Goal: Task Accomplishment & Management: Complete application form

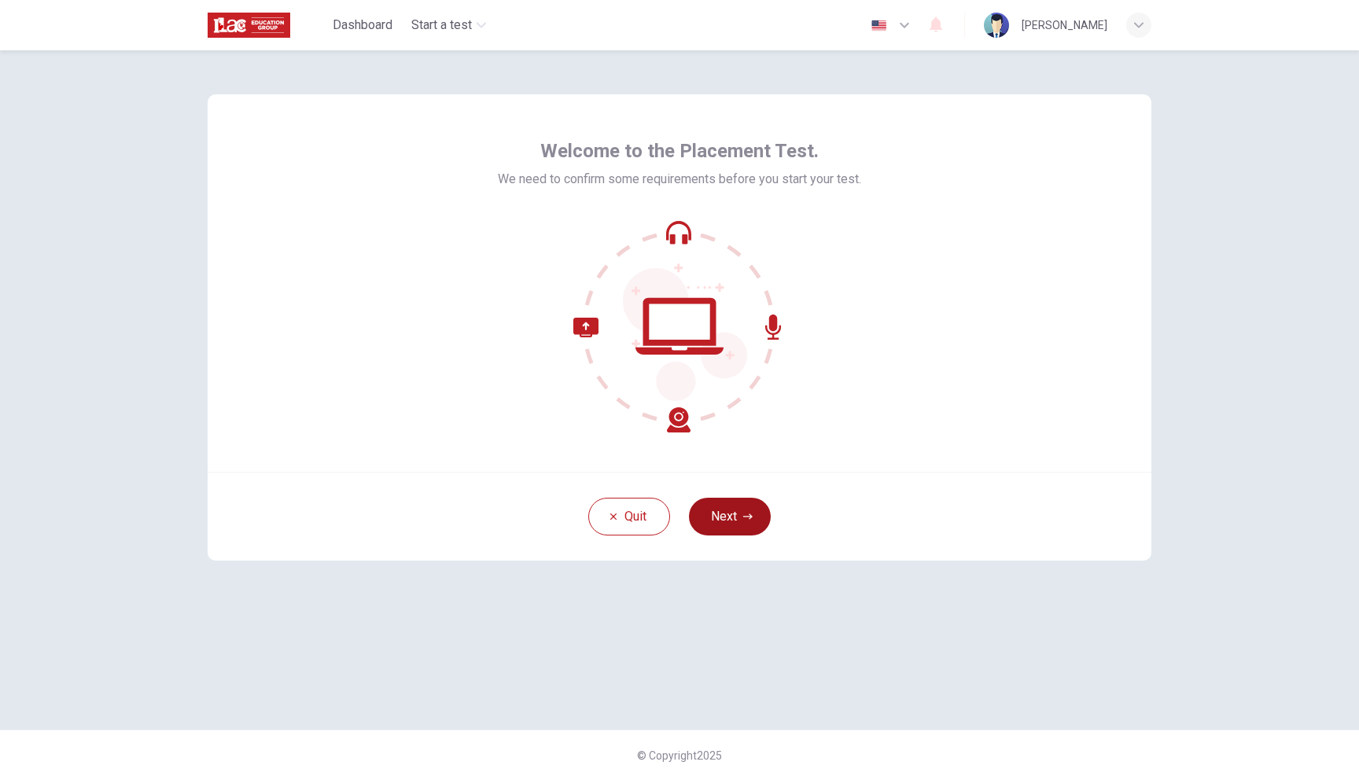
click at [733, 523] on button "Next" at bounding box center [730, 517] width 82 height 38
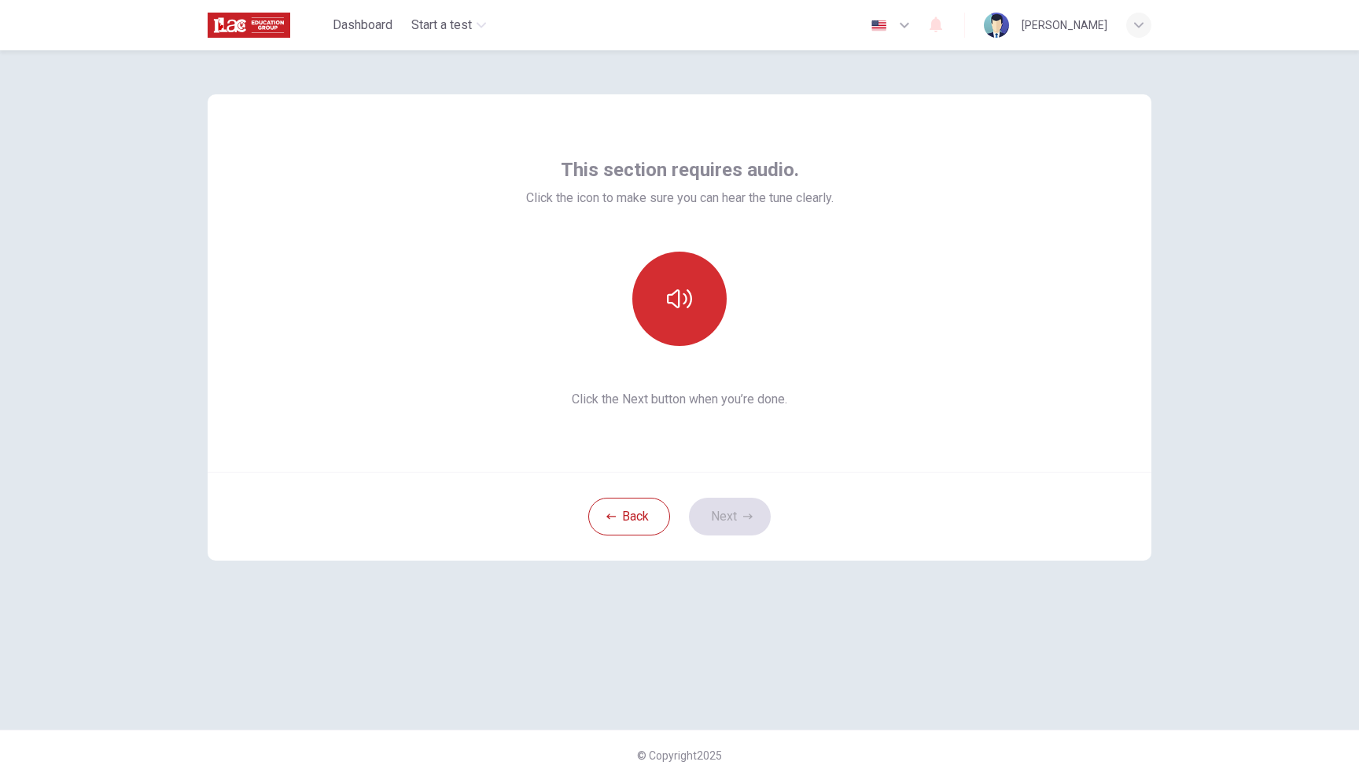
click at [686, 287] on icon "button" at bounding box center [679, 298] width 25 height 25
click at [731, 529] on button "Next" at bounding box center [730, 517] width 82 height 38
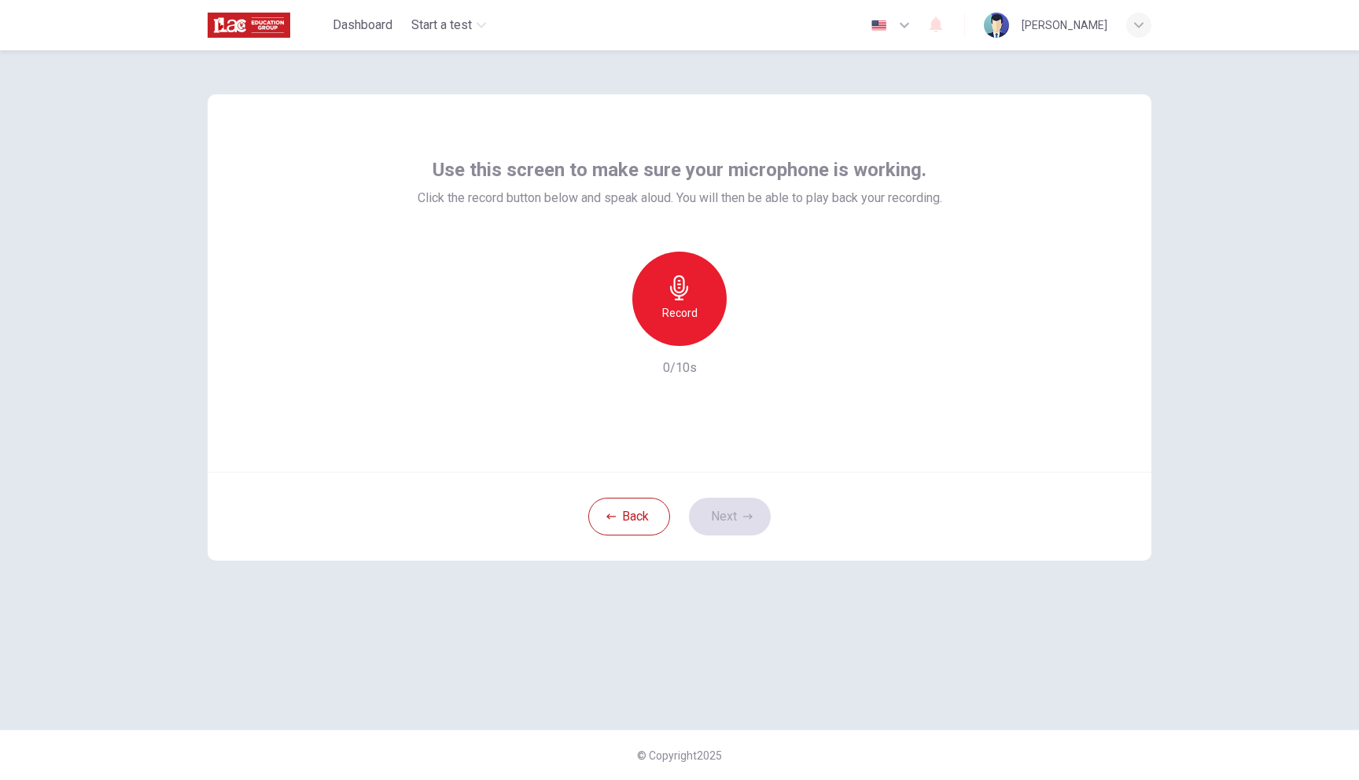
click at [678, 287] on icon "button" at bounding box center [679, 287] width 25 height 25
click at [678, 287] on icon "button" at bounding box center [679, 287] width 18 height 25
click at [751, 333] on icon "button" at bounding box center [753, 333] width 7 height 9
click at [743, 499] on button "Next" at bounding box center [730, 517] width 82 height 38
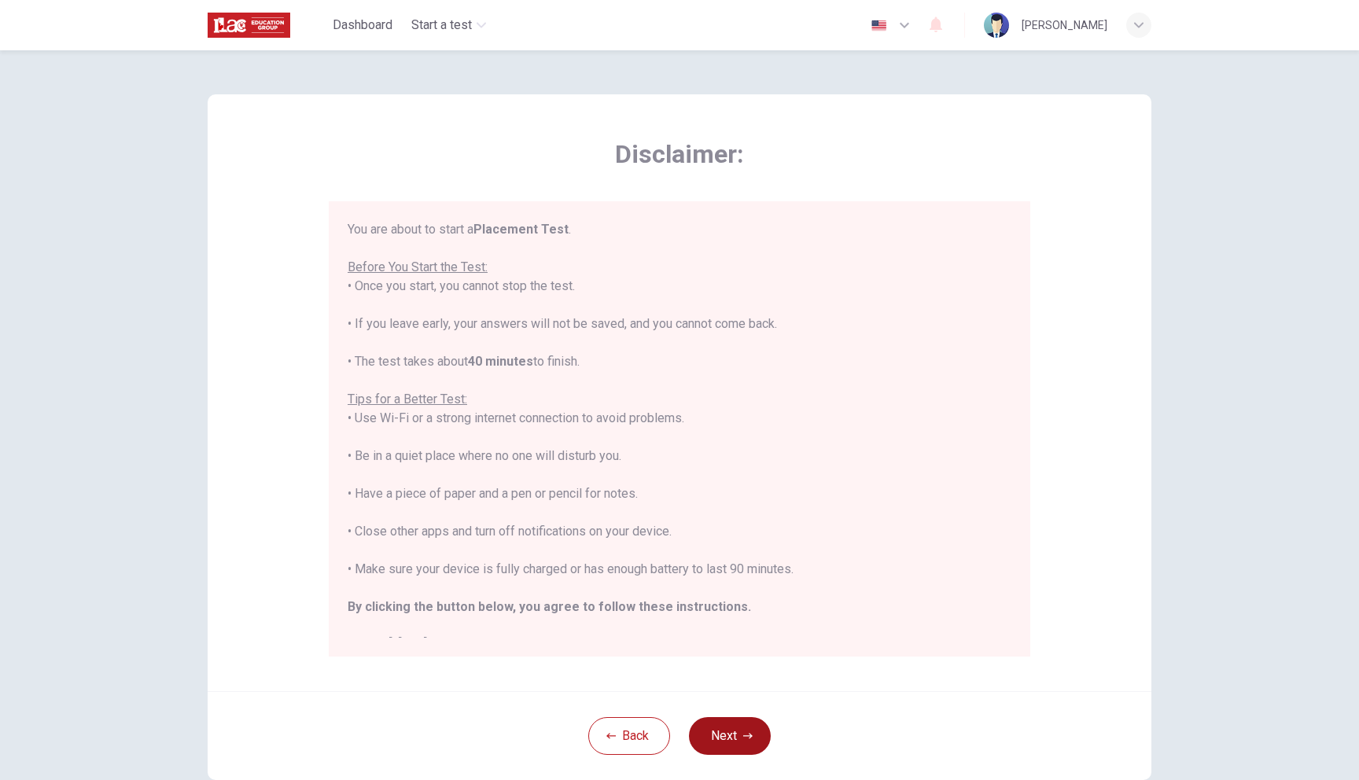
scroll to position [18, 0]
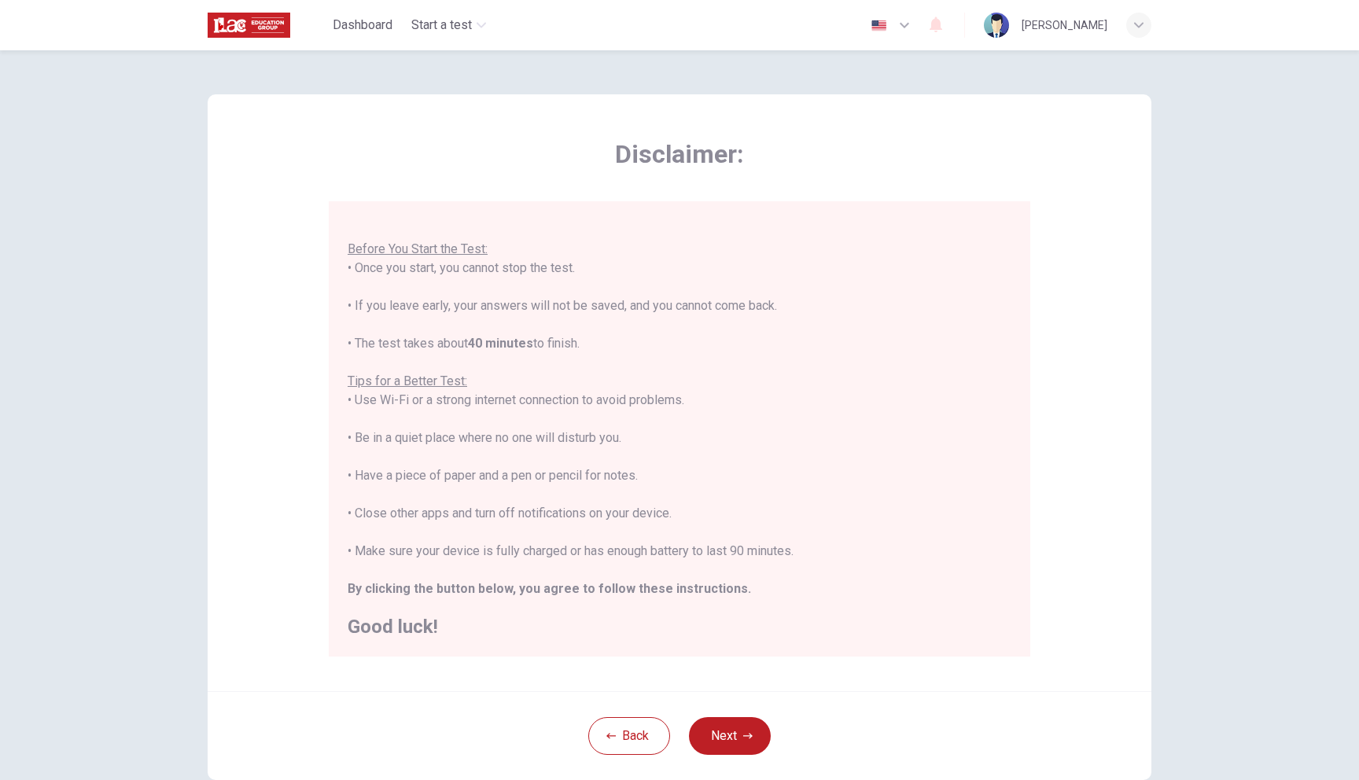
click at [851, 352] on div "You are about to start a Placement Test . Before You Start the Test: • Once you…" at bounding box center [680, 419] width 664 height 434
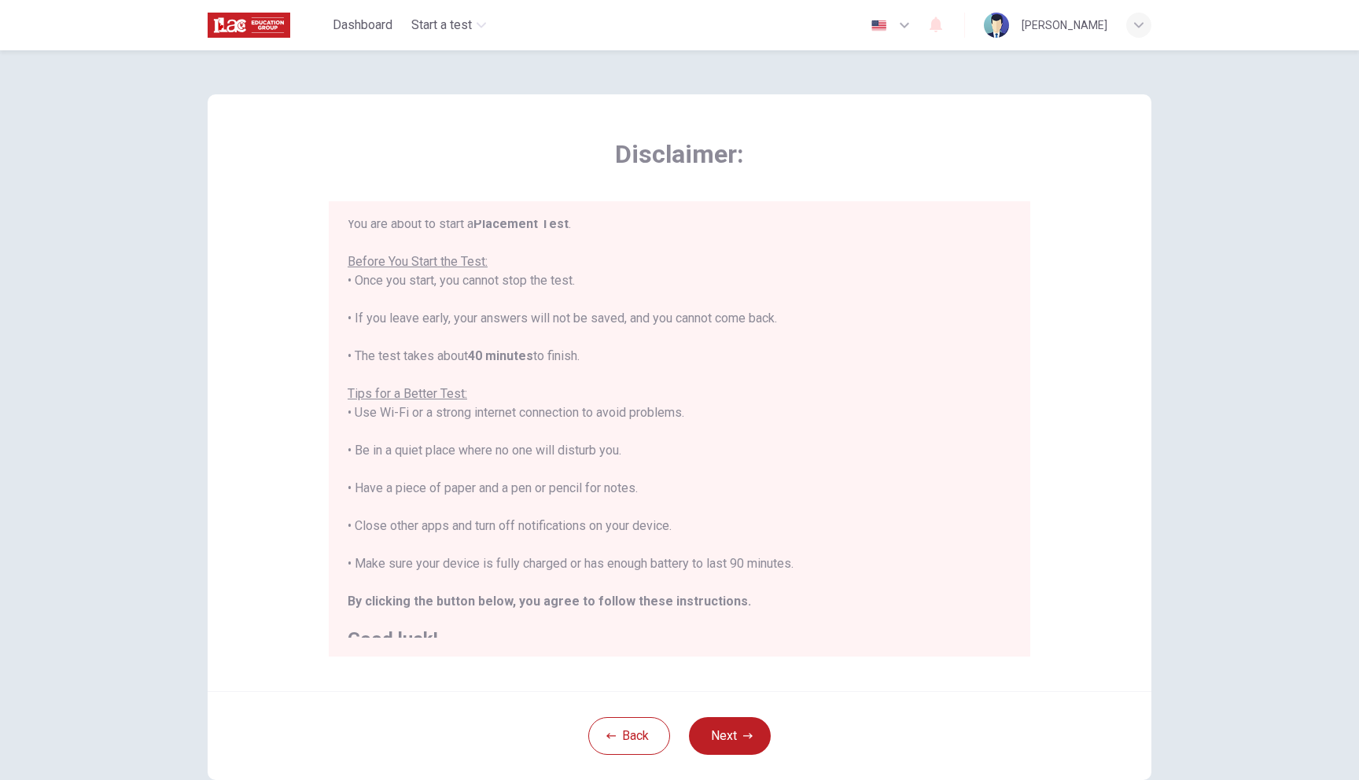
scroll to position [0, 0]
click at [1172, 204] on div "Disclaimer: You are about to start a Placement Test . Before You Start the Test…" at bounding box center [679, 437] width 994 height 774
click at [727, 743] on button "Next" at bounding box center [730, 736] width 82 height 38
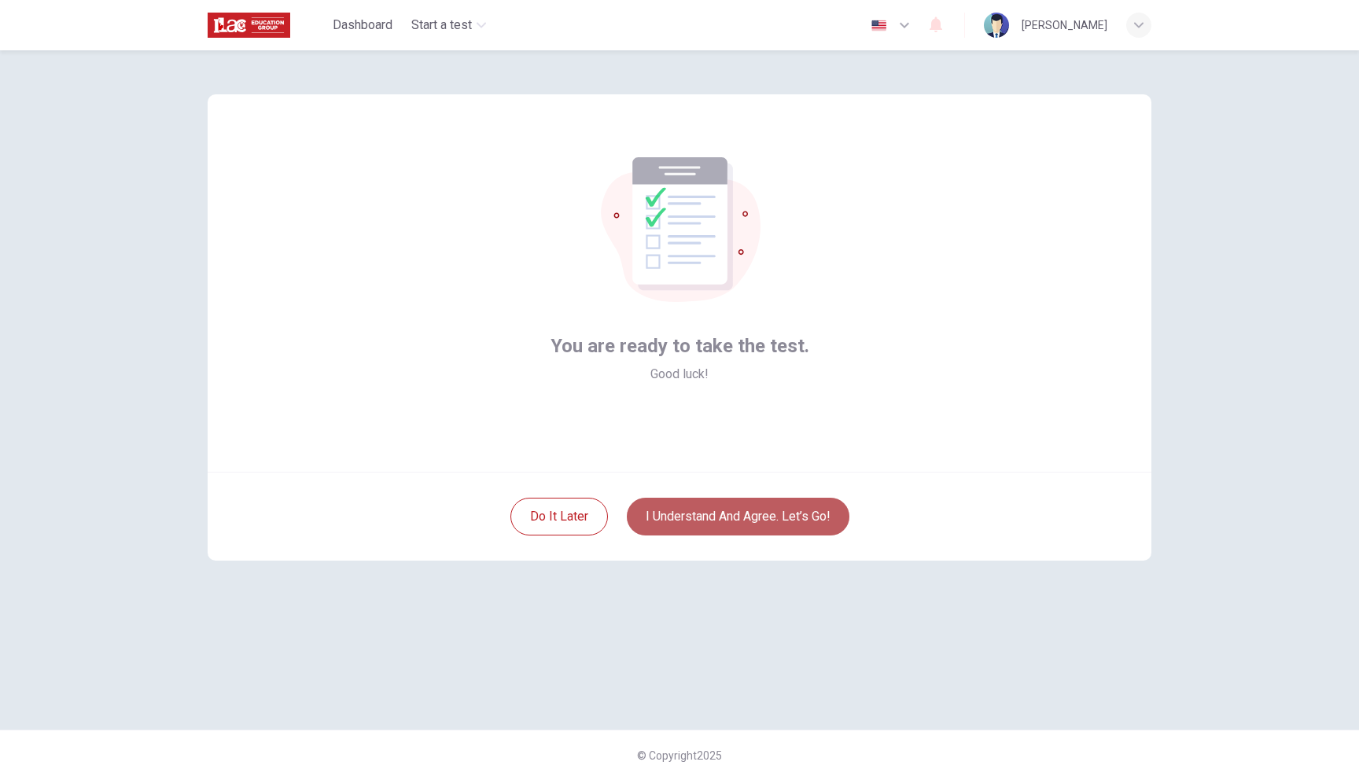
click at [694, 504] on button "I understand and agree. Let’s go!" at bounding box center [738, 517] width 223 height 38
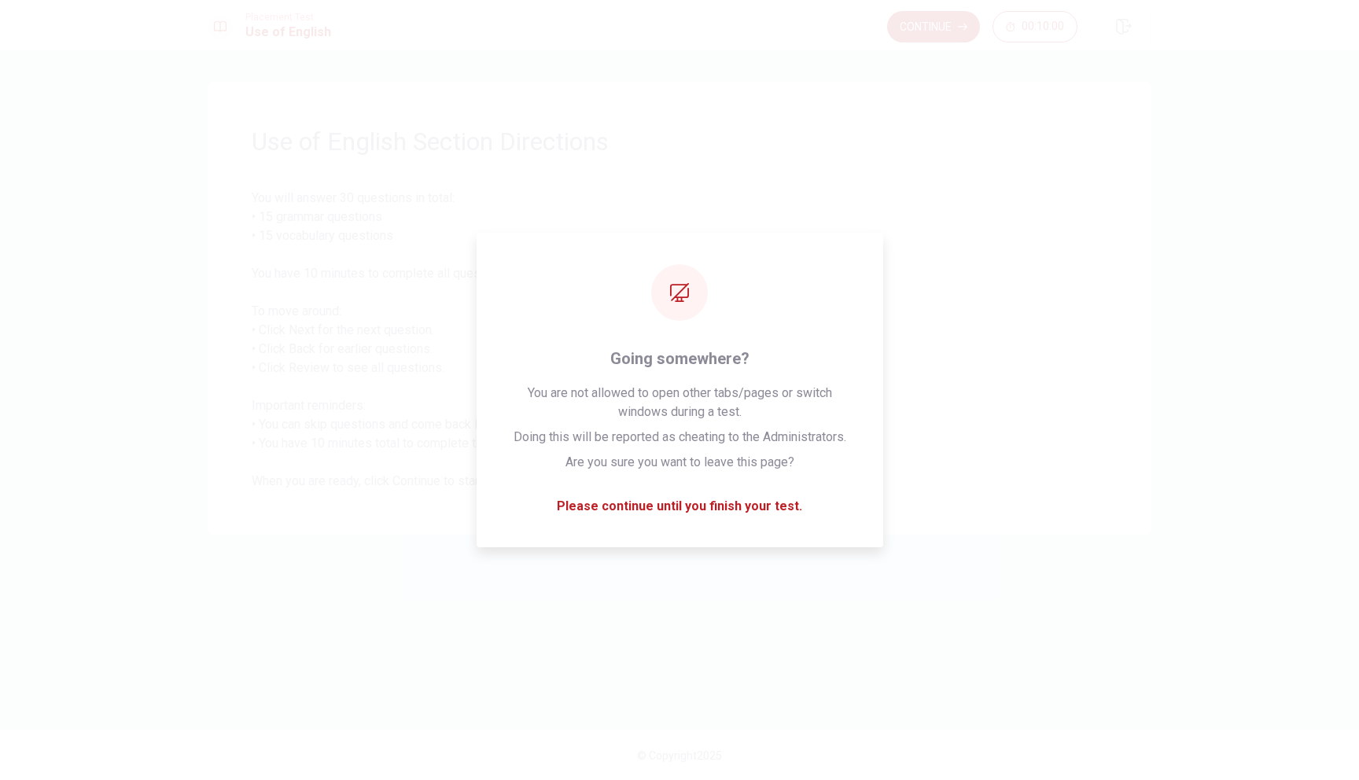
click at [966, 168] on div "Use of English Section Directions You will answer 30 questions in total: • 15 g…" at bounding box center [680, 308] width 944 height 453
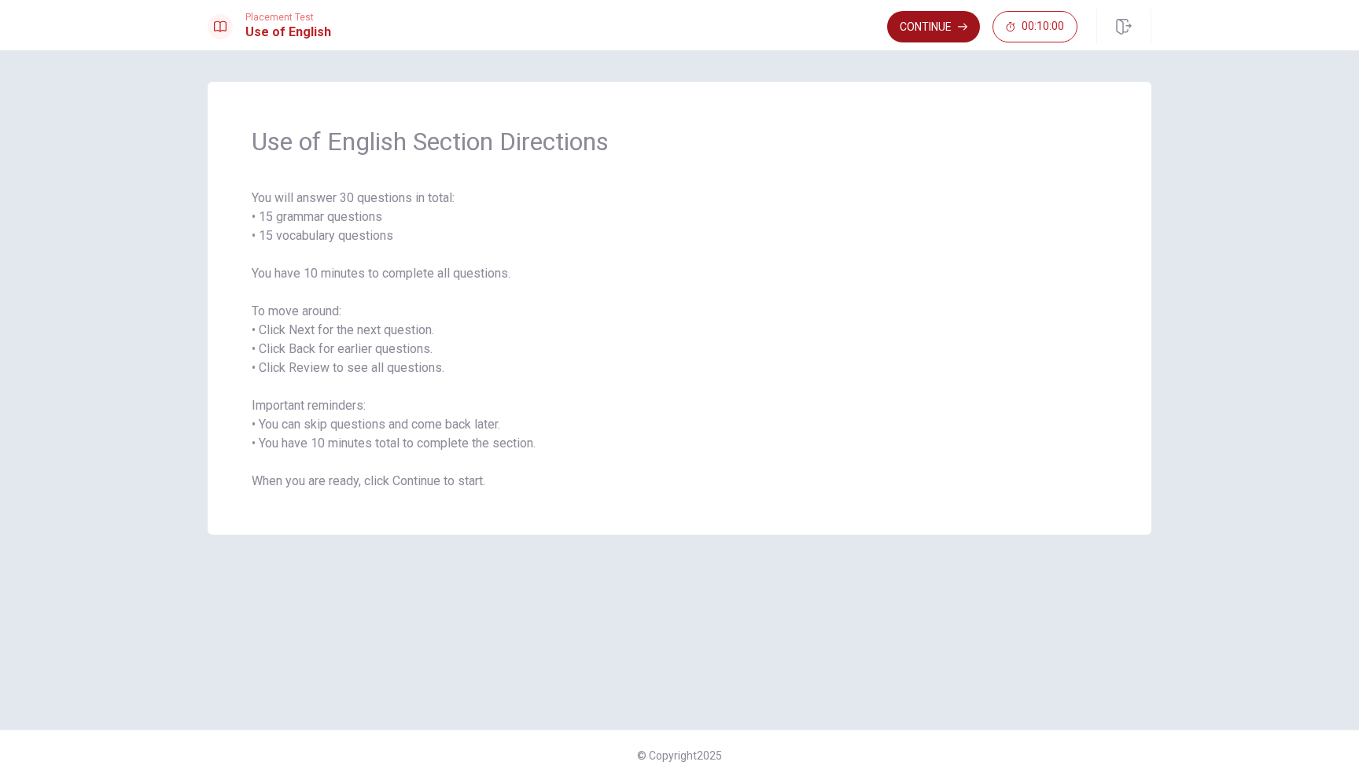
click at [947, 33] on button "Continue" at bounding box center [933, 26] width 93 height 31
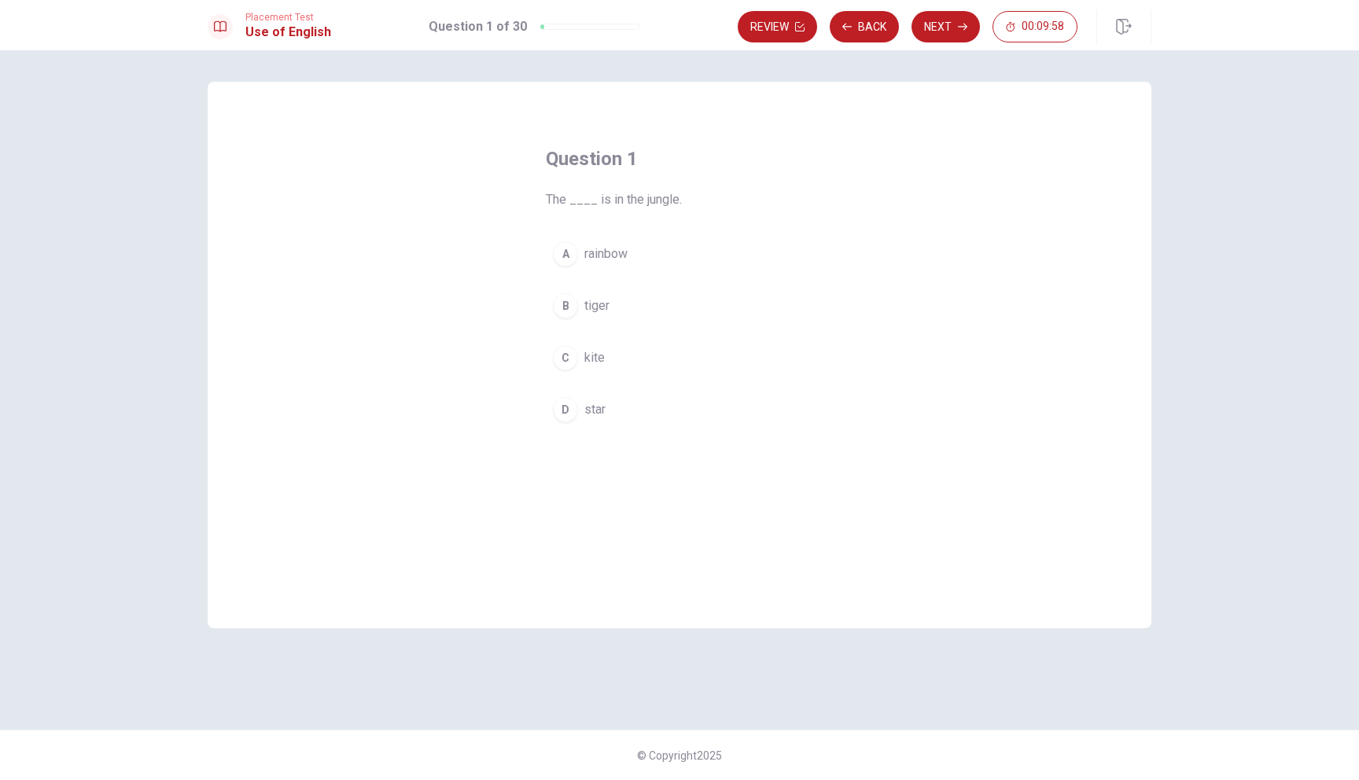
click at [577, 202] on span "The ____ is in the jungle." at bounding box center [679, 199] width 267 height 19
click at [572, 304] on div "B" at bounding box center [565, 305] width 25 height 25
click at [967, 33] on button "Next" at bounding box center [946, 26] width 68 height 31
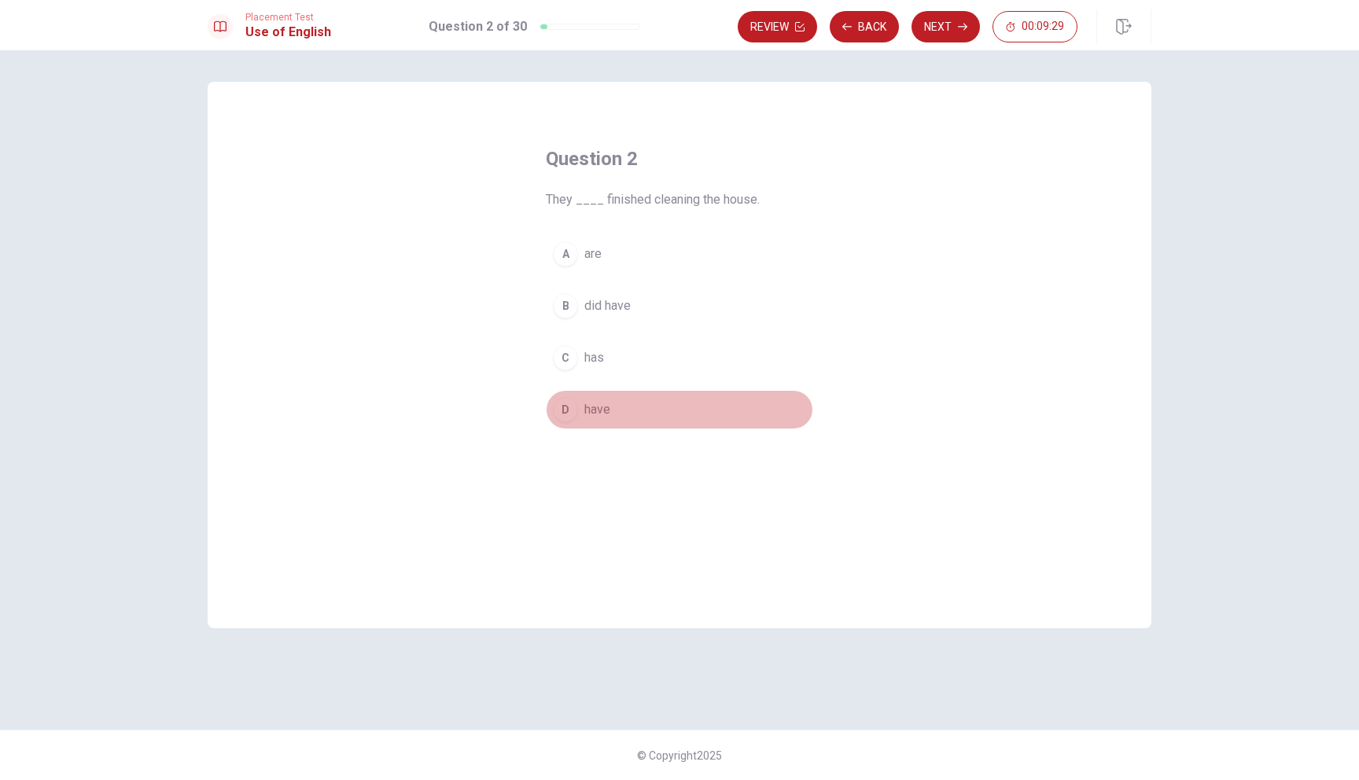
click at [567, 411] on div "D" at bounding box center [565, 409] width 25 height 25
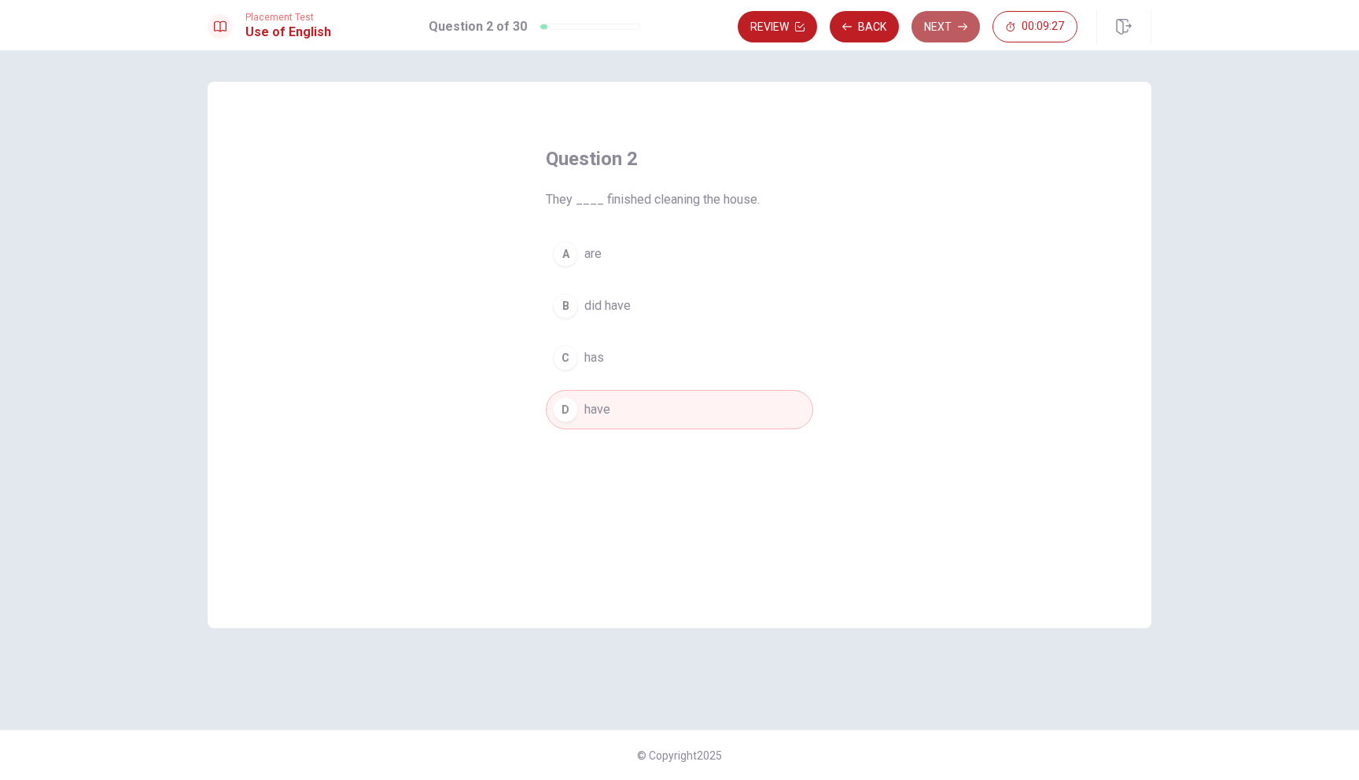
click at [949, 26] on button "Next" at bounding box center [946, 26] width 68 height 31
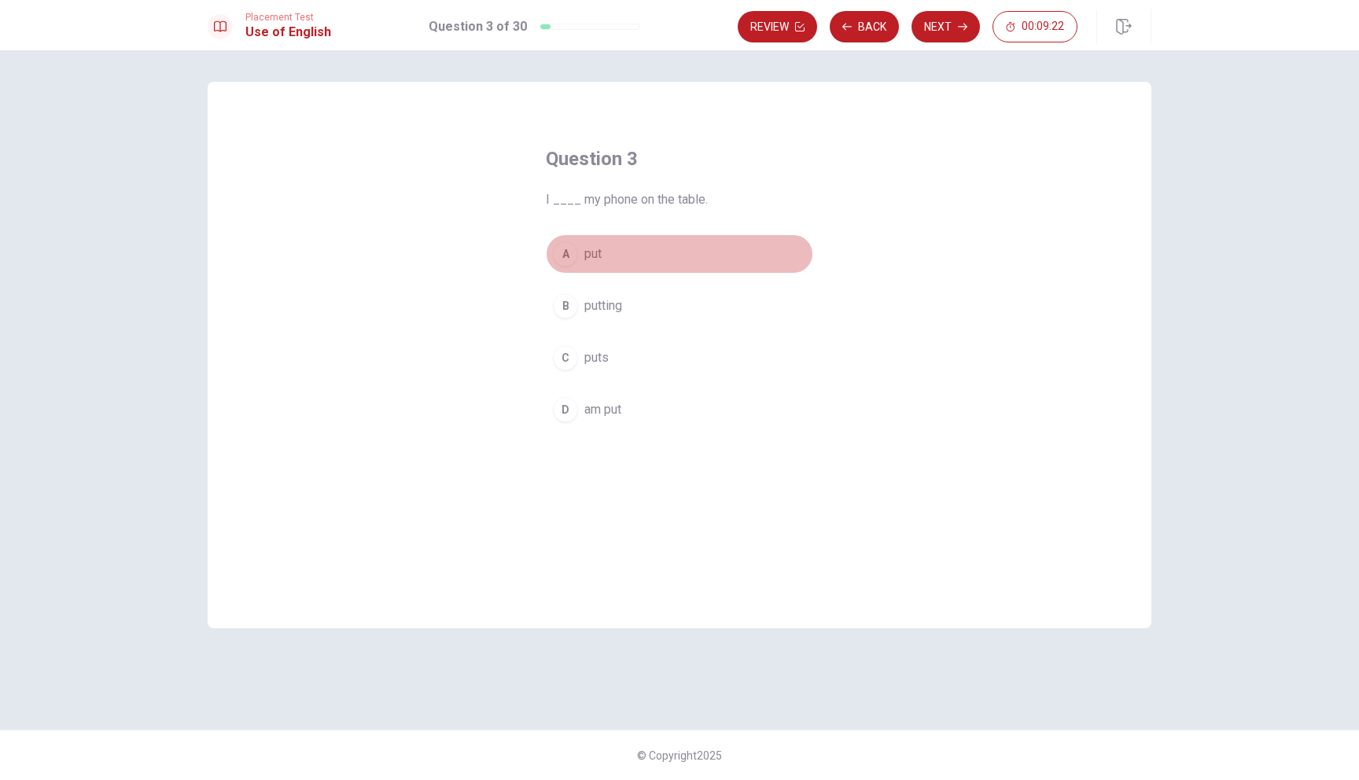
click at [577, 252] on div "A" at bounding box center [565, 253] width 25 height 25
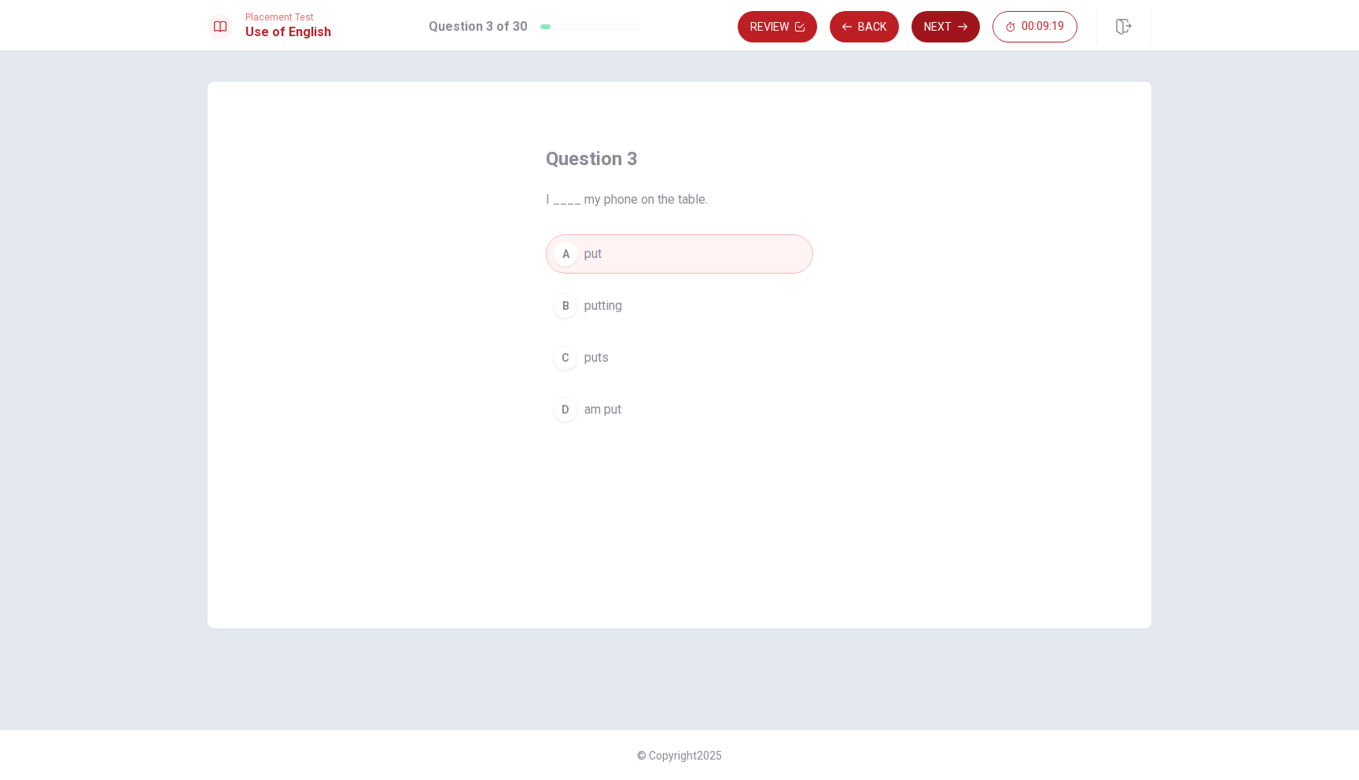
click at [938, 24] on button "Next" at bounding box center [946, 26] width 68 height 31
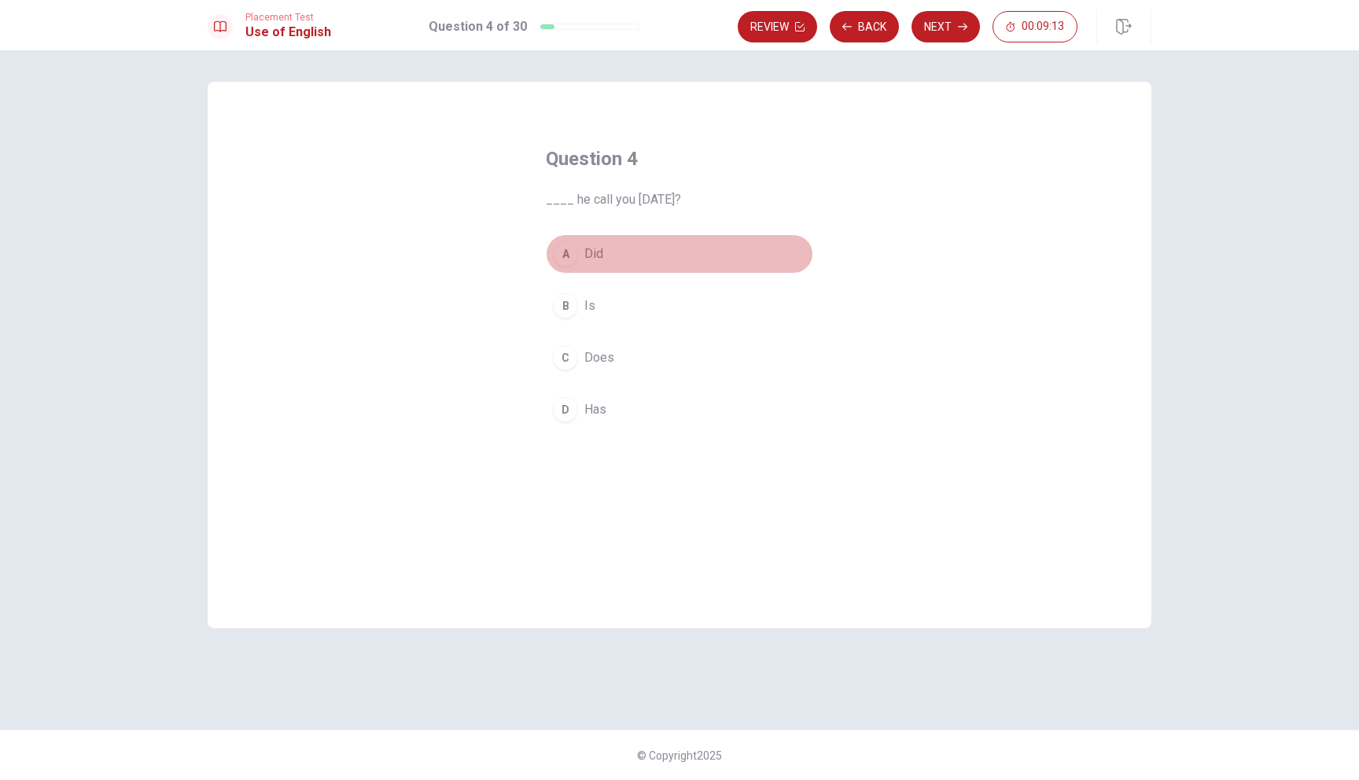
click at [566, 248] on div "A" at bounding box center [565, 253] width 25 height 25
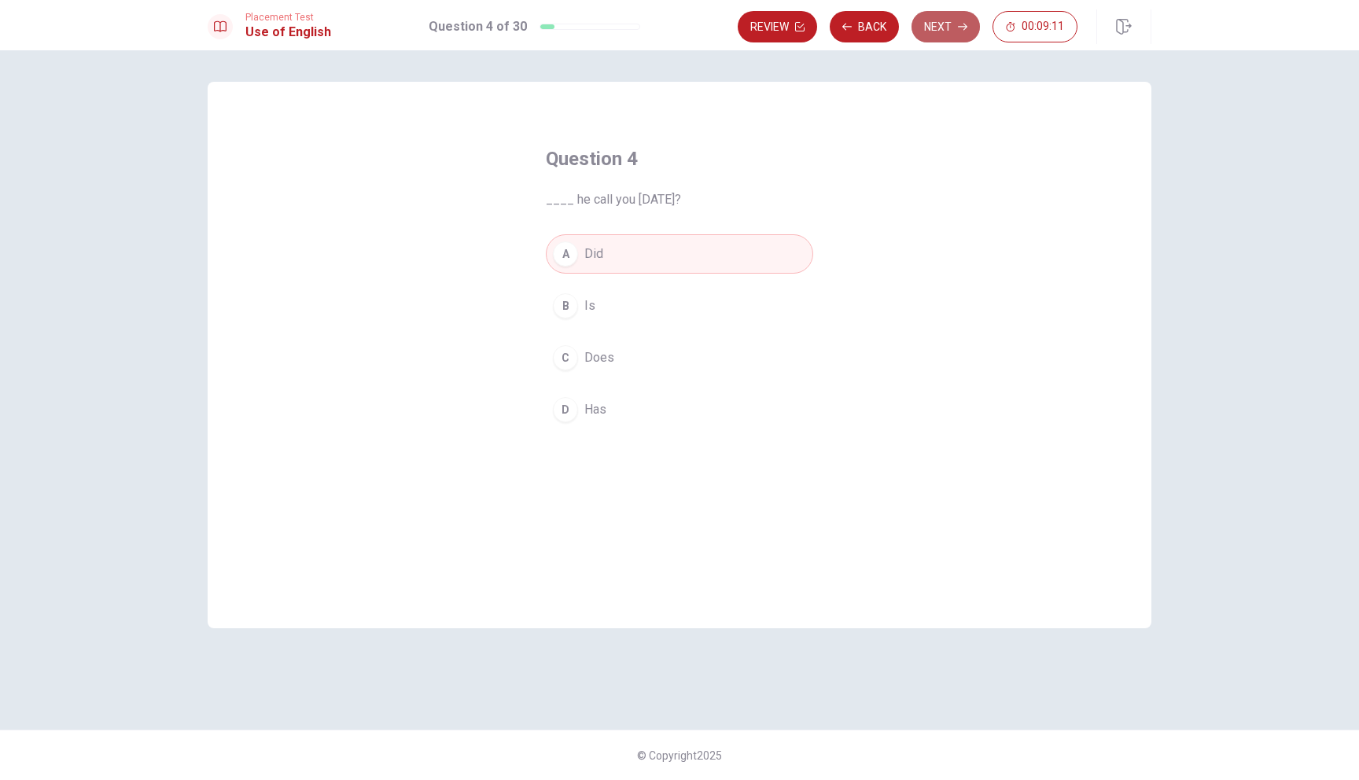
click at [945, 28] on button "Next" at bounding box center [946, 26] width 68 height 31
click at [575, 255] on div "A" at bounding box center [565, 253] width 25 height 25
click at [924, 25] on button "Next" at bounding box center [946, 26] width 68 height 31
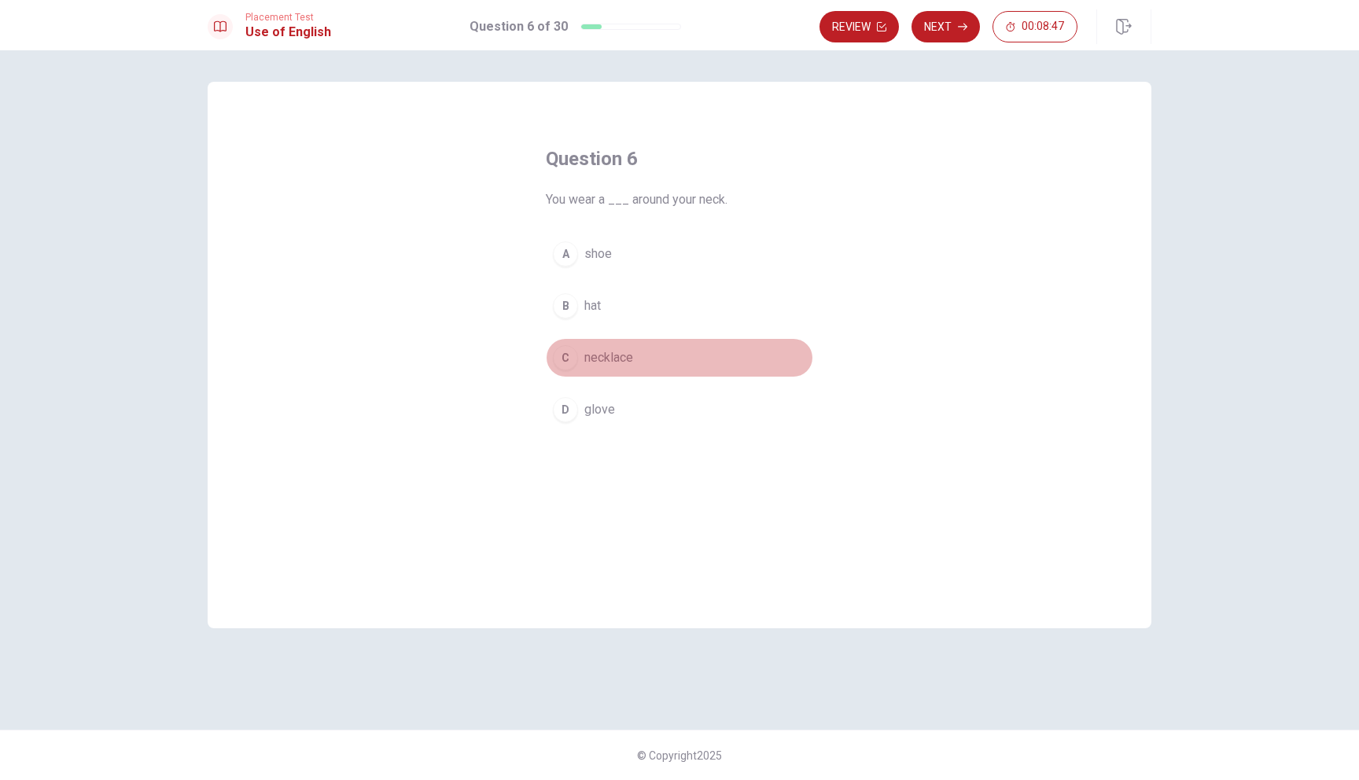
click at [563, 352] on div "C" at bounding box center [565, 357] width 25 height 25
click at [944, 31] on button "Next" at bounding box center [946, 26] width 68 height 31
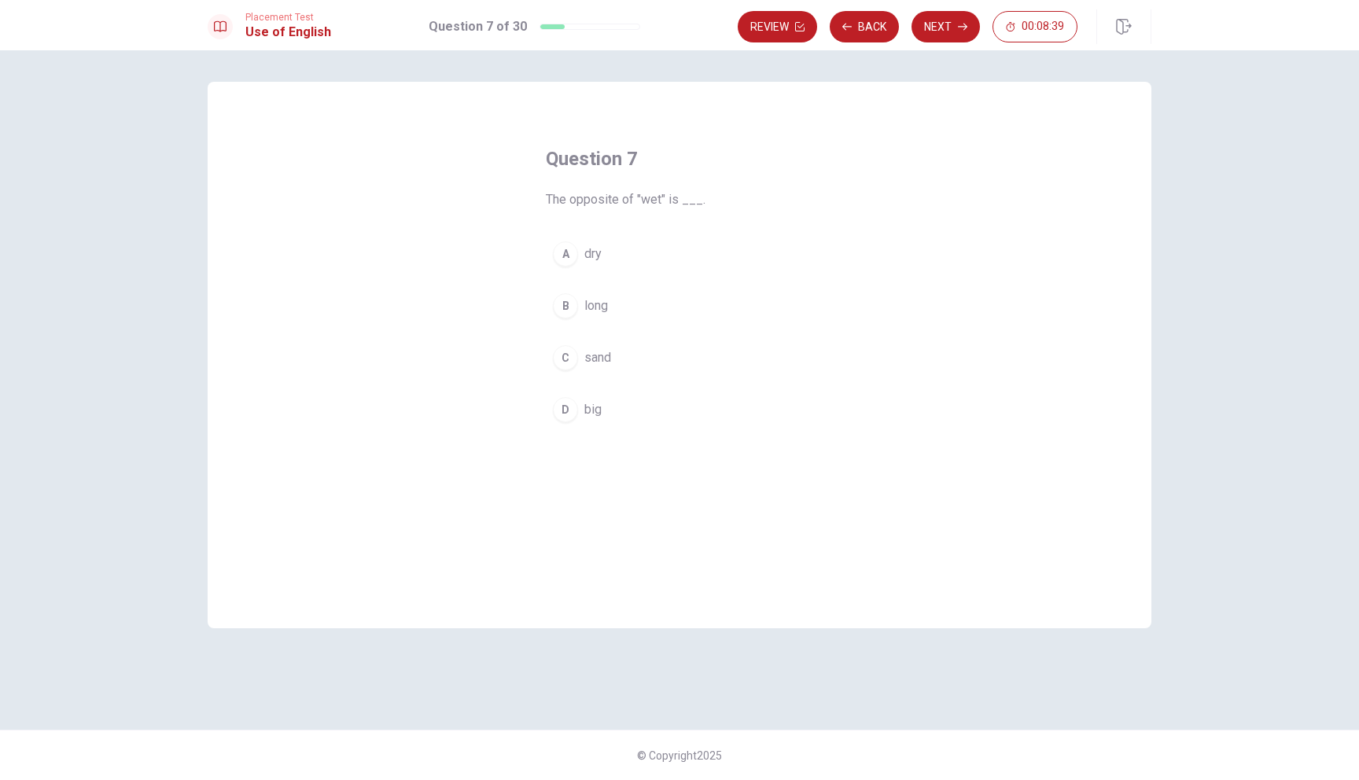
click at [562, 253] on div "A" at bounding box center [565, 253] width 25 height 25
click at [943, 28] on button "Next" at bounding box center [946, 26] width 68 height 31
click at [642, 255] on span "have been waiting" at bounding box center [633, 254] width 99 height 19
click at [941, 29] on button "Next" at bounding box center [946, 26] width 68 height 31
click at [570, 412] on div "D" at bounding box center [565, 409] width 25 height 25
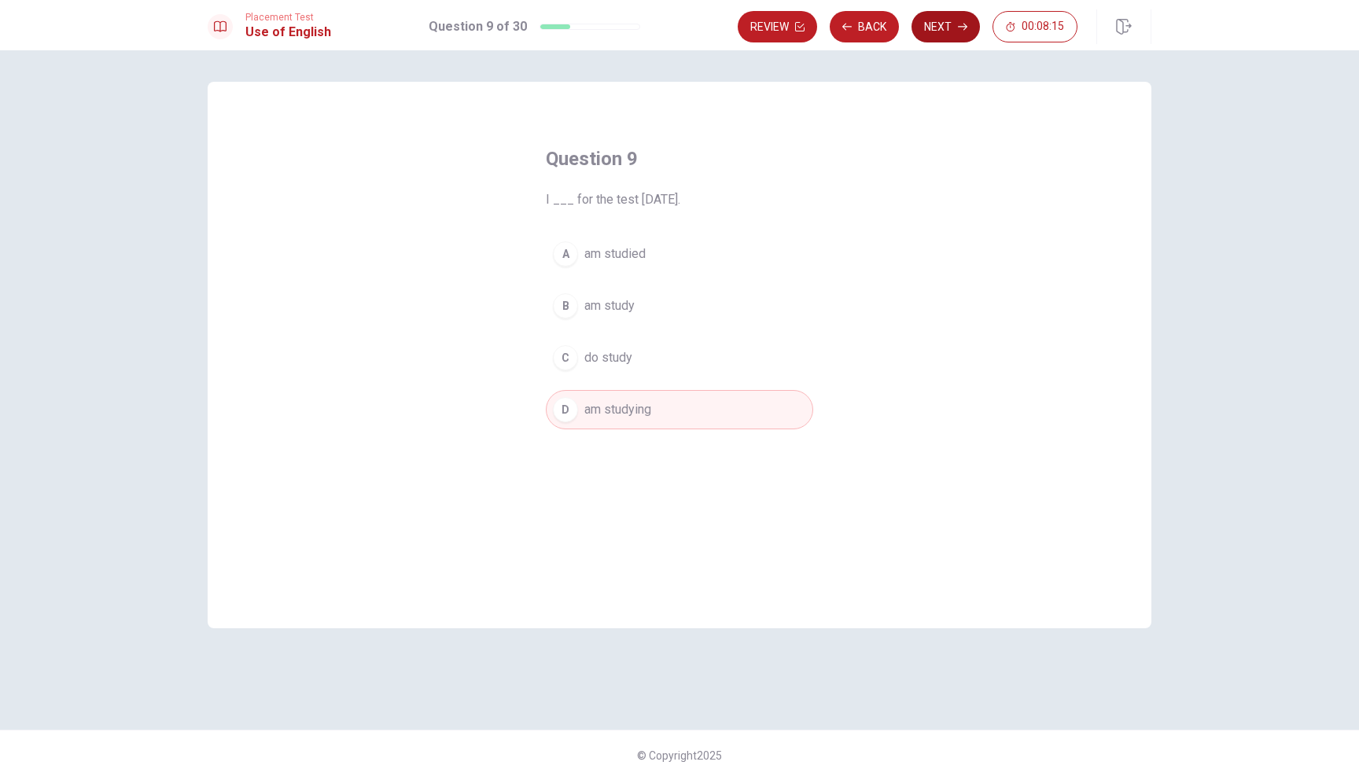
click at [946, 18] on button "Next" at bounding box center [946, 26] width 68 height 31
click at [572, 367] on div "C" at bounding box center [565, 357] width 25 height 25
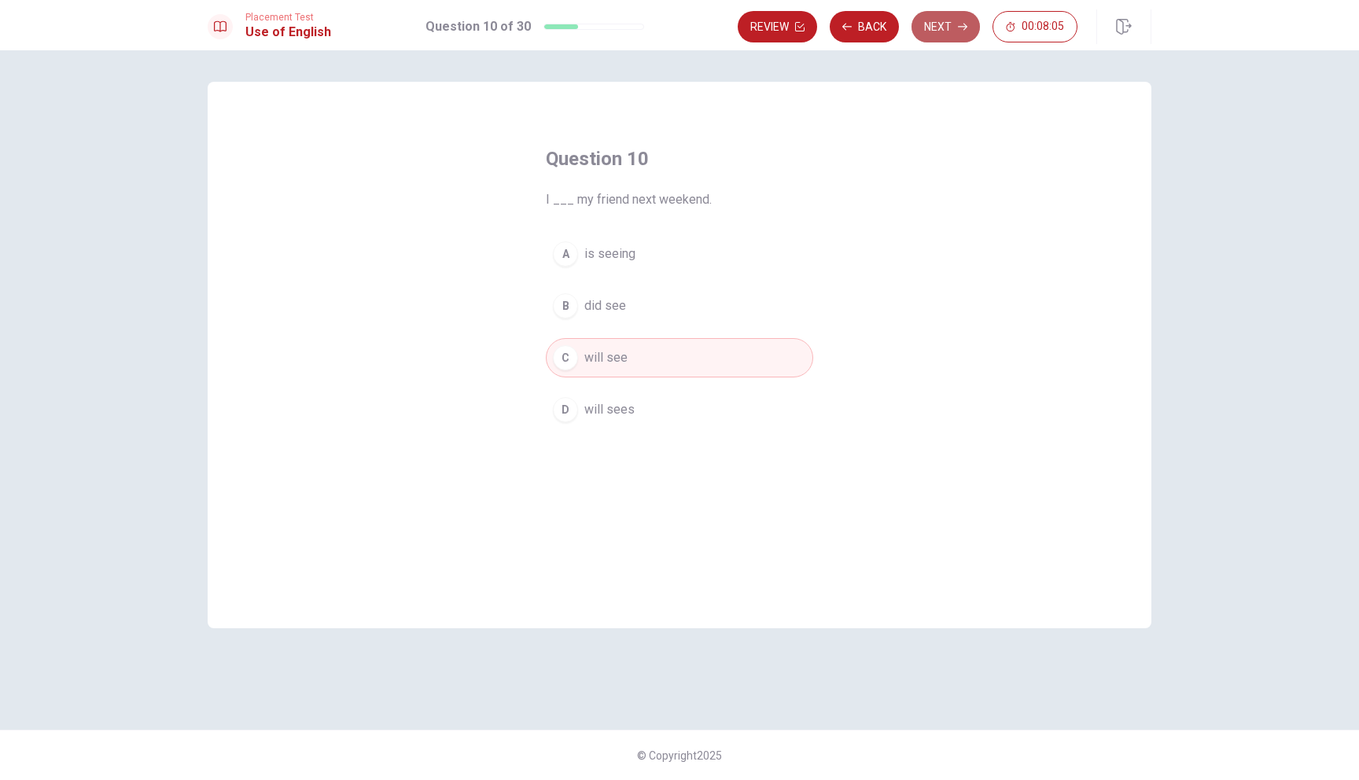
click at [941, 25] on button "Next" at bounding box center [946, 26] width 68 height 31
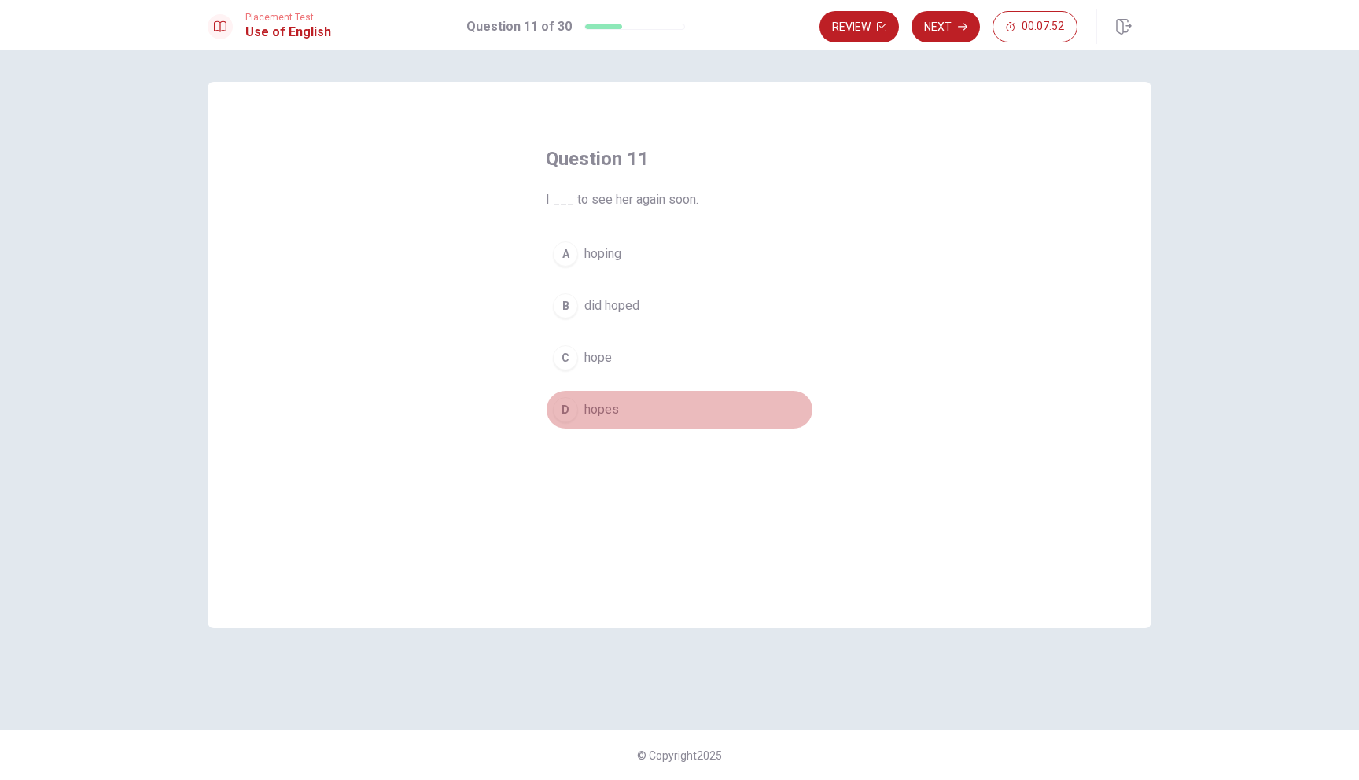
click at [563, 422] on div "D" at bounding box center [565, 409] width 25 height 25
drag, startPoint x: 949, startPoint y: 32, endPoint x: 588, endPoint y: 355, distance: 484.1
click at [588, 353] on div "Placement Test Use of English Question 11 of 30 Review Next 00:07:48 Question 1…" at bounding box center [679, 390] width 1359 height 780
click at [588, 355] on span "hope" at bounding box center [598, 357] width 28 height 19
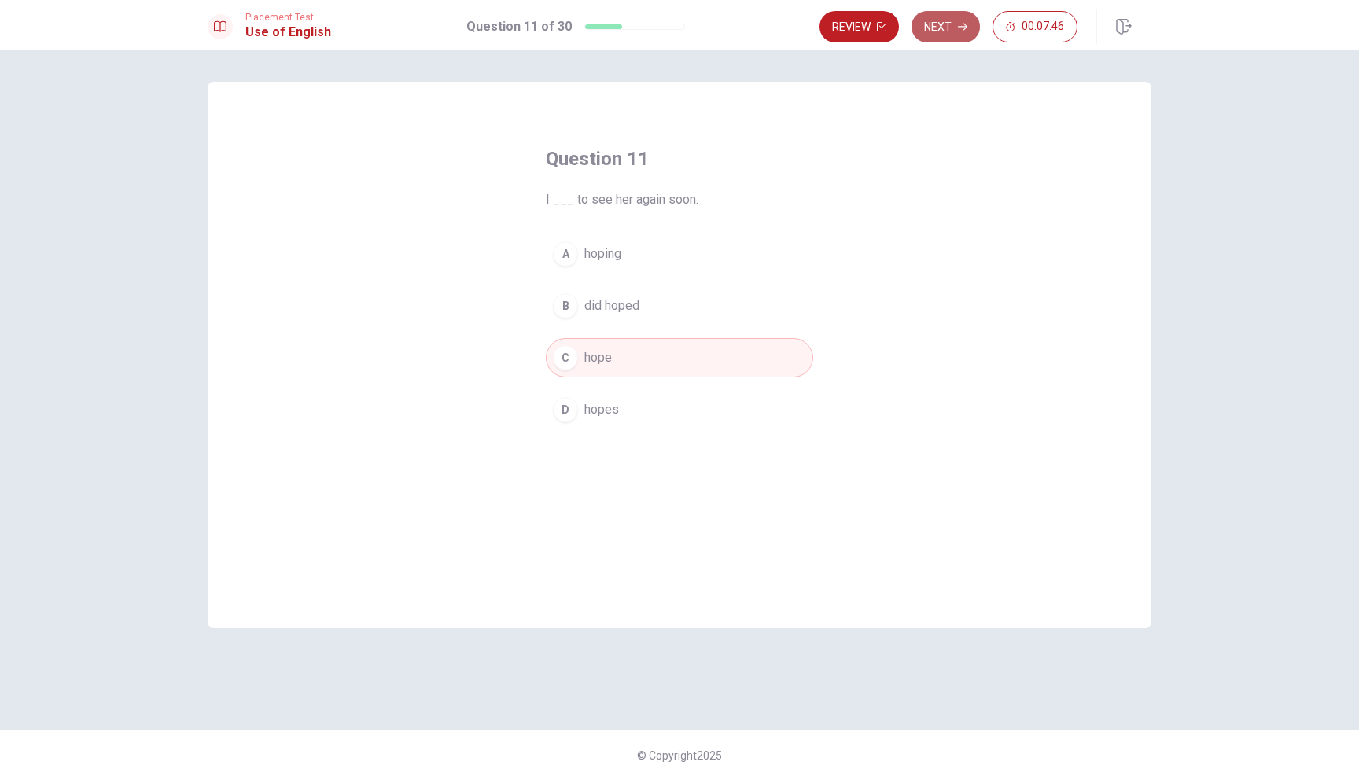
click at [958, 31] on icon "button" at bounding box center [962, 26] width 9 height 9
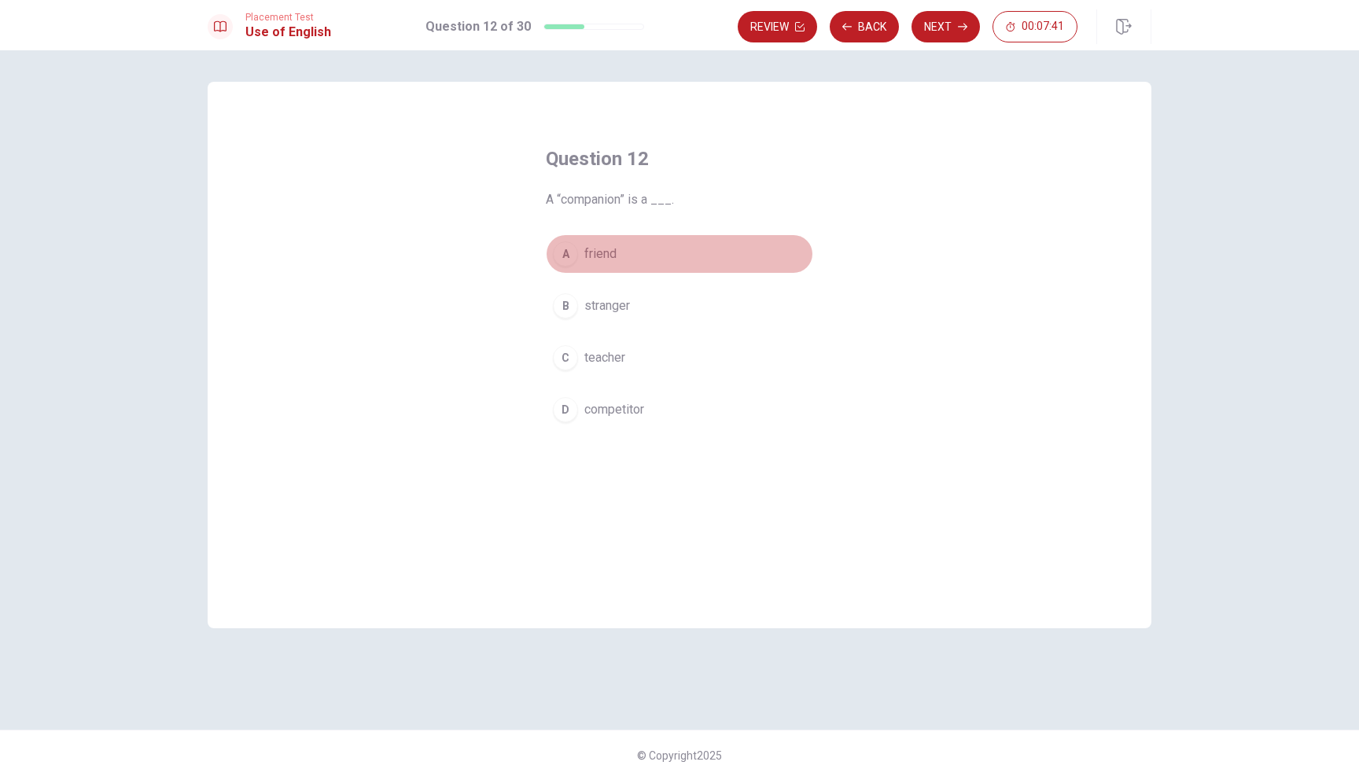
click at [562, 246] on div "A" at bounding box center [565, 253] width 25 height 25
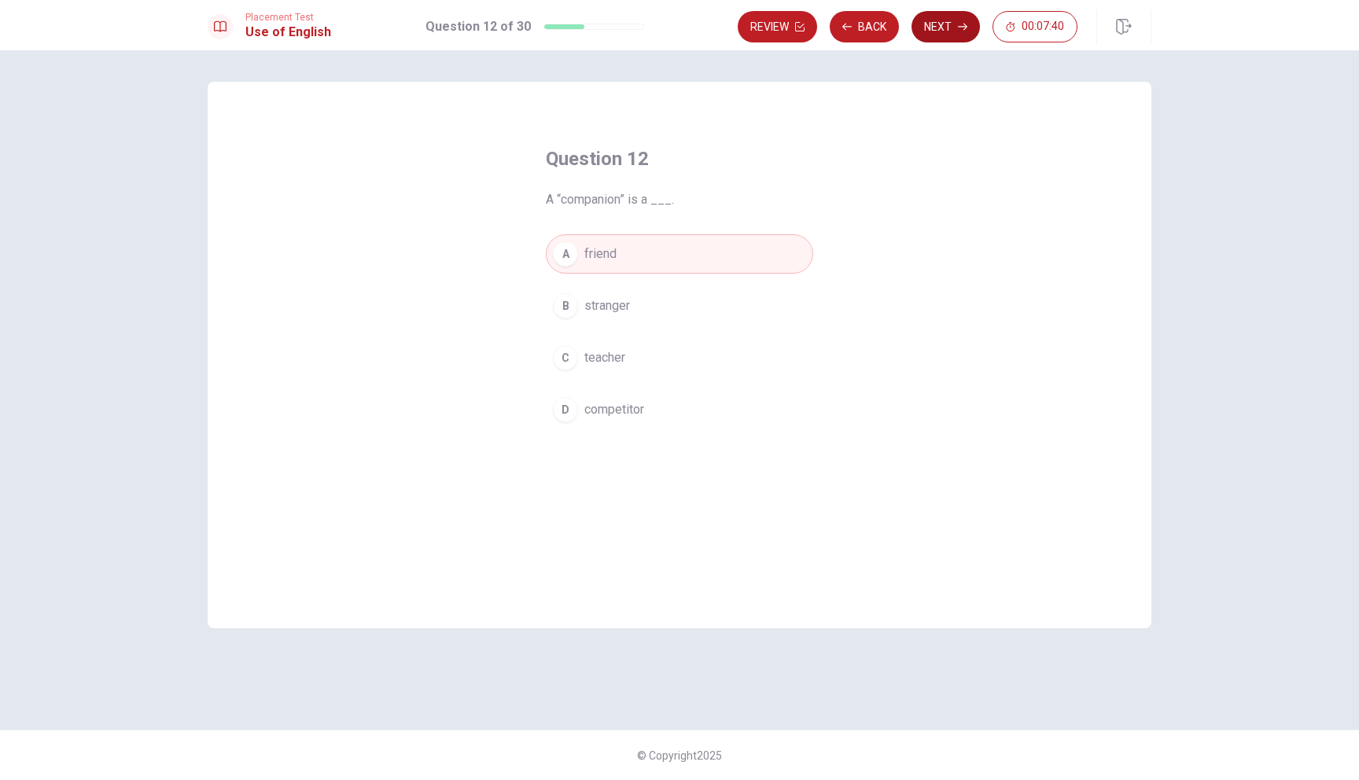
click at [946, 35] on button "Next" at bounding box center [946, 26] width 68 height 31
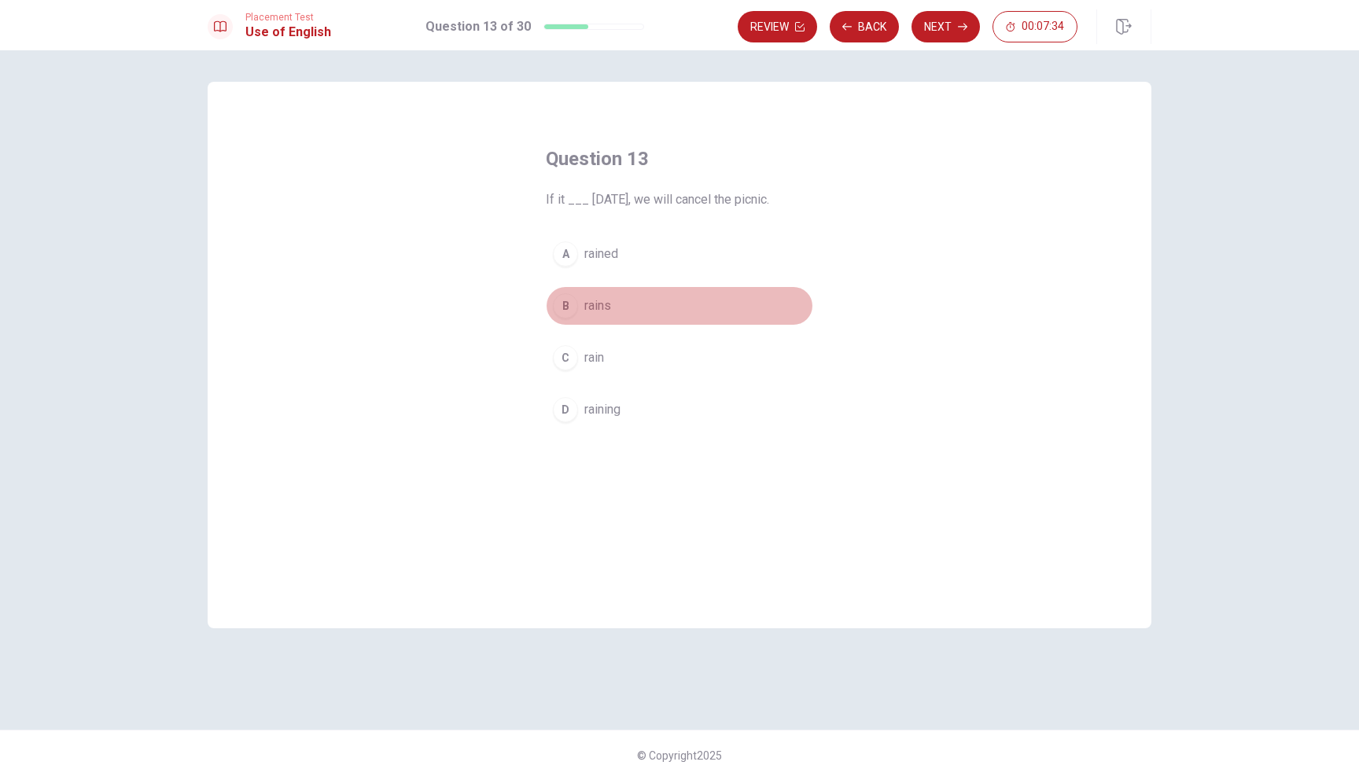
click at [556, 308] on div "B" at bounding box center [565, 305] width 25 height 25
click at [956, 19] on button "Next" at bounding box center [946, 26] width 68 height 31
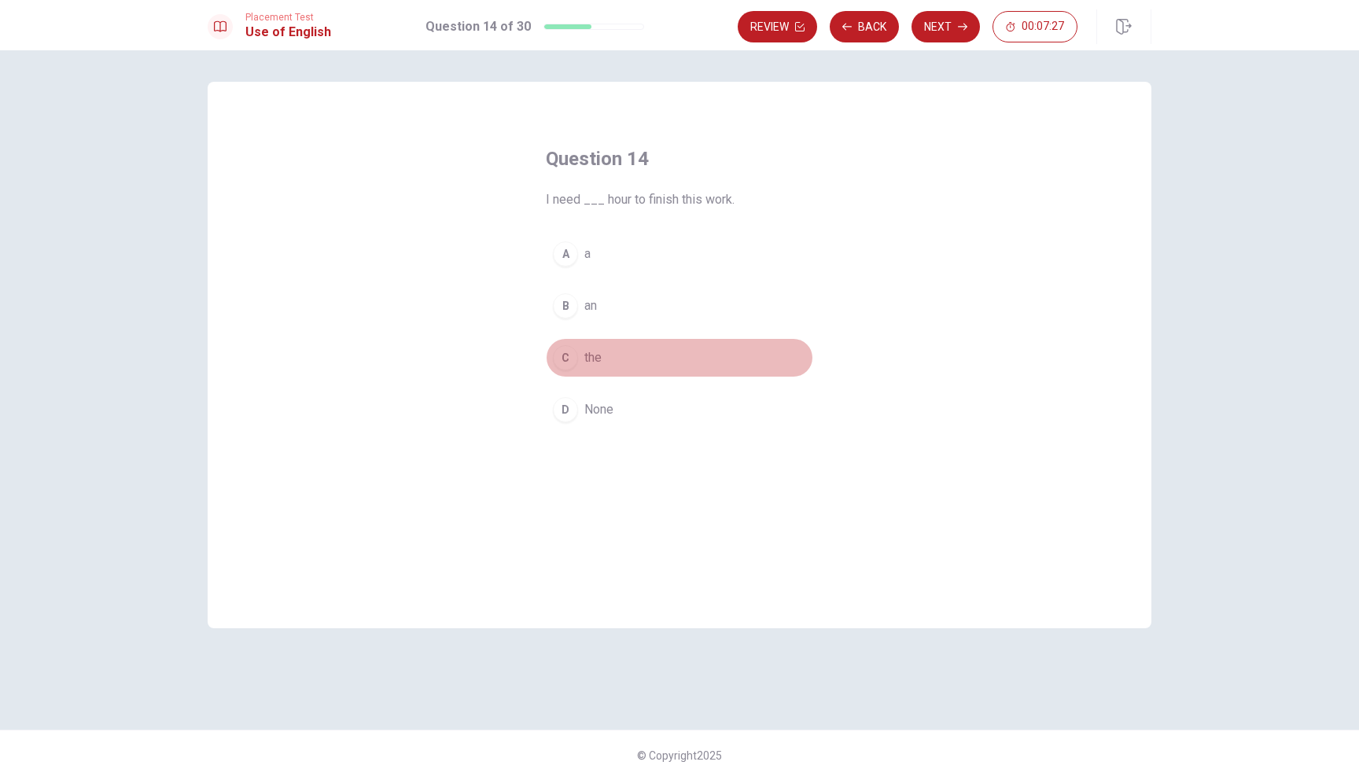
click at [565, 367] on div "C" at bounding box center [565, 357] width 25 height 25
click at [582, 298] on button "B an" at bounding box center [679, 305] width 267 height 39
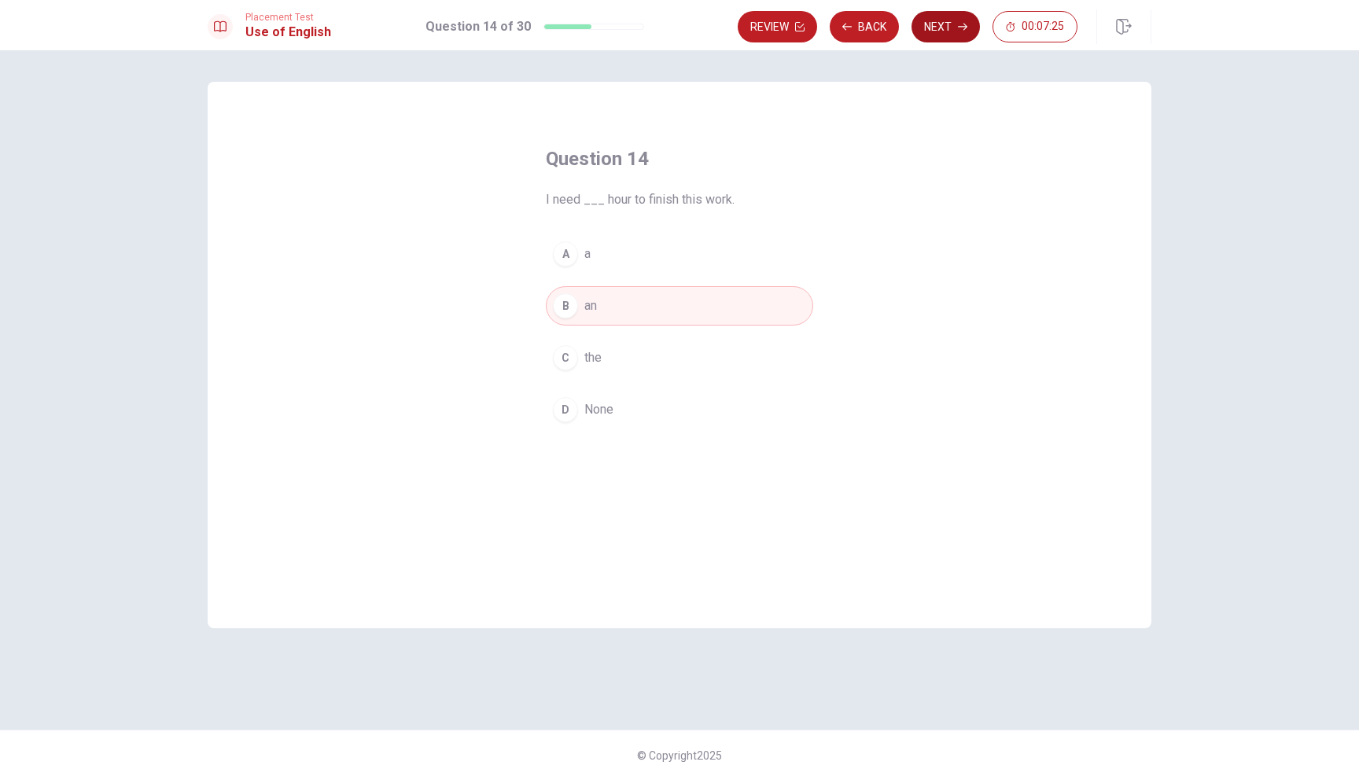
click at [931, 17] on button "Next" at bounding box center [946, 26] width 68 height 31
click at [595, 418] on span "Purchase" at bounding box center [610, 409] width 52 height 19
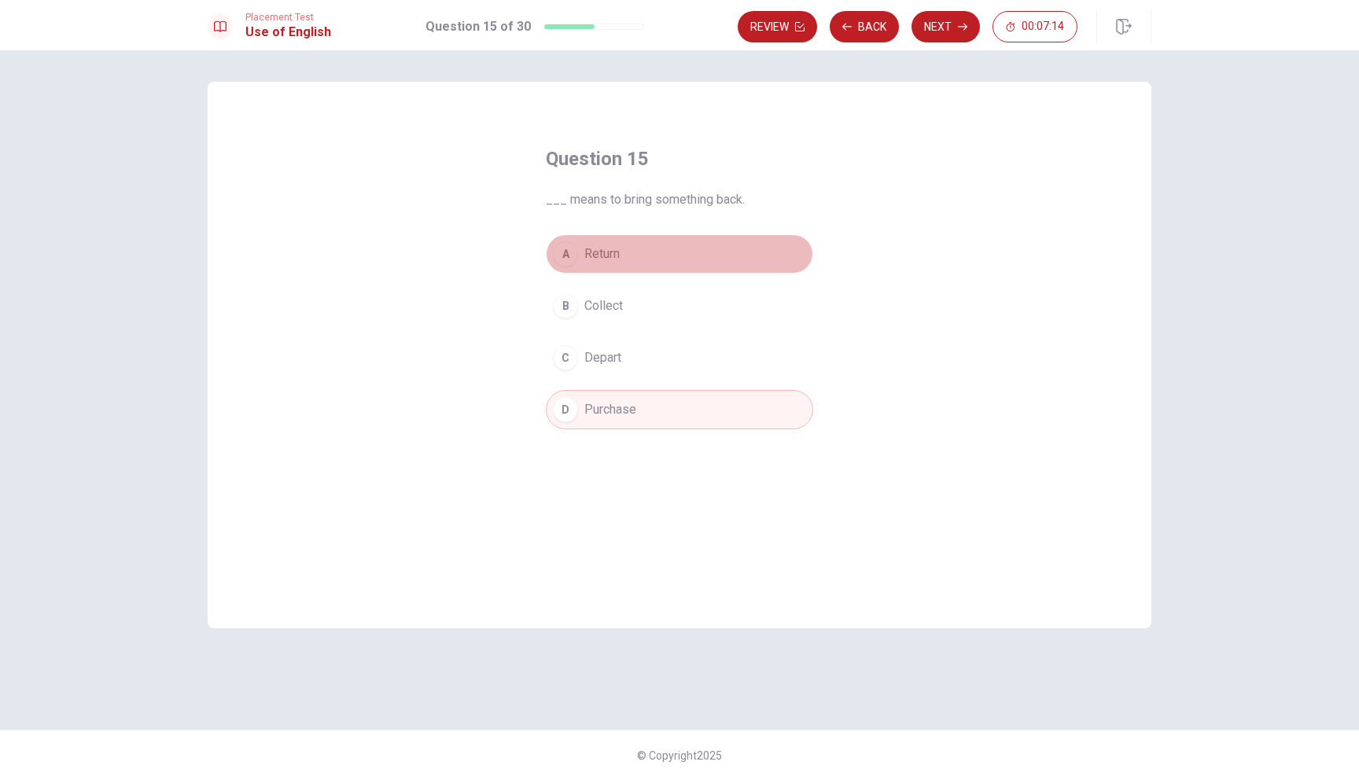
click at [591, 250] on span "Return" at bounding box center [601, 254] width 35 height 19
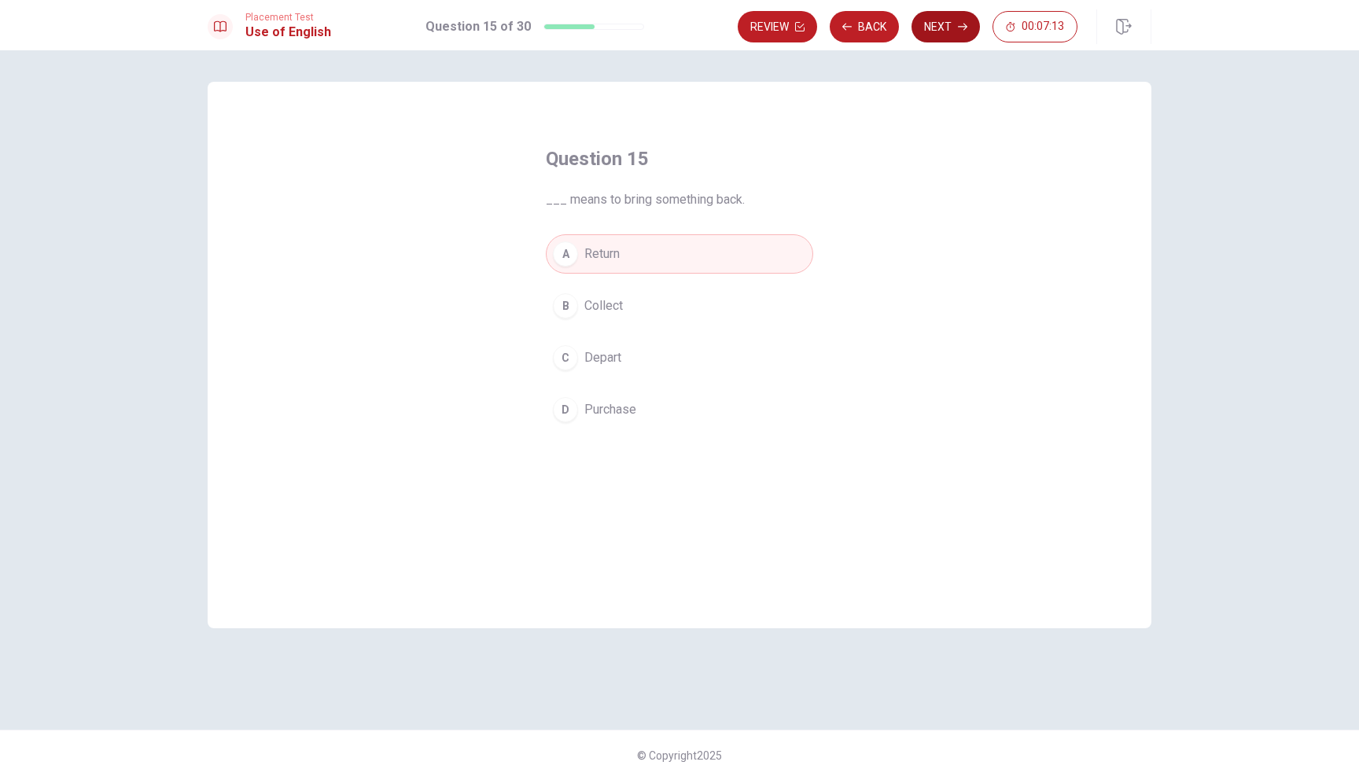
click at [945, 34] on button "Next" at bounding box center [946, 26] width 68 height 31
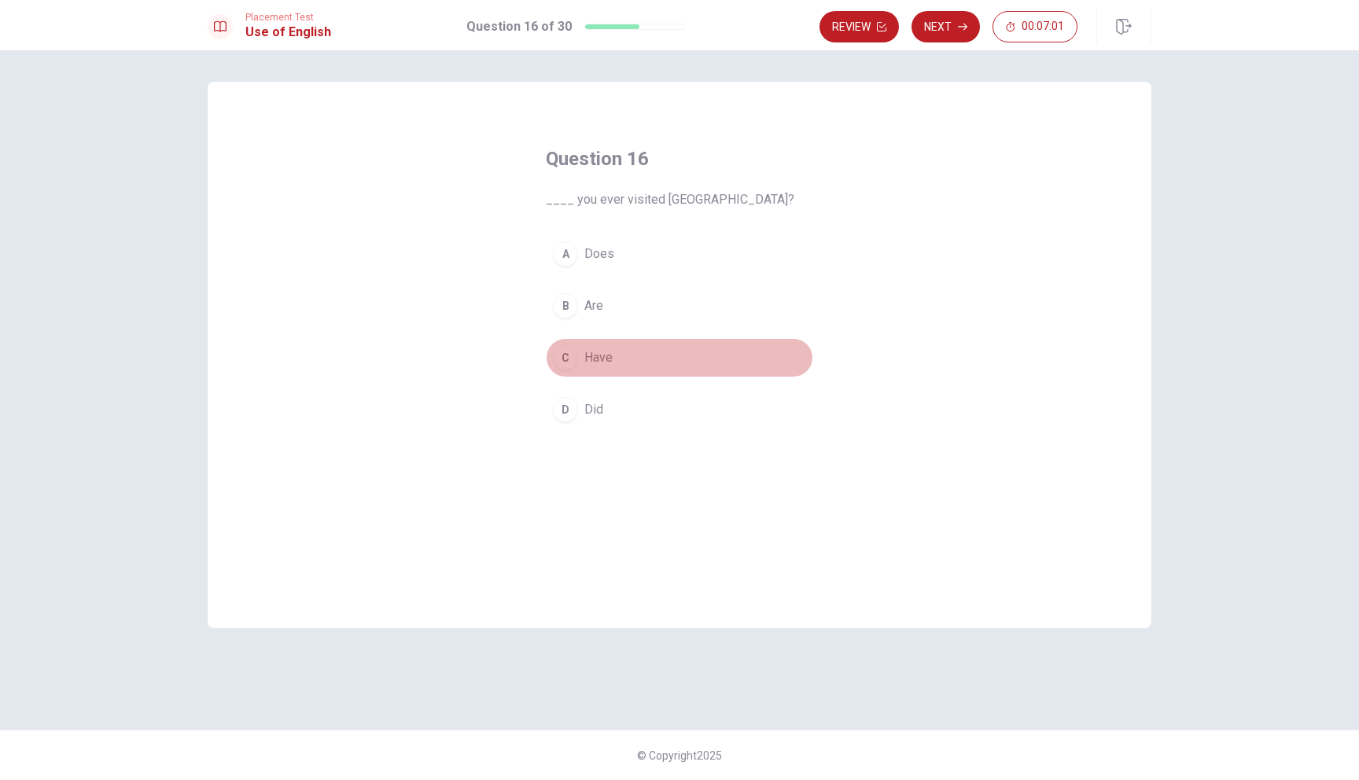
click at [597, 358] on span "Have" at bounding box center [598, 357] width 28 height 19
click at [946, 24] on button "Next" at bounding box center [946, 26] width 68 height 31
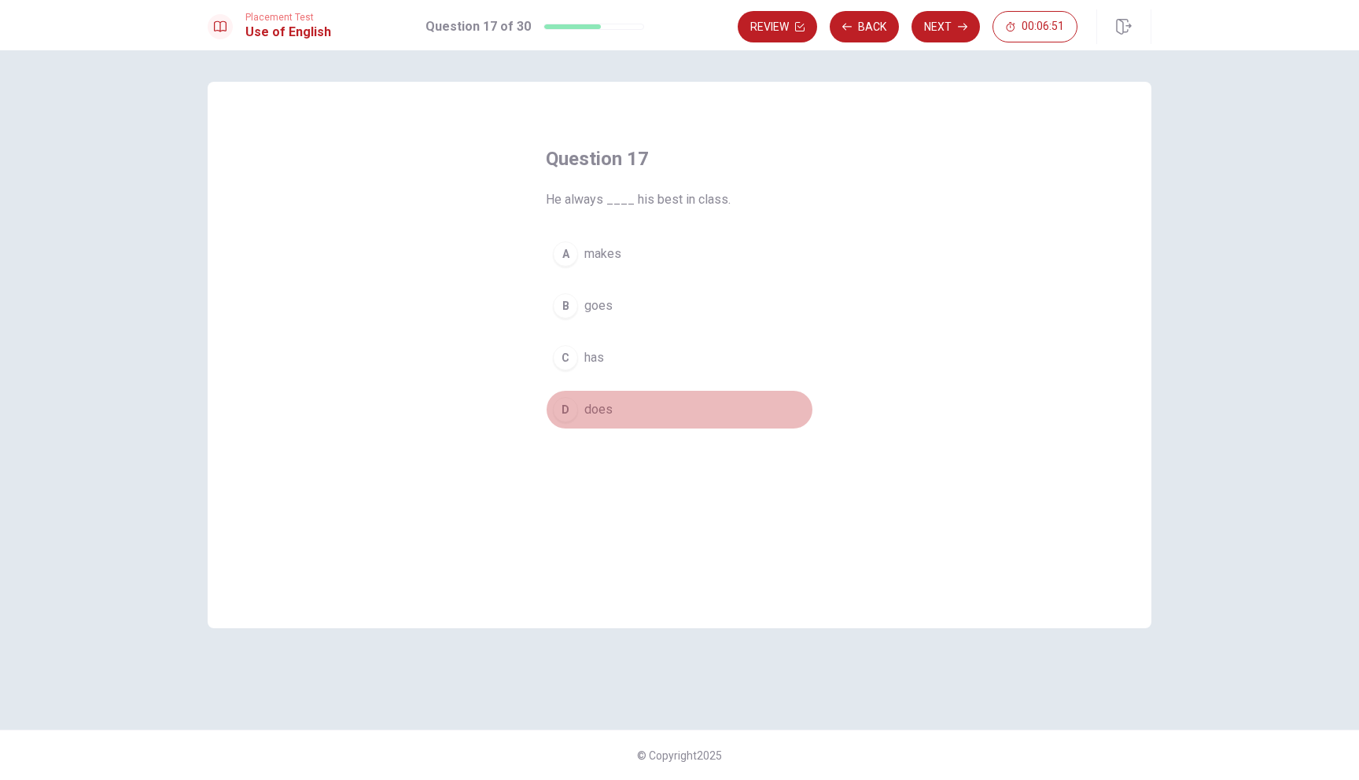
click at [601, 394] on button "D does" at bounding box center [679, 409] width 267 height 39
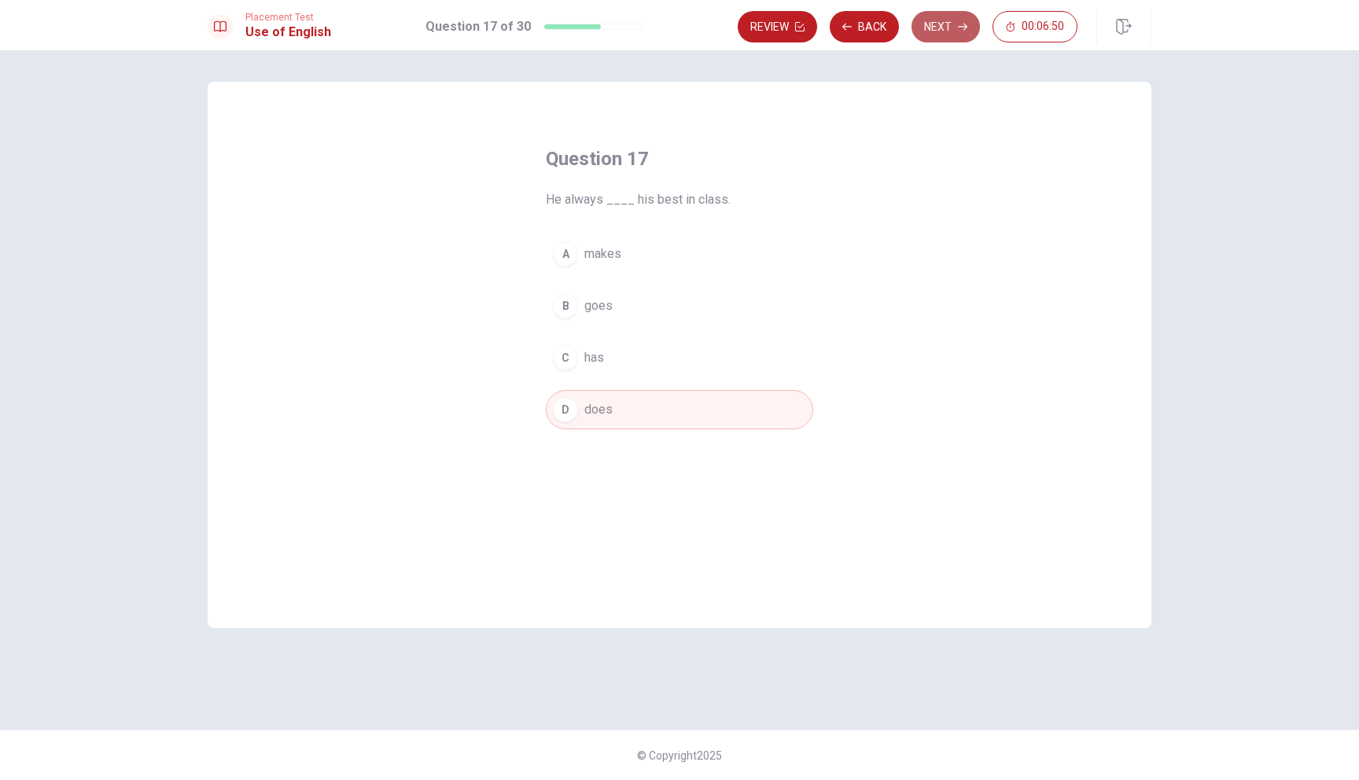
click at [921, 17] on button "Next" at bounding box center [946, 26] width 68 height 31
click at [580, 408] on button "D achieves" at bounding box center [679, 409] width 267 height 39
click at [967, 17] on button "Next" at bounding box center [946, 26] width 68 height 31
click at [589, 418] on span "hiking" at bounding box center [600, 409] width 32 height 19
click at [948, 23] on button "Next" at bounding box center [946, 26] width 68 height 31
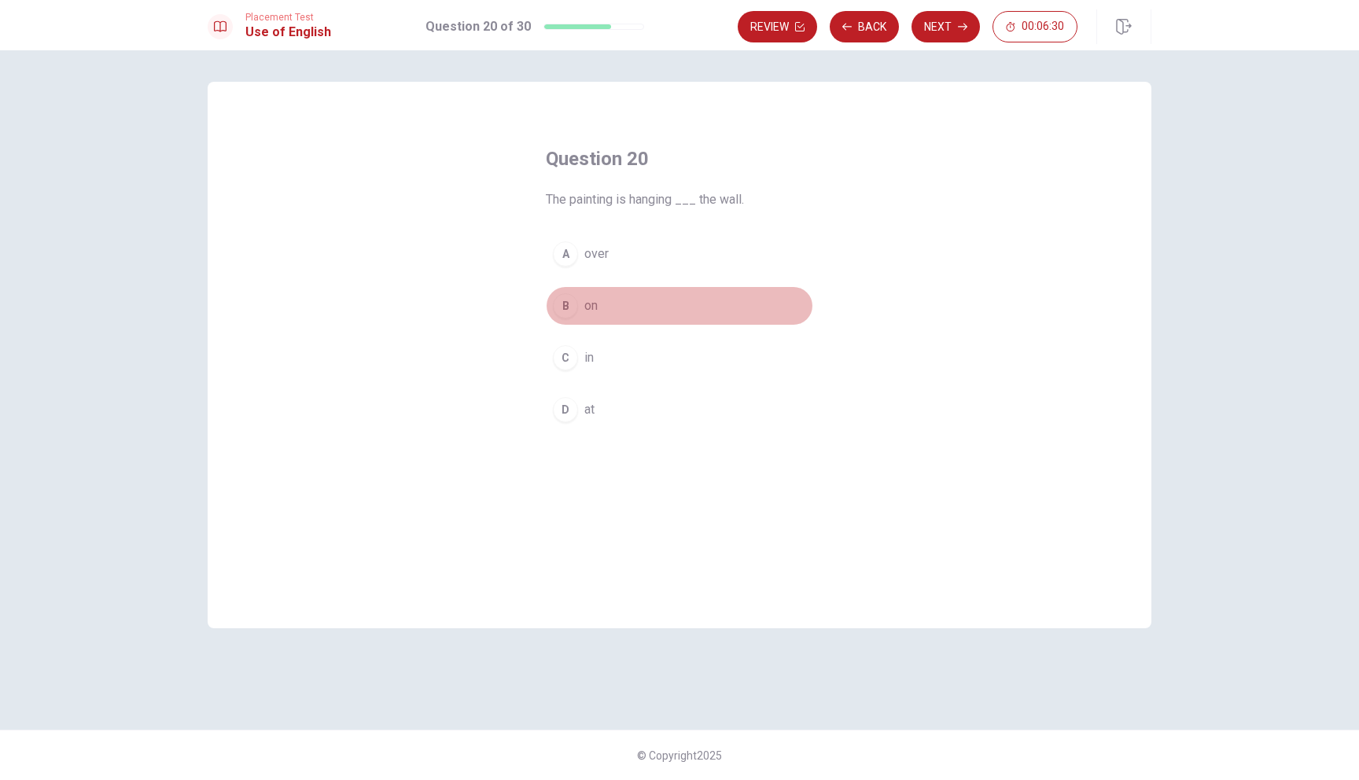
click at [588, 310] on span "on" at bounding box center [590, 306] width 13 height 19
click at [934, 24] on button "Next" at bounding box center [946, 26] width 68 height 31
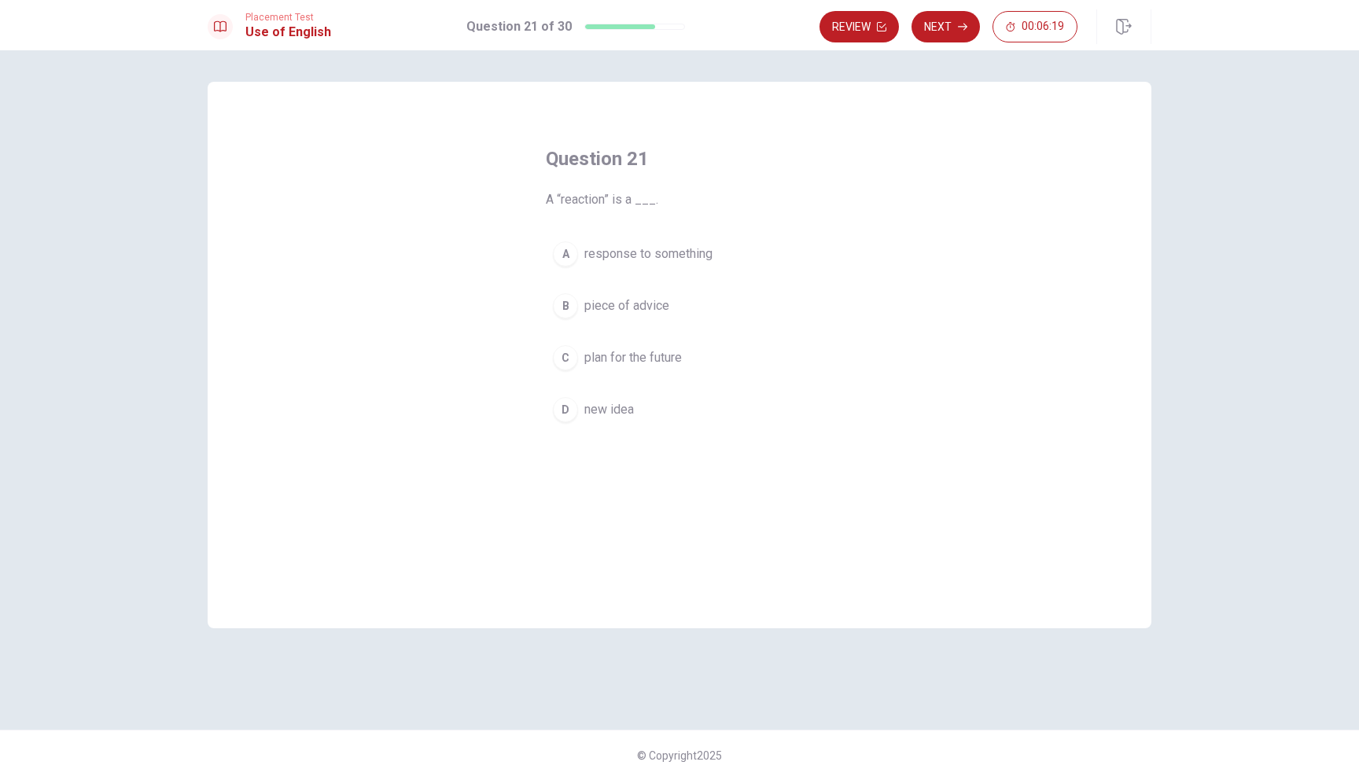
click at [619, 270] on button "A response to something" at bounding box center [679, 253] width 267 height 39
click at [958, 33] on button "Next" at bounding box center [946, 26] width 68 height 31
click at [644, 253] on span "has worked" at bounding box center [616, 254] width 64 height 19
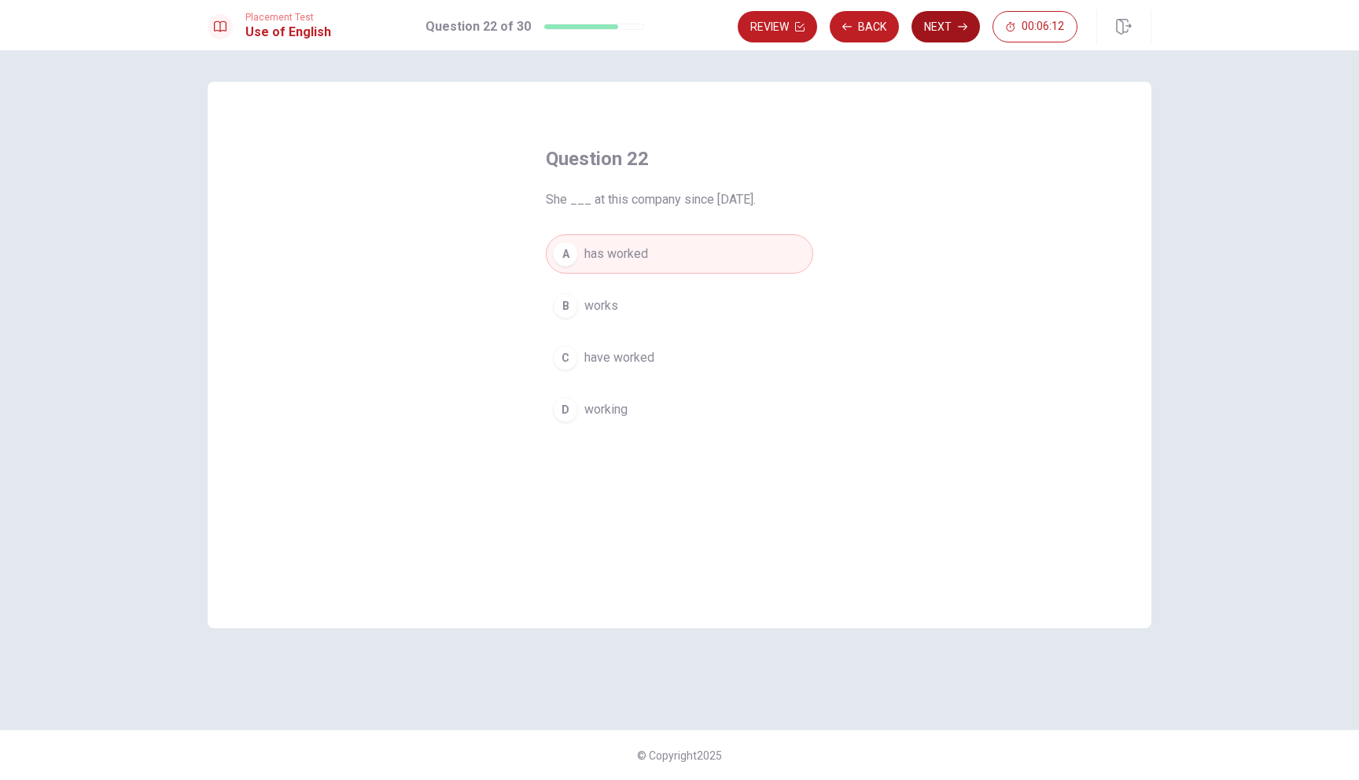
click at [929, 28] on button "Next" at bounding box center [946, 26] width 68 height 31
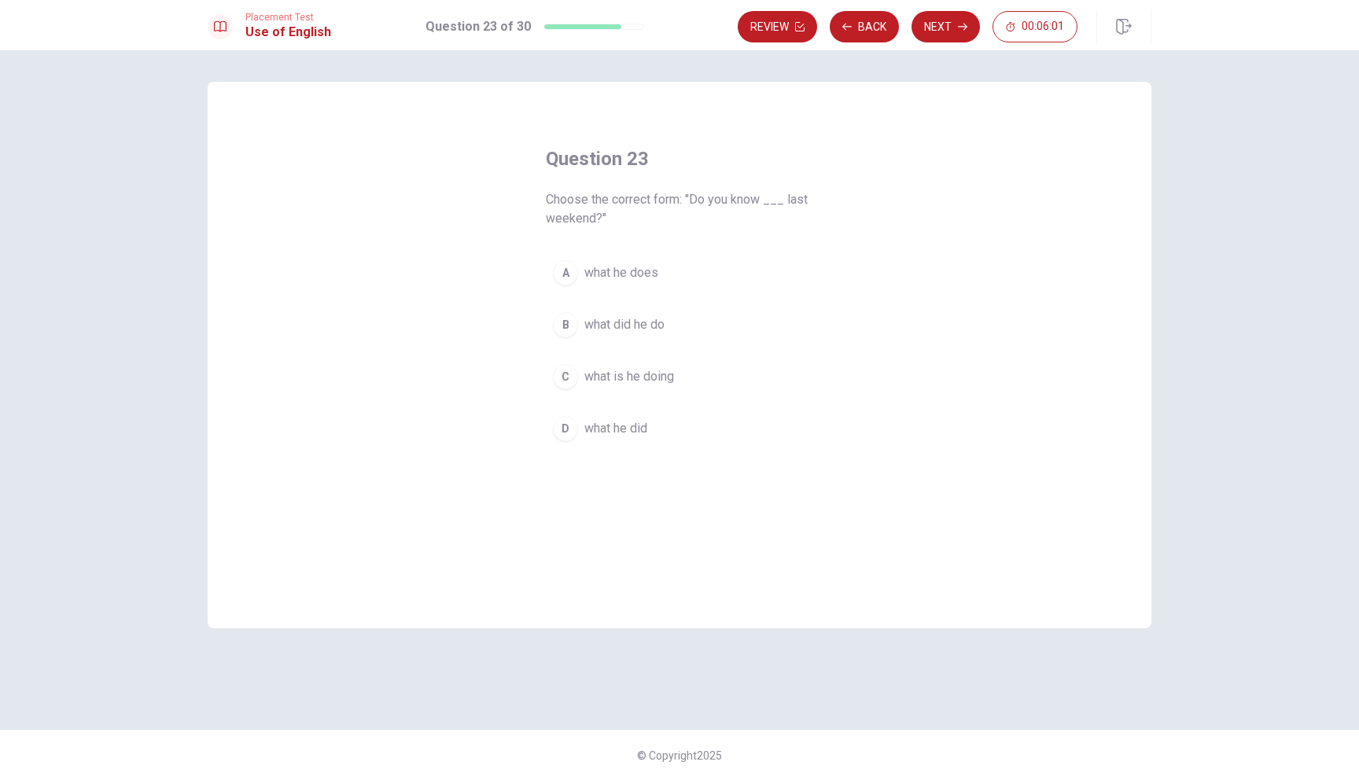
click at [626, 435] on span "what he did" at bounding box center [615, 428] width 63 height 19
click at [949, 31] on button "Next" at bounding box center [946, 26] width 68 height 31
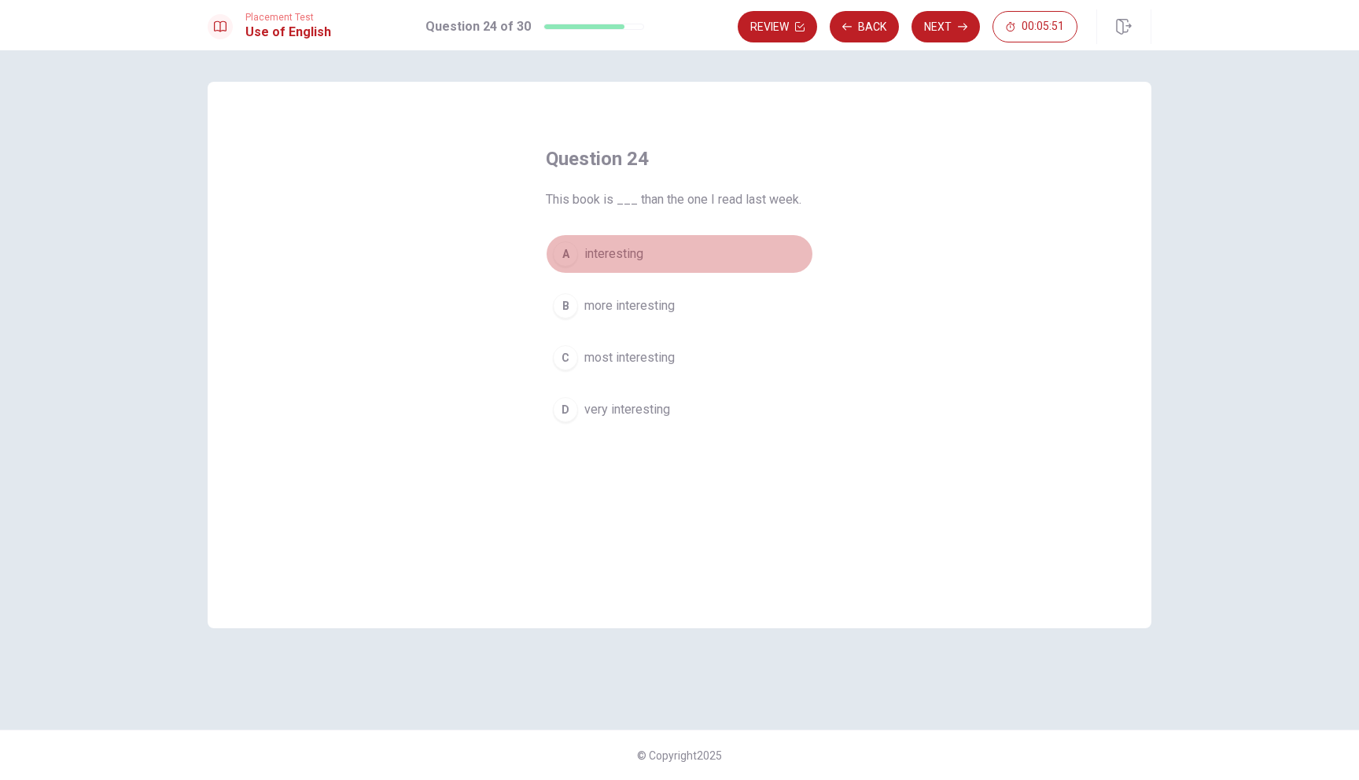
click at [589, 260] on span "interesting" at bounding box center [613, 254] width 59 height 19
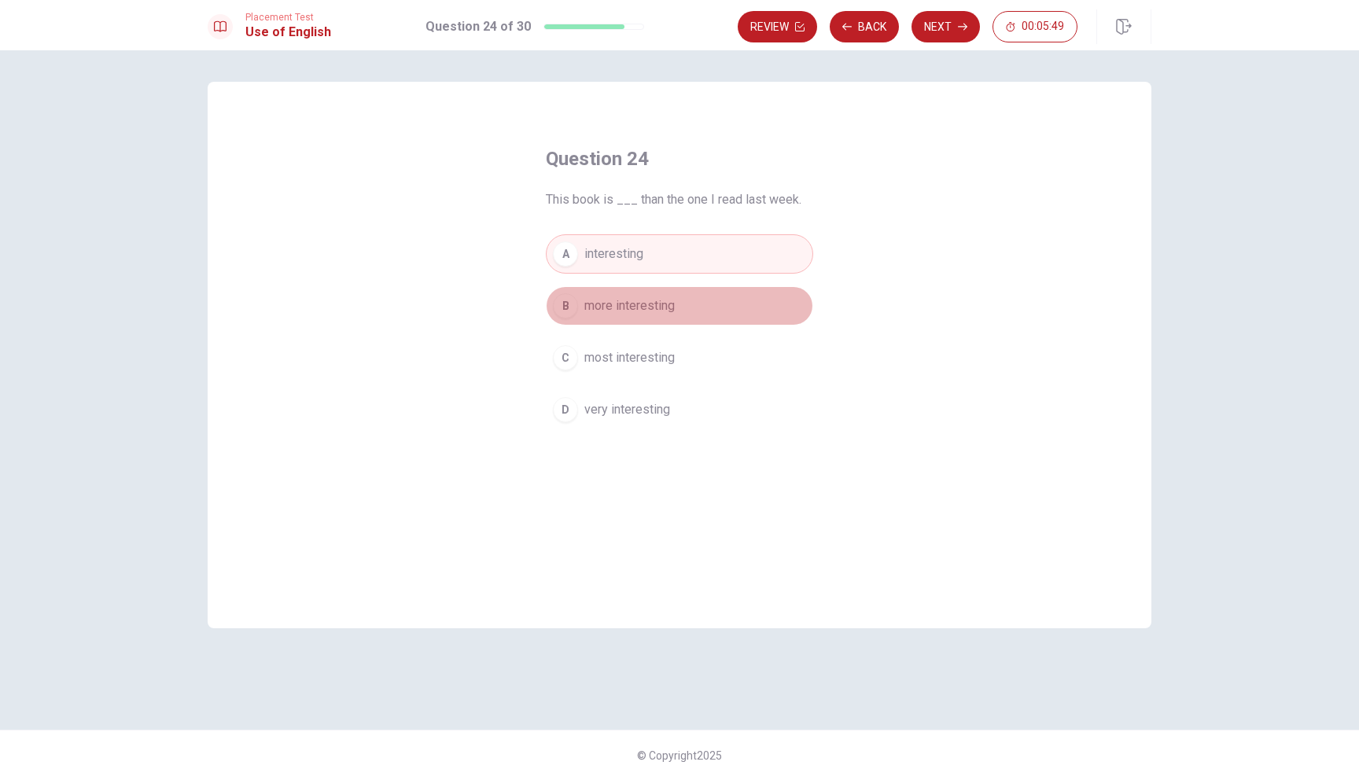
click at [595, 313] on span "more interesting" at bounding box center [629, 306] width 90 height 19
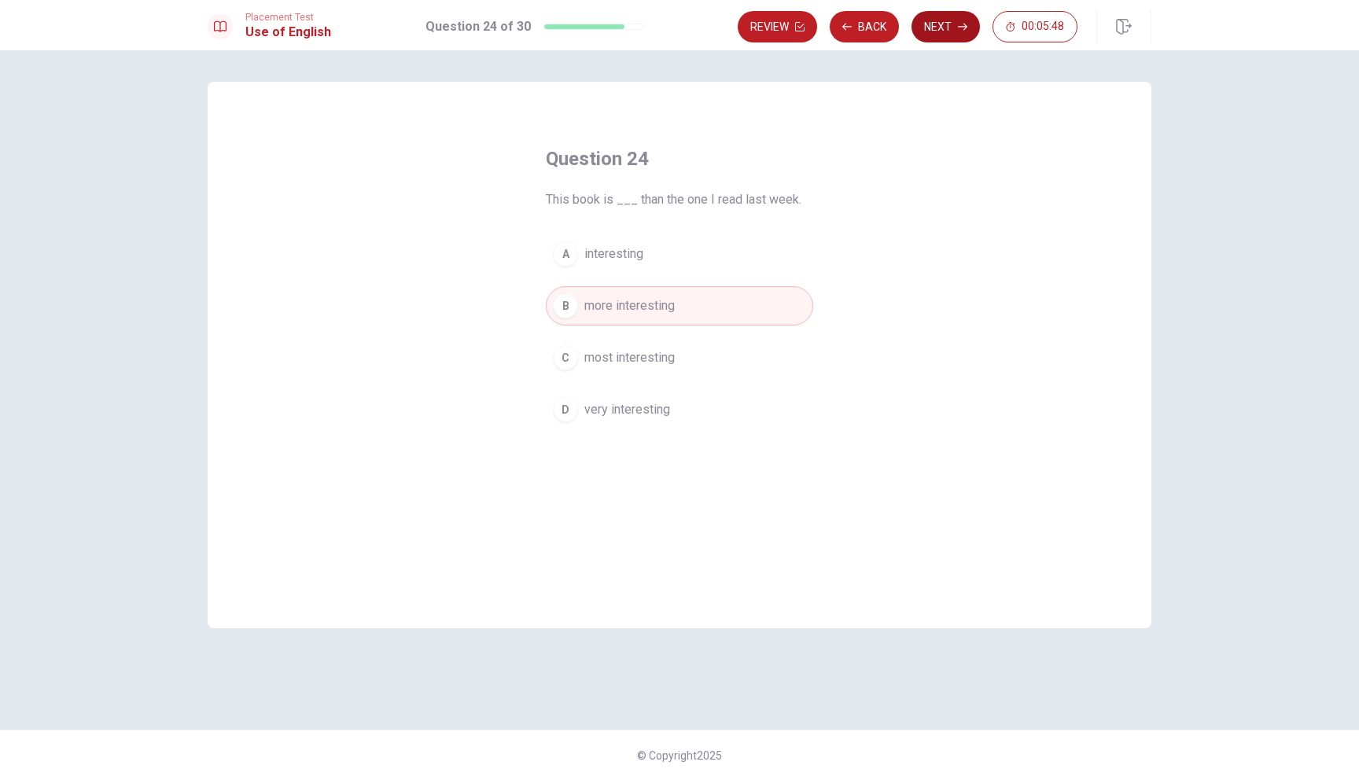
click at [950, 37] on button "Next" at bounding box center [946, 26] width 68 height 31
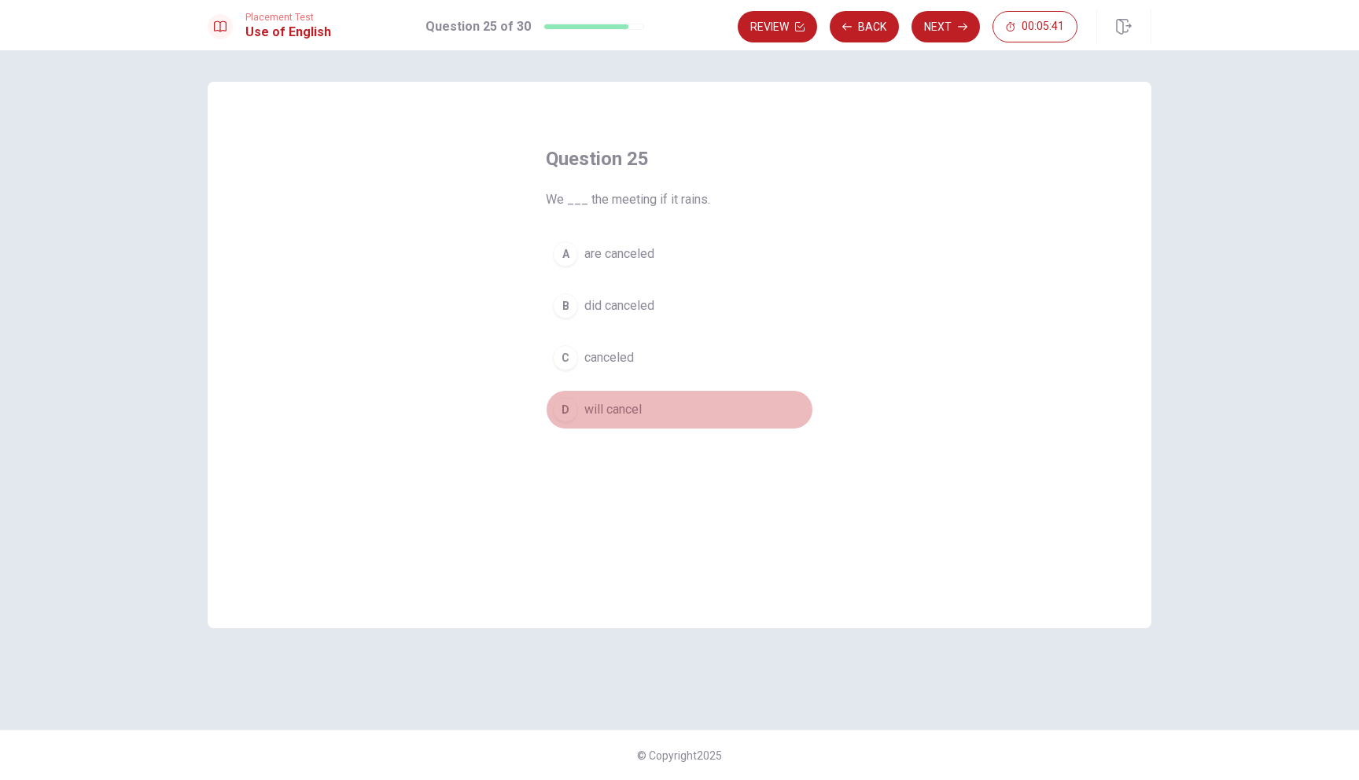
click at [591, 417] on span "will cancel" at bounding box center [612, 409] width 57 height 19
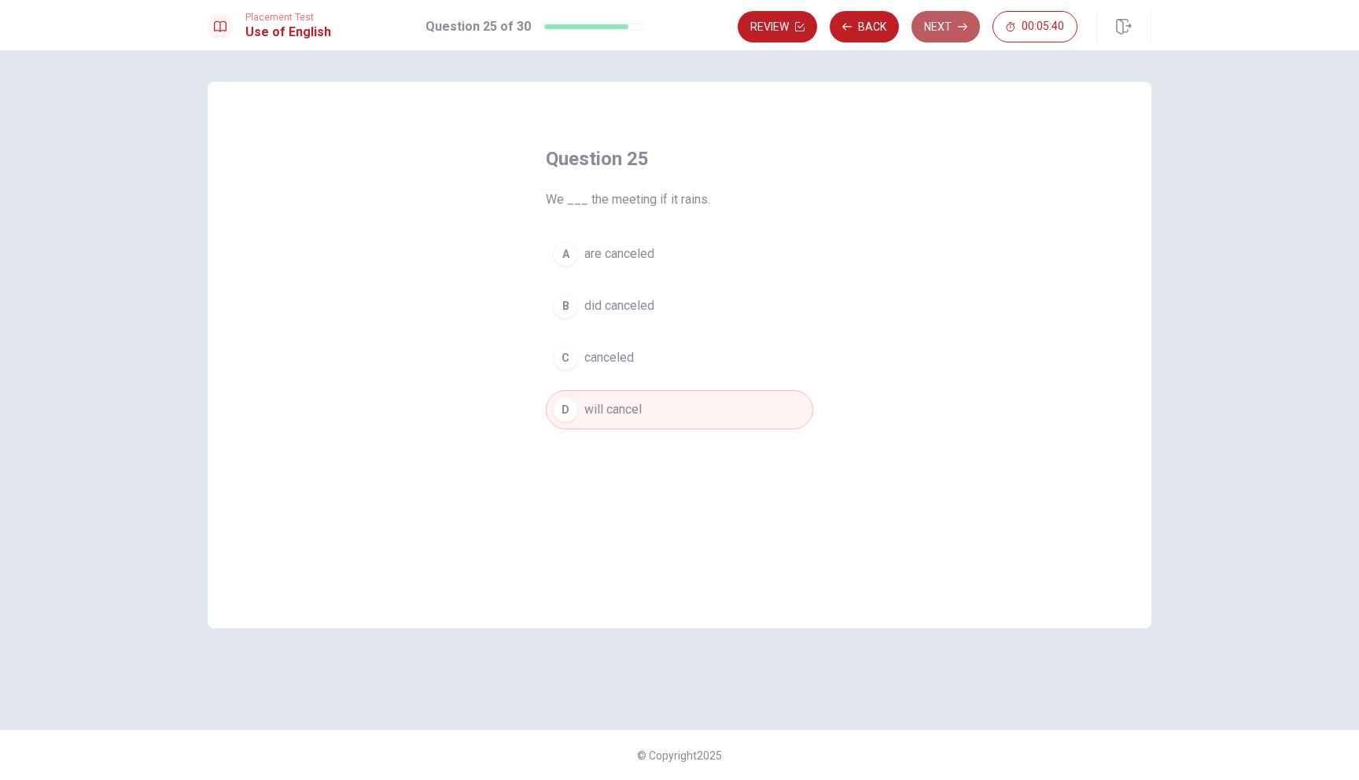
click at [952, 28] on button "Next" at bounding box center [946, 26] width 68 height 31
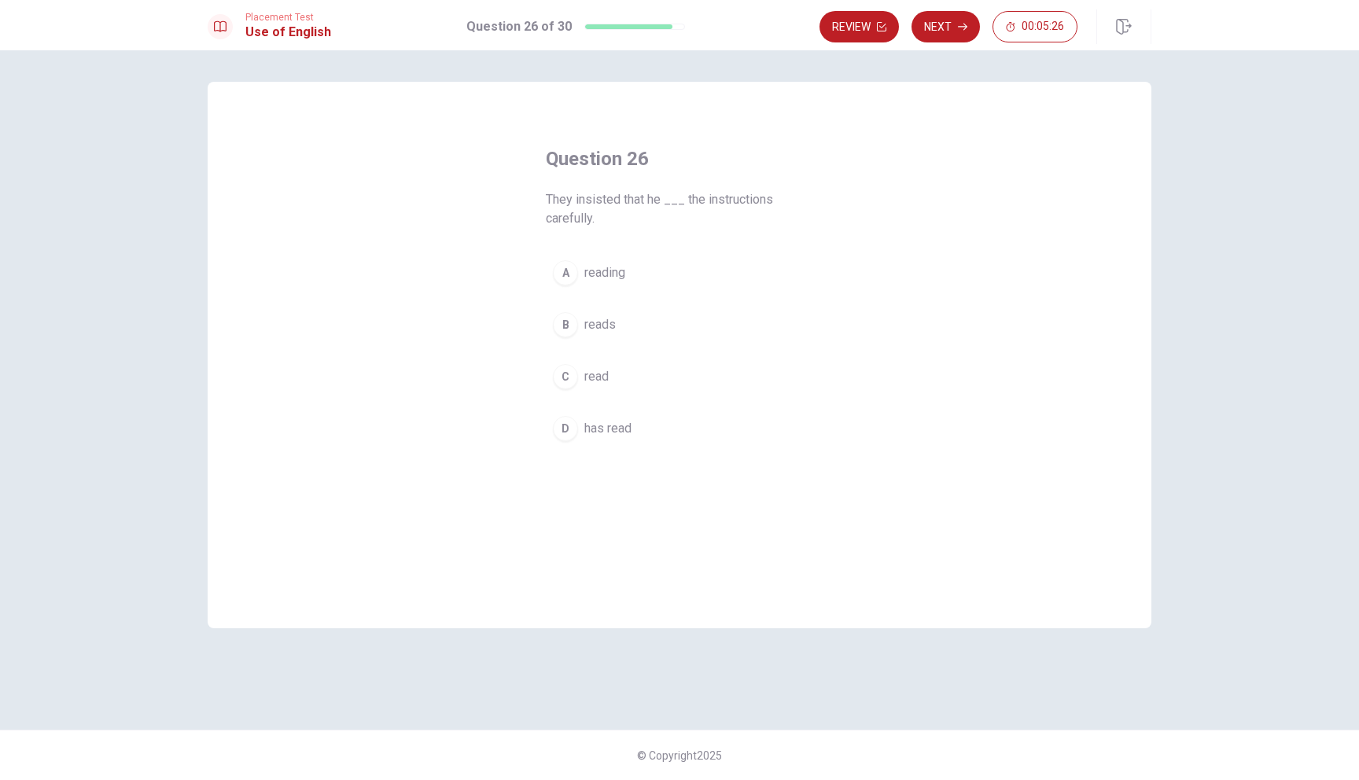
click at [565, 331] on div "B" at bounding box center [565, 324] width 25 height 25
click at [573, 278] on div "A" at bounding box center [565, 272] width 25 height 25
click at [938, 30] on button "Next" at bounding box center [946, 26] width 68 height 31
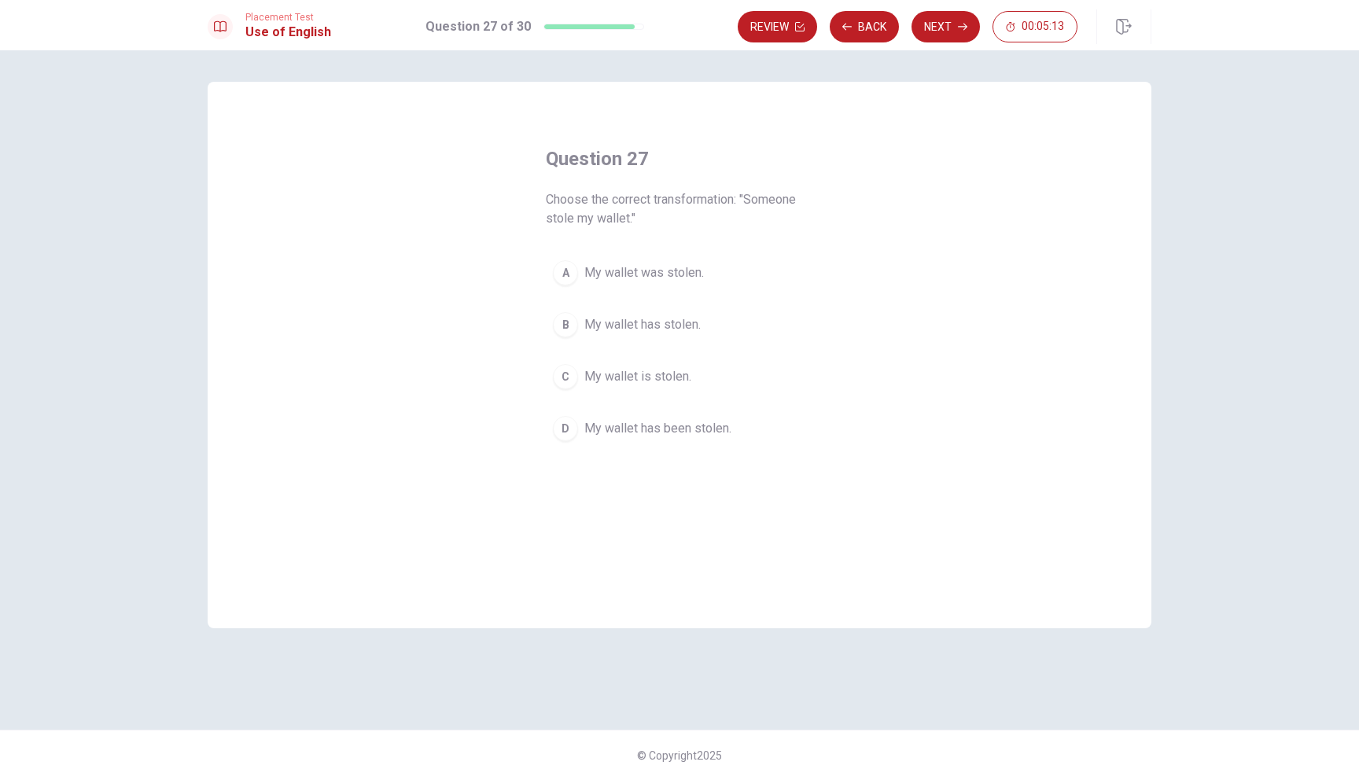
click at [609, 266] on span "My wallet was stolen." at bounding box center [644, 272] width 120 height 19
click at [956, 33] on button "Next" at bounding box center [946, 26] width 68 height 31
click at [599, 426] on span "consequently" at bounding box center [621, 428] width 74 height 19
click at [961, 27] on icon "button" at bounding box center [962, 27] width 9 height 7
click at [680, 348] on button "C had been finished" at bounding box center [679, 357] width 267 height 39
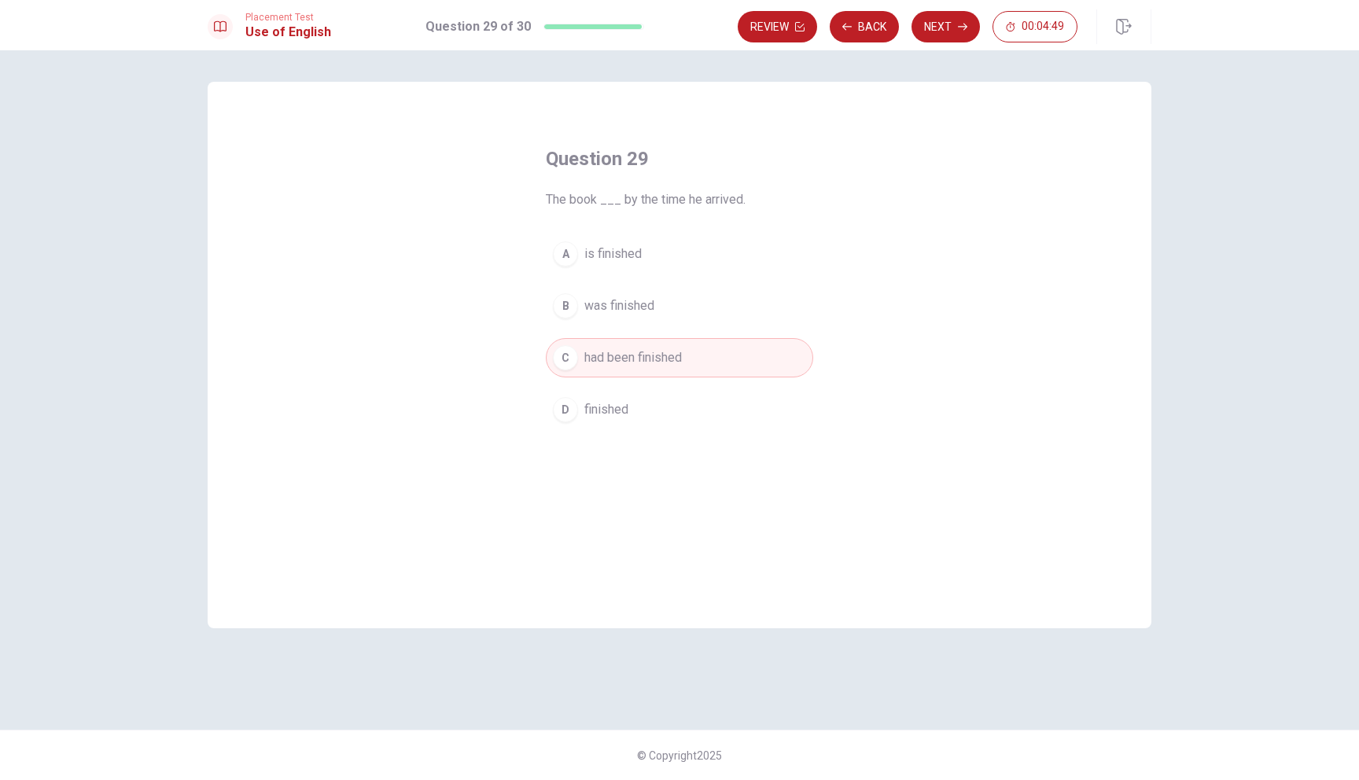
click at [603, 261] on span "is finished" at bounding box center [612, 254] width 57 height 19
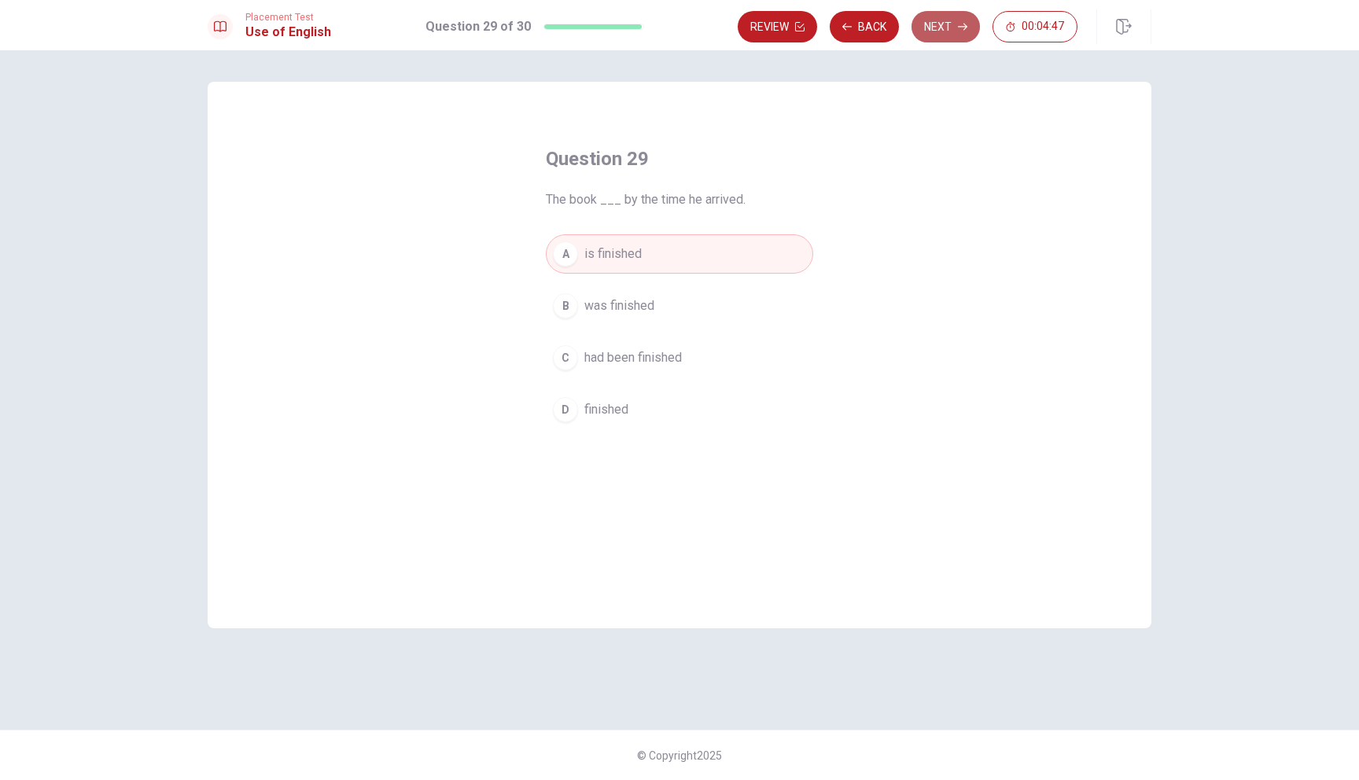
click at [946, 28] on button "Next" at bounding box center [946, 26] width 68 height 31
click at [585, 368] on button "C avoid" at bounding box center [679, 357] width 267 height 39
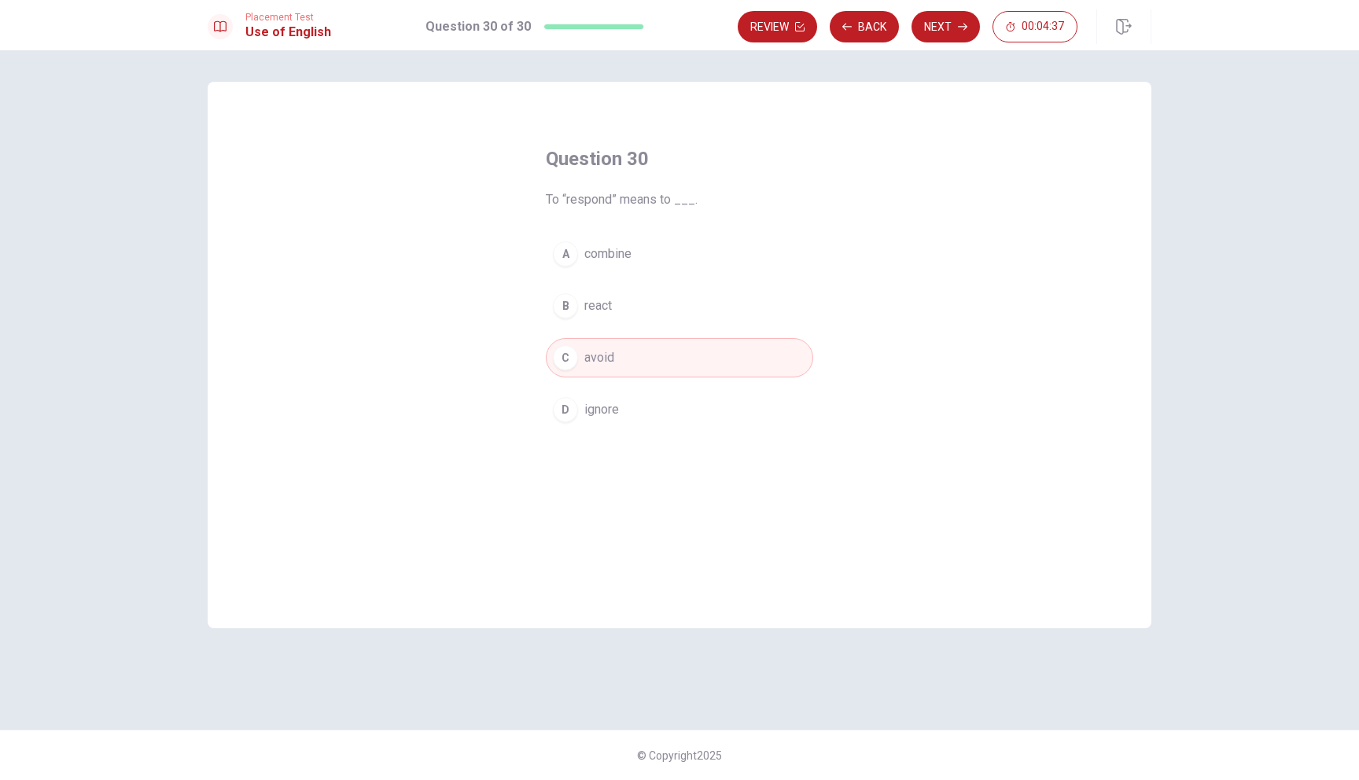
click at [595, 308] on span "react" at bounding box center [598, 306] width 28 height 19
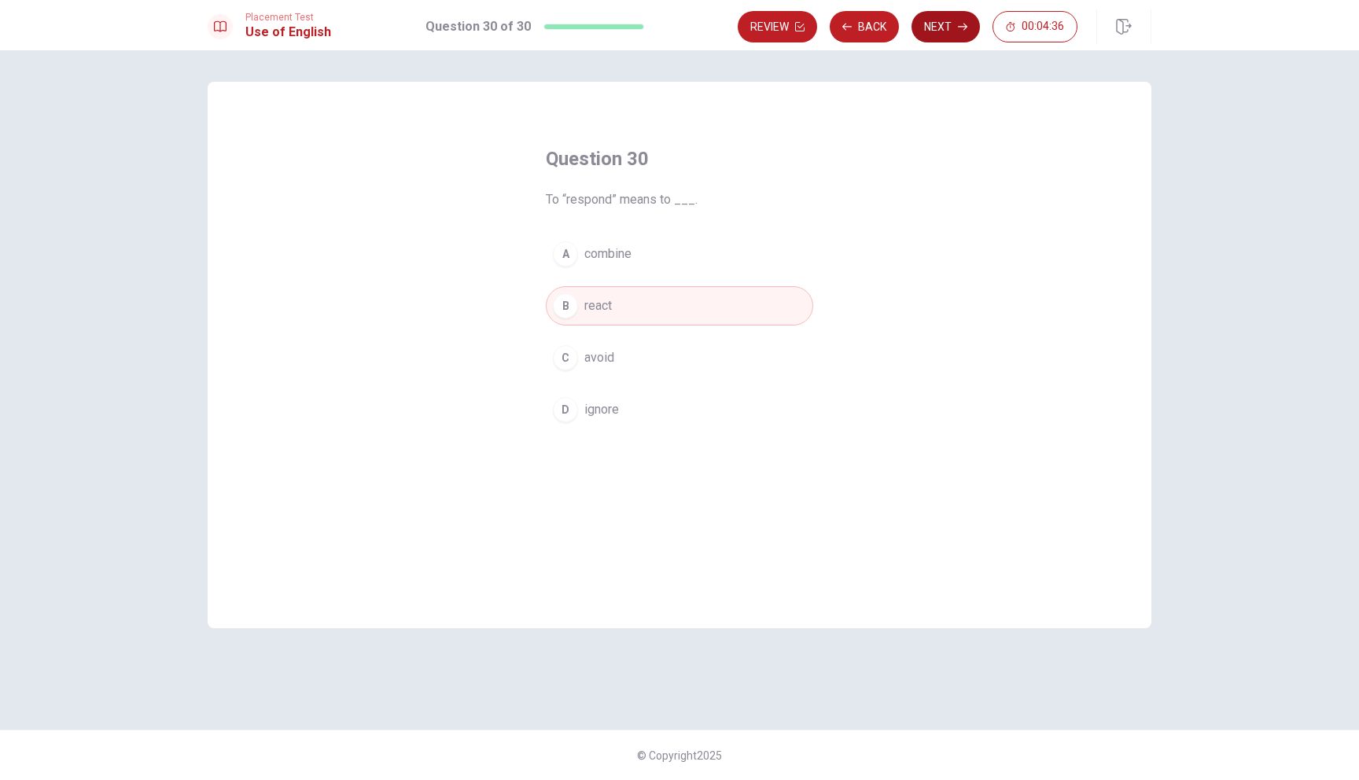
click at [954, 22] on button "Next" at bounding box center [946, 26] width 68 height 31
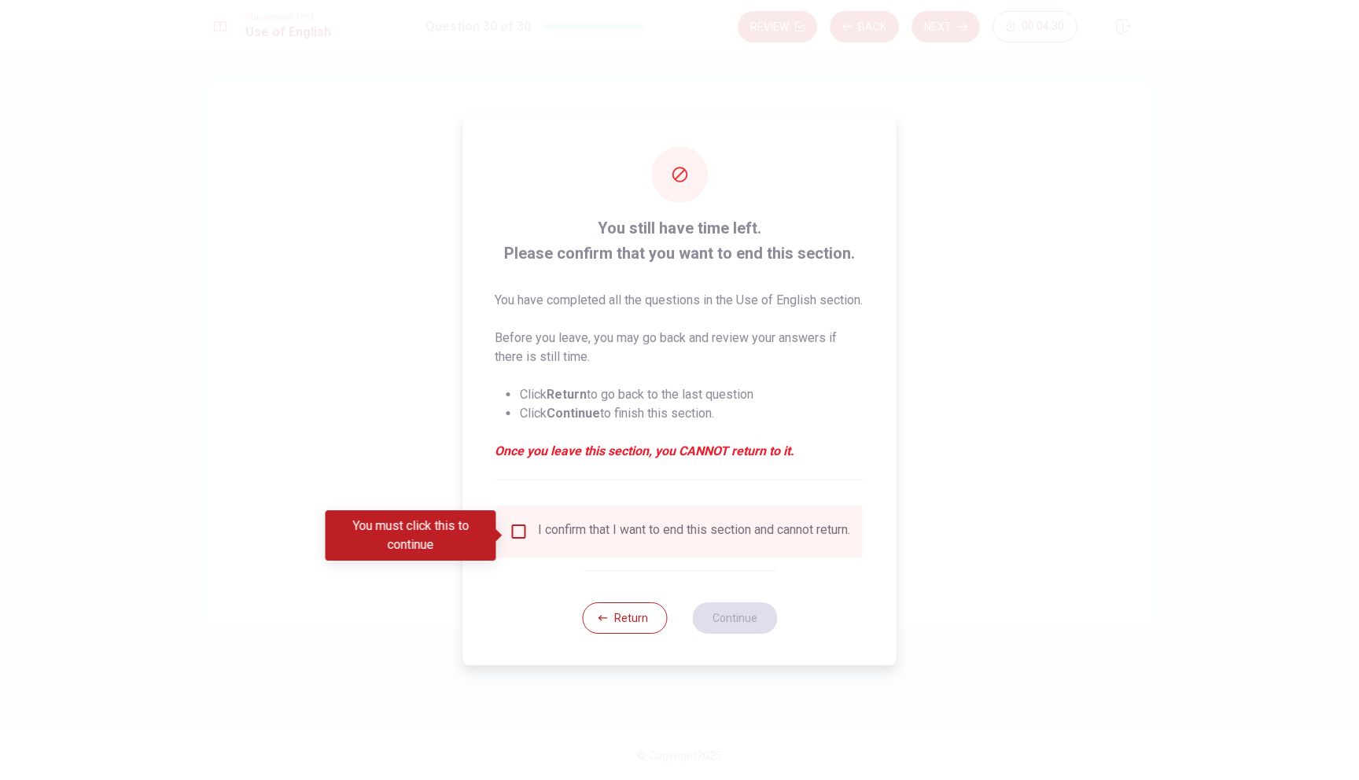
click at [519, 536] on input "You must click this to continue" at bounding box center [519, 531] width 19 height 19
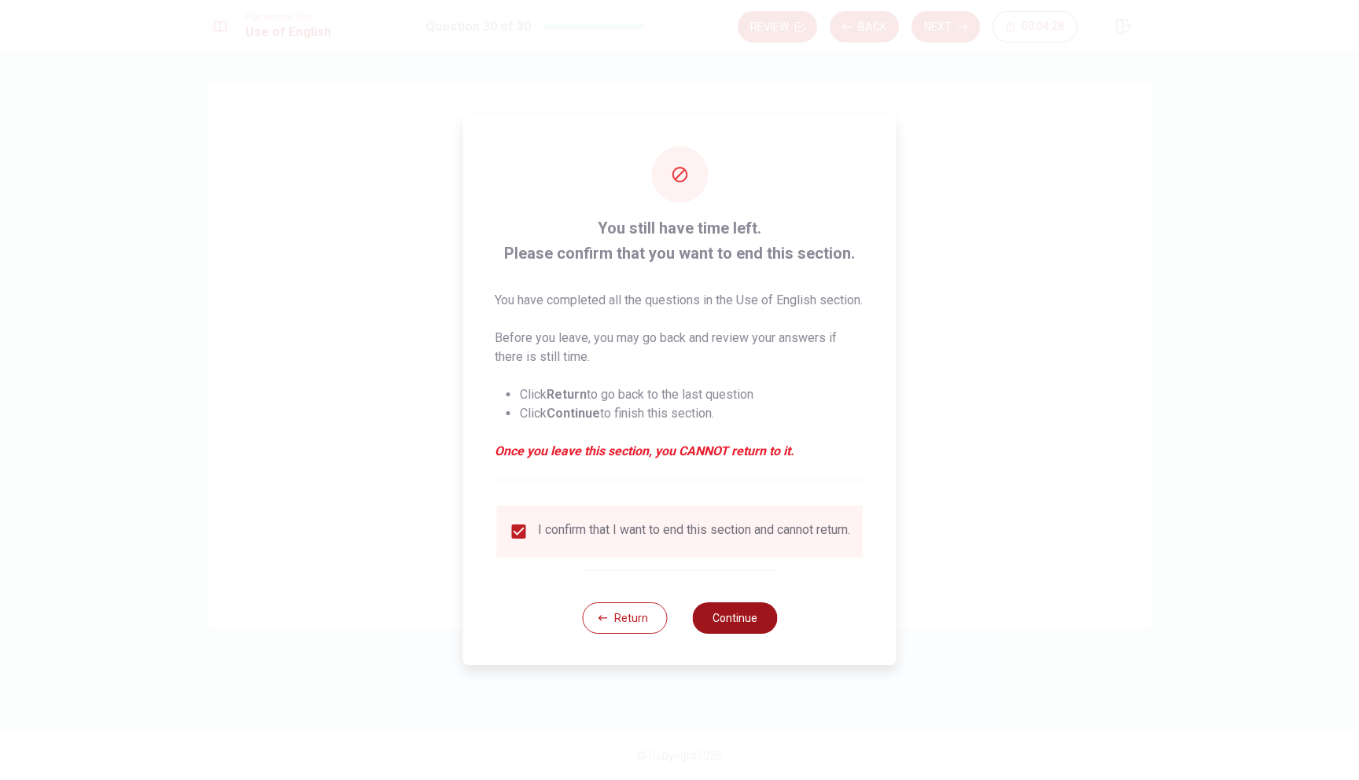
click at [738, 628] on button "Continue" at bounding box center [734, 617] width 85 height 31
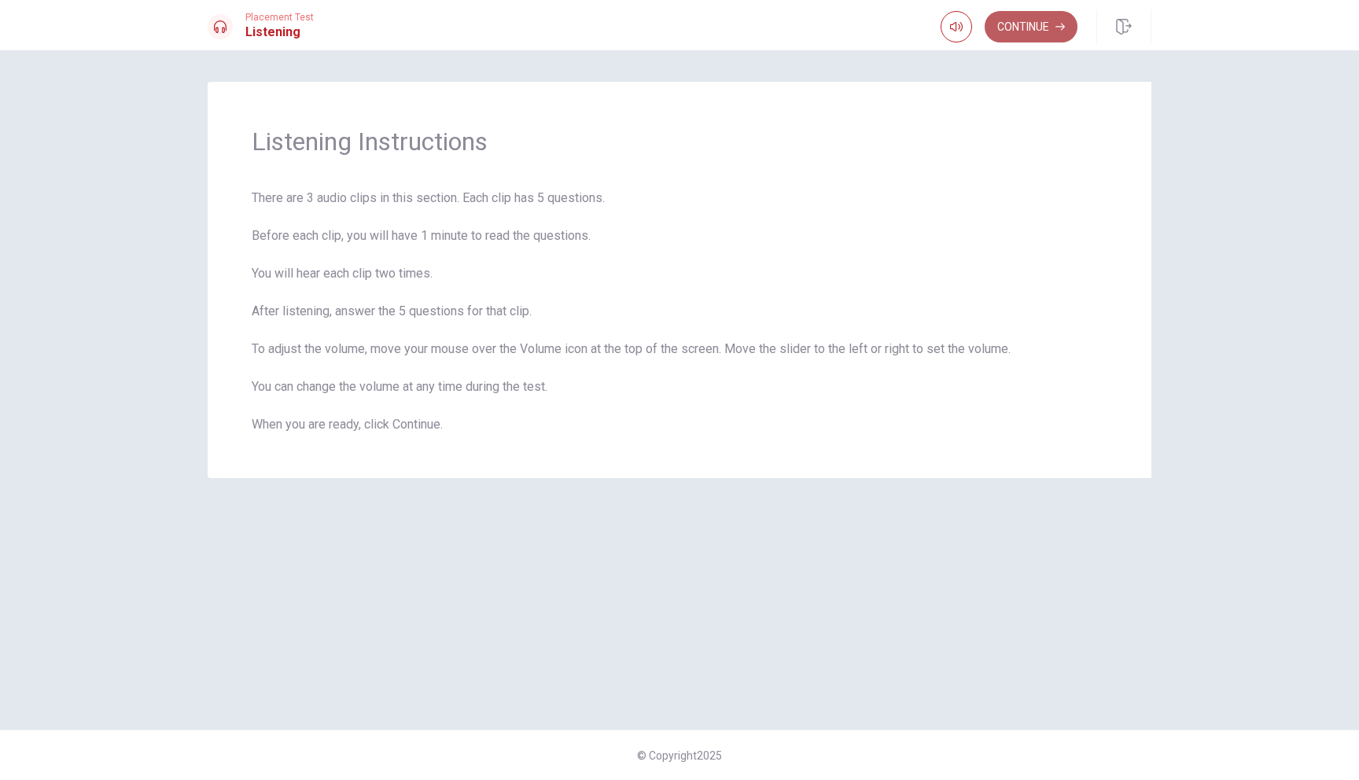
click at [1054, 22] on button "Continue" at bounding box center [1031, 26] width 93 height 31
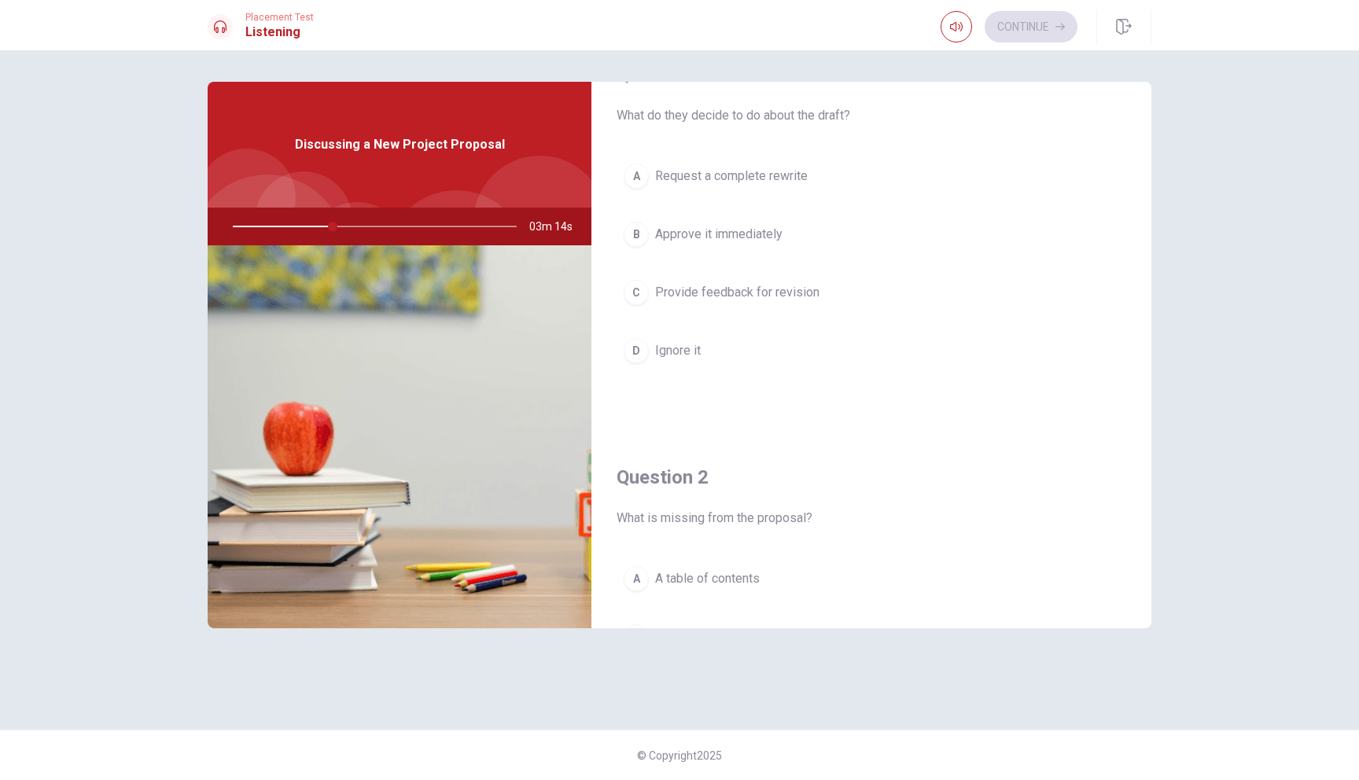
scroll to position [53, 0]
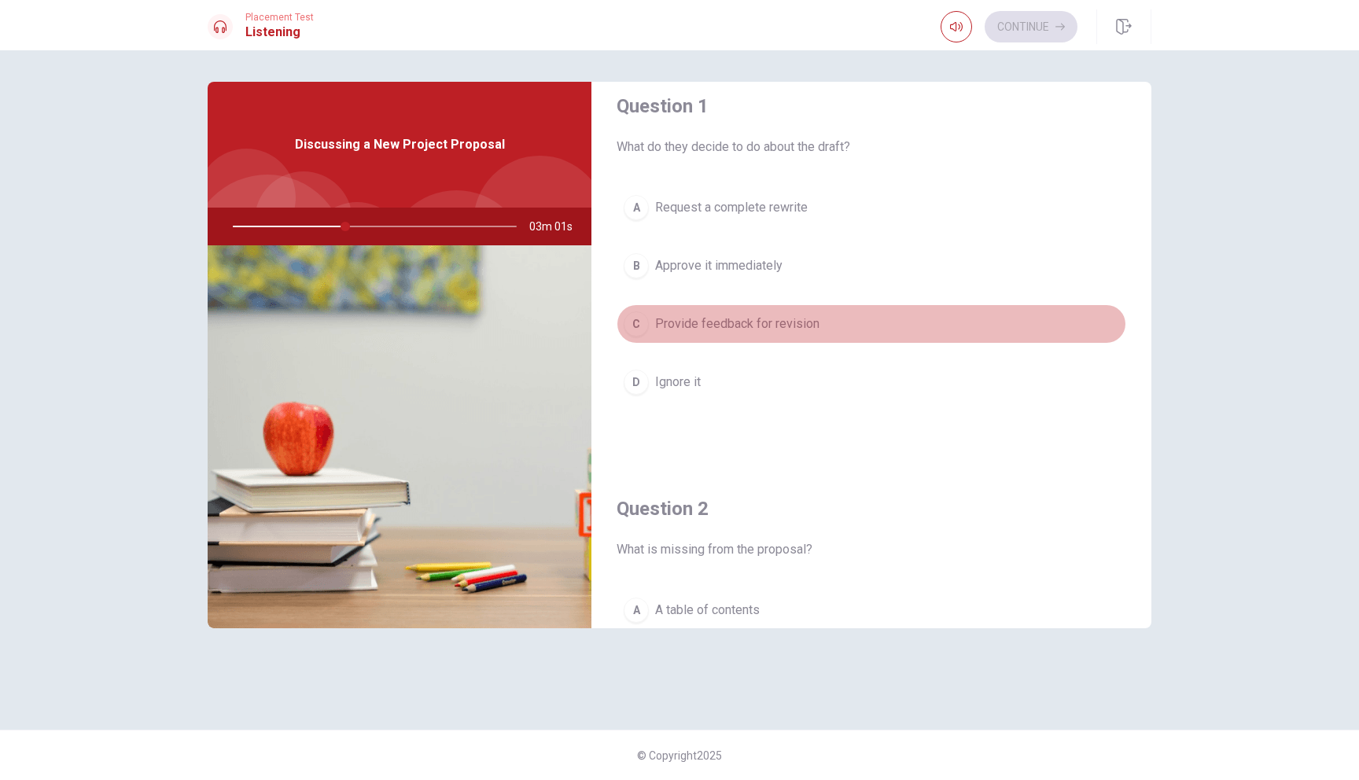
click at [632, 321] on div "C" at bounding box center [636, 323] width 25 height 25
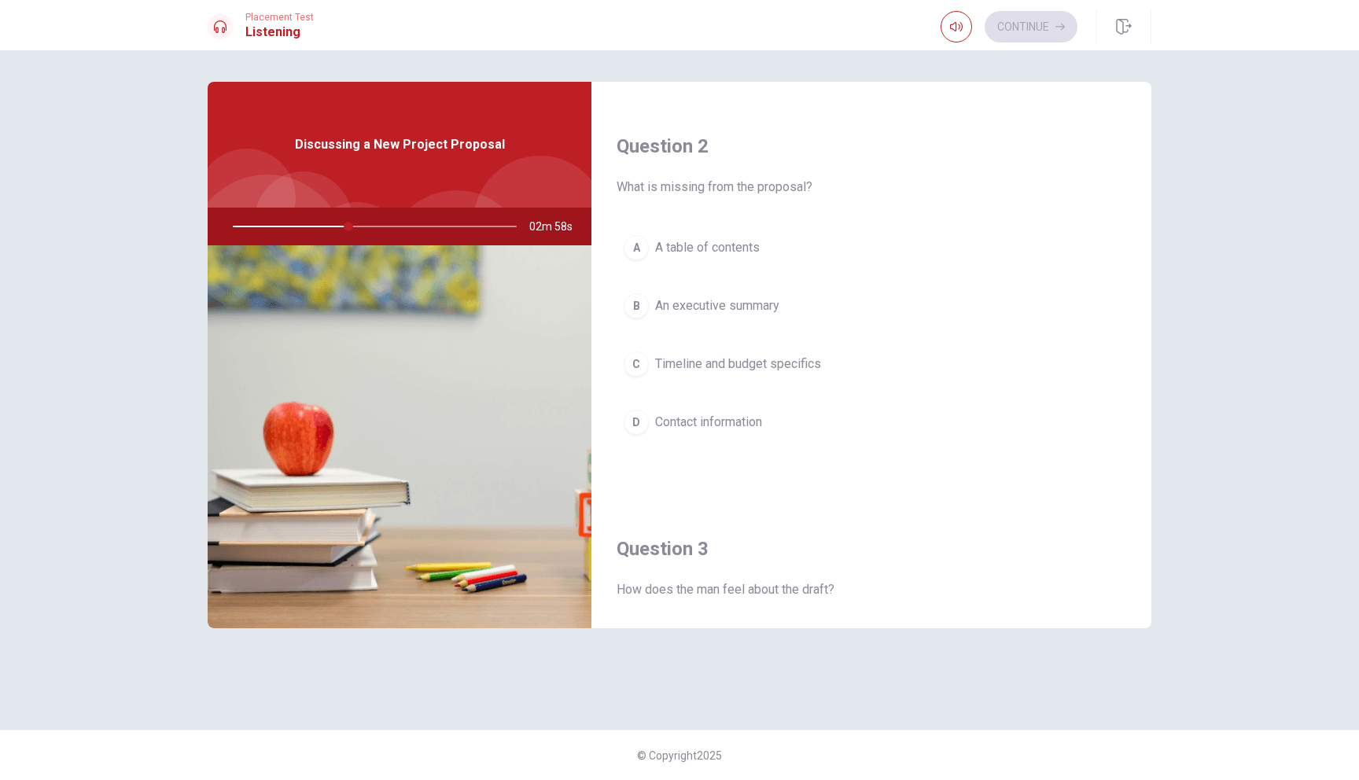
scroll to position [381, 0]
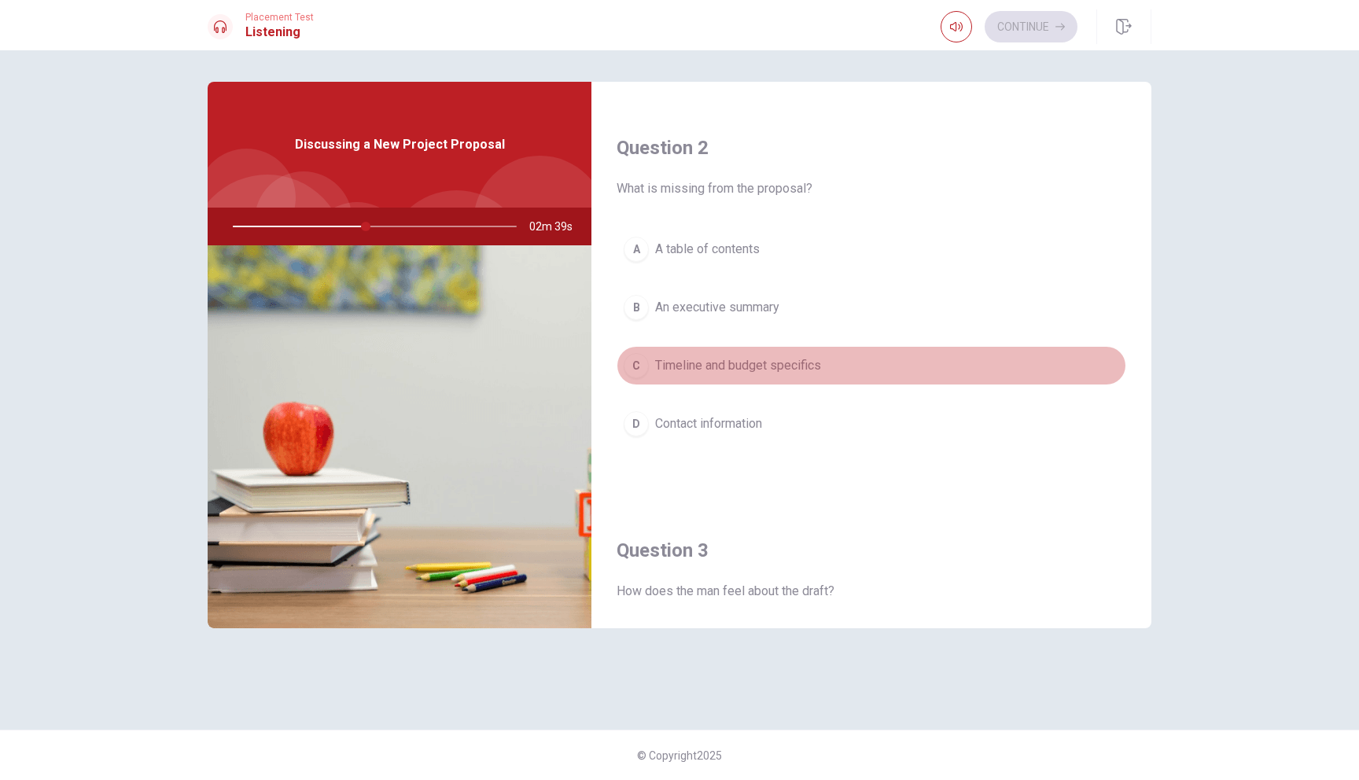
click at [776, 361] on span "Timeline and budget specifics" at bounding box center [738, 365] width 166 height 19
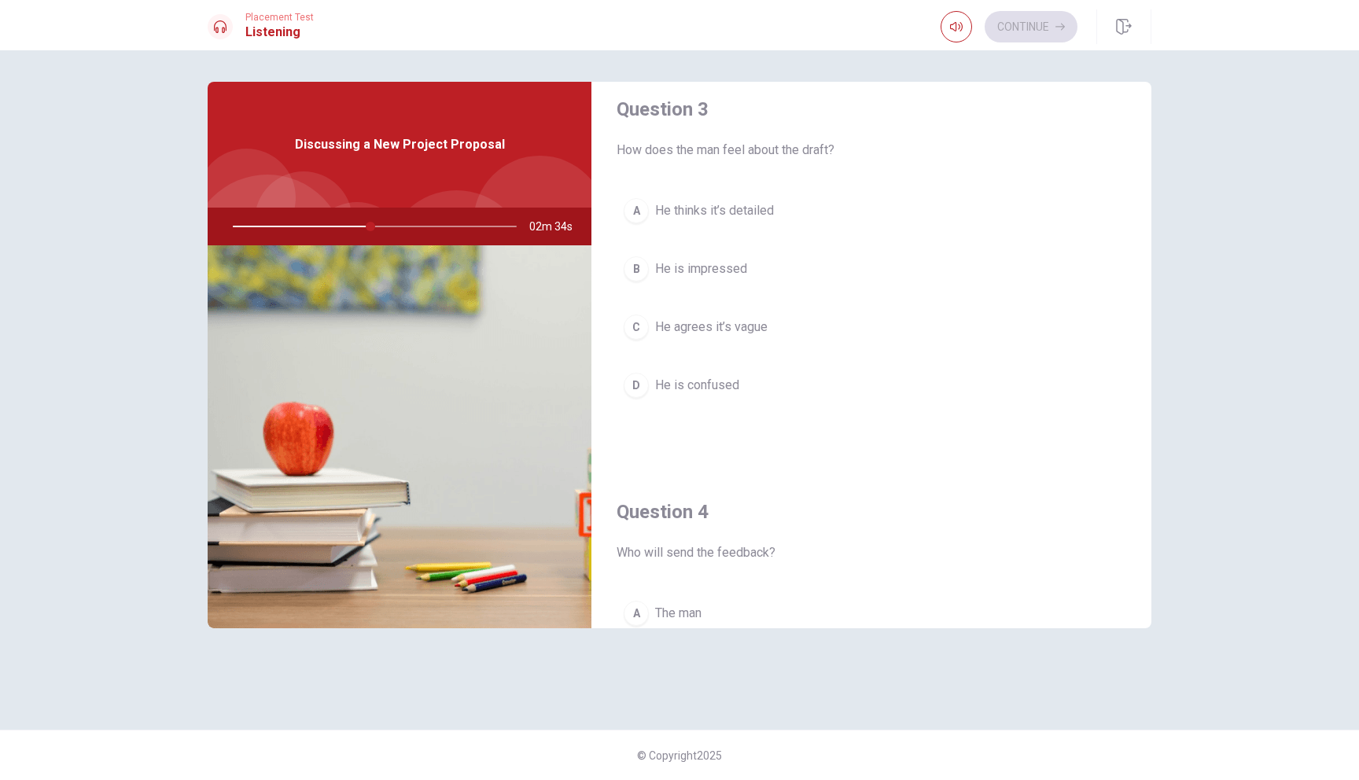
scroll to position [823, 0]
click at [713, 271] on span "He is impressed" at bounding box center [701, 268] width 92 height 19
click at [747, 333] on span "He agrees it’s vague" at bounding box center [711, 326] width 112 height 19
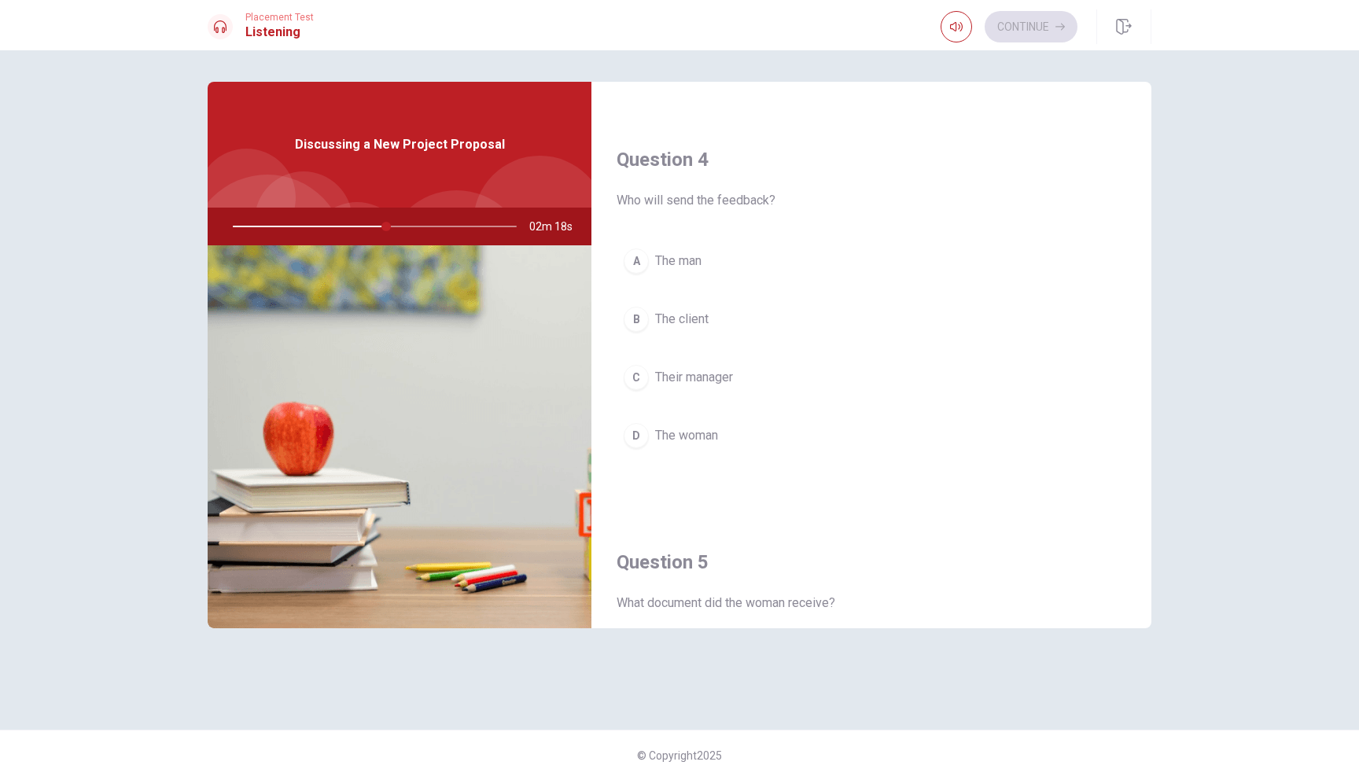
scroll to position [1467, 0]
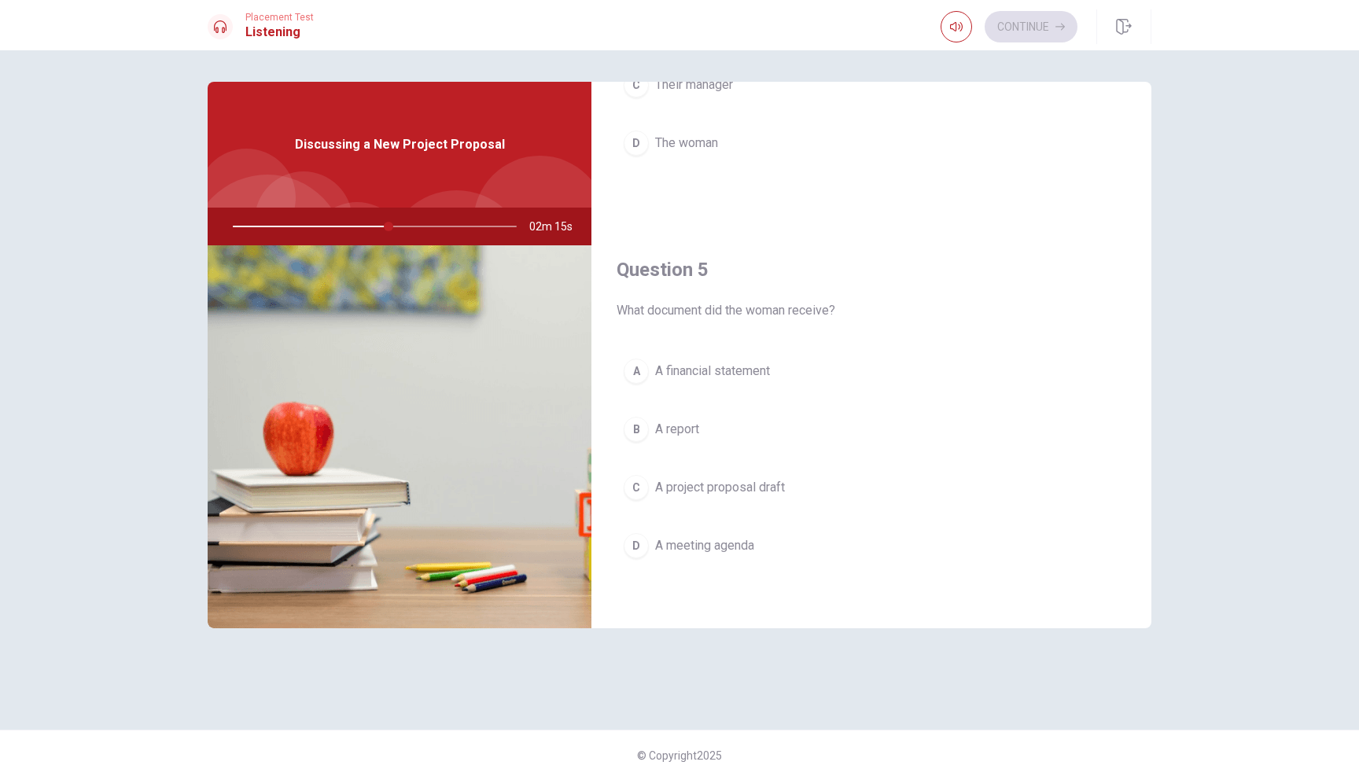
click at [681, 541] on span "A meeting agenda" at bounding box center [704, 545] width 99 height 19
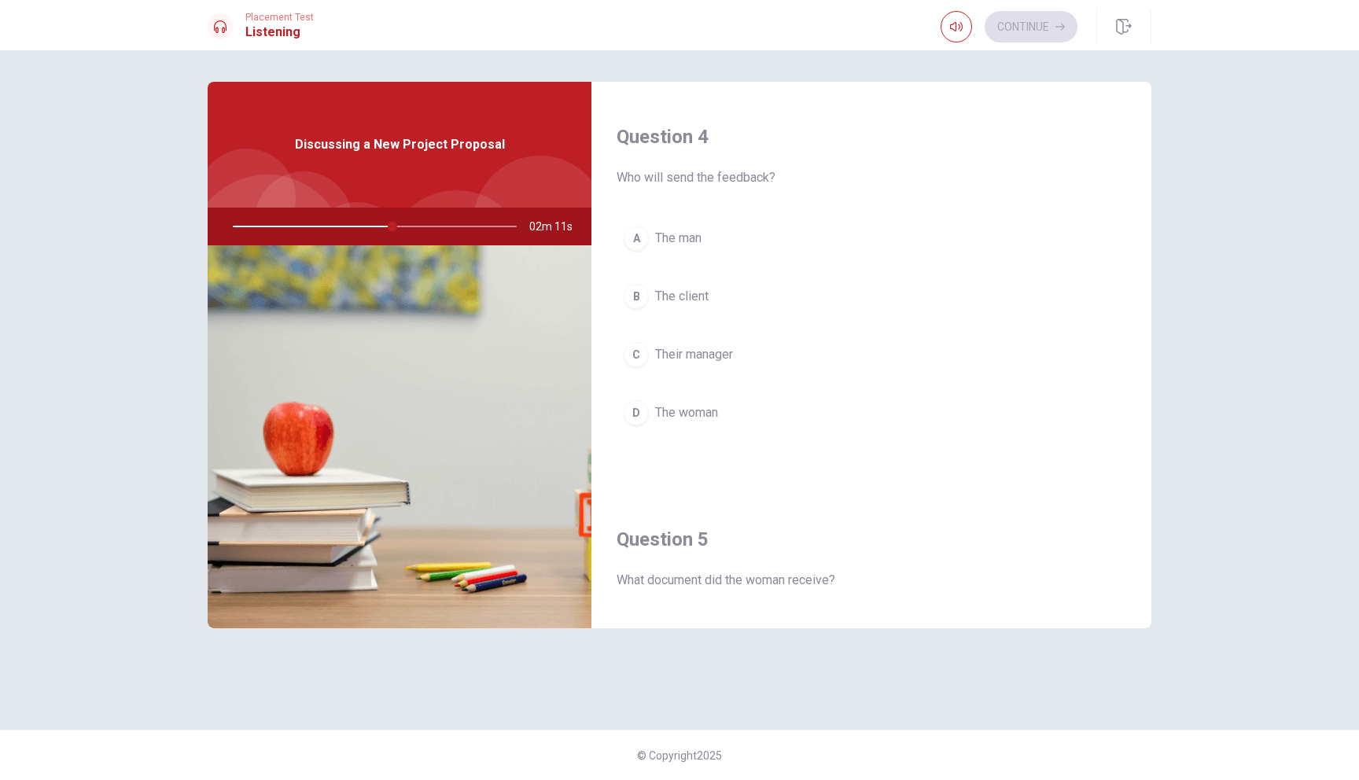
scroll to position [1192, 0]
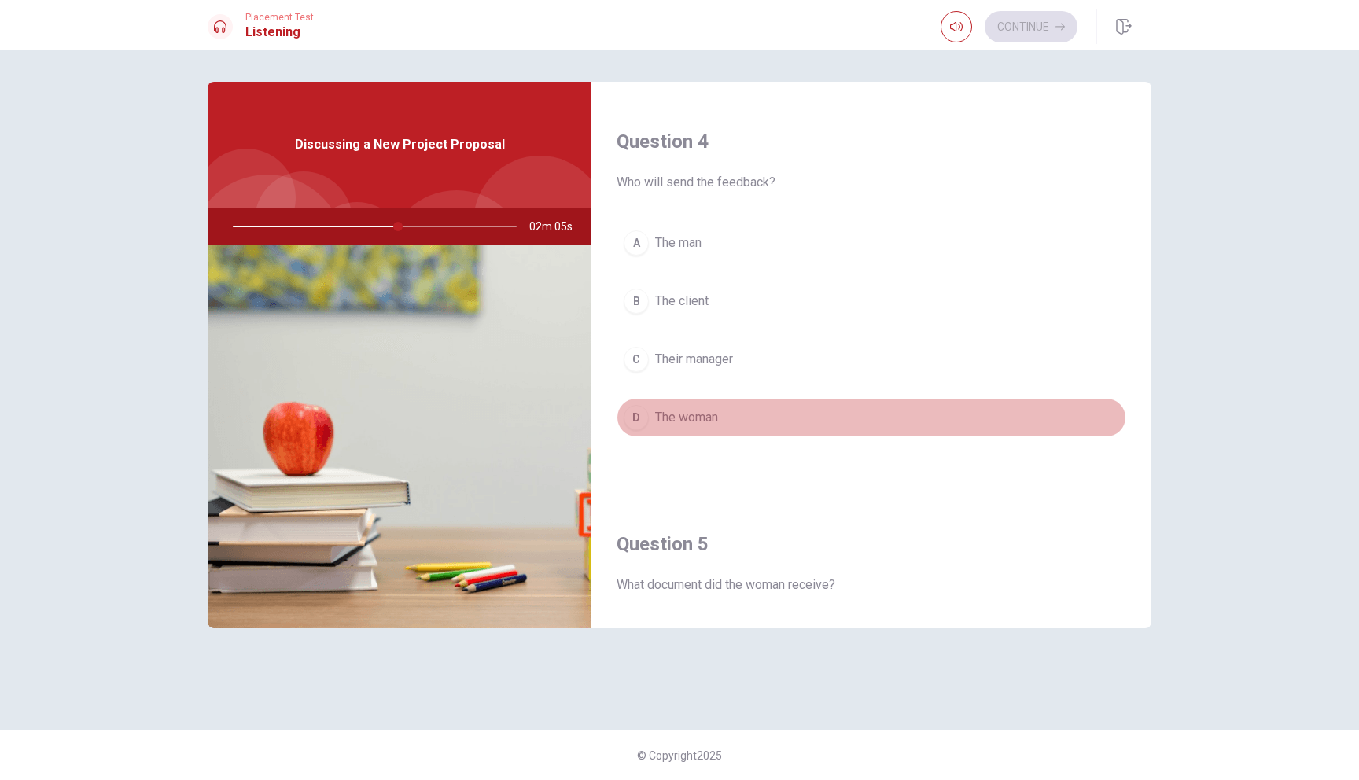
click at [683, 410] on span "The woman" at bounding box center [686, 417] width 63 height 19
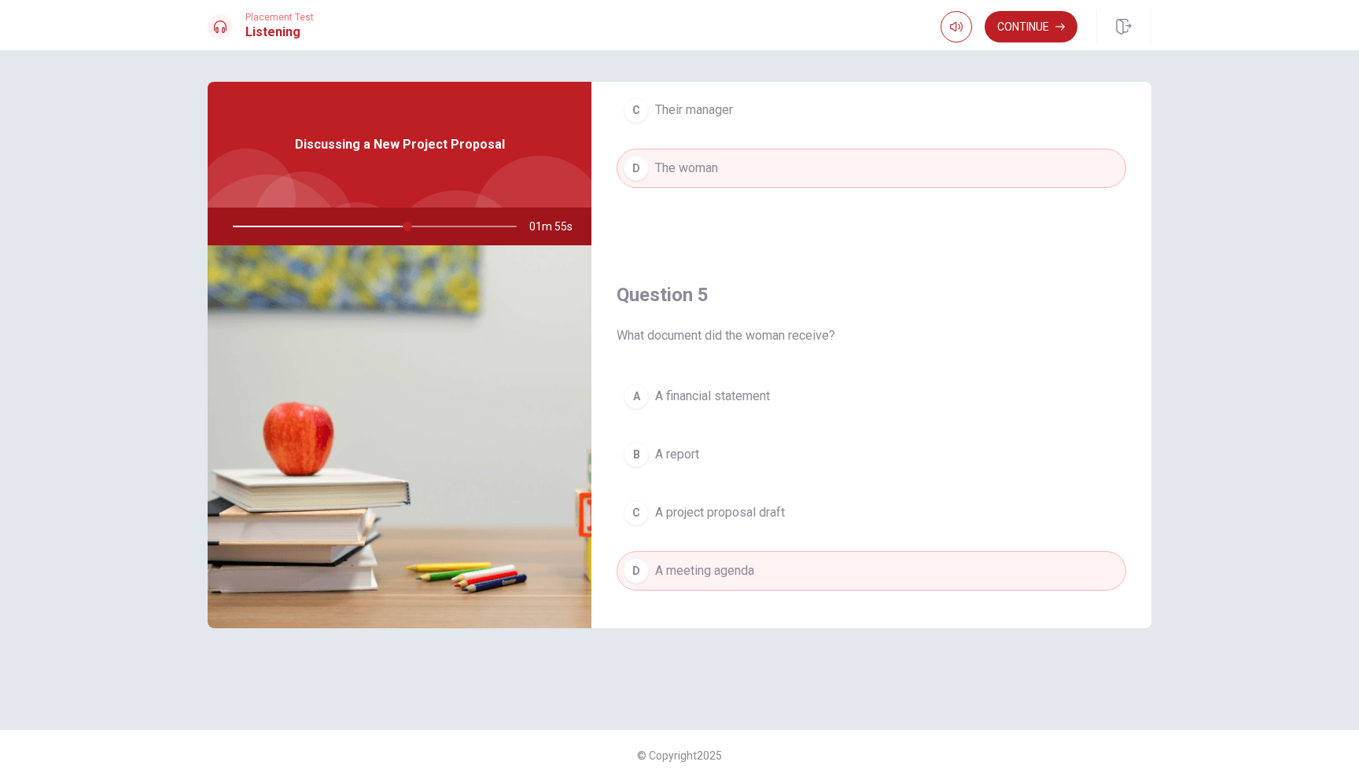
scroll to position [1443, 0]
click at [744, 502] on span "A project proposal draft" at bounding box center [720, 511] width 130 height 19
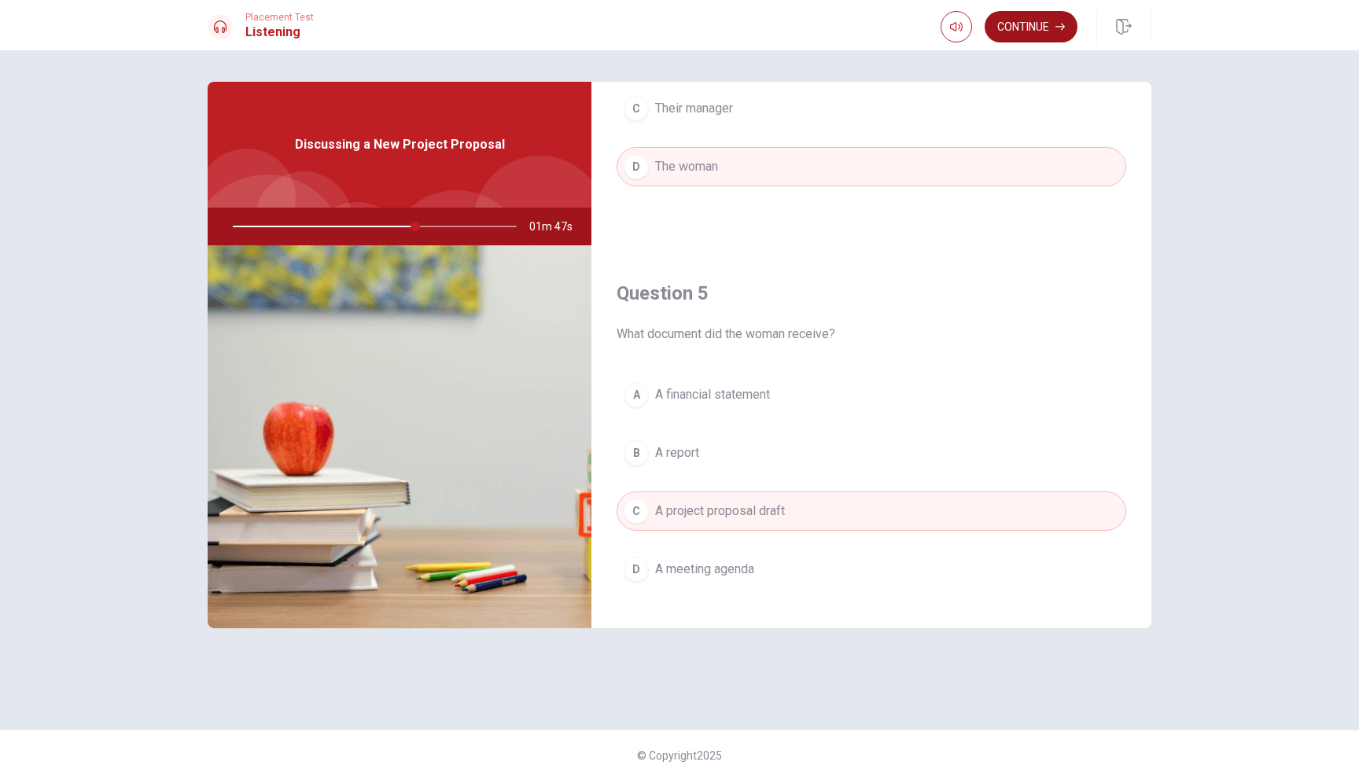
click at [1040, 21] on button "Continue" at bounding box center [1031, 26] width 93 height 31
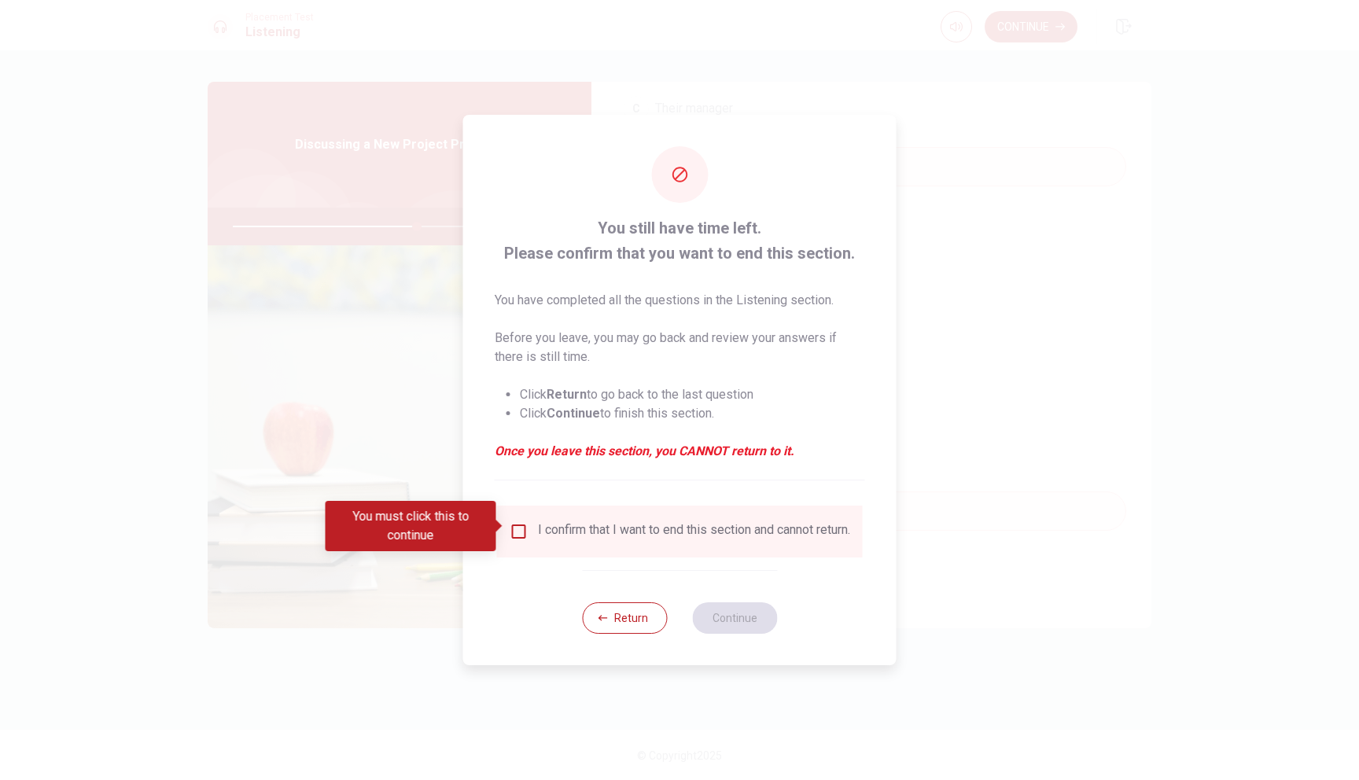
click at [517, 524] on input "You must click this to continue" at bounding box center [519, 531] width 19 height 19
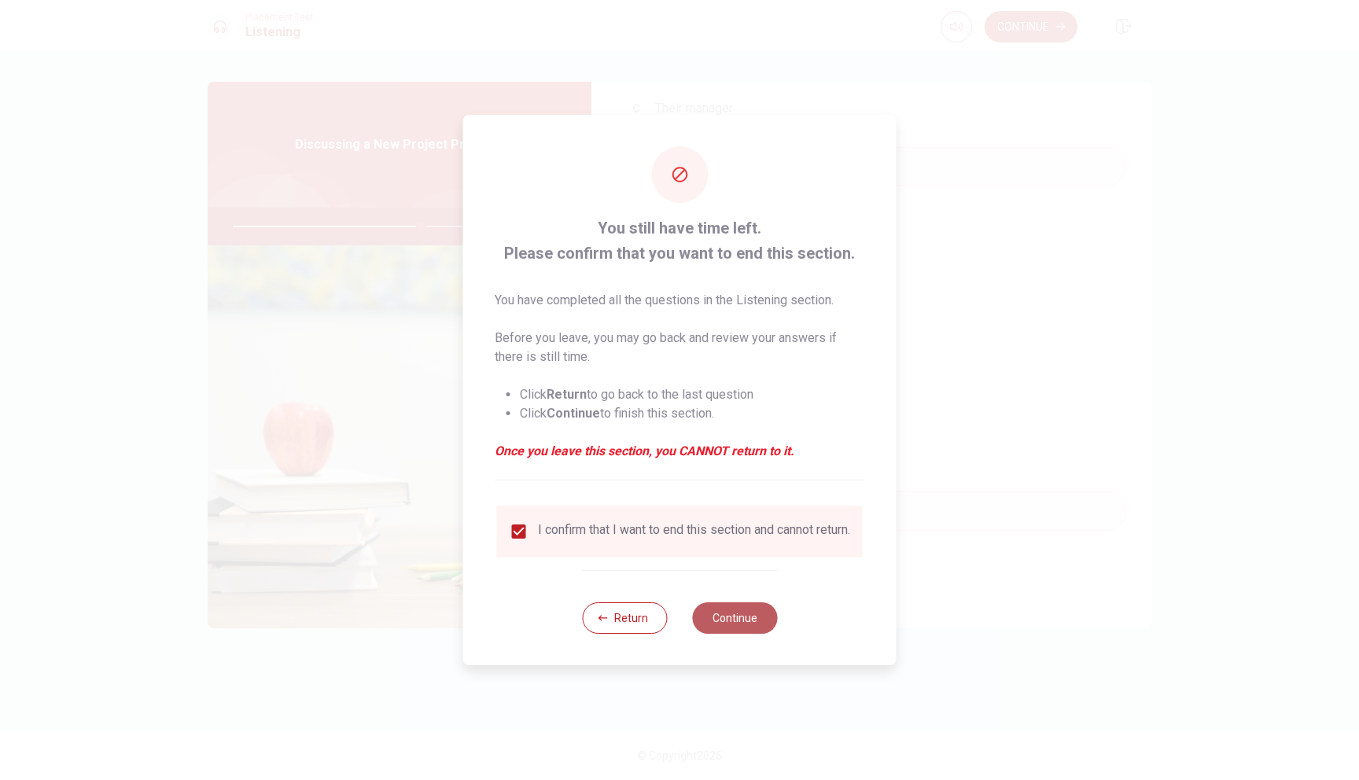
click at [731, 615] on button "Continue" at bounding box center [734, 617] width 85 height 31
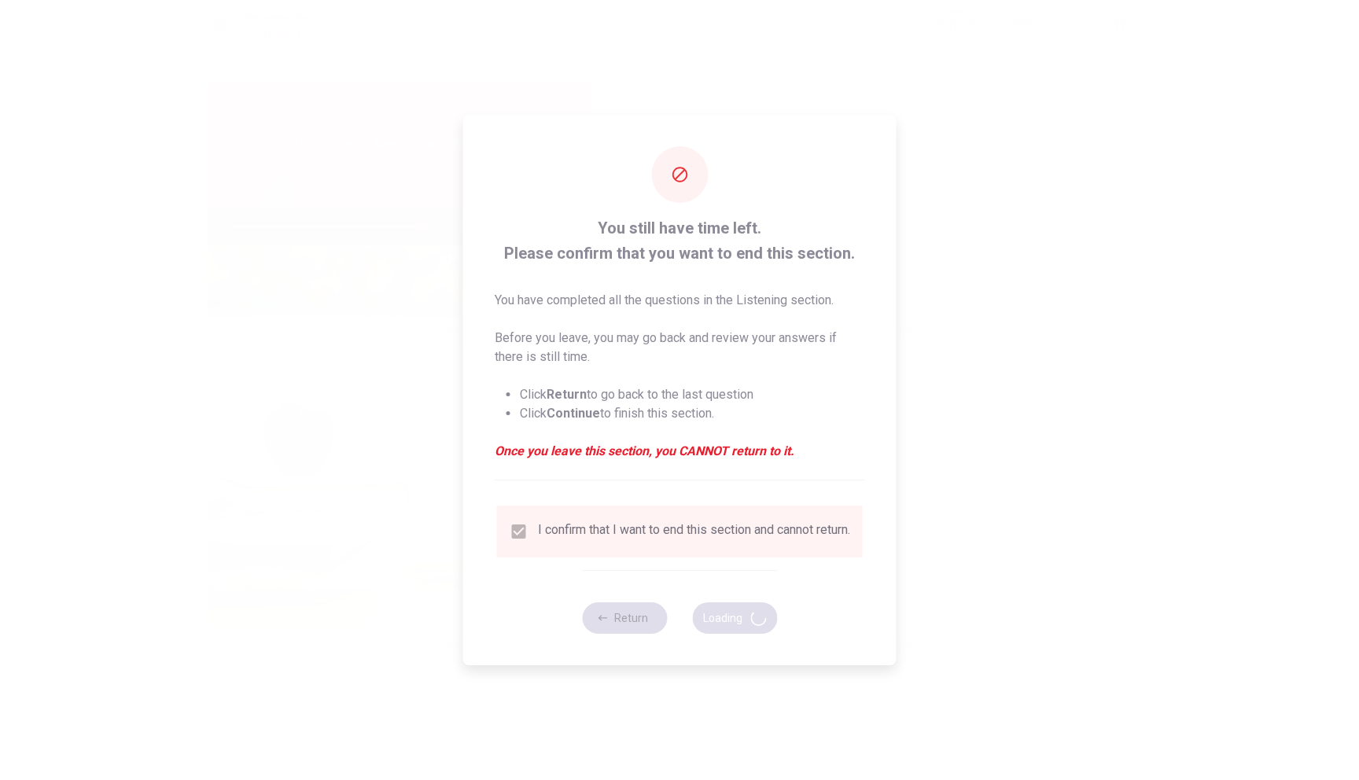
type input "67"
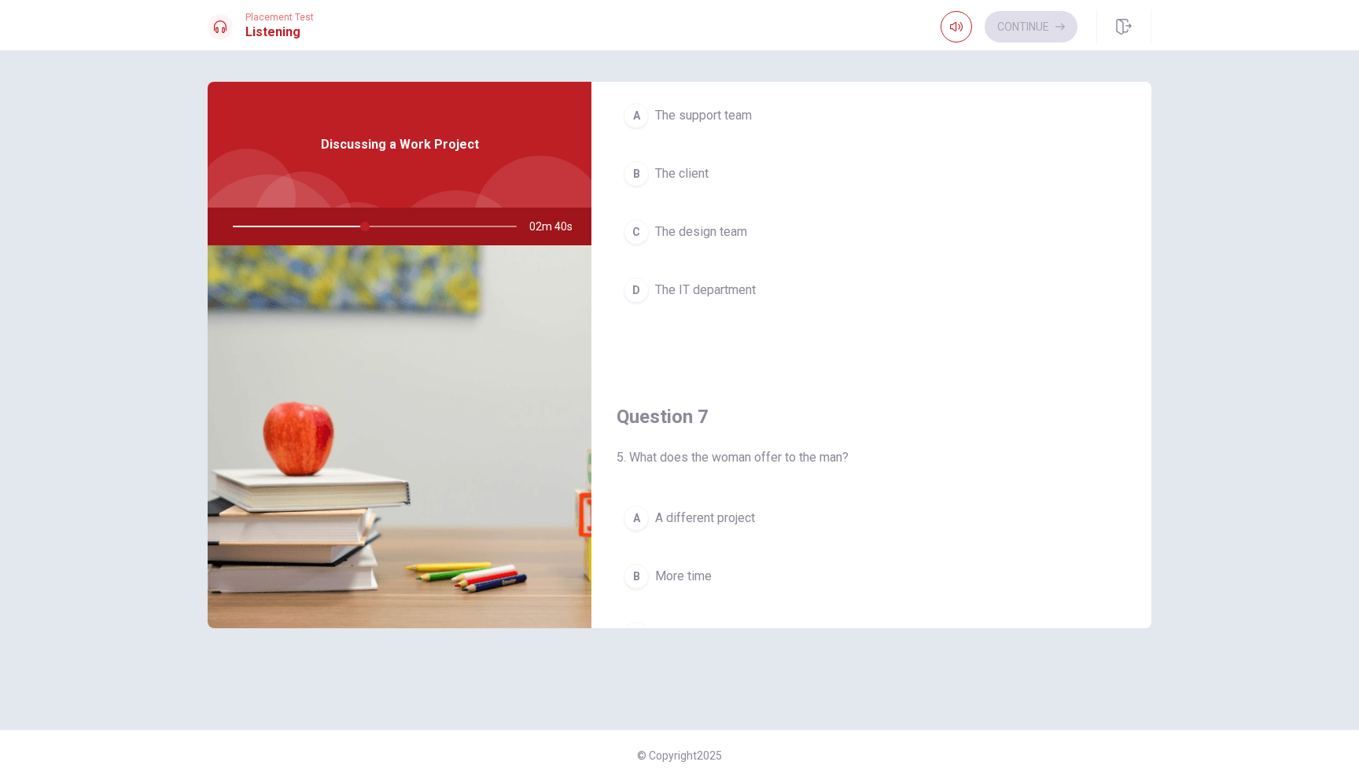
scroll to position [0, 0]
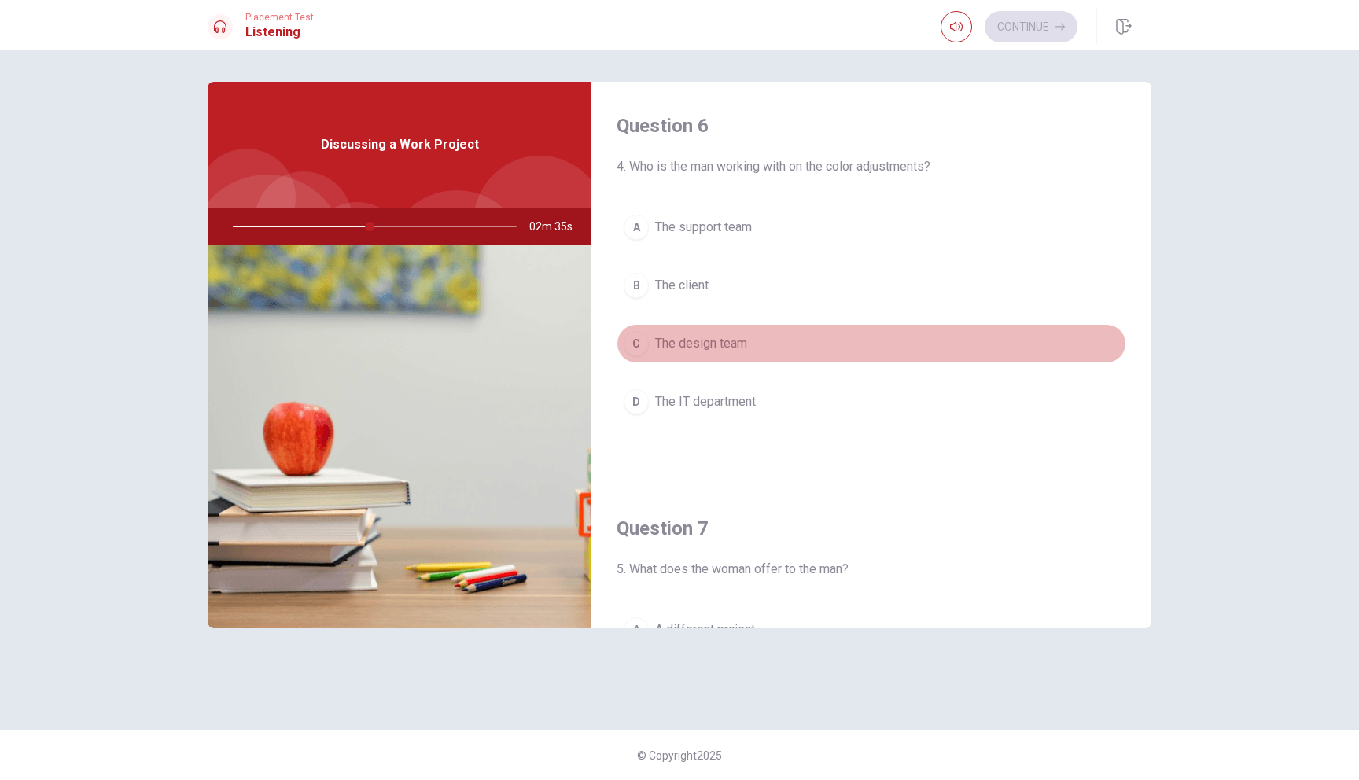
click at [691, 352] on span "The design team" at bounding box center [701, 343] width 92 height 19
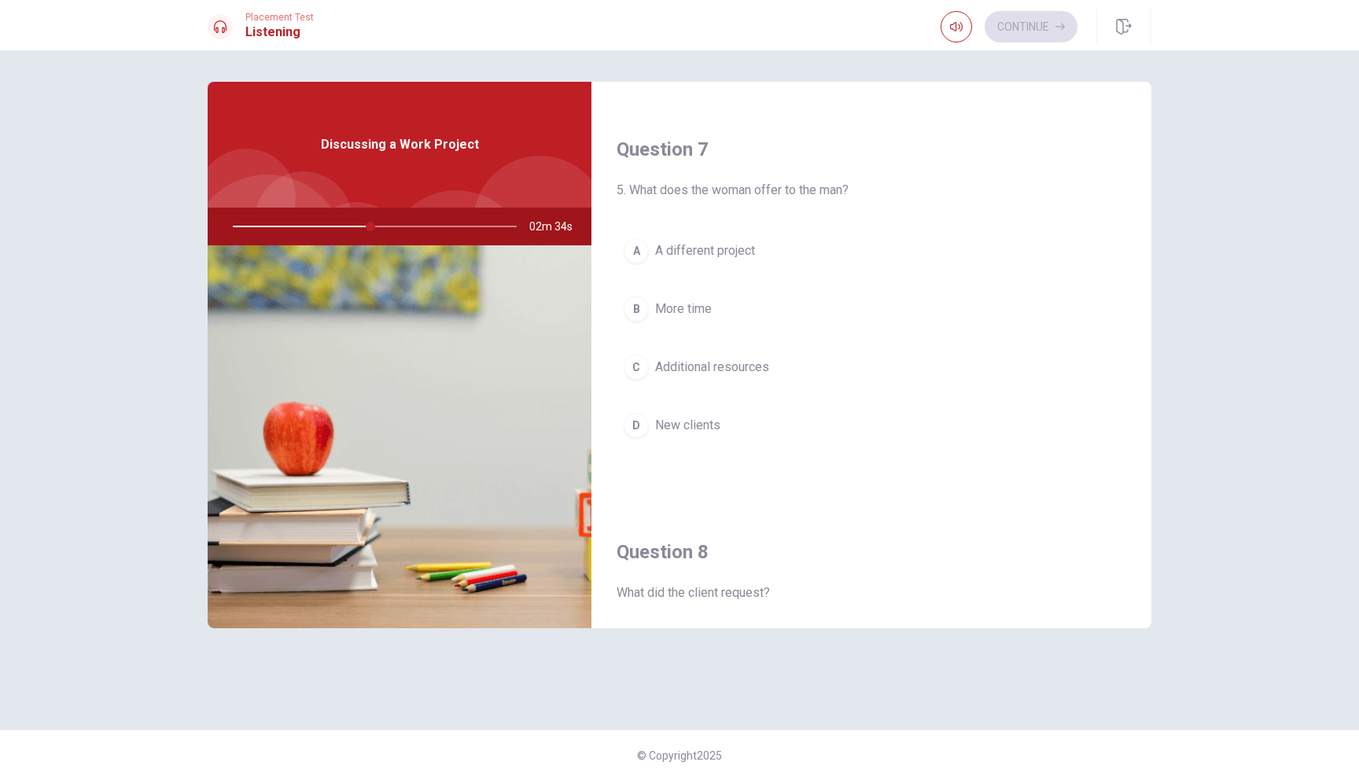
scroll to position [404, 0]
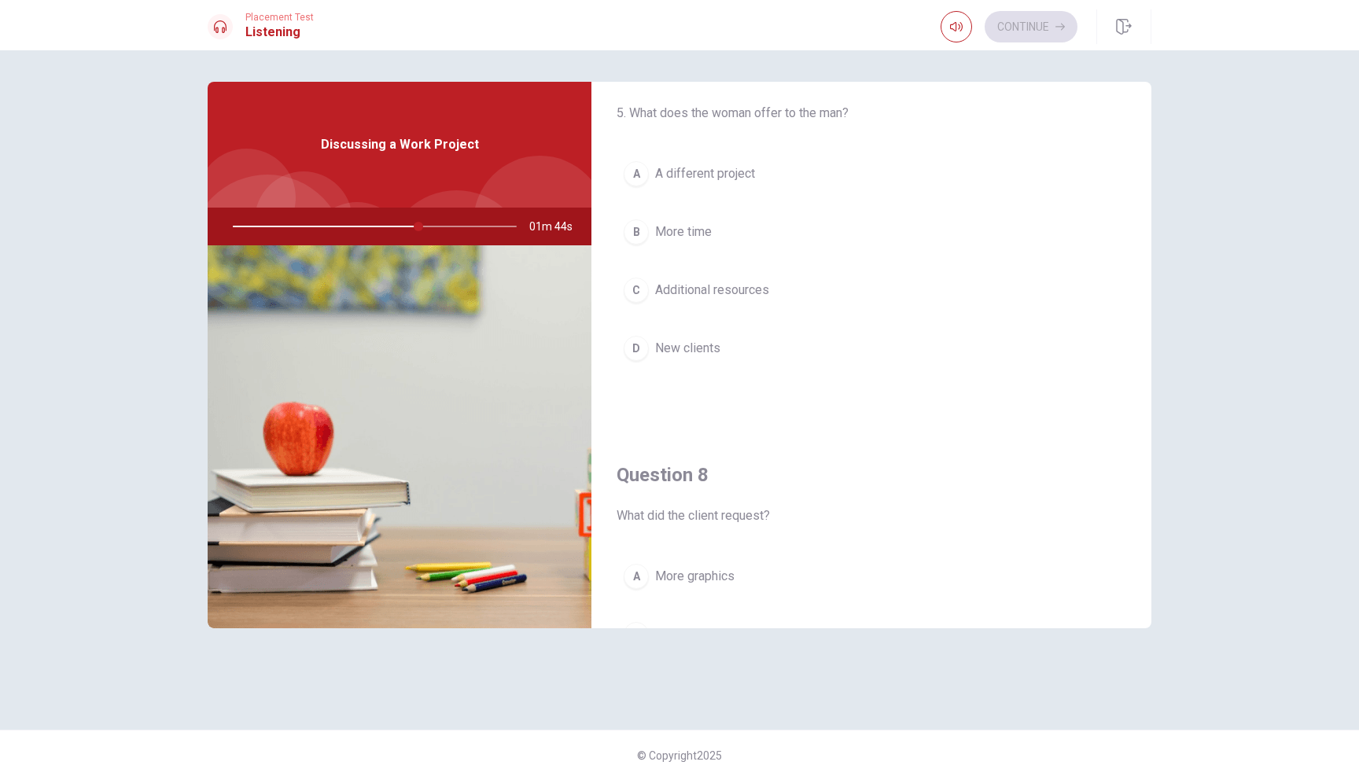
click at [692, 278] on button "C Additional resources" at bounding box center [872, 290] width 510 height 39
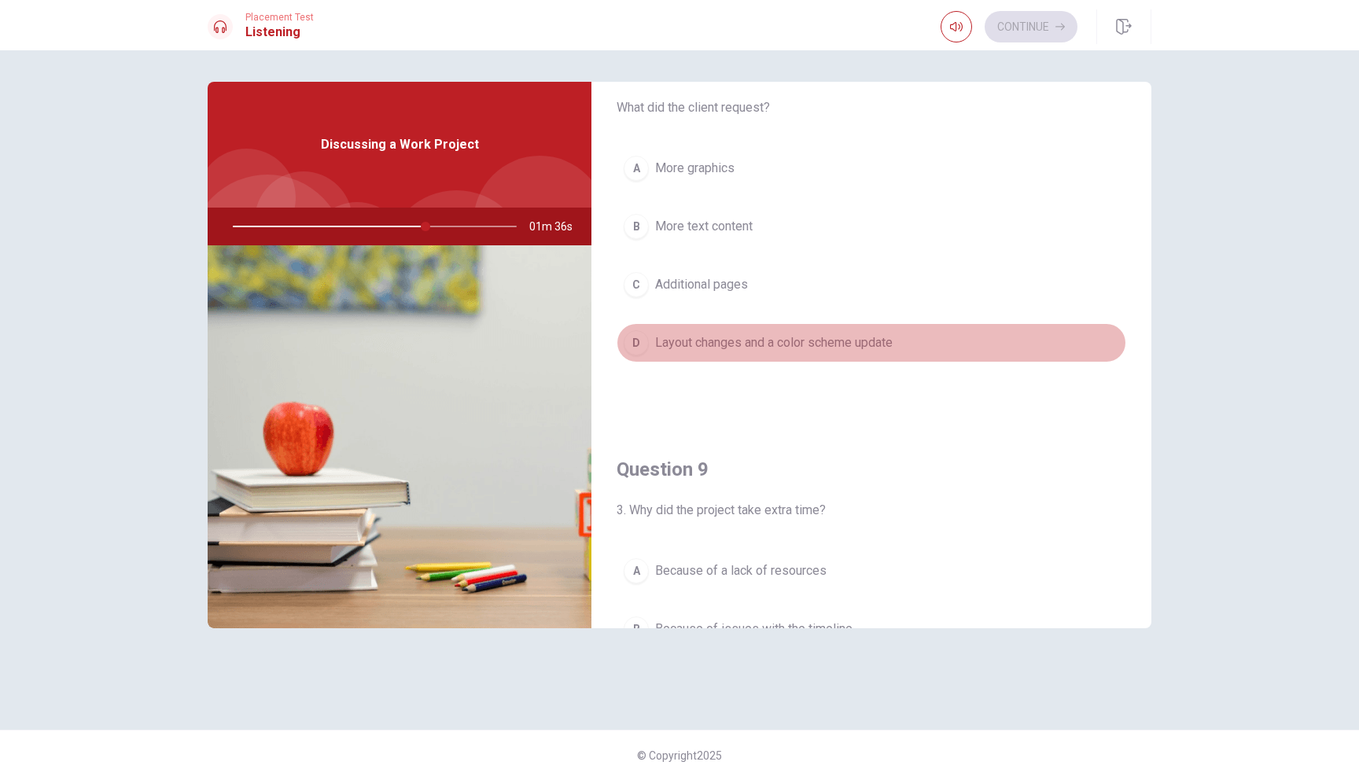
click at [856, 348] on span "Layout changes and a color scheme update" at bounding box center [774, 342] width 238 height 19
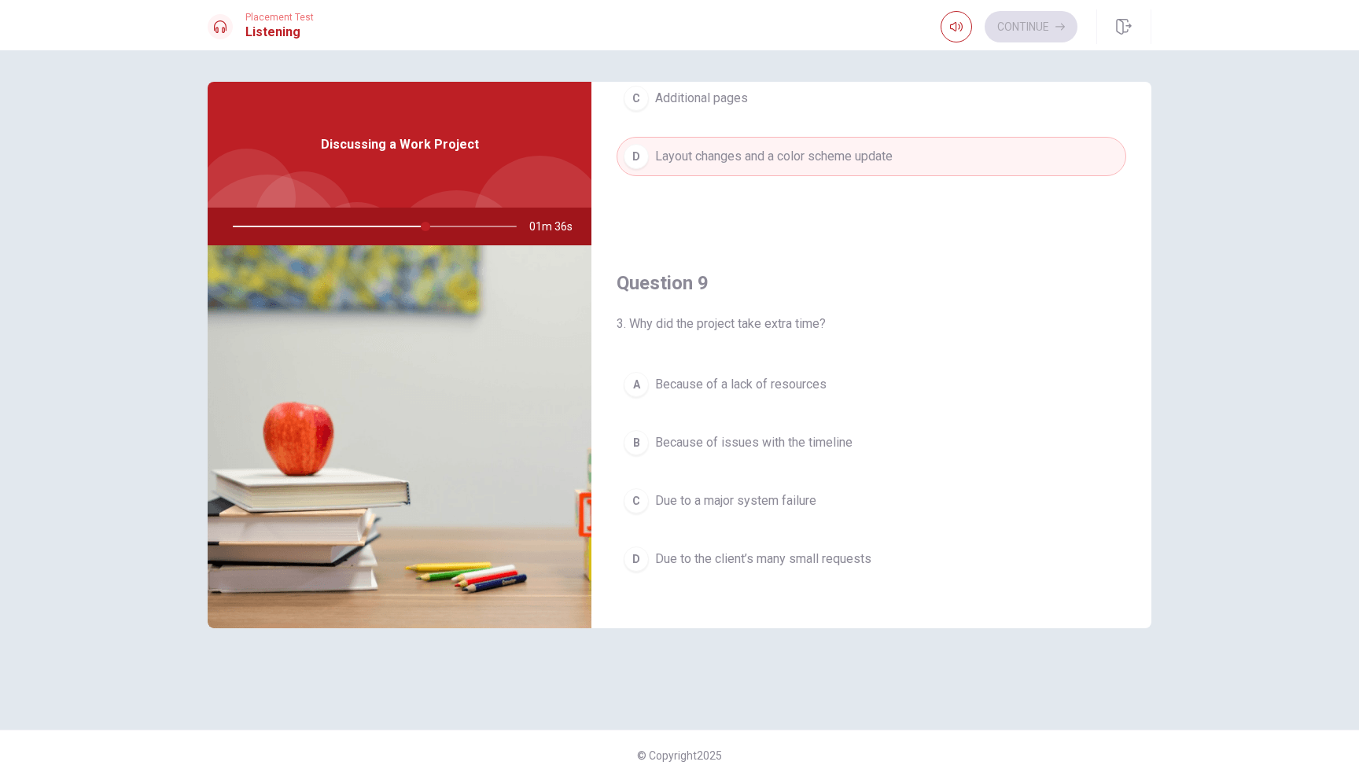
scroll to position [1057, 0]
click at [695, 556] on span "Due to the client’s many small requests" at bounding box center [763, 552] width 216 height 19
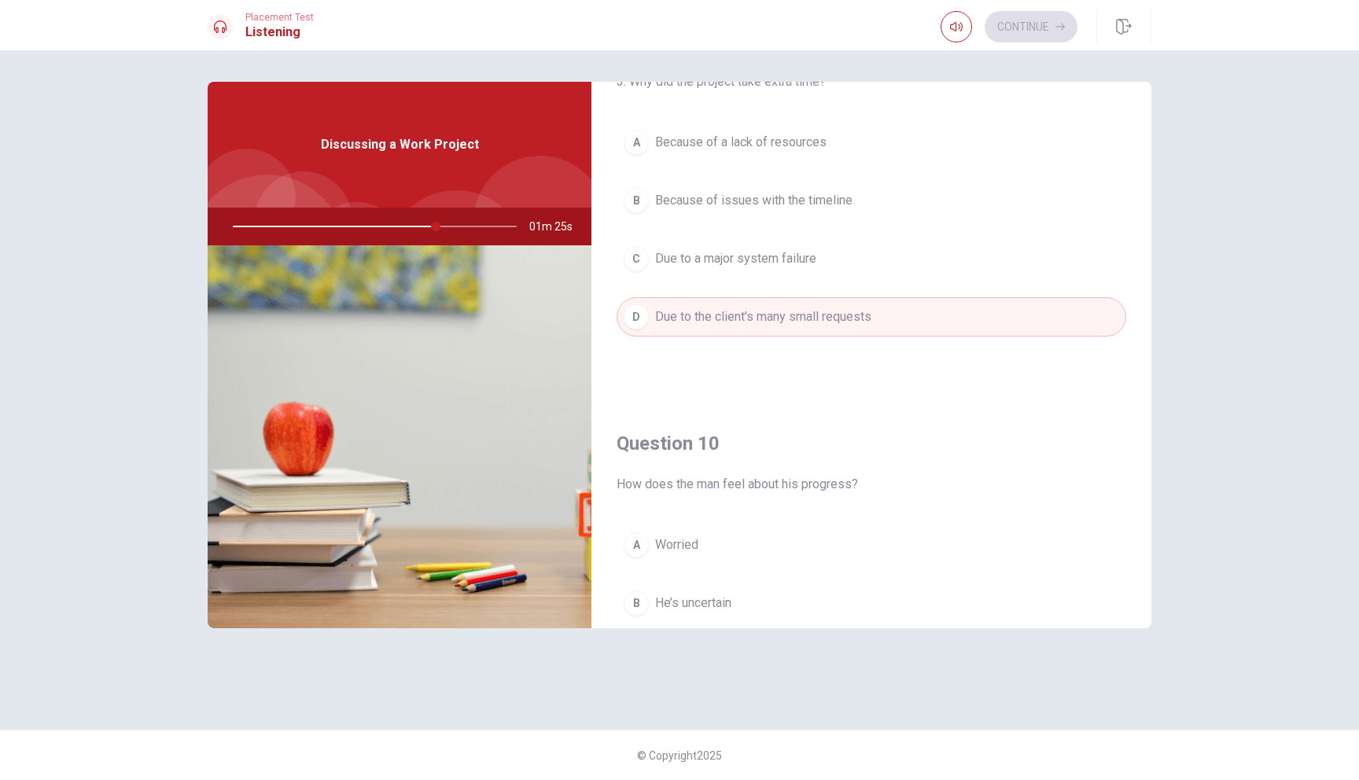
scroll to position [1467, 0]
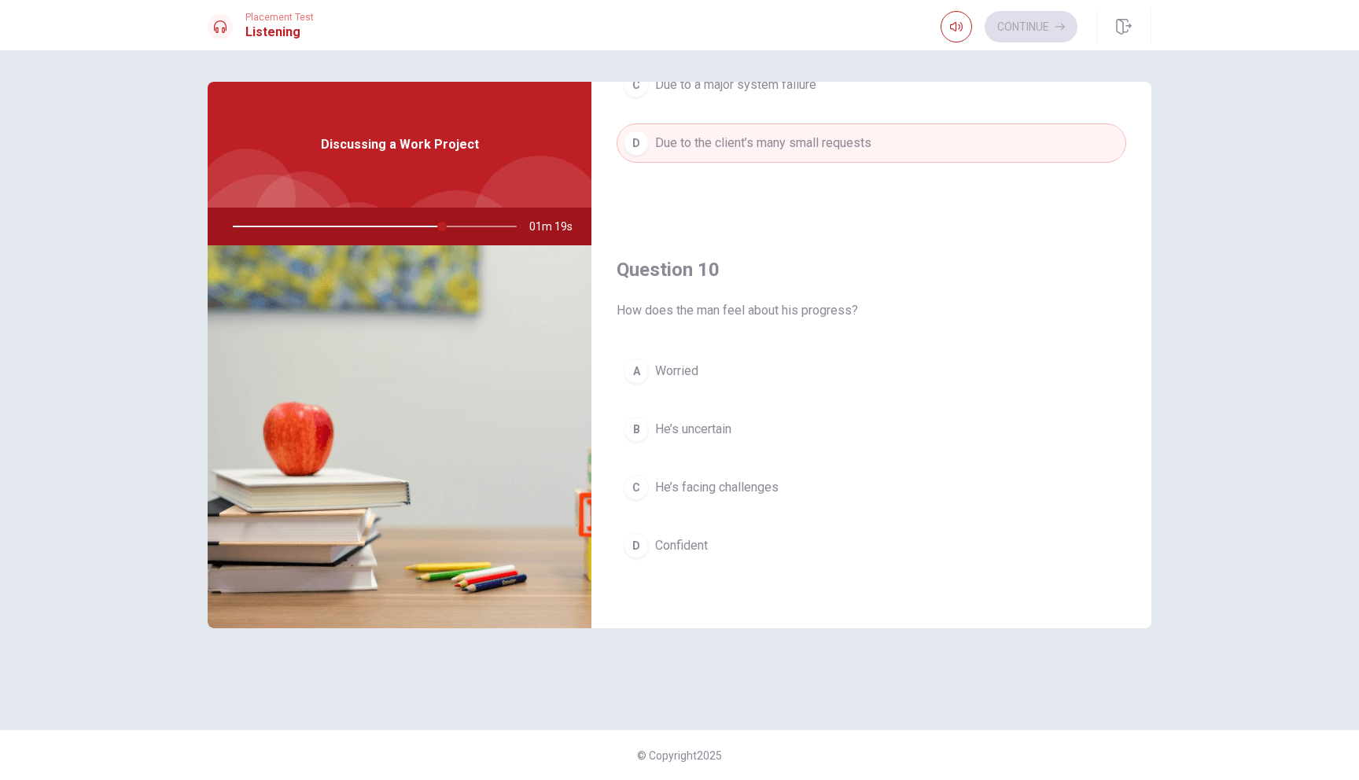
click at [732, 481] on span "He’s facing challenges" at bounding box center [716, 487] width 123 height 19
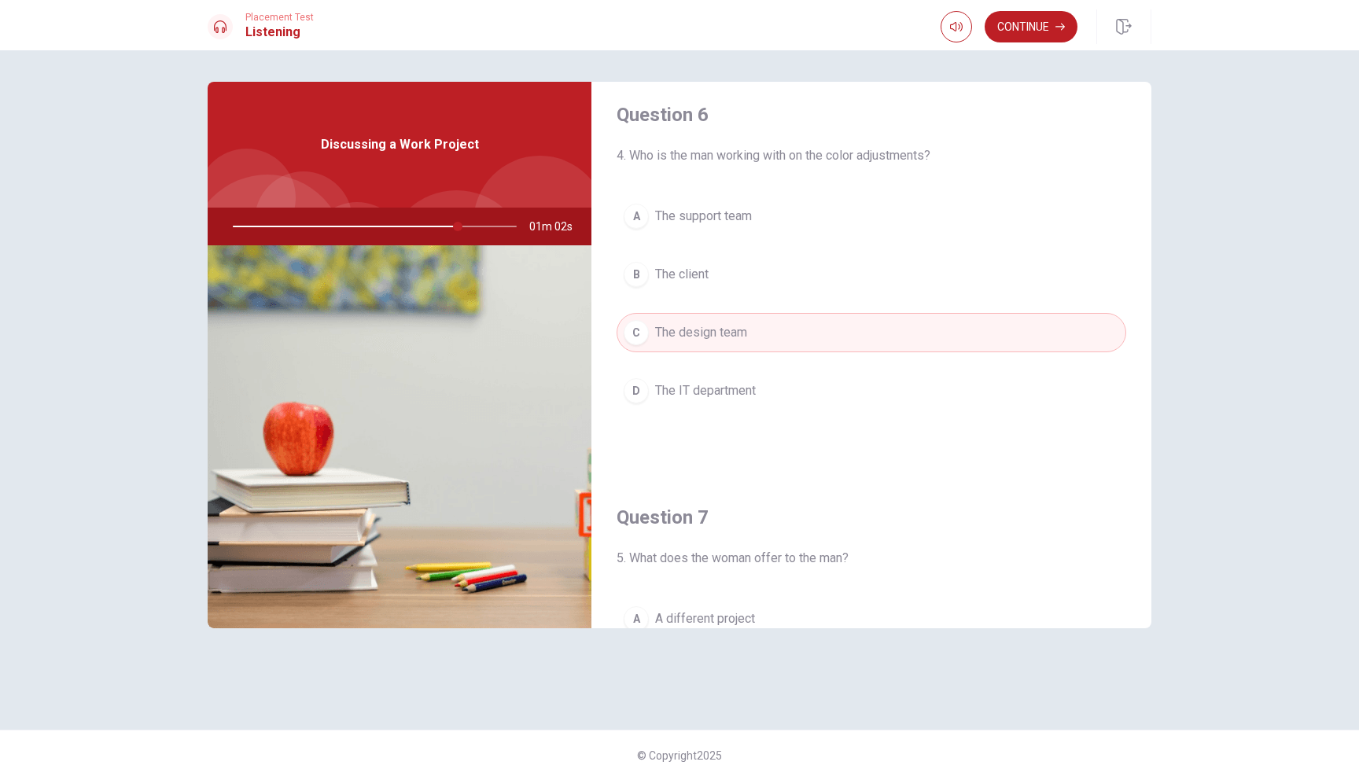
scroll to position [2, 0]
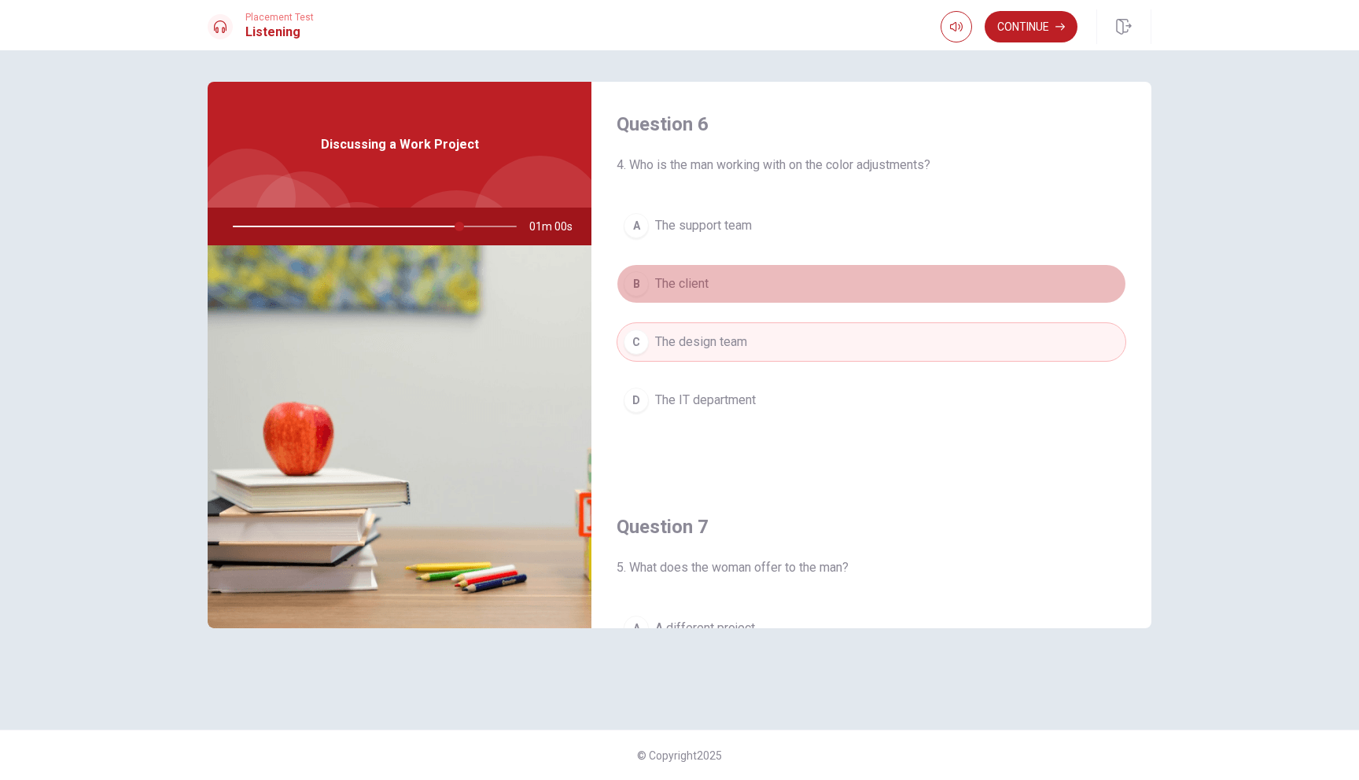
click at [676, 292] on span "The client" at bounding box center [681, 283] width 53 height 19
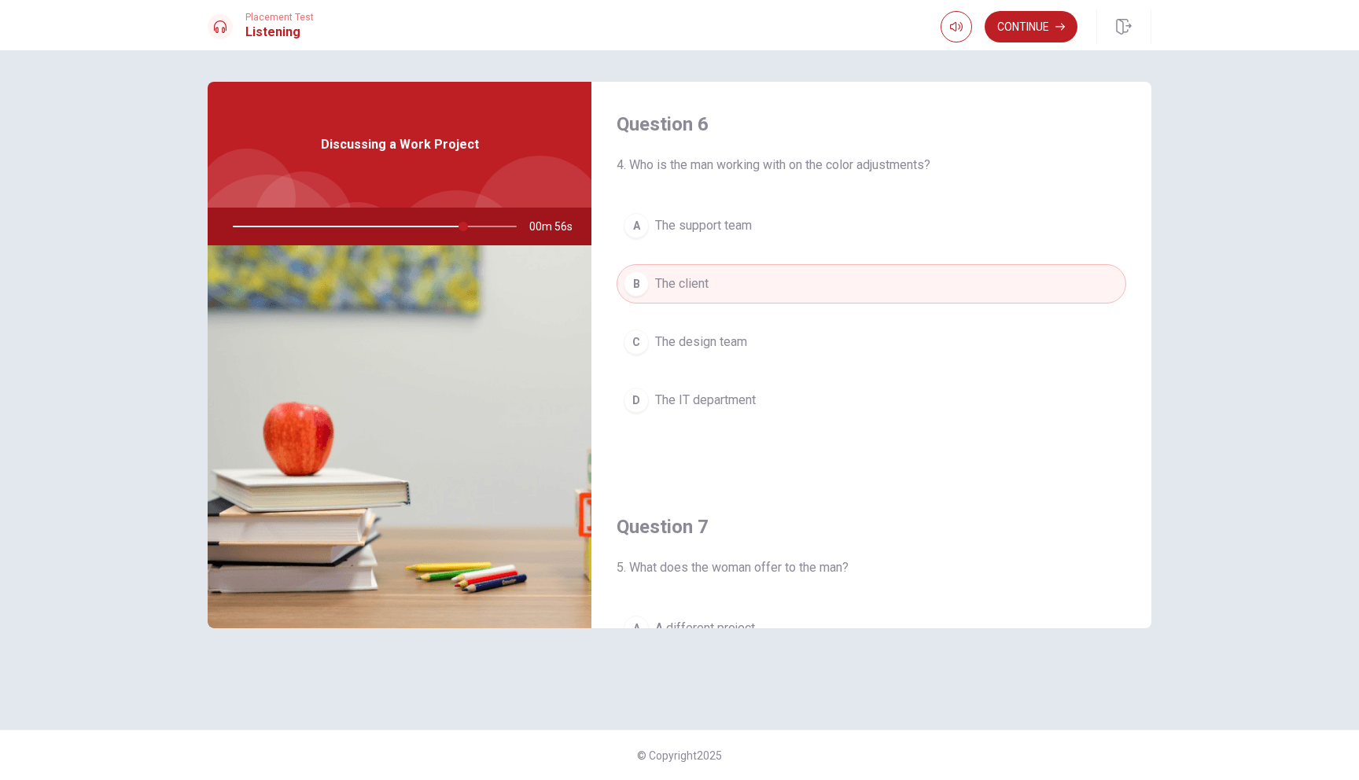
click at [720, 345] on span "The design team" at bounding box center [701, 342] width 92 height 19
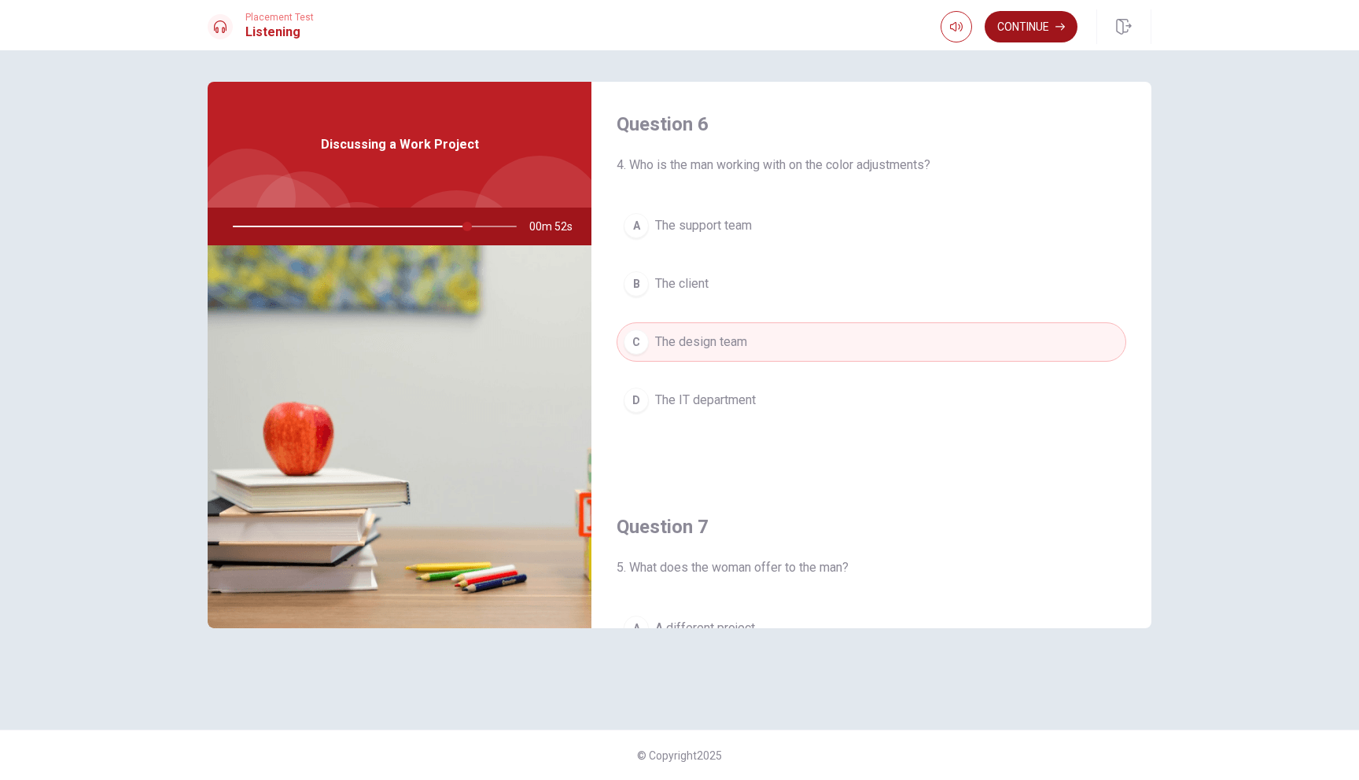
click at [1038, 21] on button "Continue" at bounding box center [1031, 26] width 93 height 31
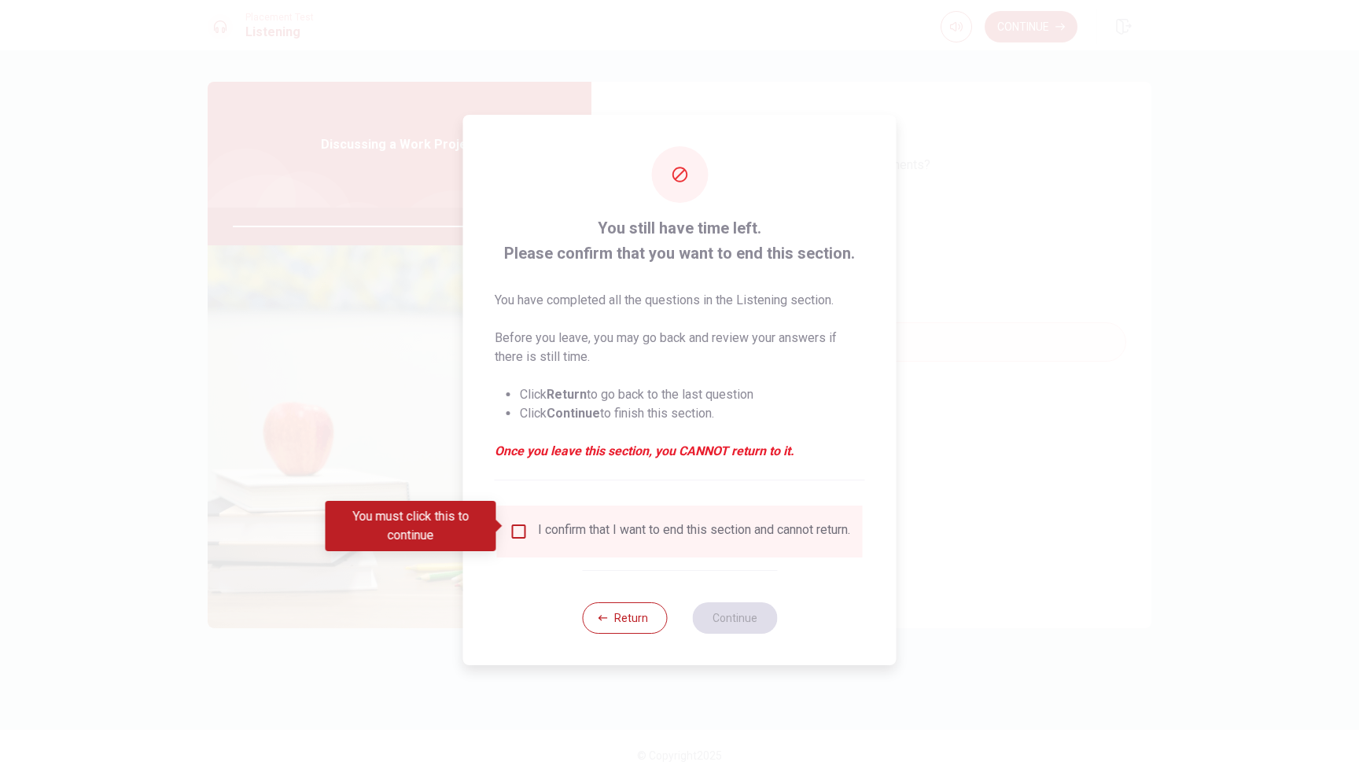
click at [519, 522] on input "You must click this to continue" at bounding box center [519, 531] width 19 height 19
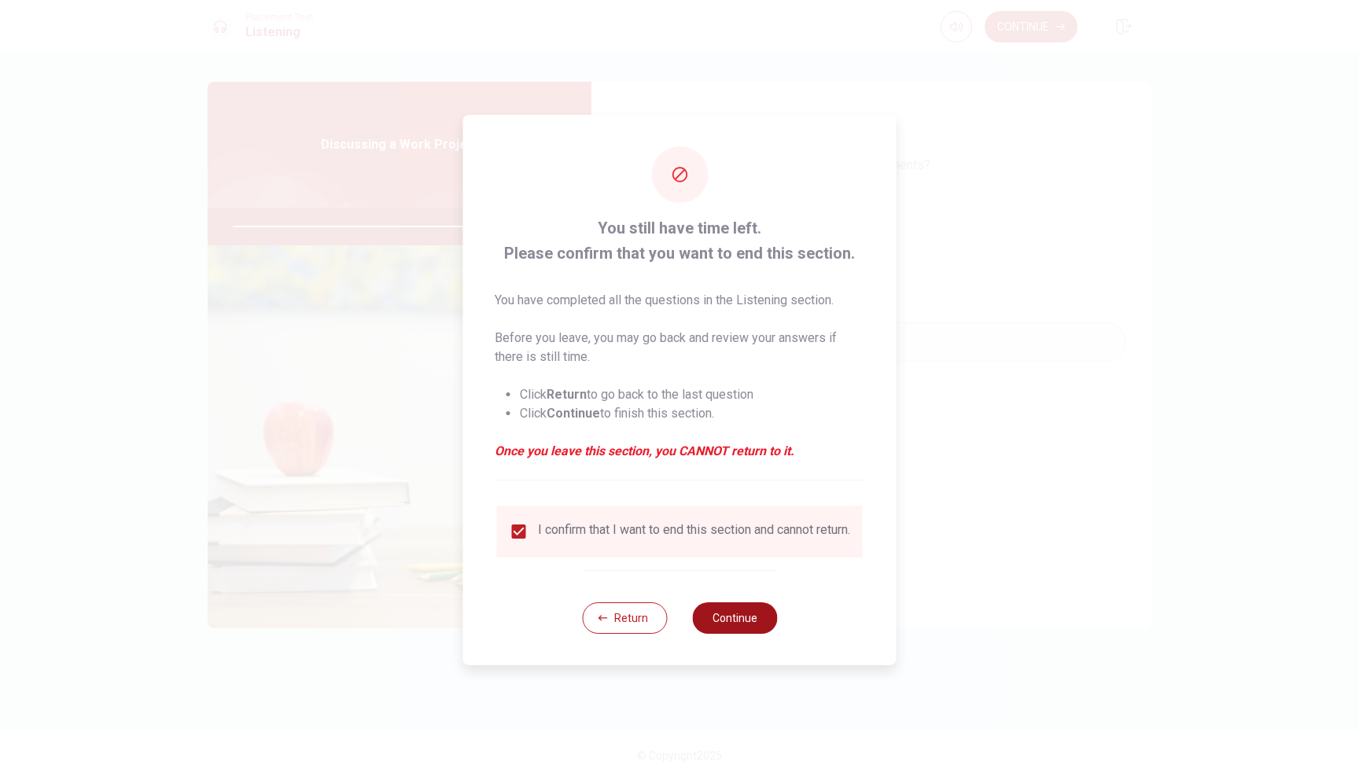
click at [718, 623] on button "Continue" at bounding box center [734, 617] width 85 height 31
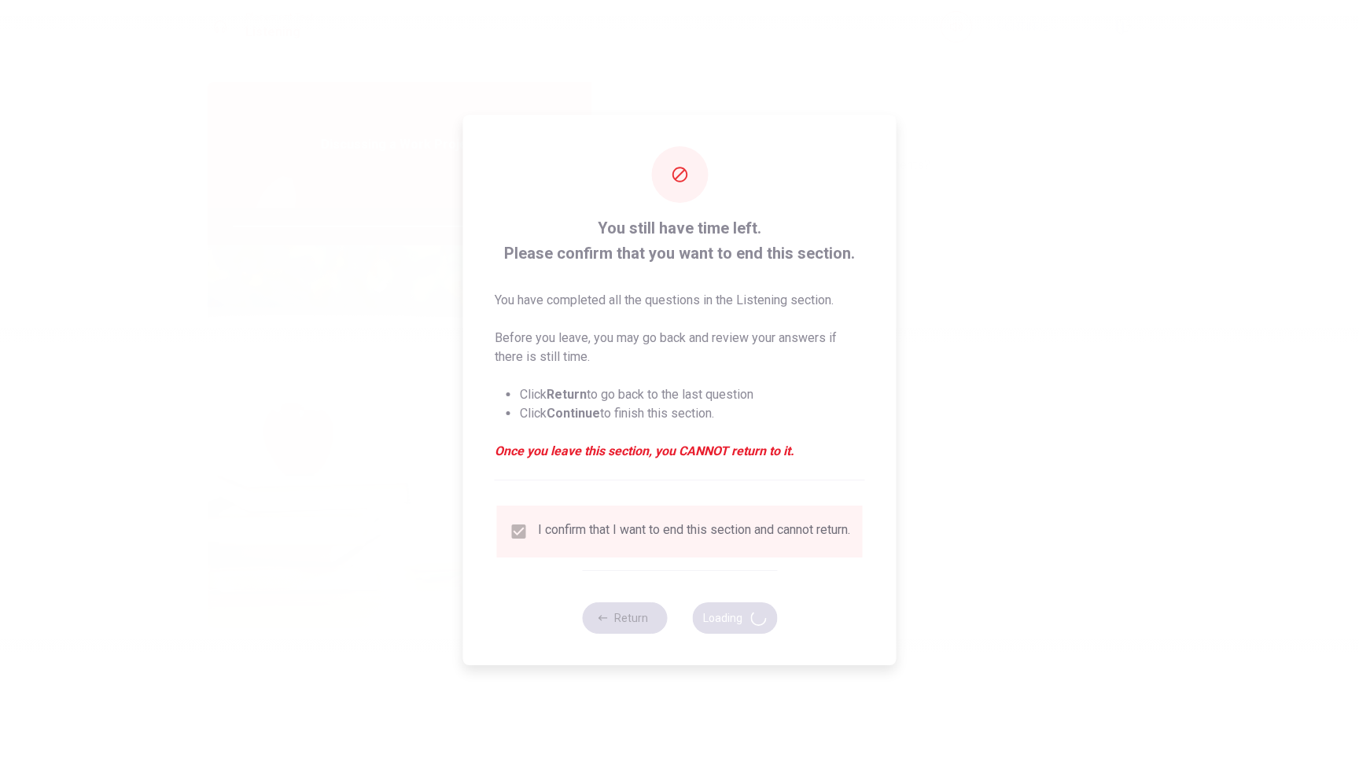
type input "84"
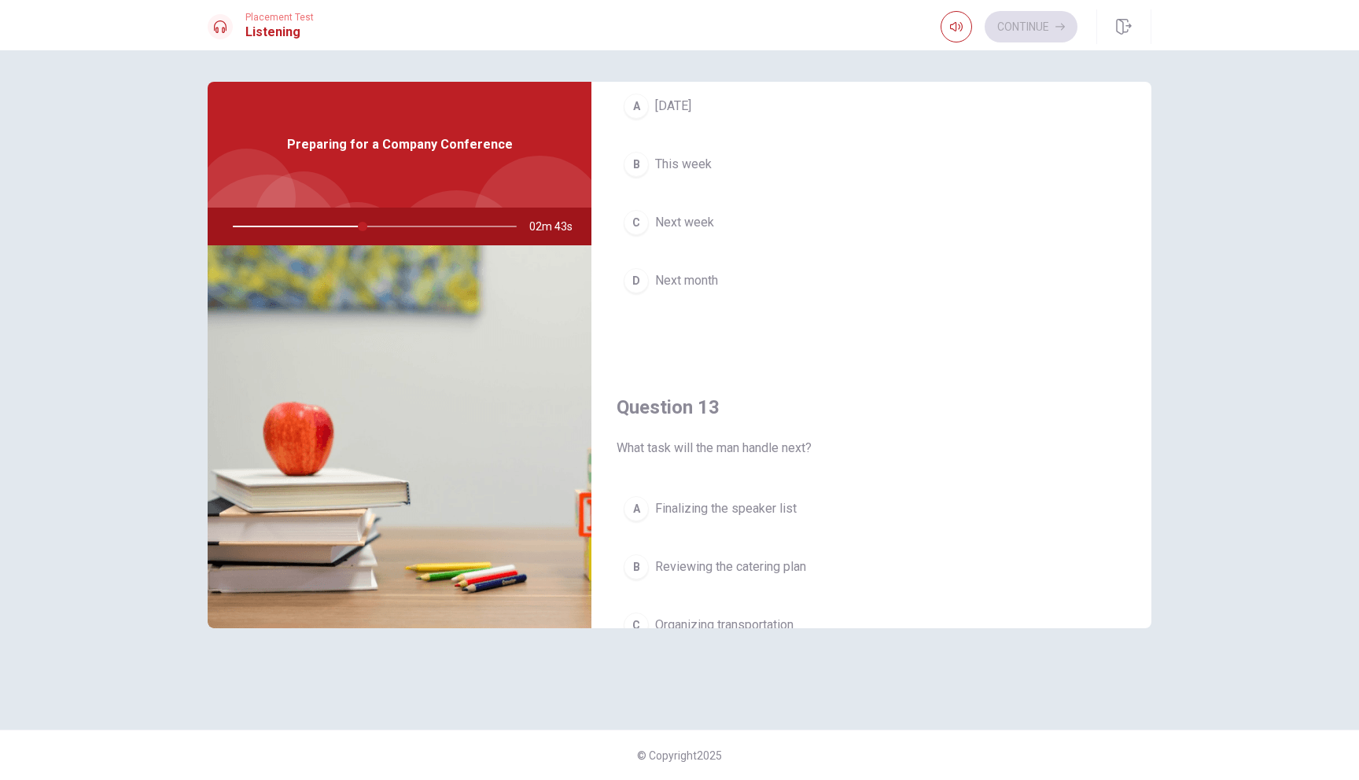
scroll to position [483, 0]
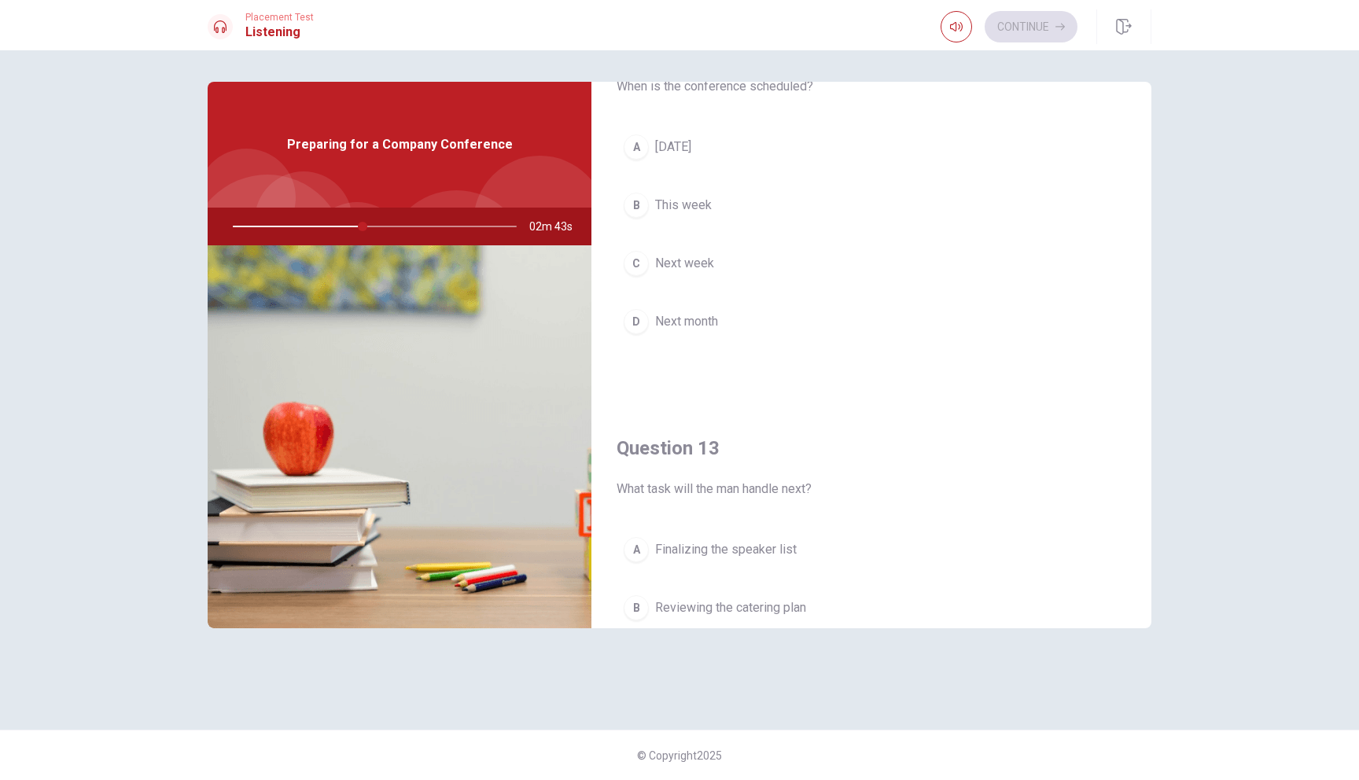
click at [697, 319] on span "Next month" at bounding box center [686, 321] width 63 height 19
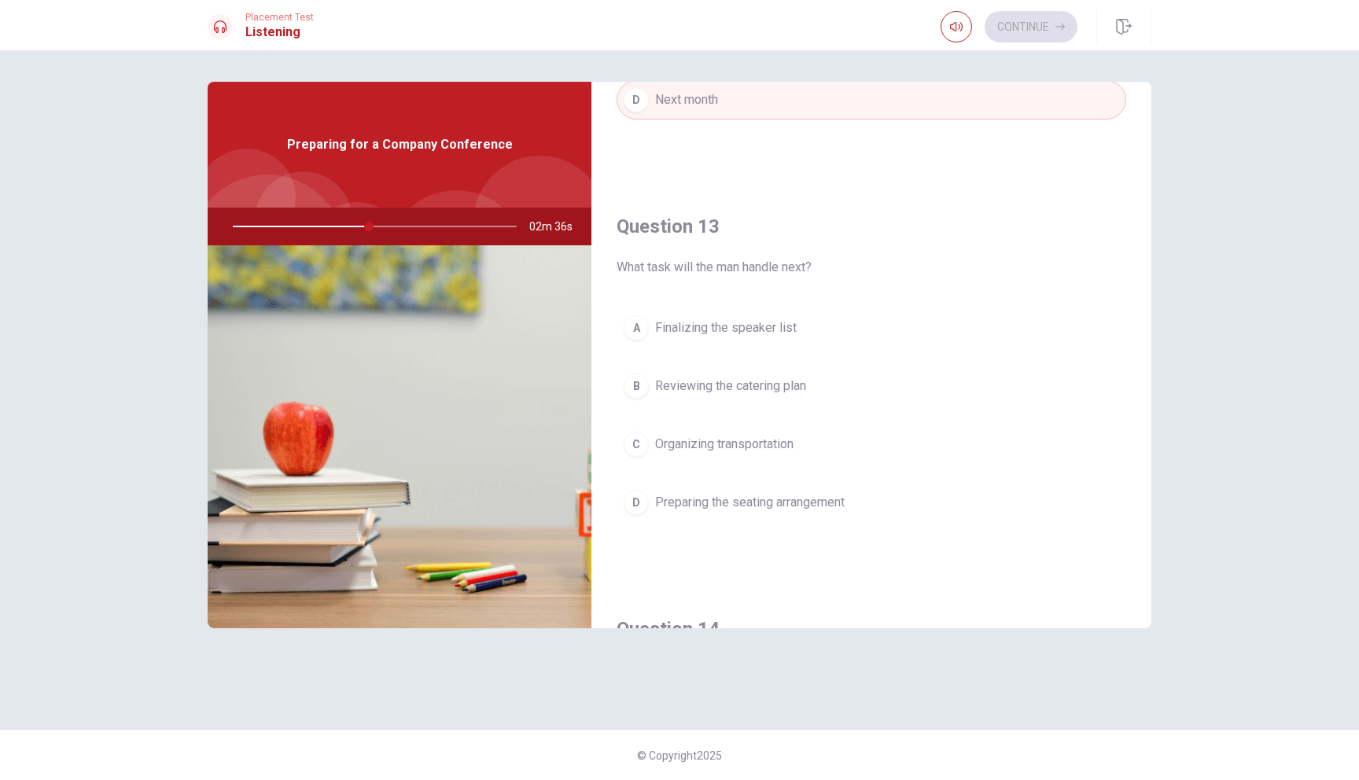
scroll to position [707, 0]
click at [769, 327] on span "Finalizing the speaker list" at bounding box center [726, 325] width 142 height 19
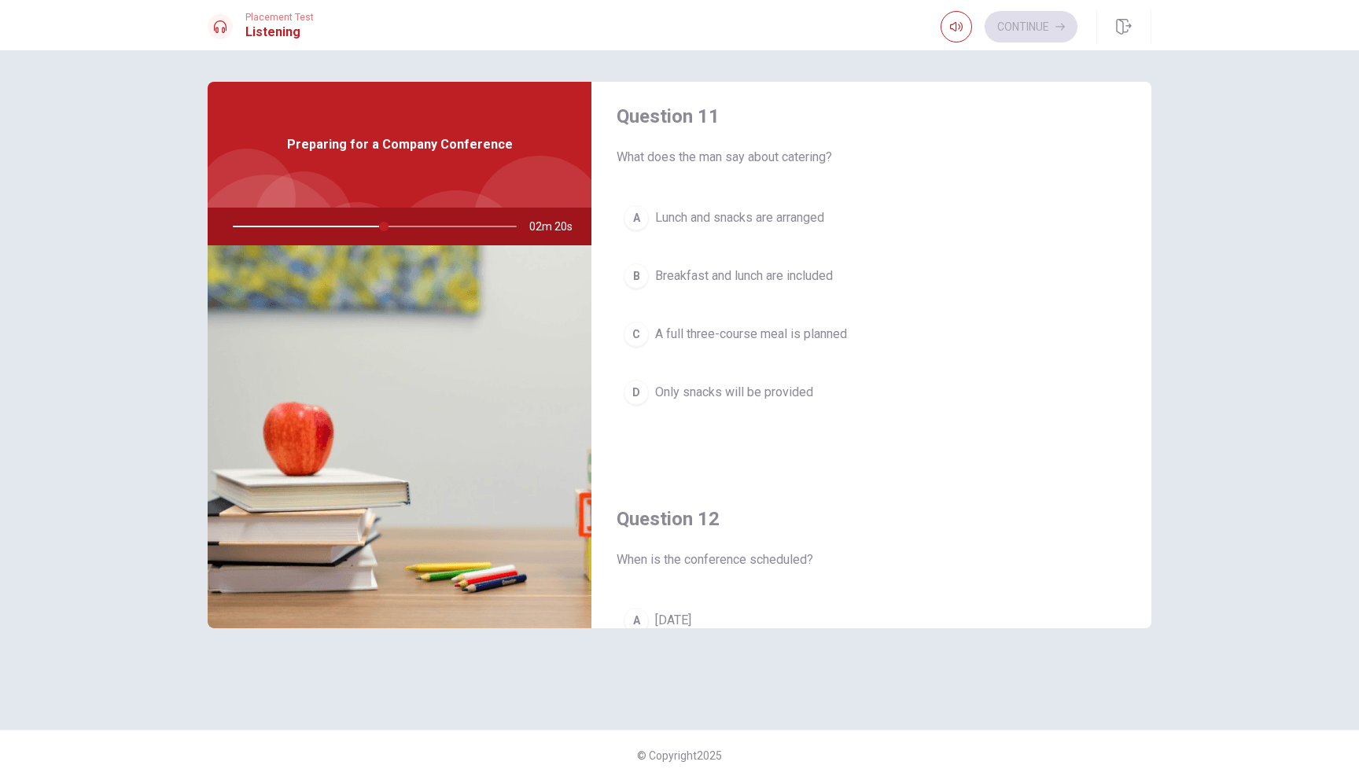
scroll to position [0, 0]
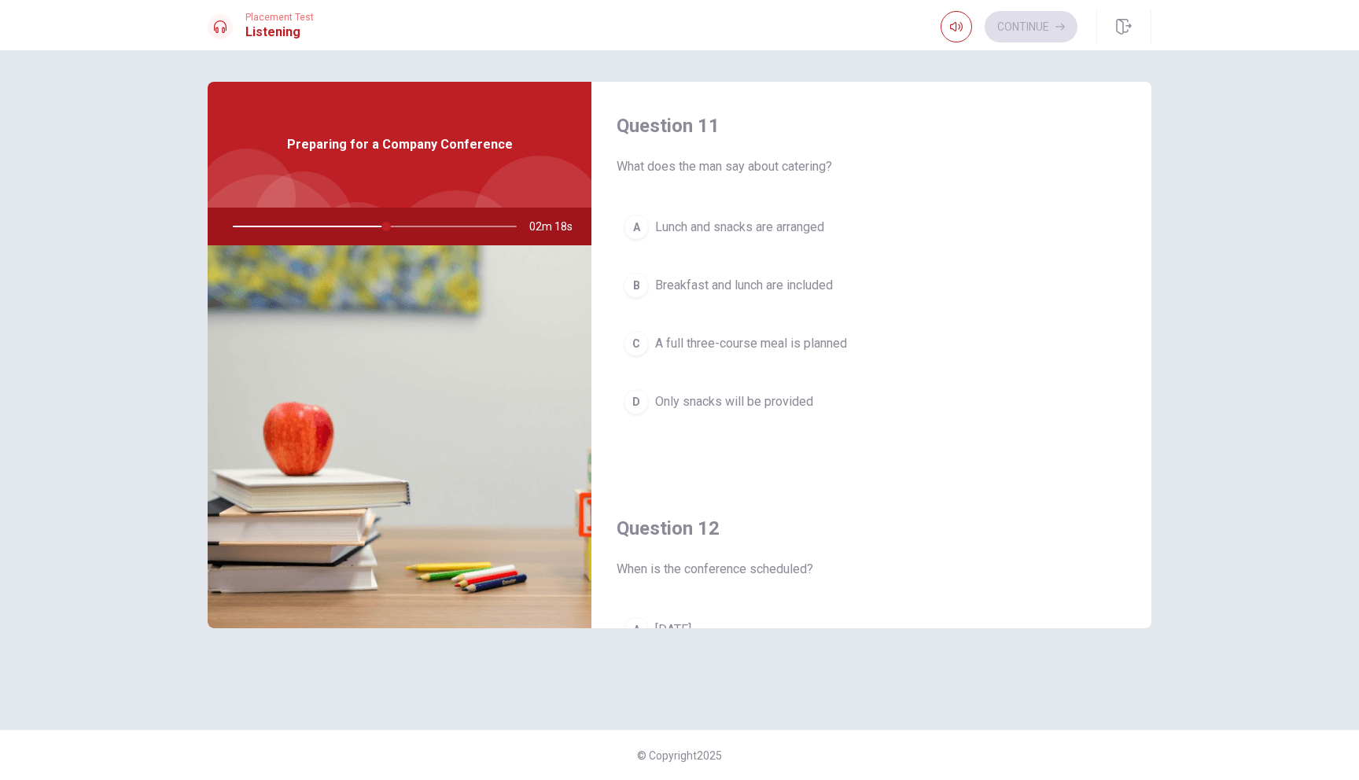
click at [708, 230] on span "Lunch and snacks are arranged" at bounding box center [739, 227] width 169 height 19
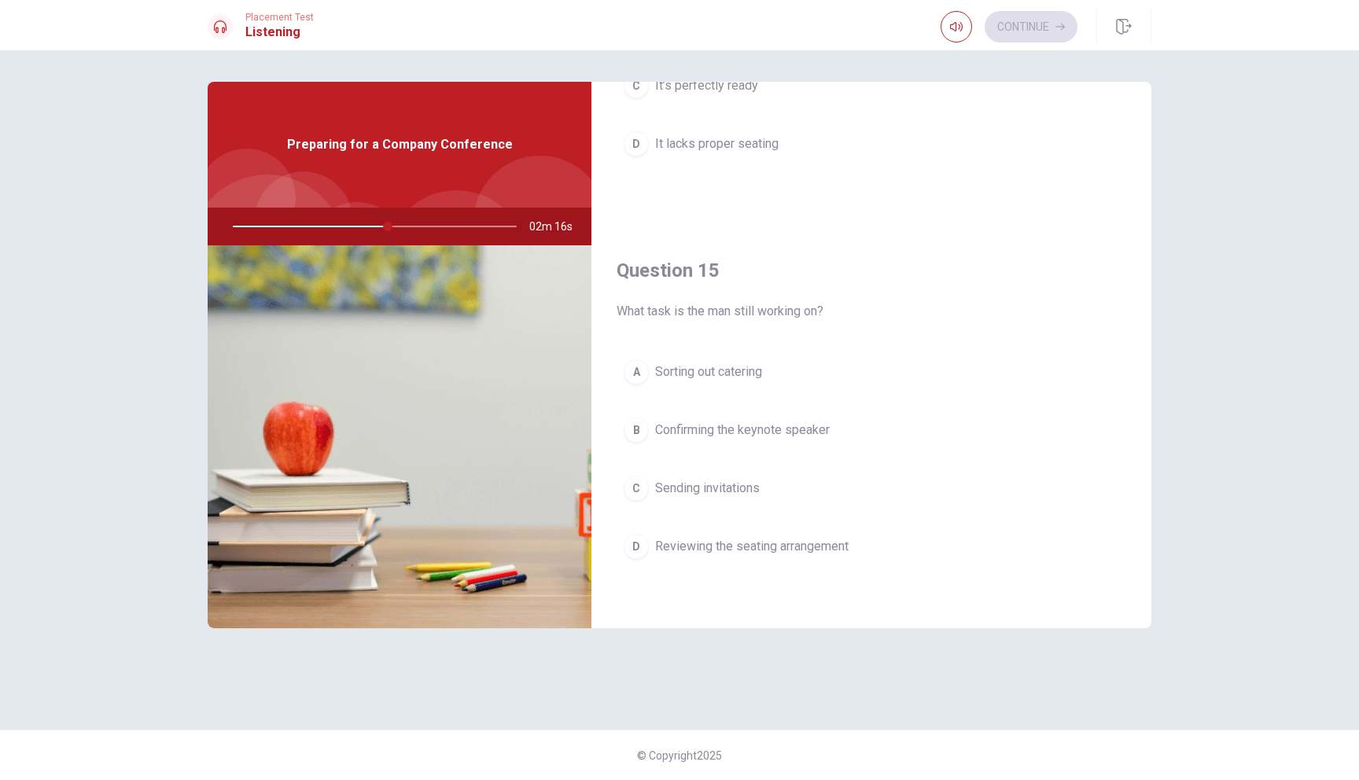
scroll to position [1467, 0]
click at [724, 429] on span "Confirming the keynote speaker" at bounding box center [742, 429] width 175 height 19
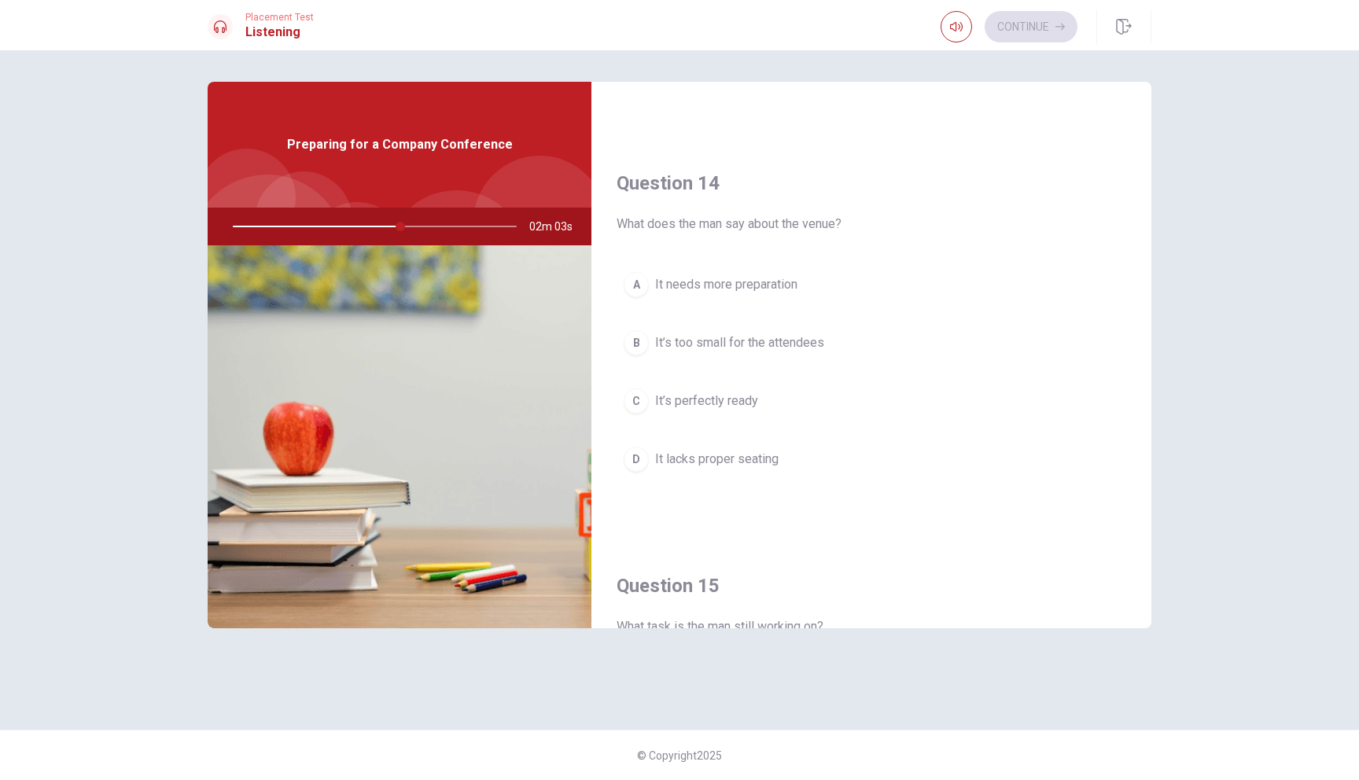
scroll to position [1121, 0]
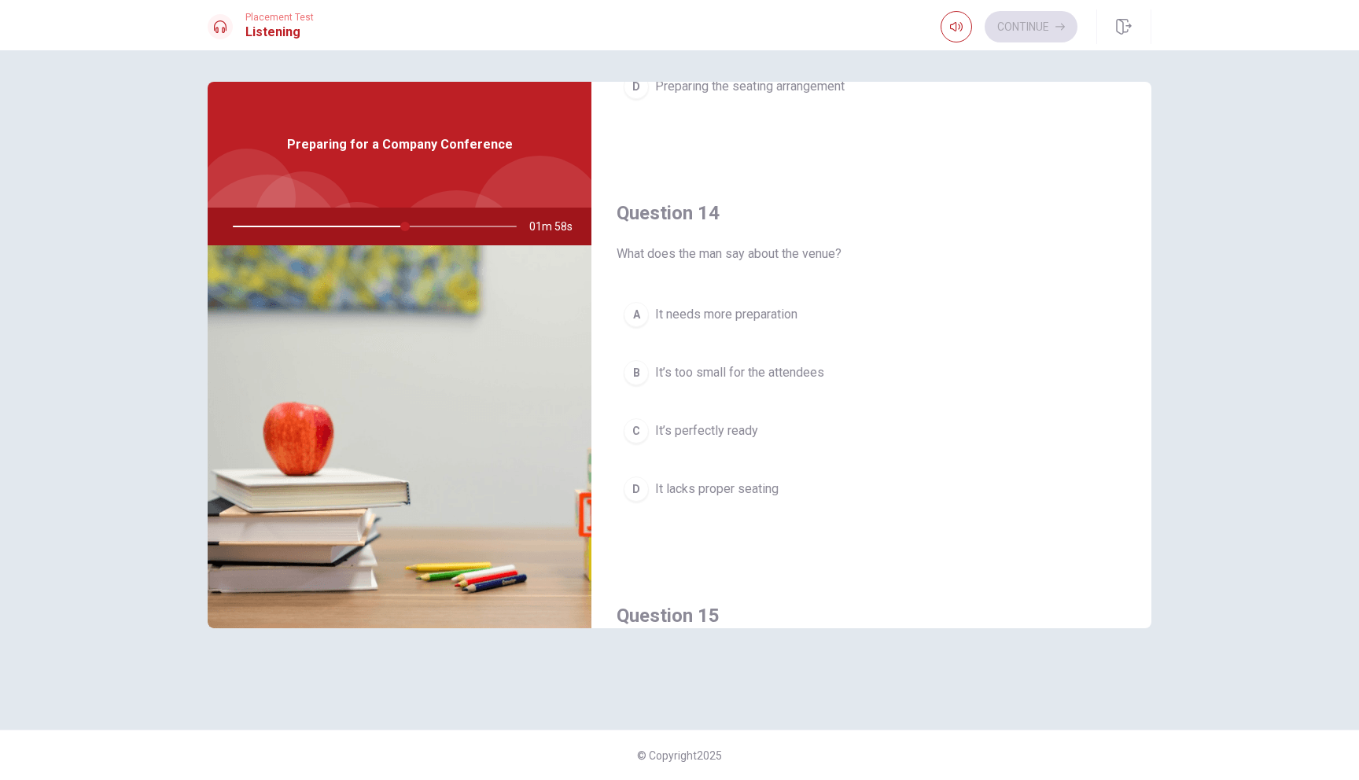
click at [670, 502] on button "D It lacks proper seating" at bounding box center [872, 489] width 510 height 39
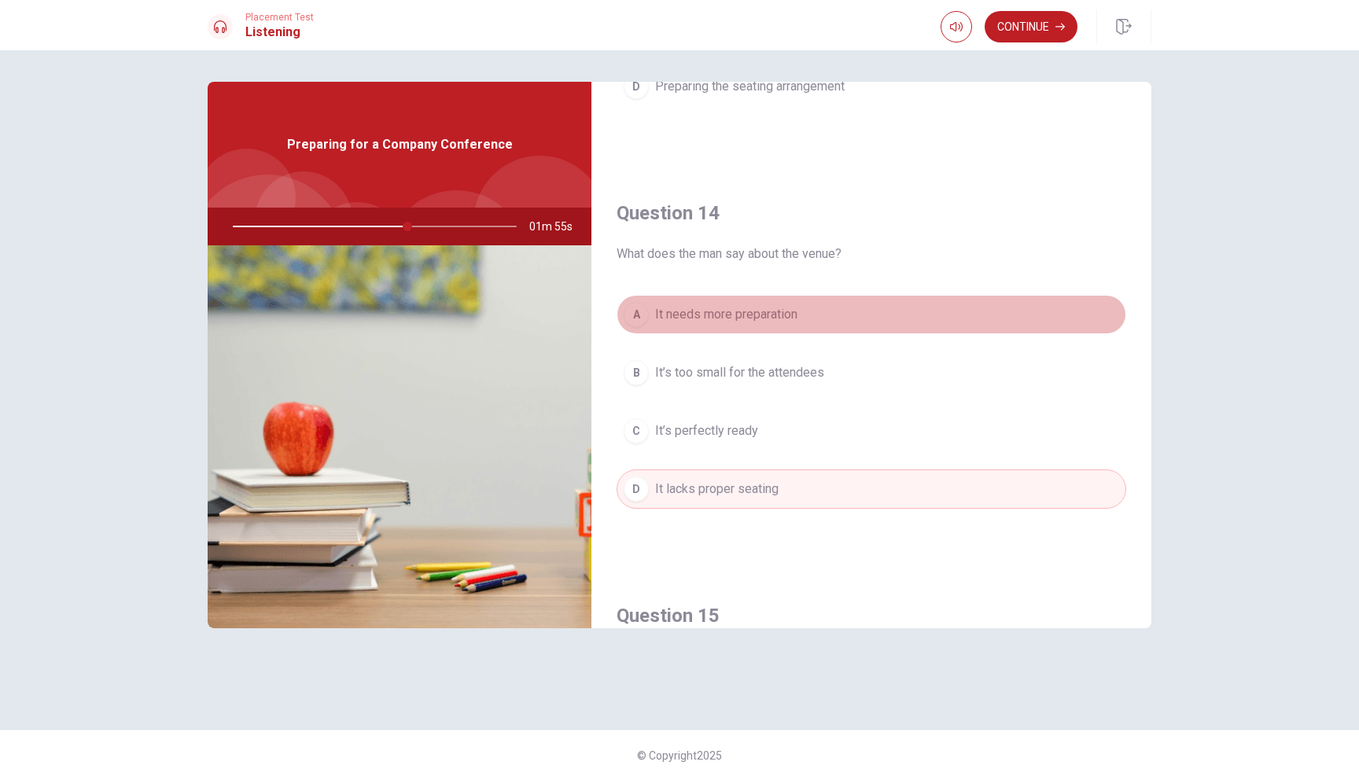
click at [693, 321] on span "It needs more preparation" at bounding box center [726, 314] width 142 height 19
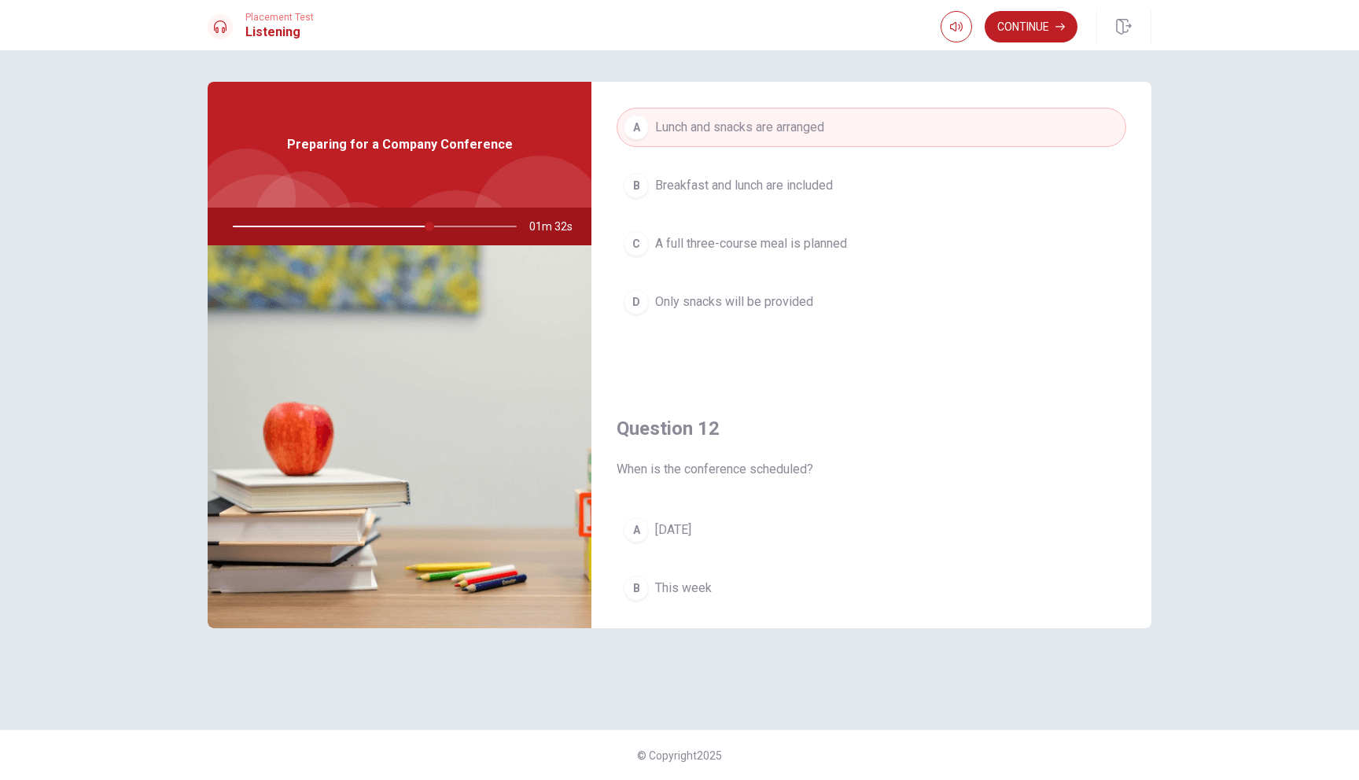
scroll to position [93, 0]
click at [1052, 29] on button "Continue" at bounding box center [1031, 26] width 93 height 31
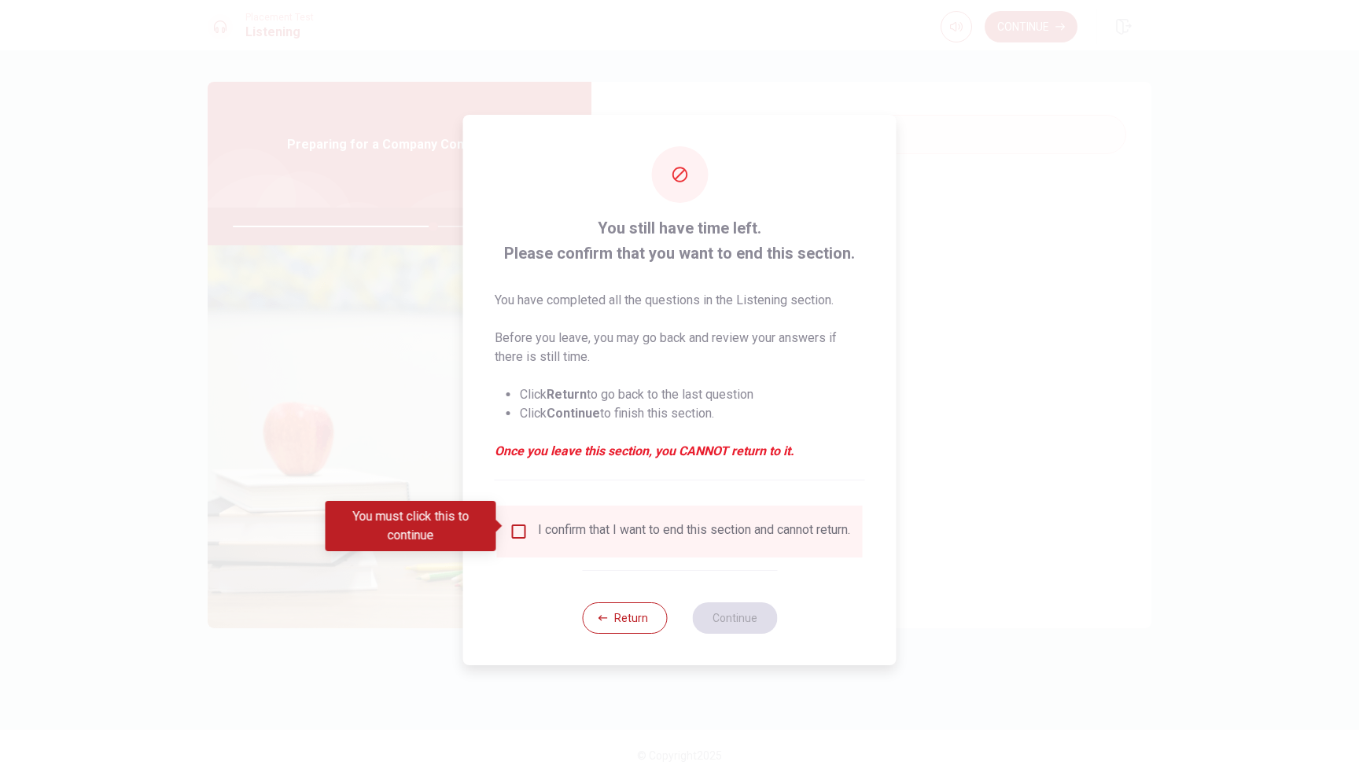
click at [519, 527] on input "You must click this to continue" at bounding box center [519, 531] width 19 height 19
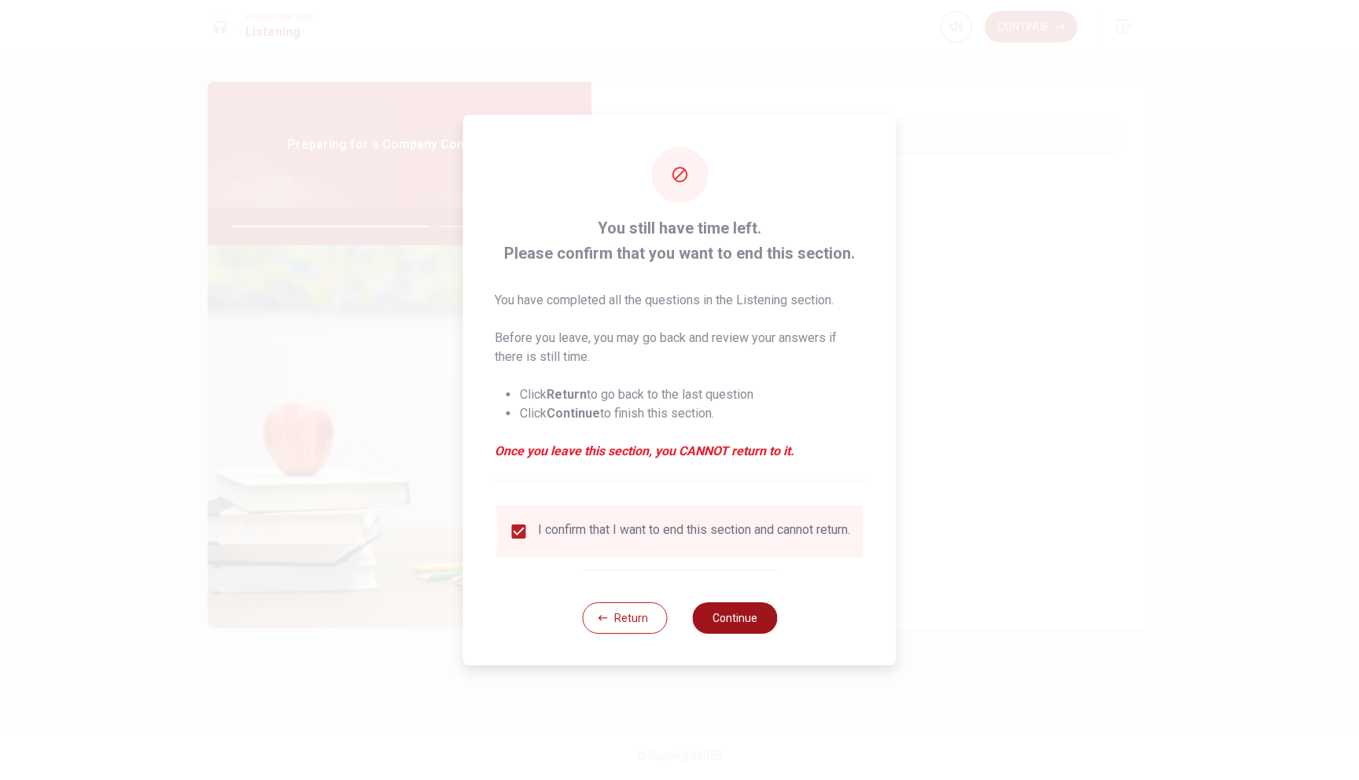
click at [740, 621] on button "Continue" at bounding box center [734, 617] width 85 height 31
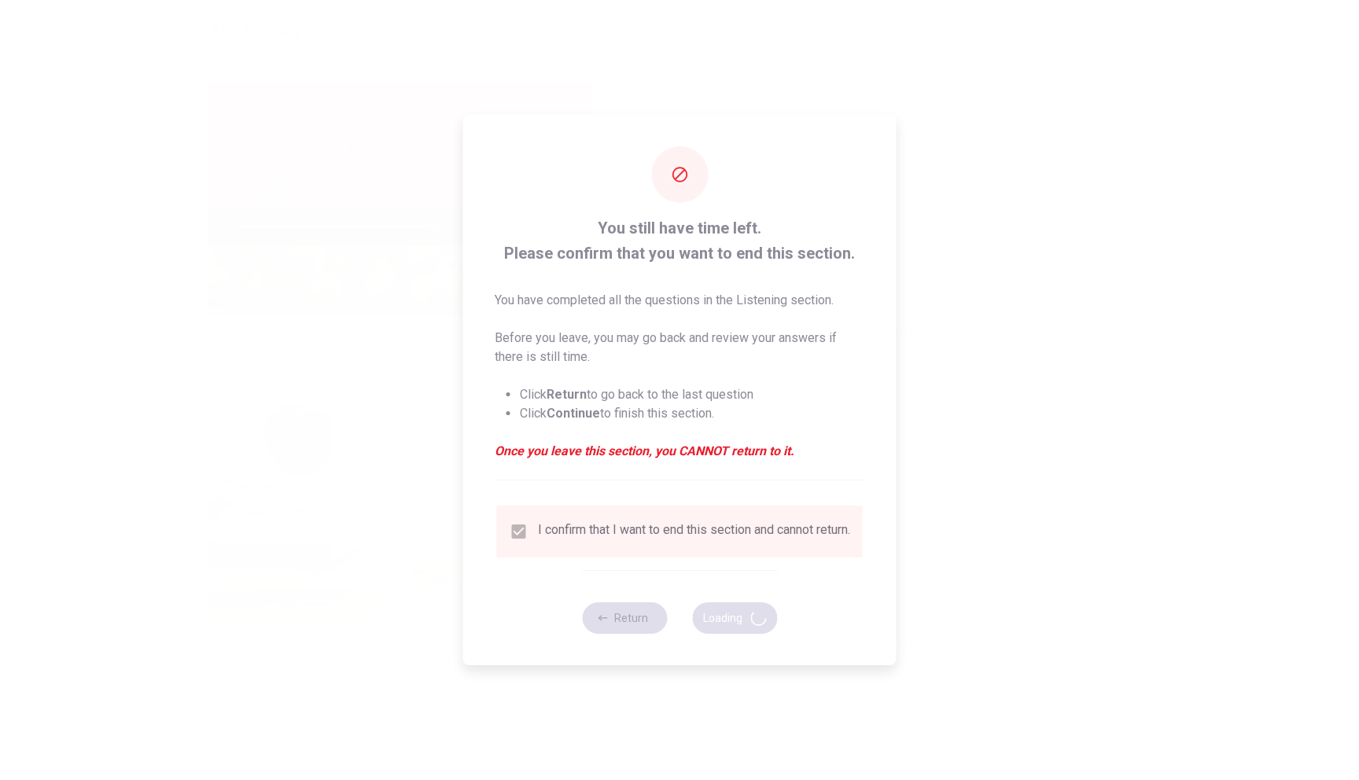
type input "72"
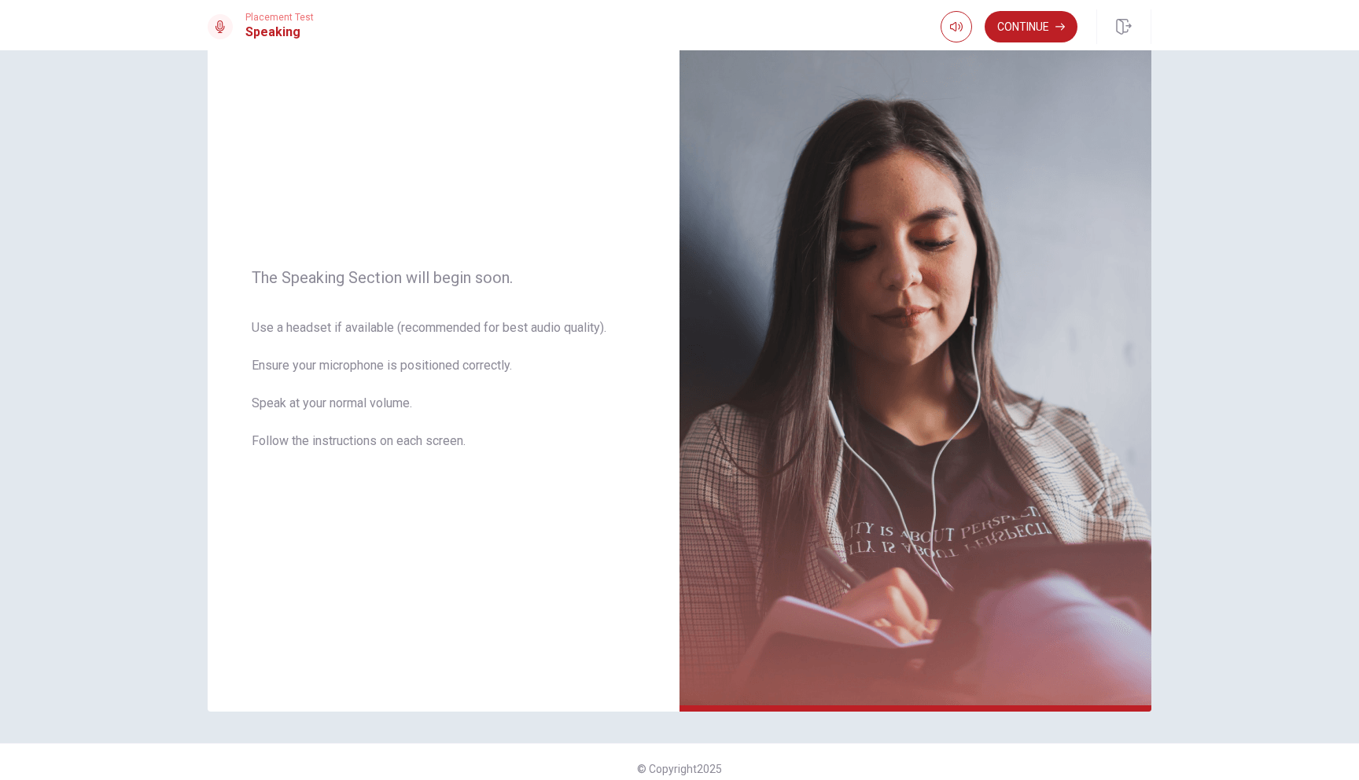
scroll to position [69, 0]
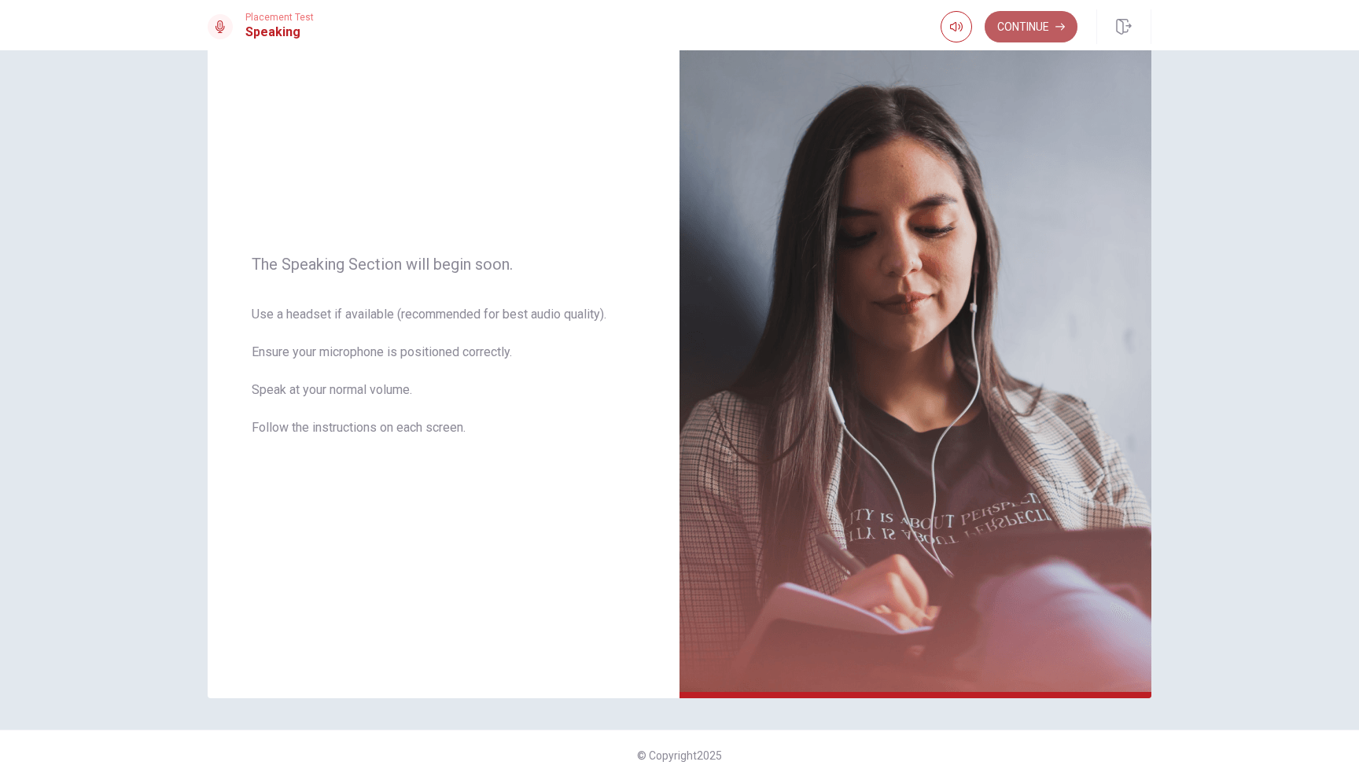
click at [1059, 37] on button "Continue" at bounding box center [1031, 26] width 93 height 31
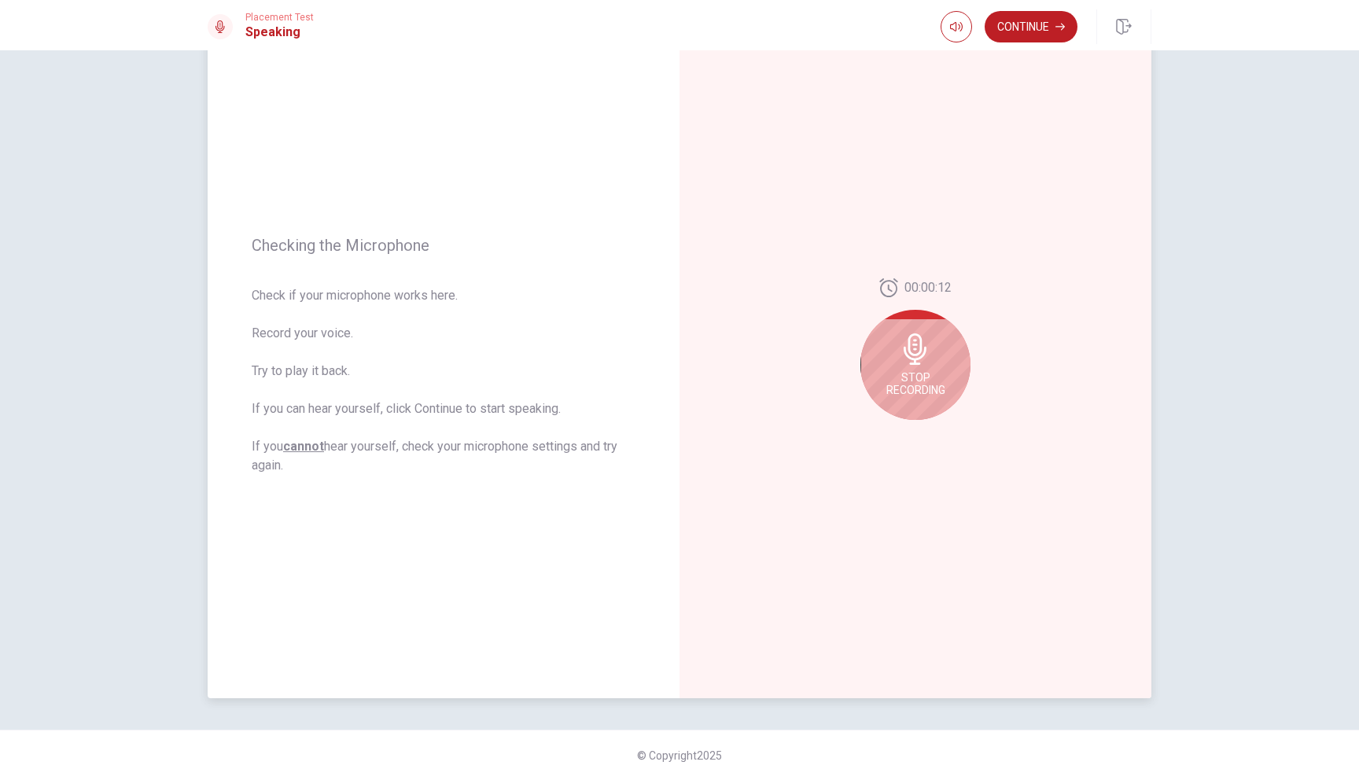
click at [879, 397] on div "Stop Recording" at bounding box center [915, 365] width 110 height 110
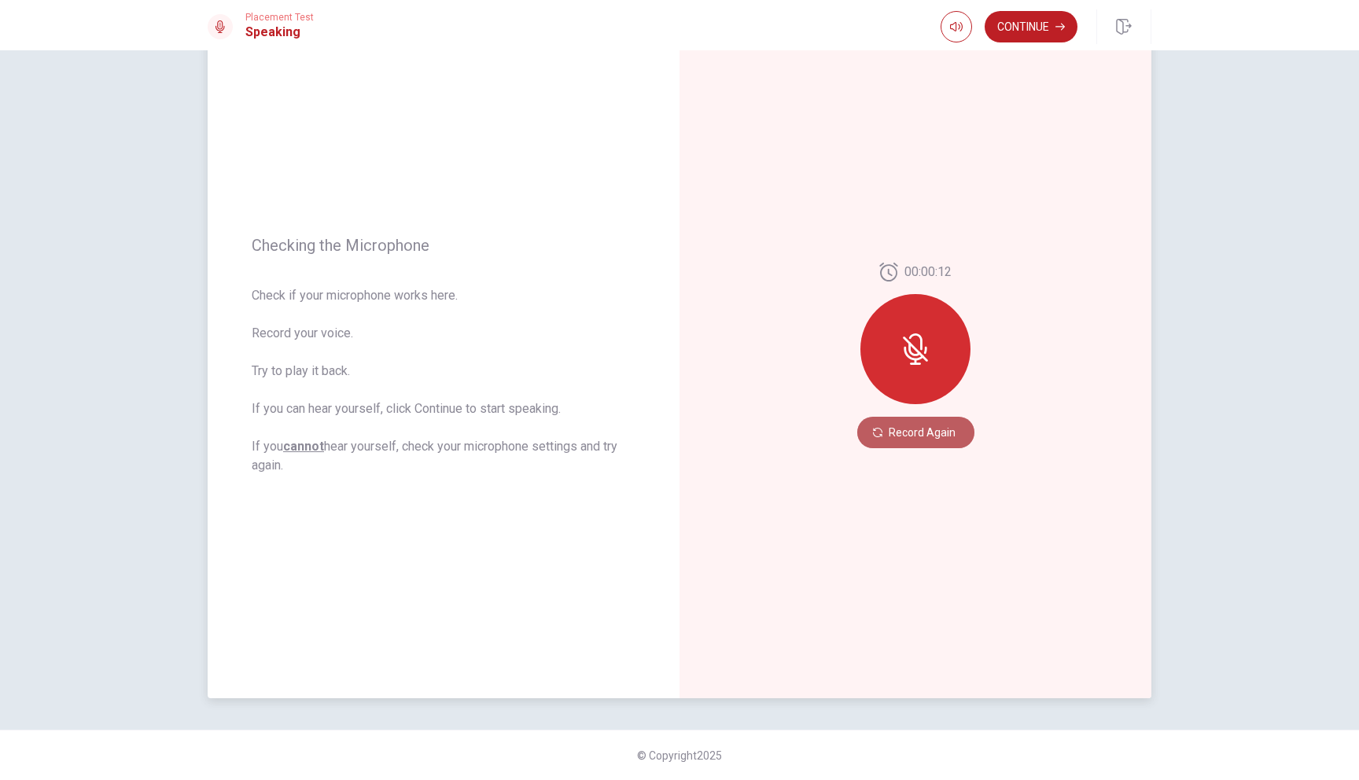
click at [912, 429] on button "Record Again" at bounding box center [915, 432] width 117 height 31
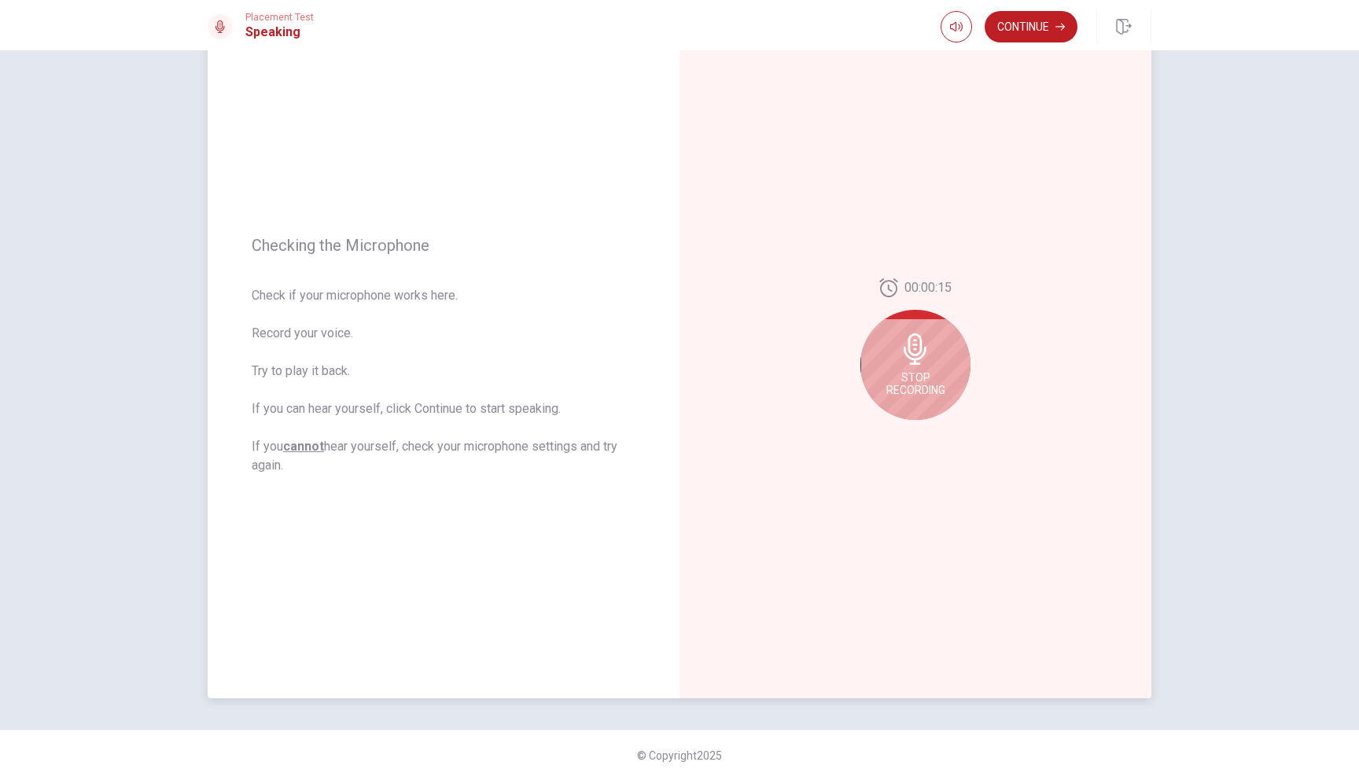
click at [923, 376] on span "Stop Recording" at bounding box center [915, 383] width 59 height 25
click at [931, 428] on icon "Play Audio" at bounding box center [932, 432] width 9 height 9
click at [926, 330] on div at bounding box center [915, 354] width 110 height 110
click at [934, 431] on icon "Play Audio" at bounding box center [932, 432] width 7 height 9
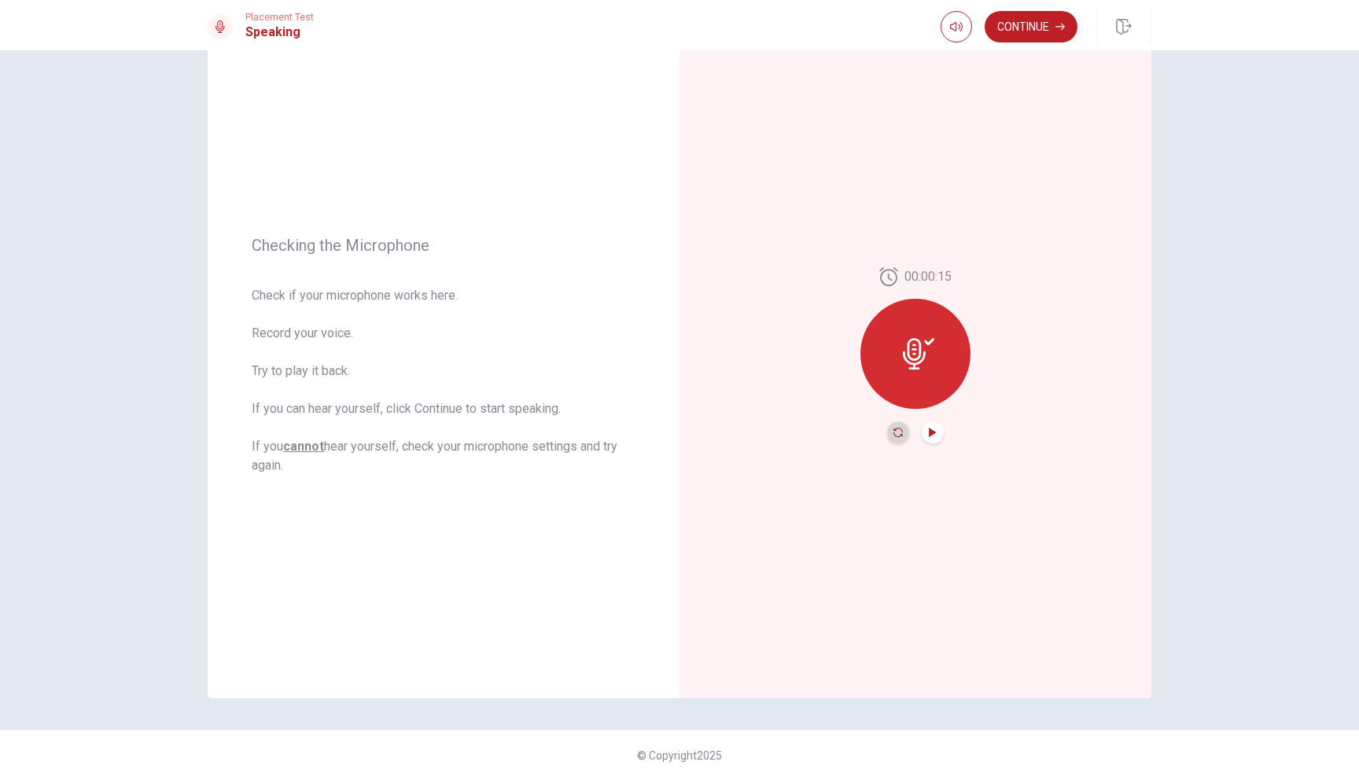
click at [901, 436] on icon "Record Again" at bounding box center [897, 432] width 9 height 9
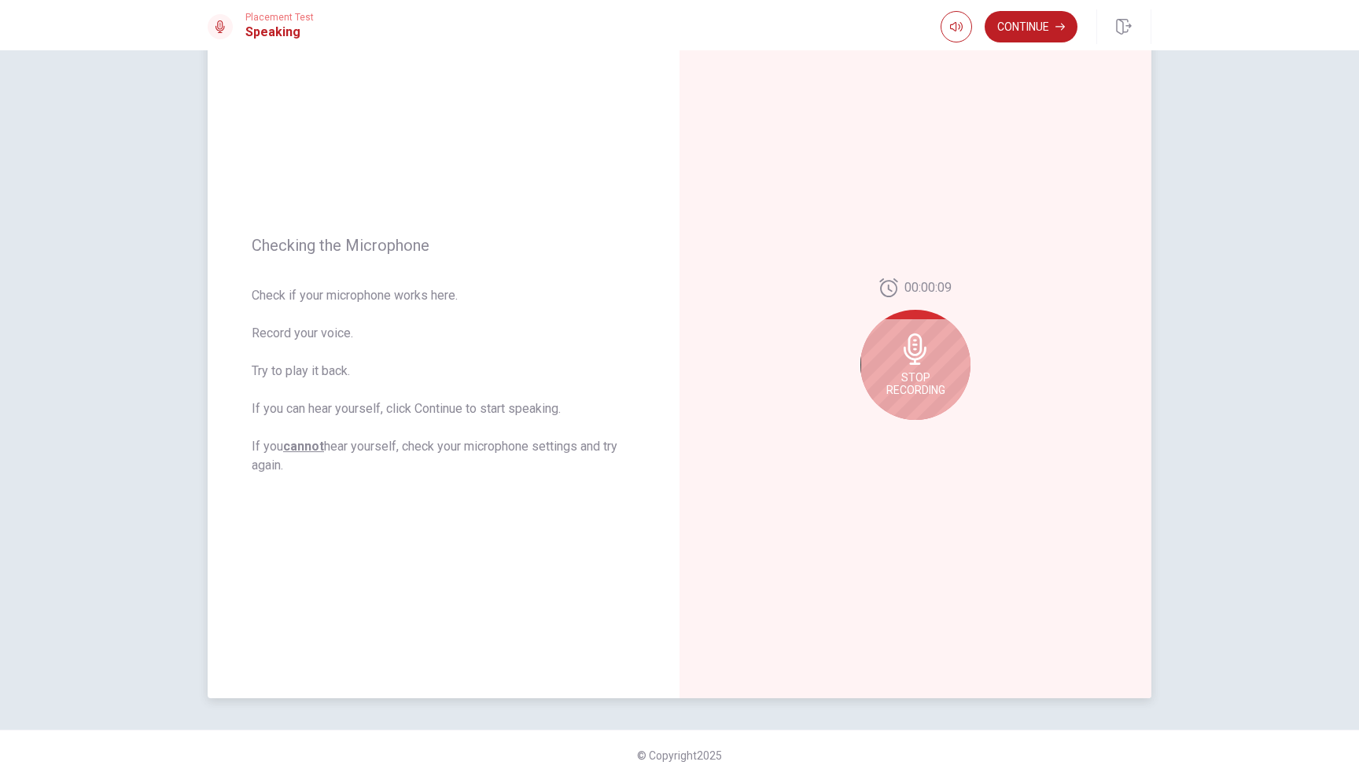
click at [933, 336] on div "Stop Recording" at bounding box center [915, 365] width 110 height 110
click at [934, 433] on icon "Play Audio" at bounding box center [932, 432] width 7 height 9
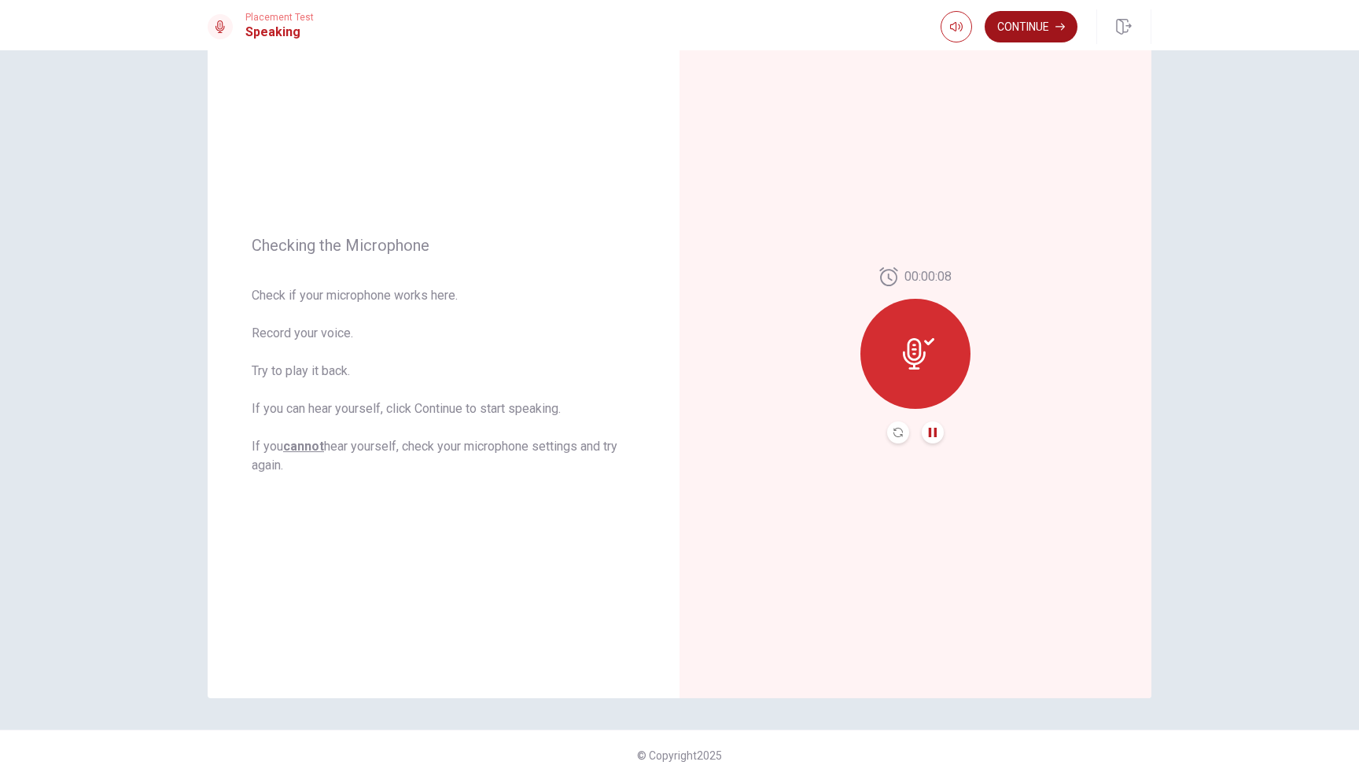
click at [1053, 28] on button "Continue" at bounding box center [1031, 26] width 93 height 31
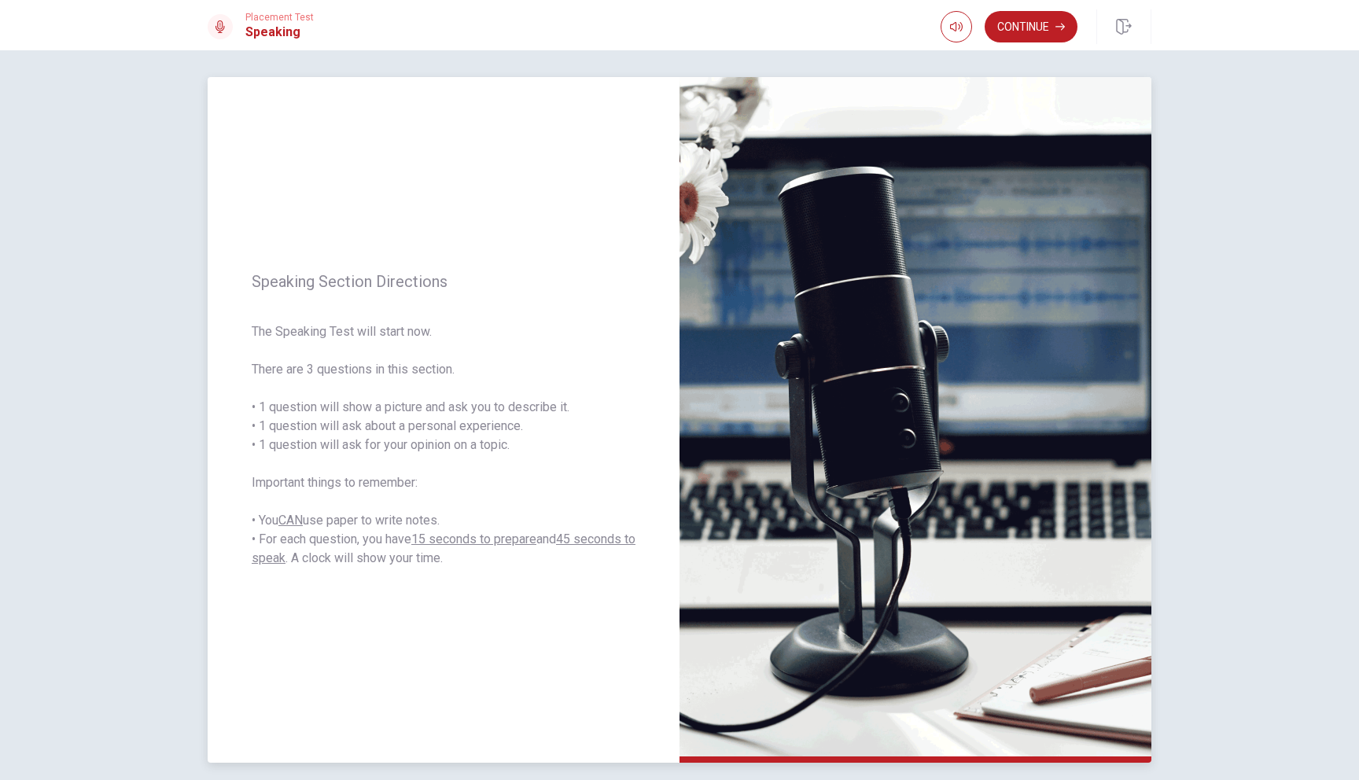
scroll to position [0, 0]
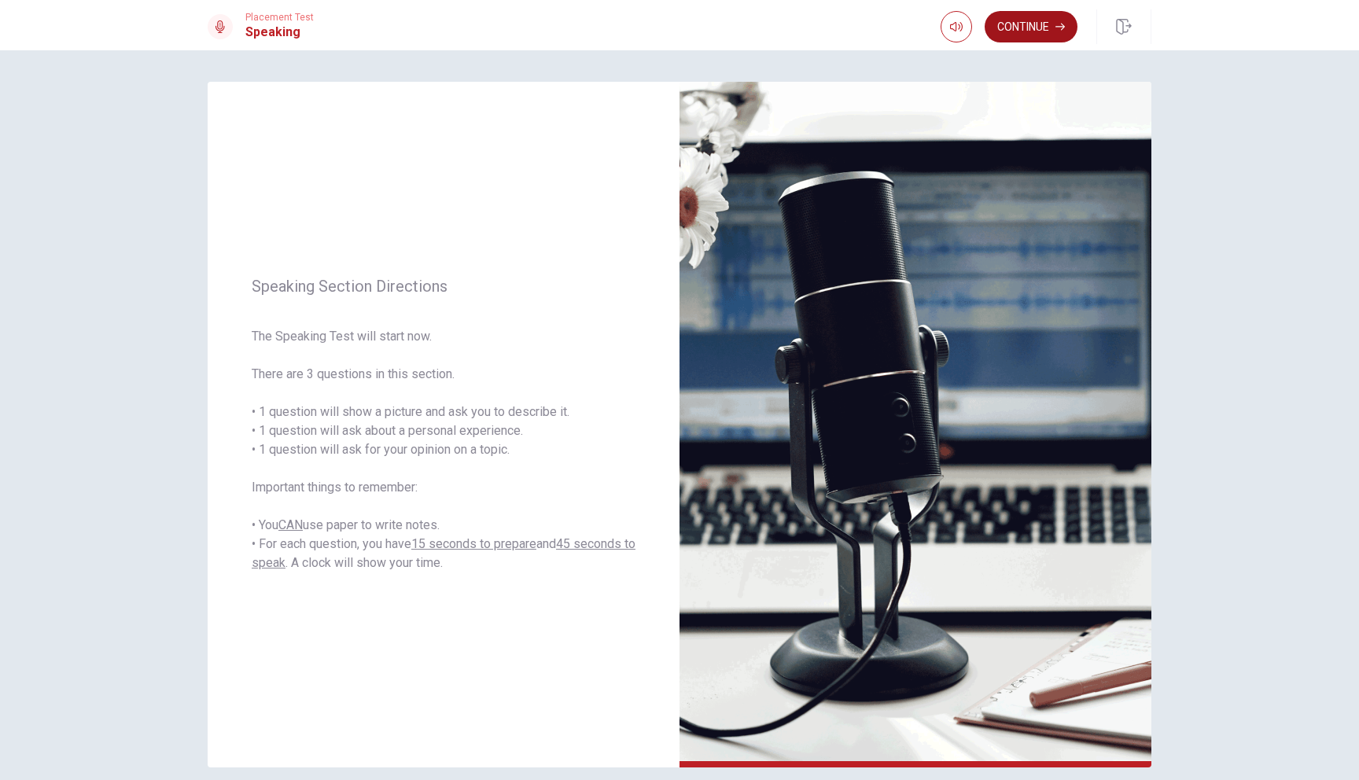
click at [1033, 32] on button "Continue" at bounding box center [1031, 26] width 93 height 31
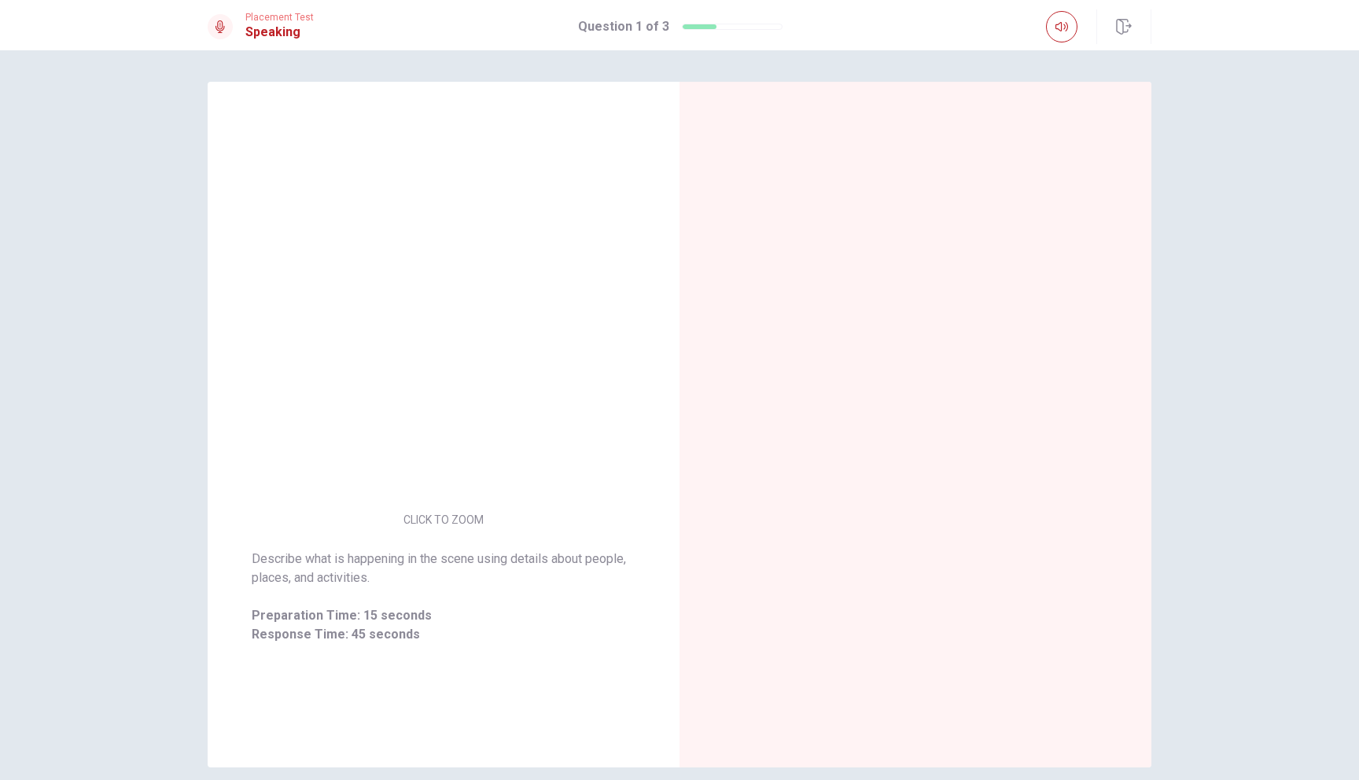
scroll to position [69, 0]
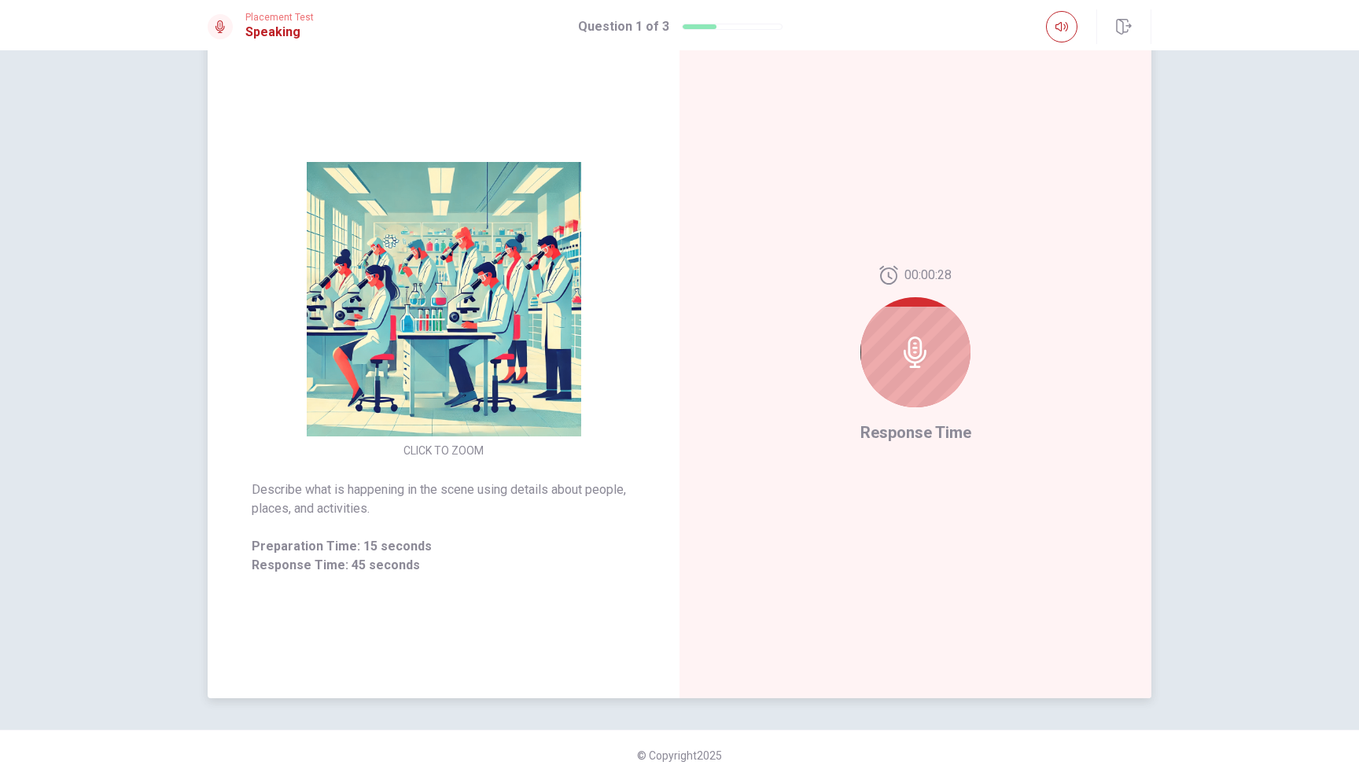
click at [916, 348] on icon at bounding box center [915, 352] width 23 height 31
click at [914, 415] on div "00:00:26" at bounding box center [915, 343] width 110 height 154
click at [922, 367] on icon at bounding box center [915, 352] width 31 height 31
click at [463, 377] on img at bounding box center [444, 299] width 302 height 274
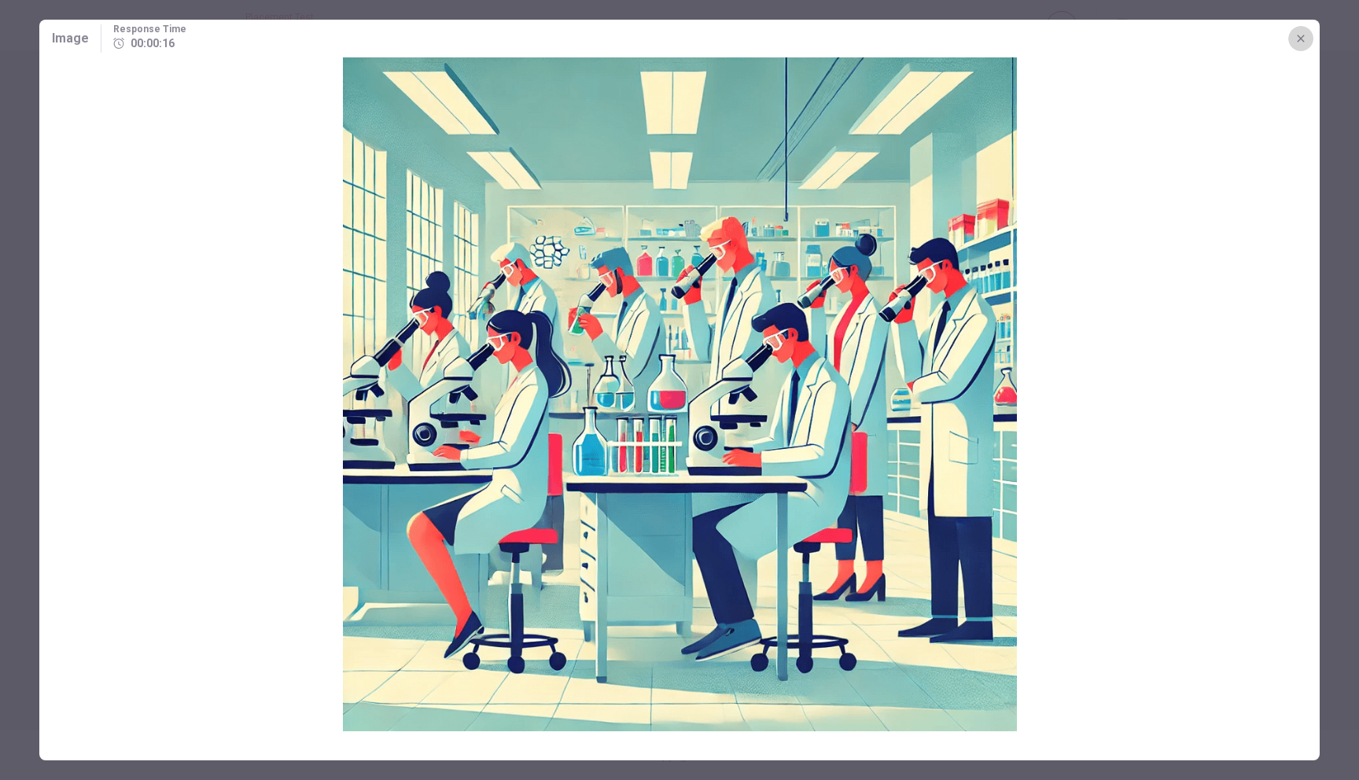
click at [1299, 34] on icon "button" at bounding box center [1301, 38] width 13 height 13
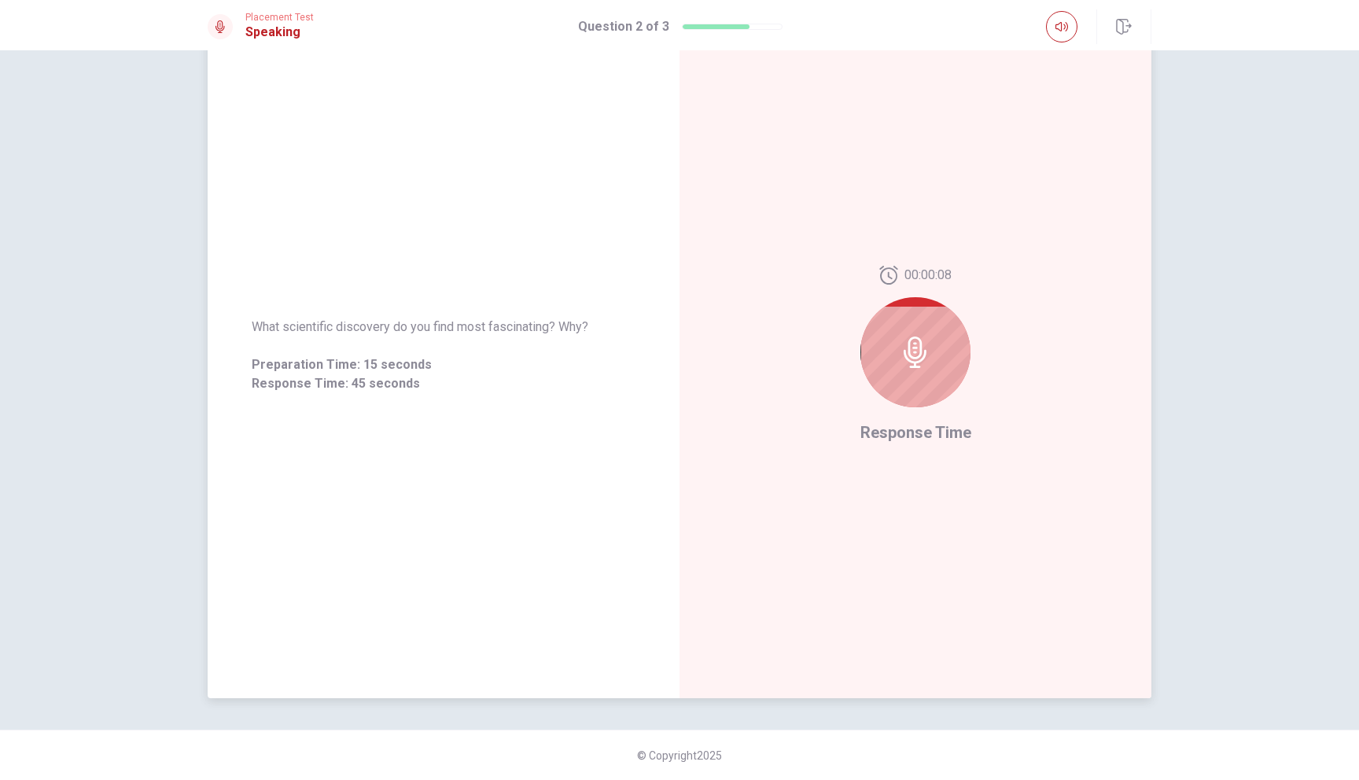
click at [908, 338] on icon at bounding box center [915, 352] width 31 height 31
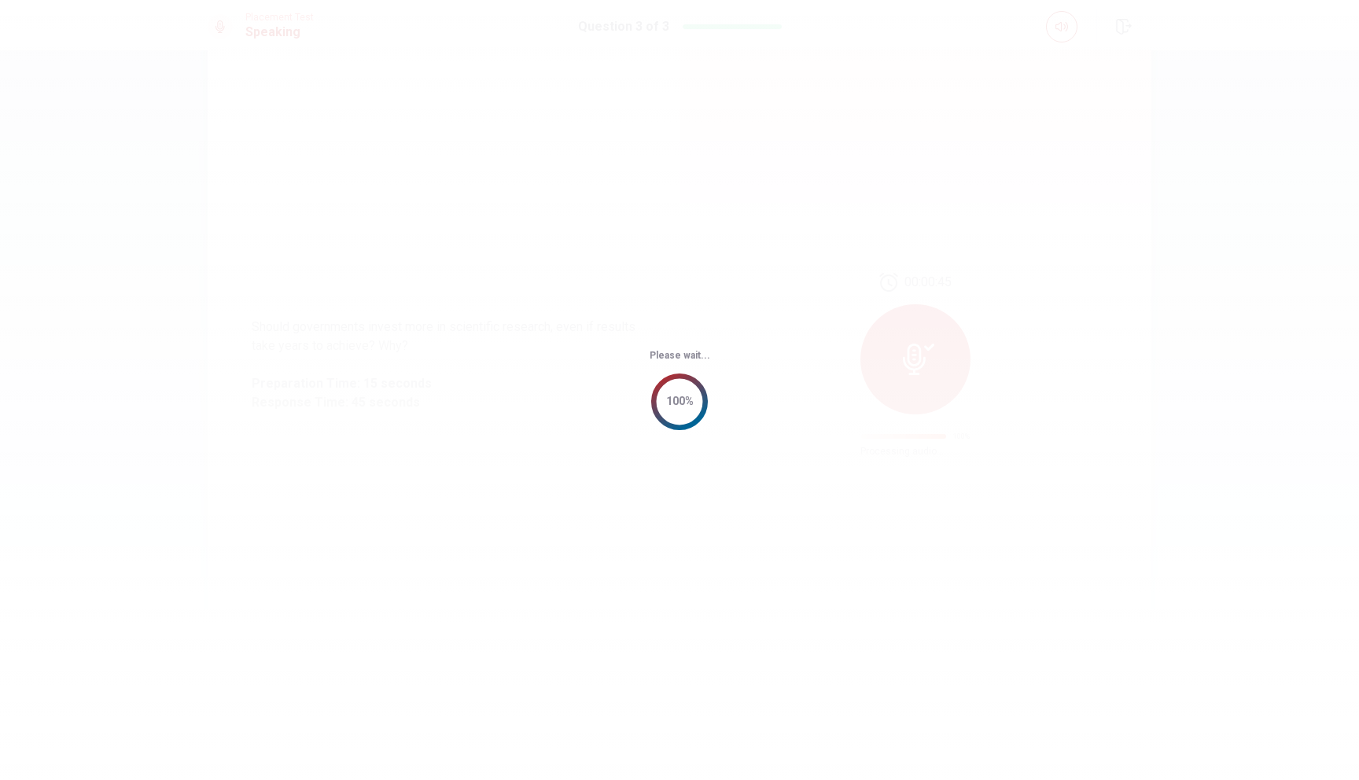
scroll to position [0, 0]
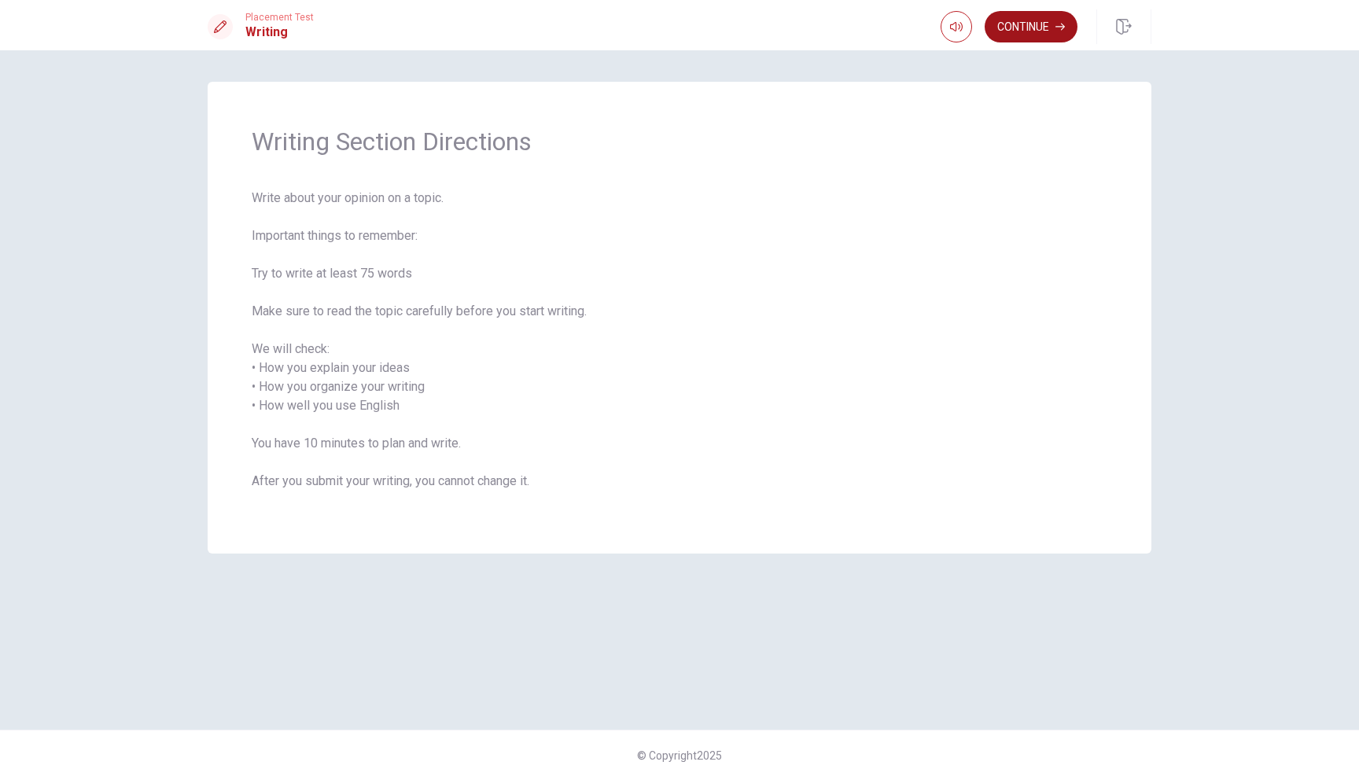
click at [1041, 35] on button "Continue" at bounding box center [1031, 26] width 93 height 31
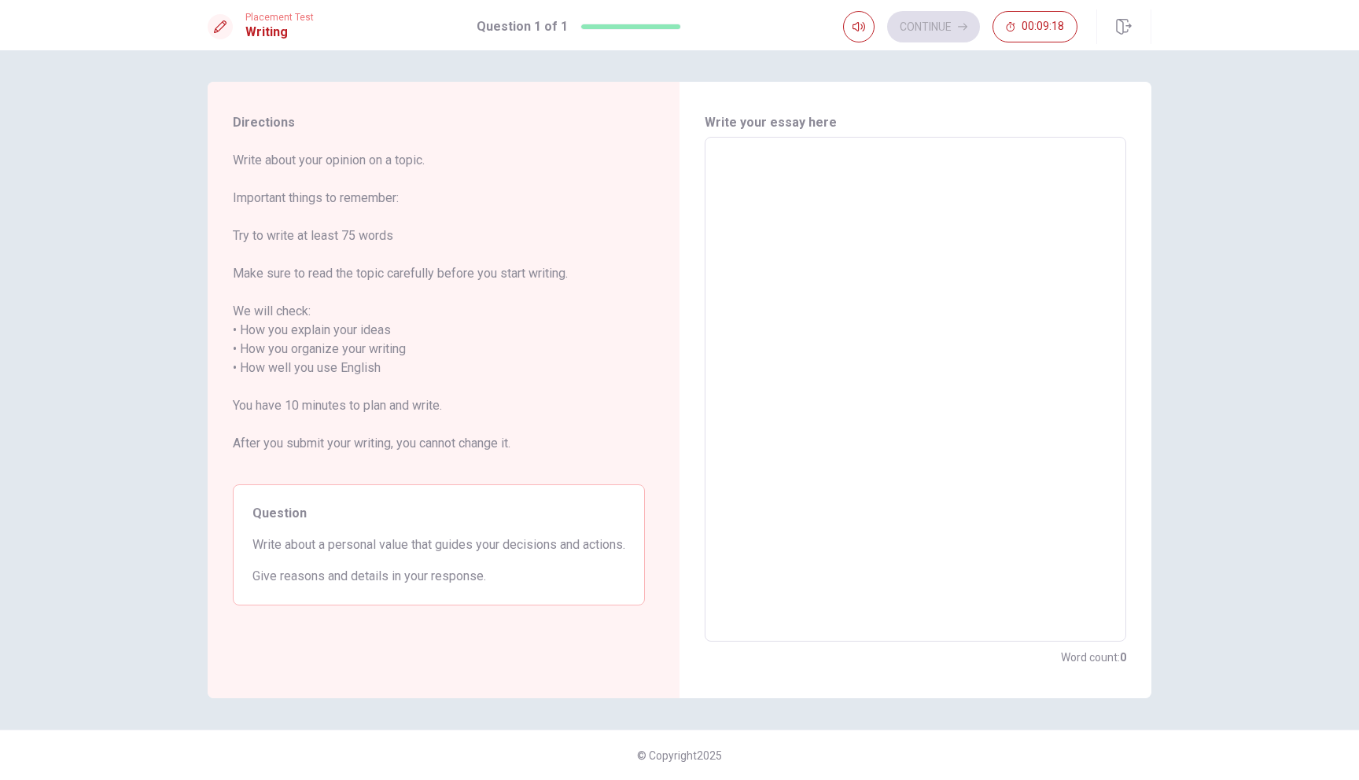
click at [739, 147] on div "x ​" at bounding box center [916, 389] width 422 height 505
type textarea "A"
type textarea "x"
type textarea "A"
type textarea "x"
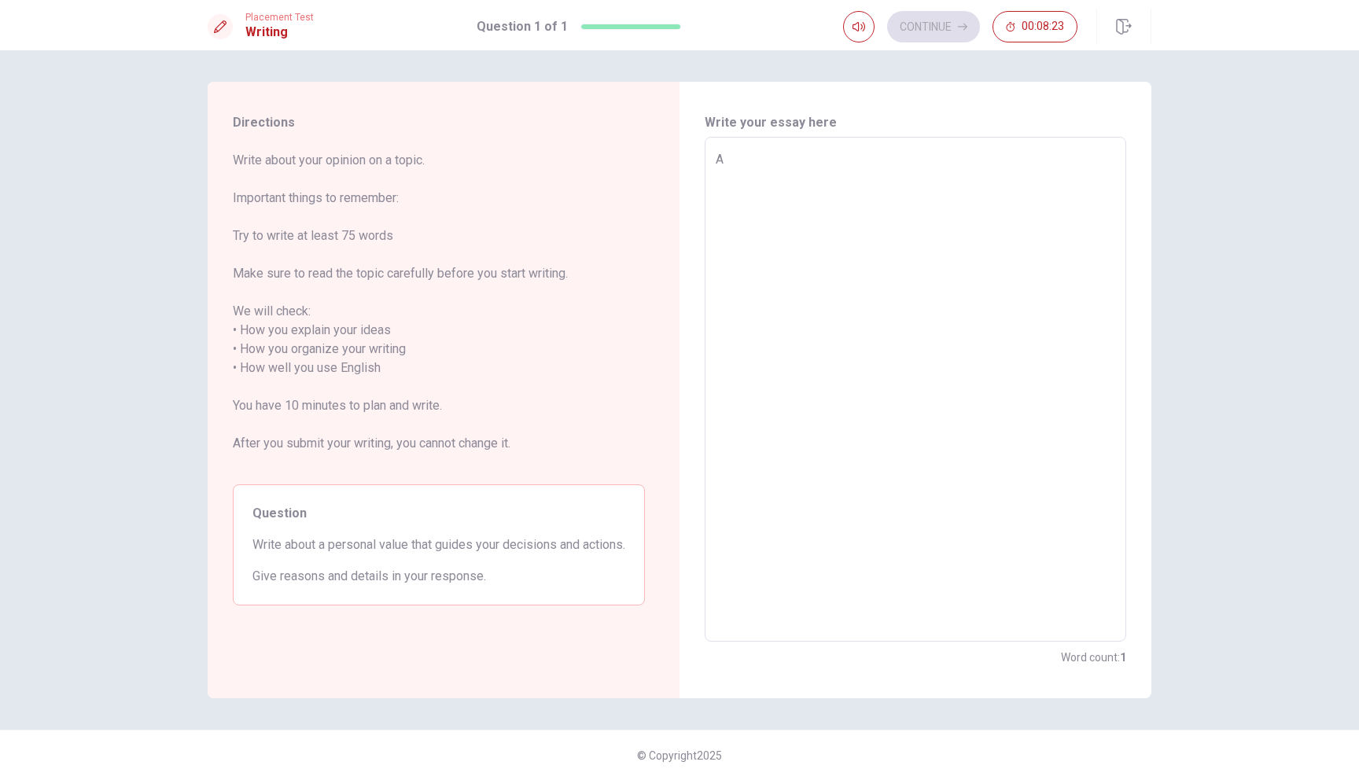
type textarea "A p"
type textarea "x"
type textarea "A pe"
type textarea "x"
type textarea "A per"
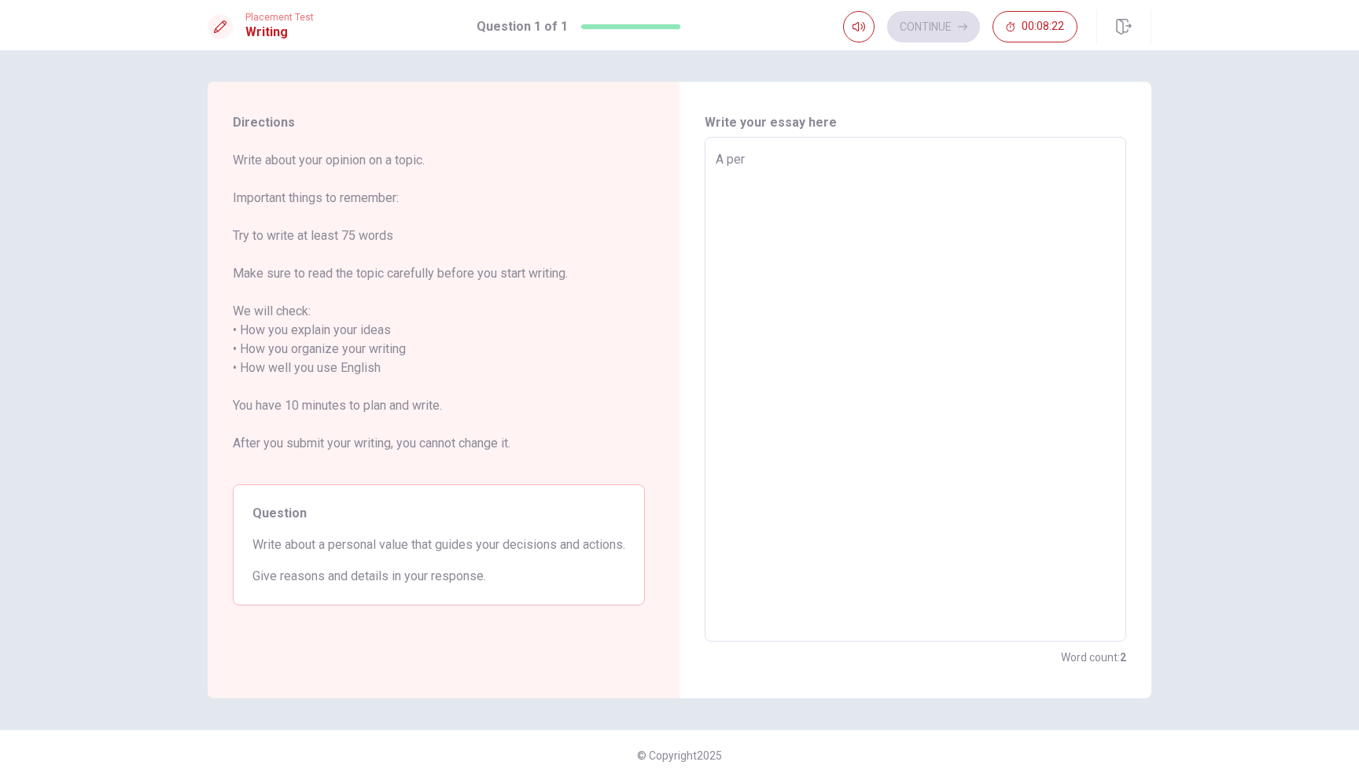
type textarea "x"
type textarea "A pers"
type textarea "x"
type textarea "A perso"
type textarea "x"
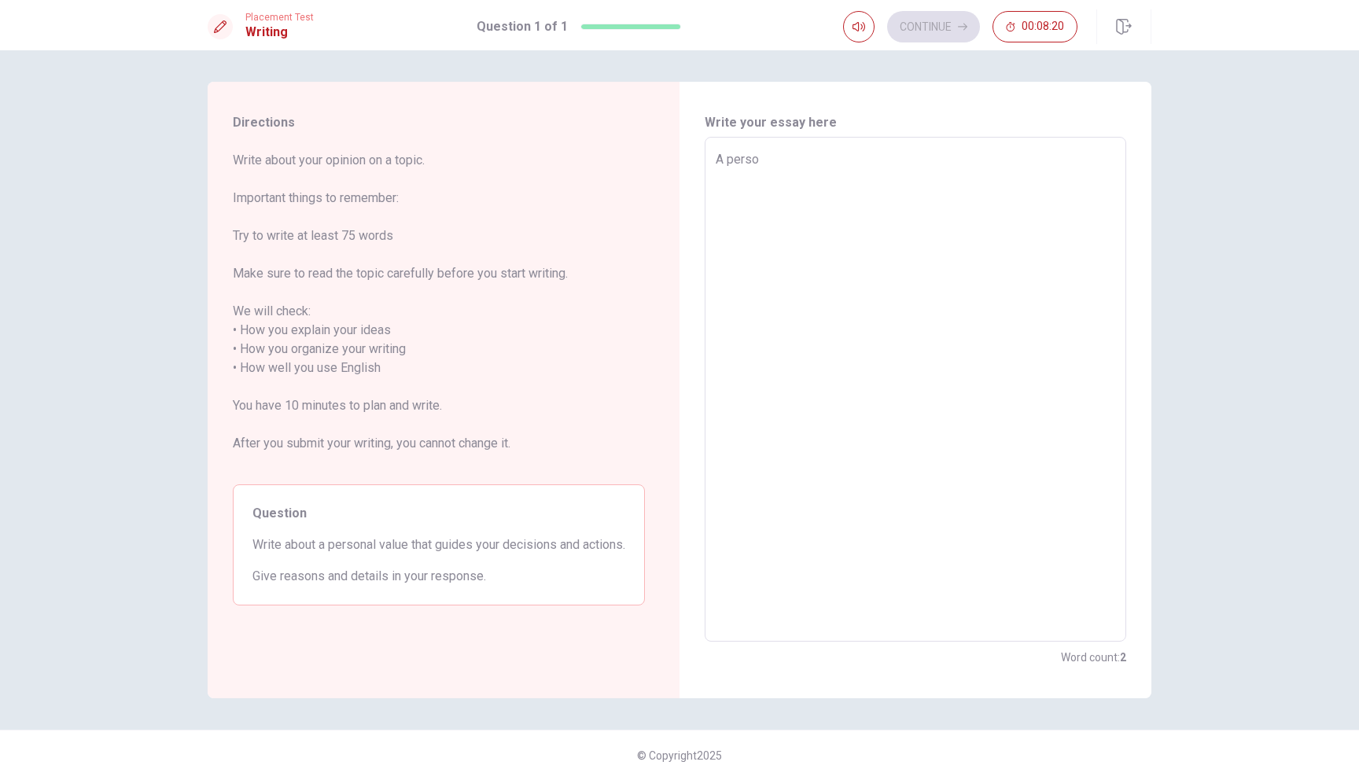
type textarea "A person"
type textarea "x"
type textarea "A persona"
type textarea "x"
type textarea "A personal"
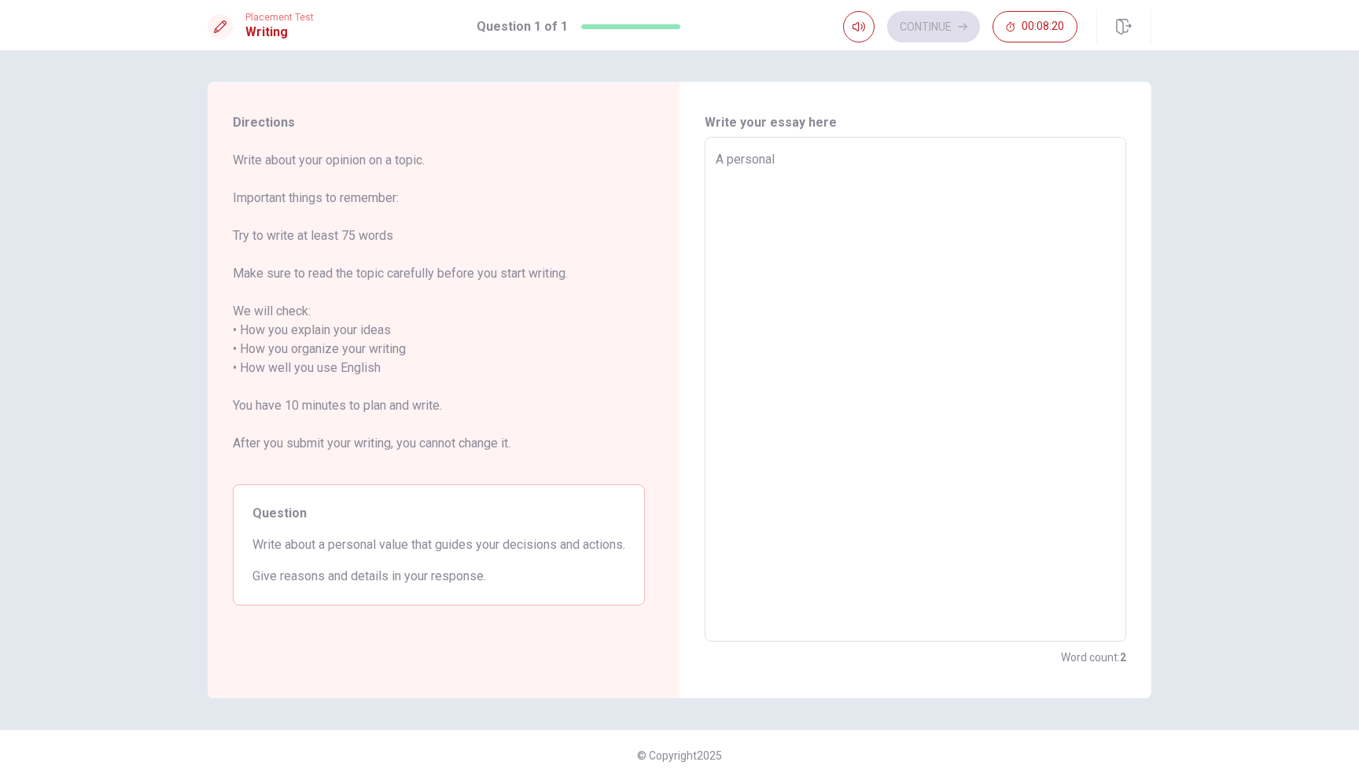
type textarea "x"
type textarea "A personal"
type textarea "x"
type textarea "A personal w"
type textarea "x"
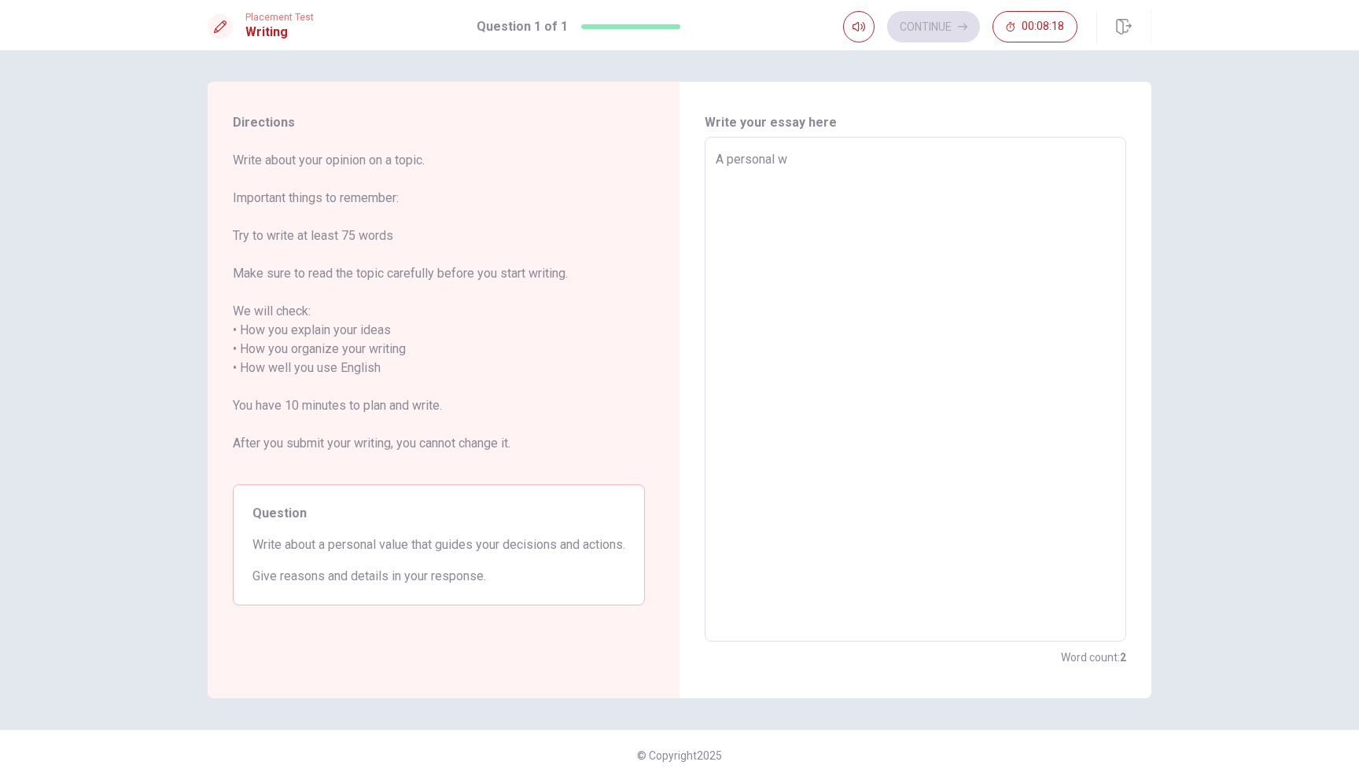
type textarea "A personal wa"
type textarea "x"
type textarea "A personal wak"
type textarea "x"
type textarea "A personal wake"
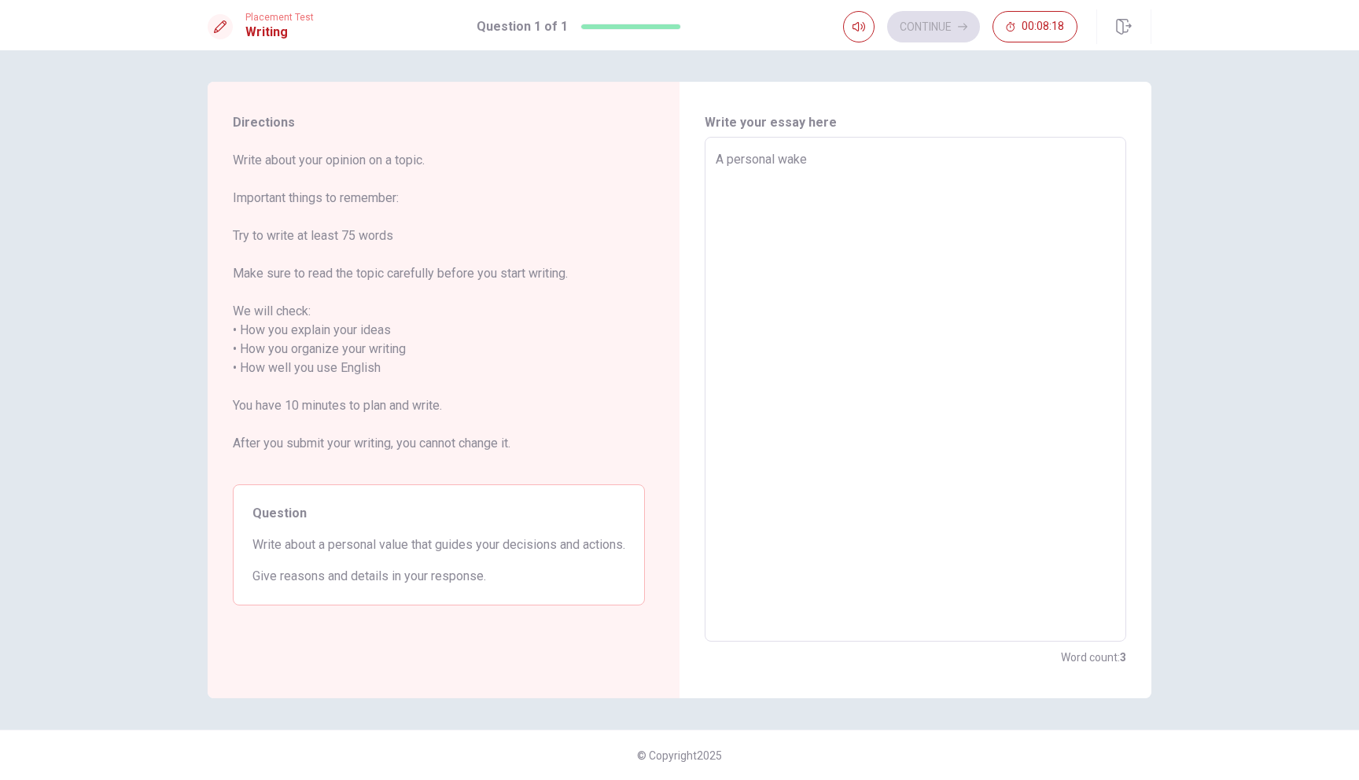
type textarea "x"
type textarea "A personal wake"
type textarea "x"
type textarea "A personal wake t"
type textarea "x"
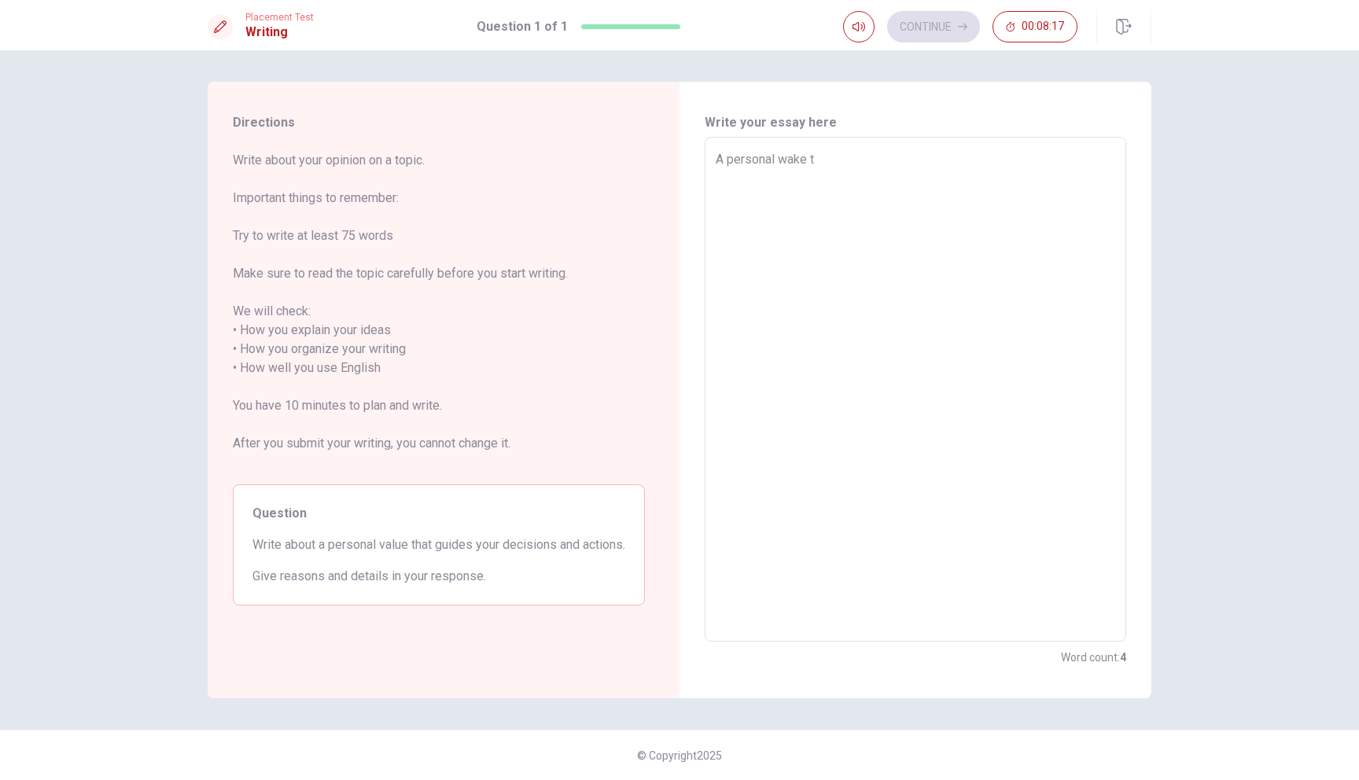
type textarea "A personal wake th"
type textarea "x"
type textarea "A personal wake tha"
type textarea "x"
type textarea "A personal wake that"
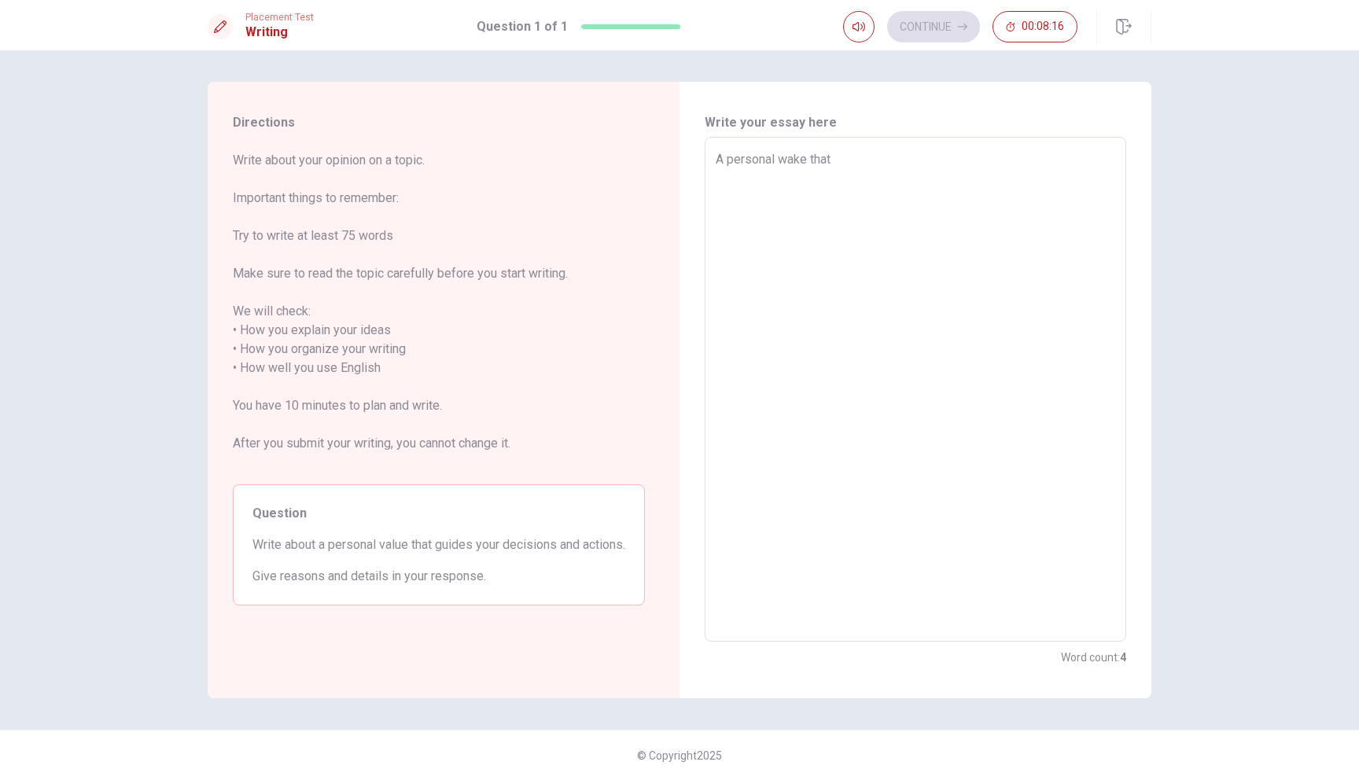
type textarea "x"
type textarea "A personal wake that"
type textarea "x"
type textarea "A personal wake that g"
type textarea "x"
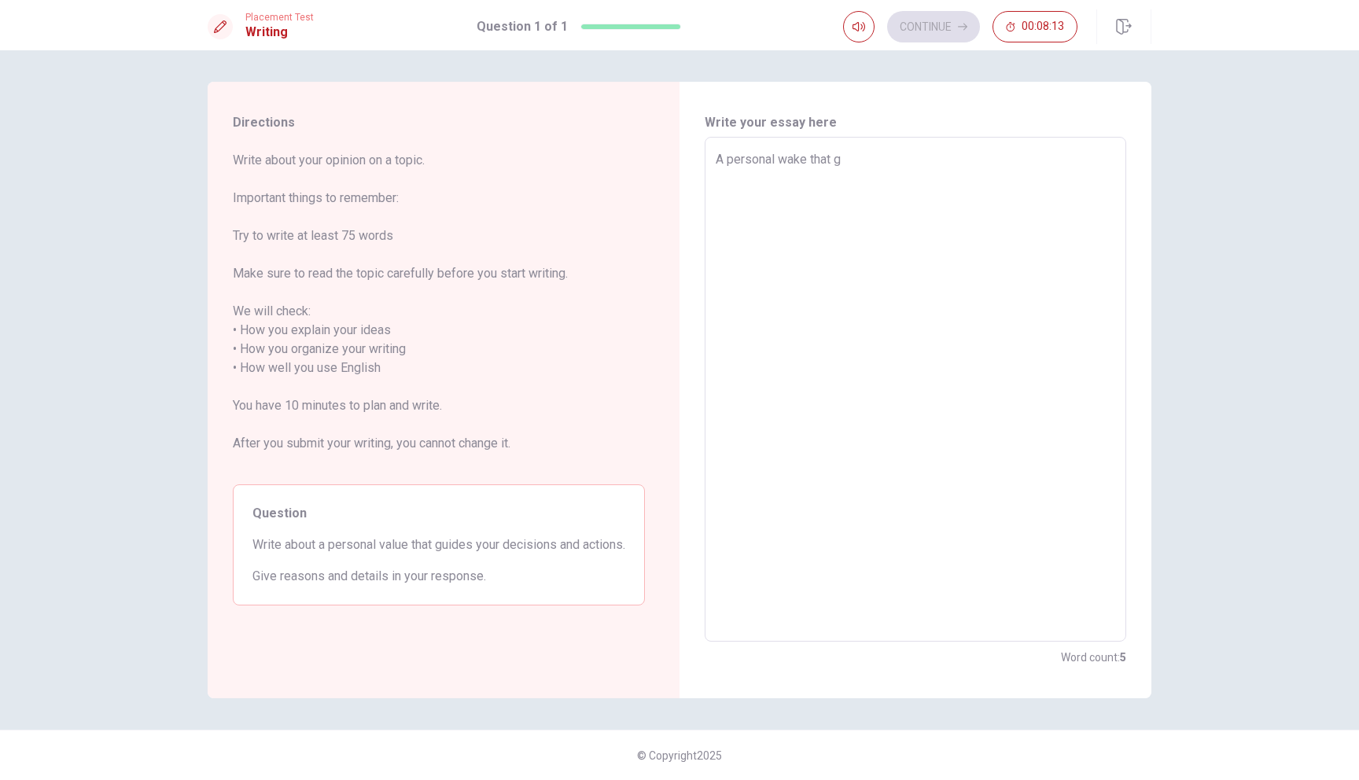
type textarea "A personal wake that gı"
type textarea "x"
type textarea "A personal wake that g"
type textarea "x"
type textarea "A personal wake that gu"
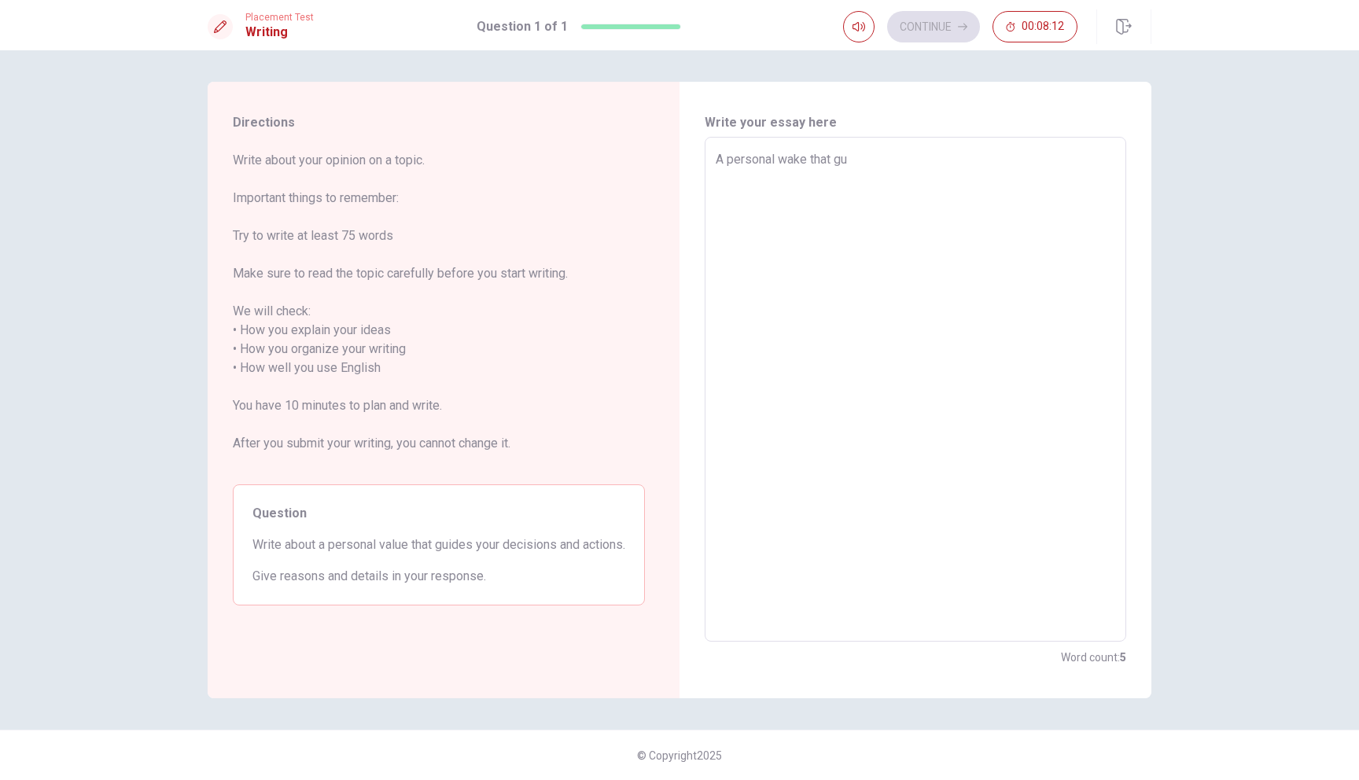
type textarea "x"
type textarea "A personal wake that gui"
type textarea "x"
type textarea "A personal wake that guid"
type textarea "x"
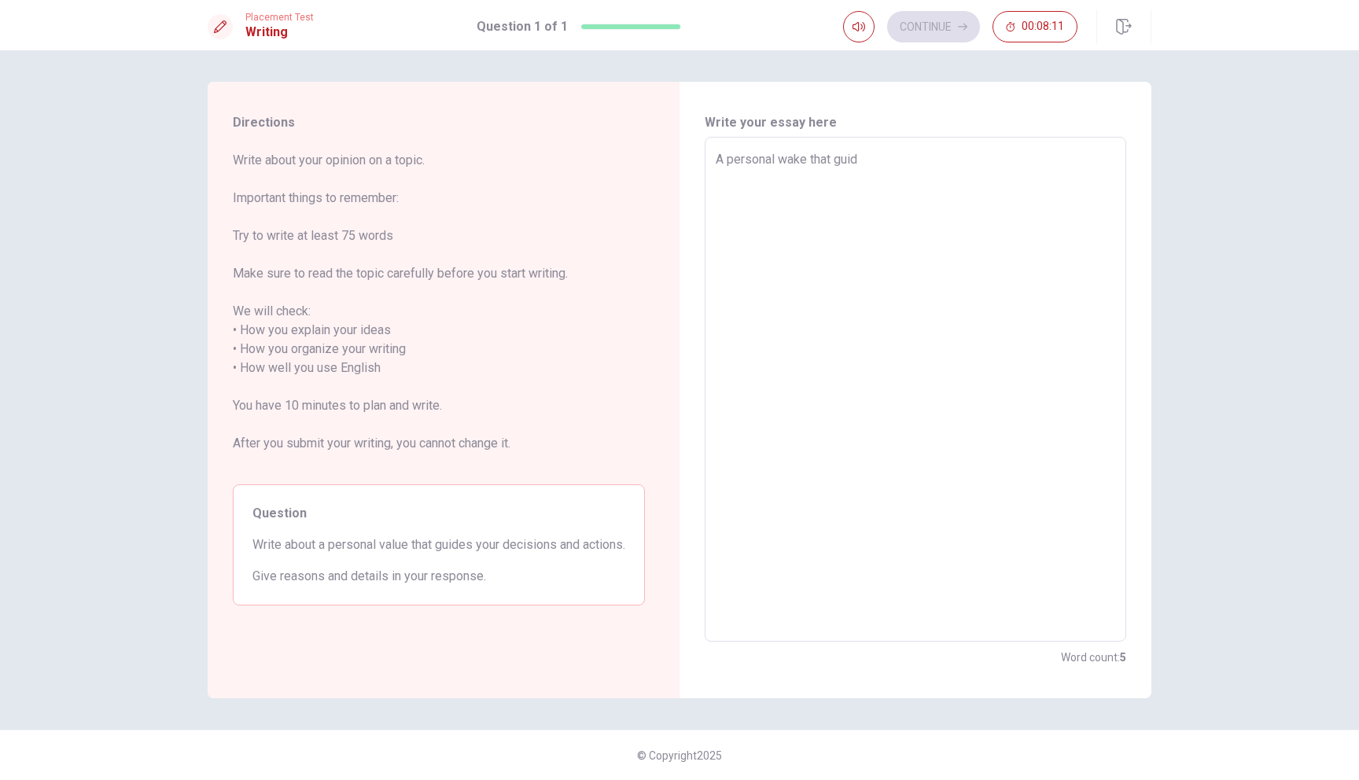
type textarea "A personal wake that guide"
type textarea "x"
type textarea "A personal wake that guides"
type textarea "x"
type textarea "A personal wake that guides"
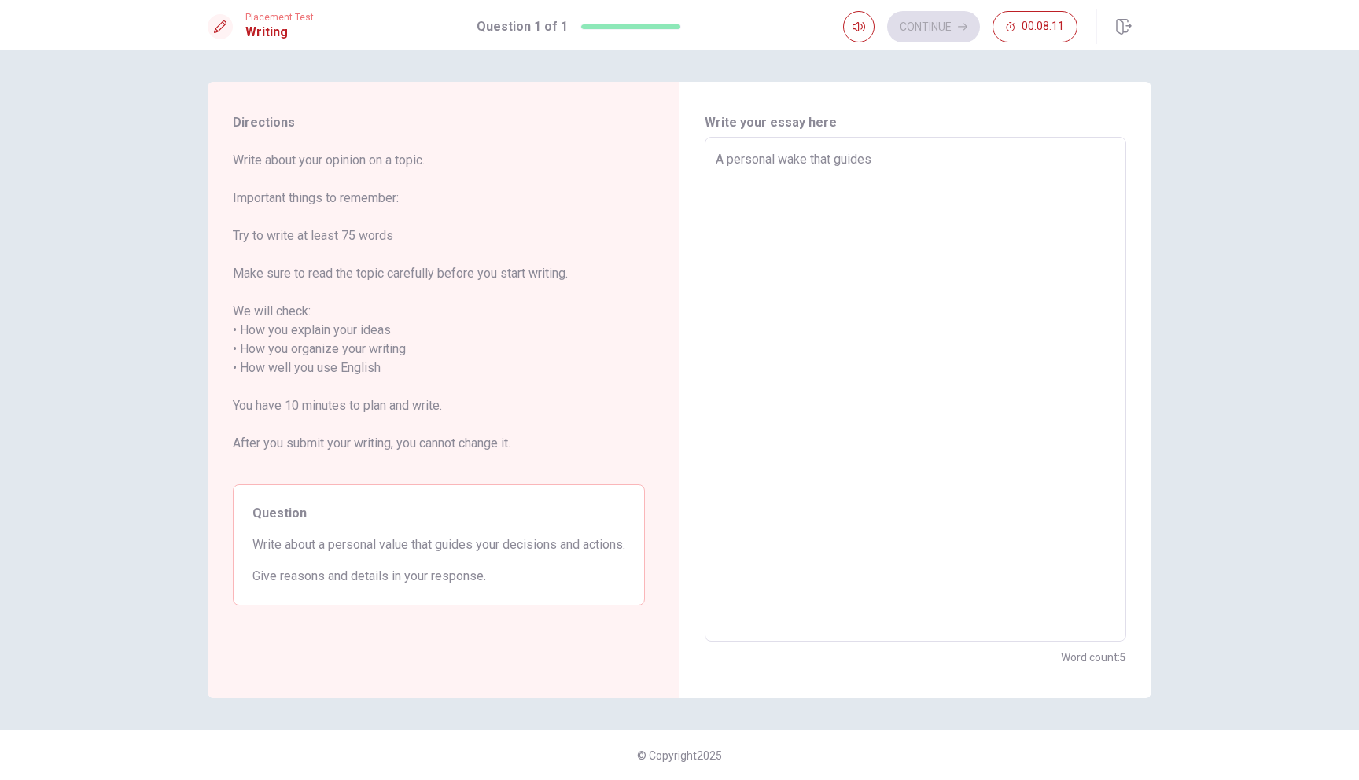
type textarea "x"
type textarea "A personal wake that guides m"
type textarea "x"
type textarea "A personal wake that guides my"
type textarea "x"
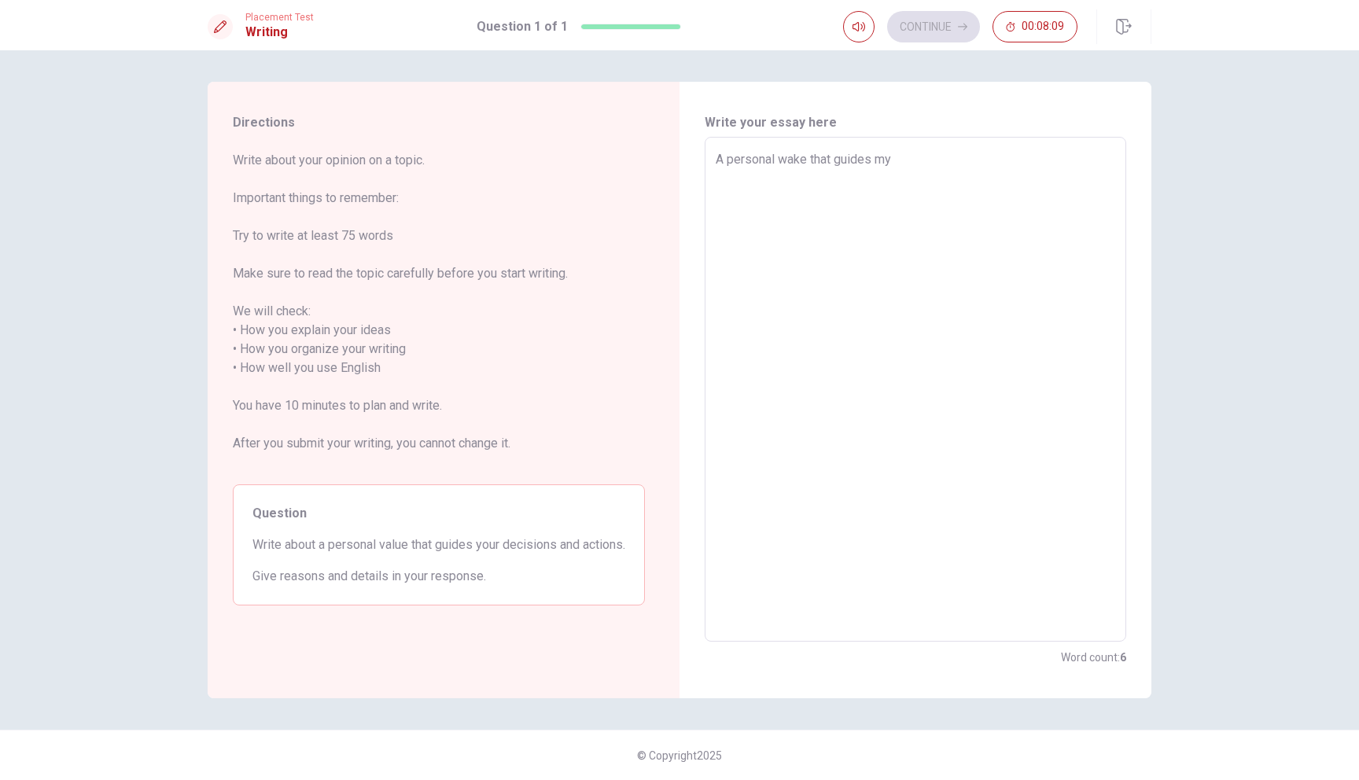
type textarea "A personal wake that guides my"
type textarea "x"
type textarea "A personal wake that guides my d"
type textarea "x"
type textarea "A personal wake that guides my de"
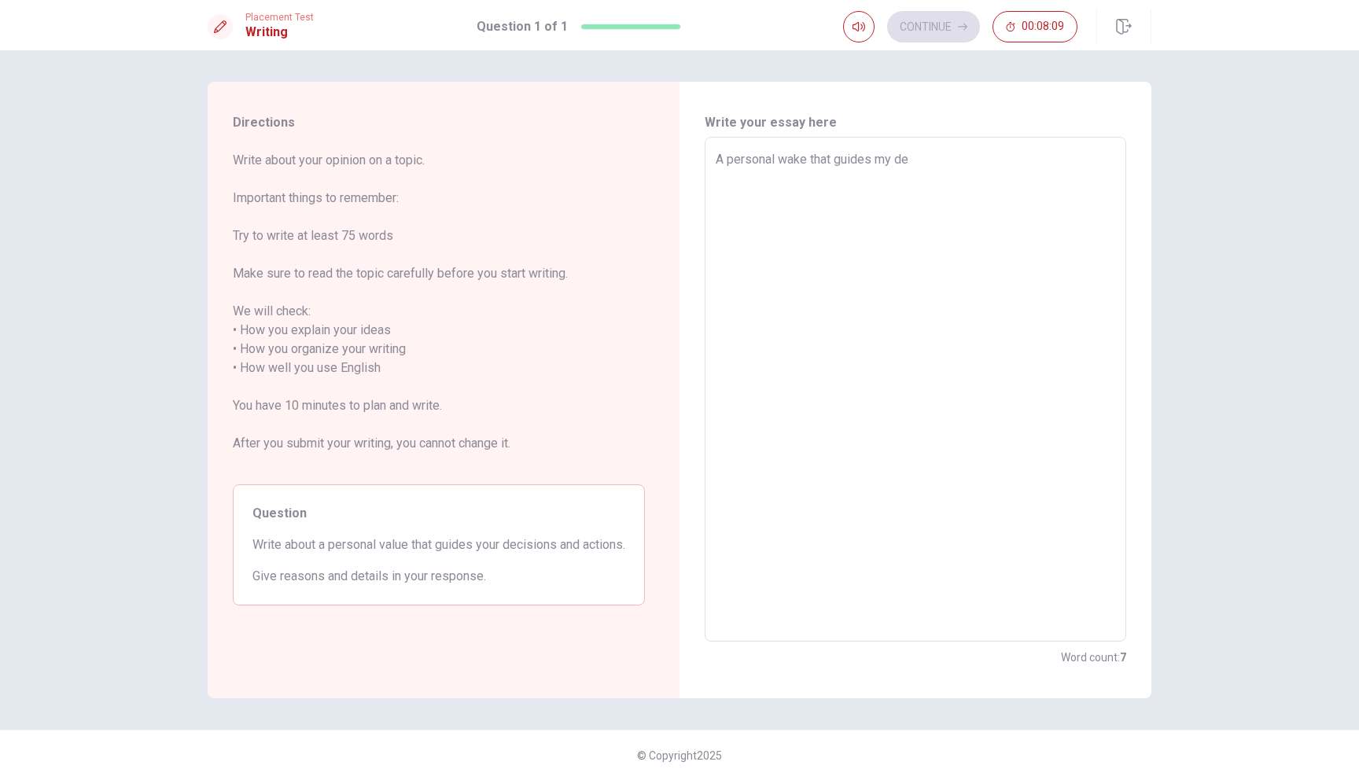
type textarea "x"
type textarea "A personal wake that guides my dec"
type textarea "x"
type textarea "A personal wake that guides my deci"
type textarea "x"
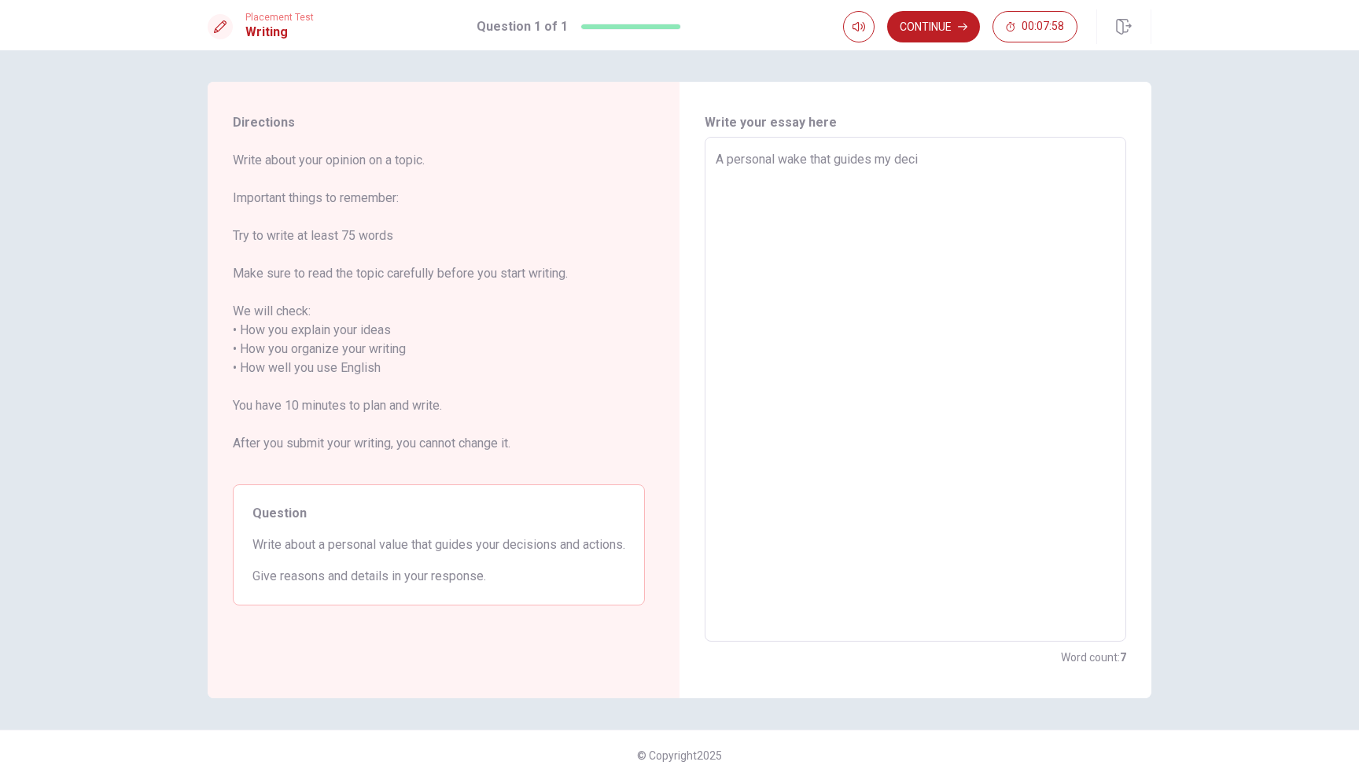
type textarea "A personal wake that guides my decis"
type textarea "x"
type textarea "A personal wake that guides my decisi"
type textarea "x"
type textarea "A personal wake that guides my decisio"
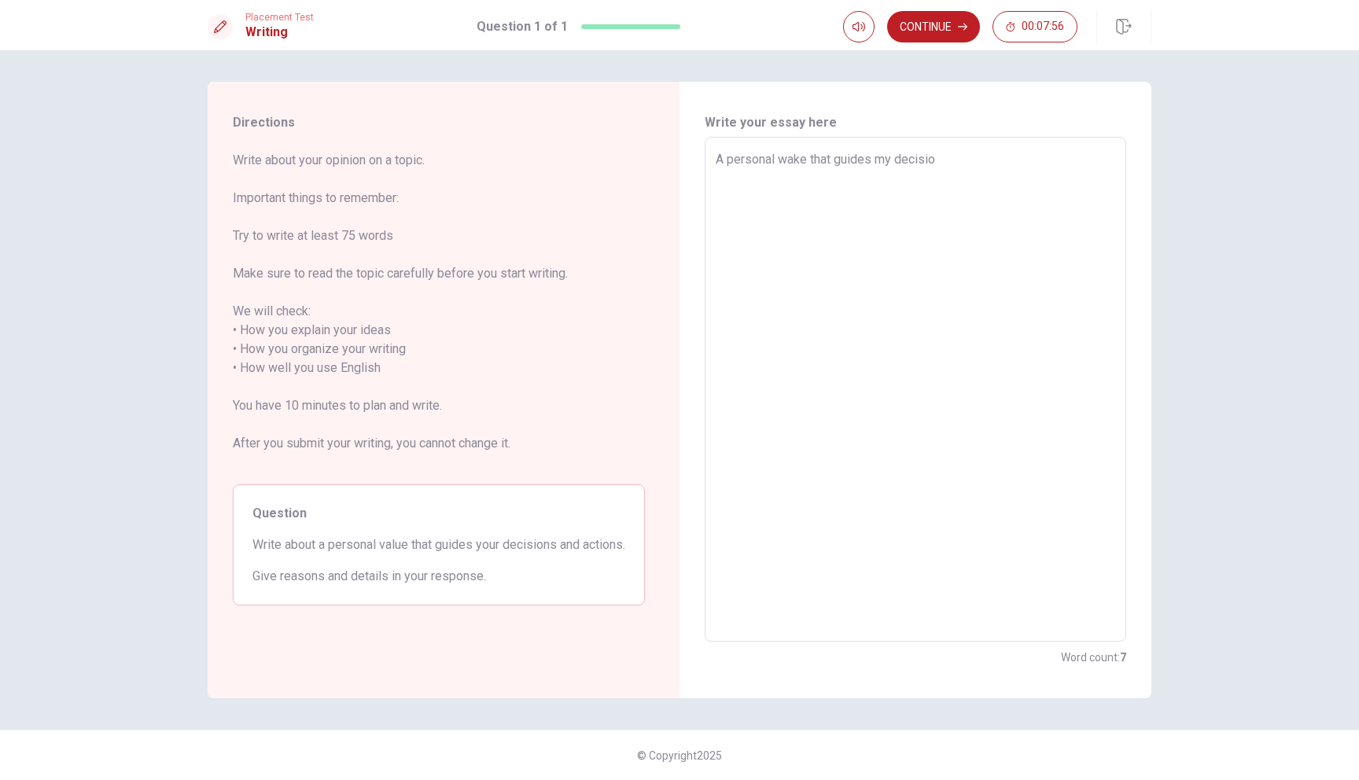
type textarea "x"
type textarea "A personal wake that guides my decision"
type textarea "x"
type textarea "A personal wake that guides my decision"
type textarea "x"
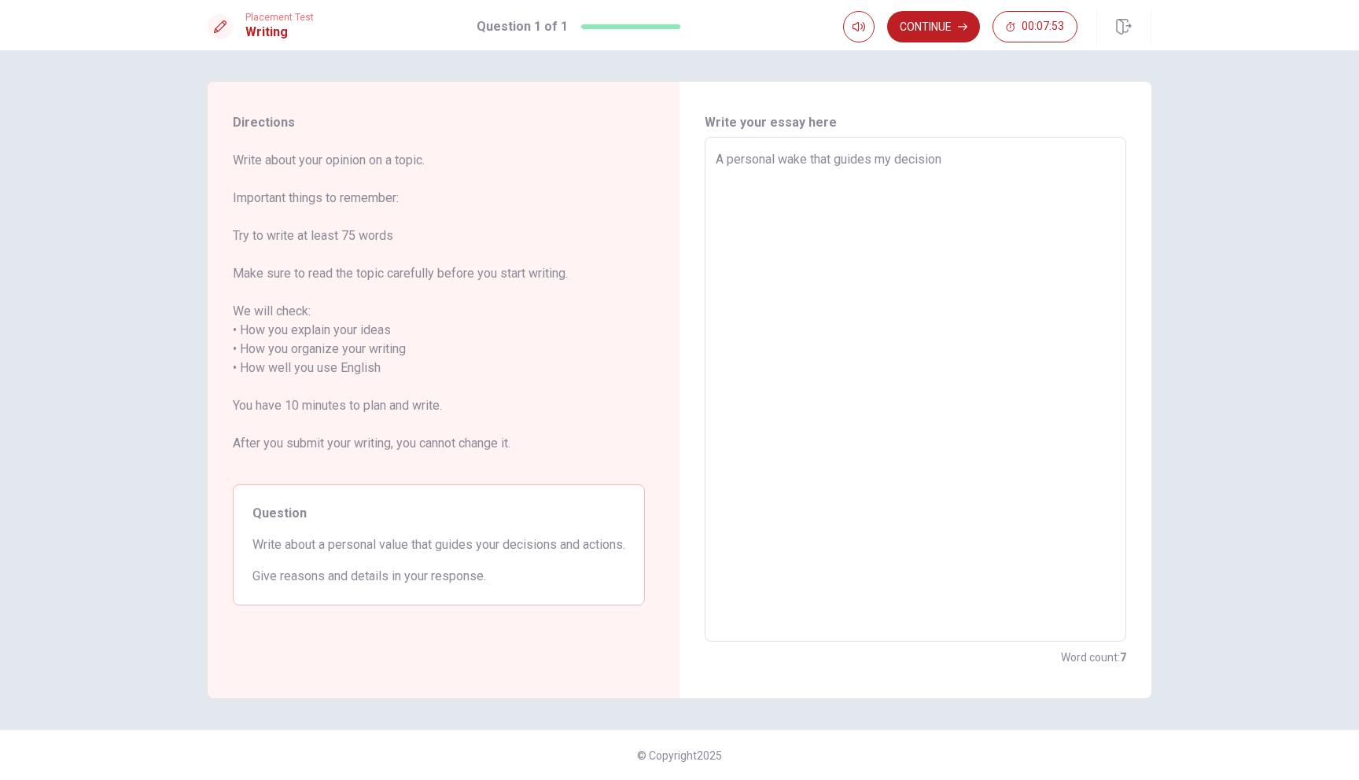
type textarea "A personal wake that guides my decision i"
type textarea "x"
type textarea "A personal wake that guides my decision is"
type textarea "x"
type textarea "A personal wake that guides my decision is"
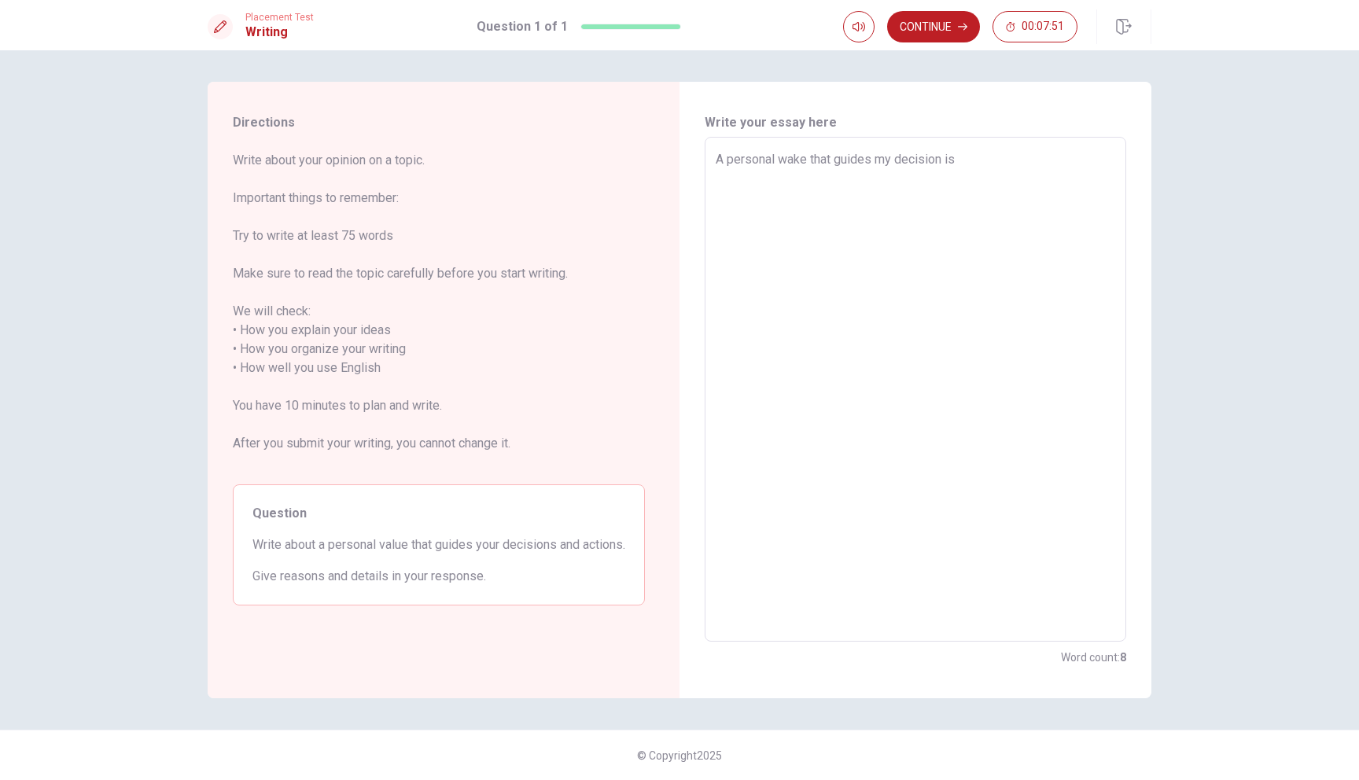
type textarea "x"
type textarea "A personal wake that guides my decision is h"
type textarea "x"
type textarea "A personal wake that guides my decision is he"
type textarea "x"
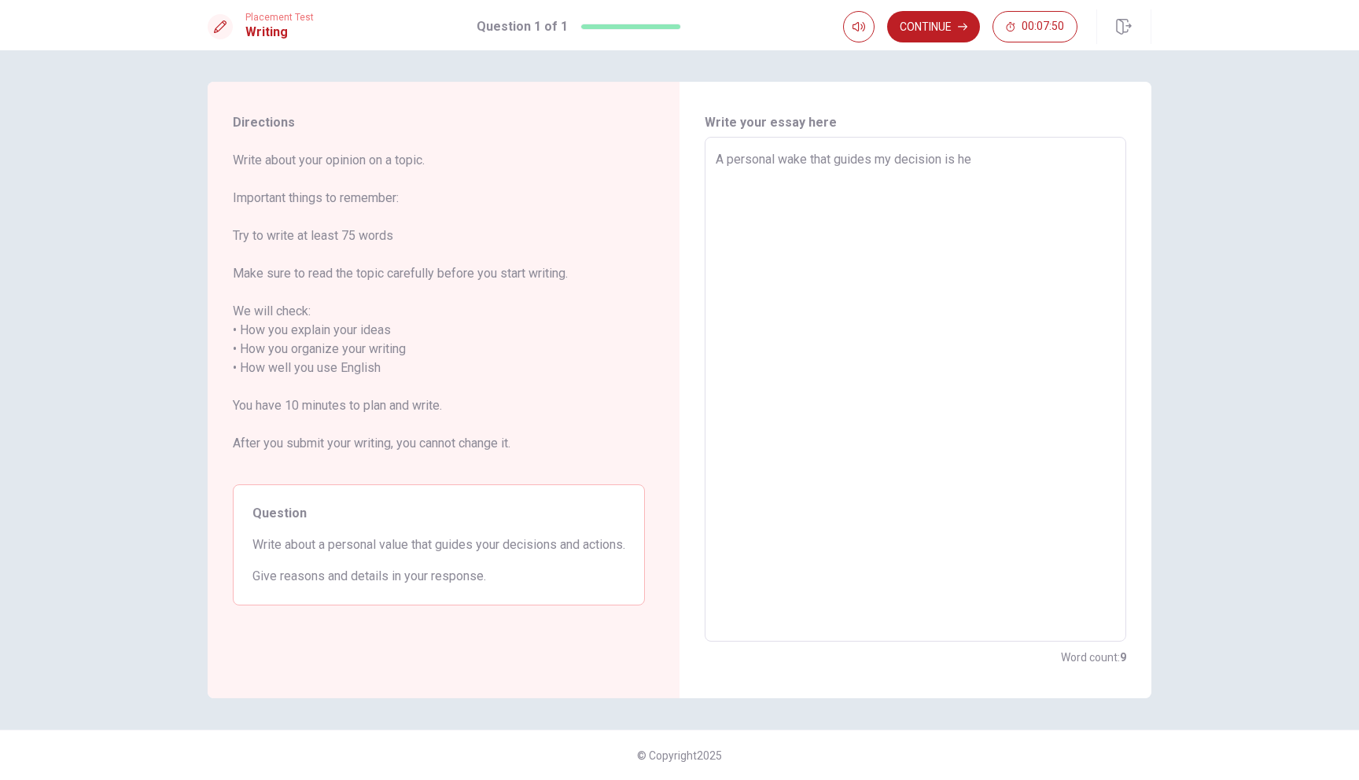
type textarea "A personal wake that guides my decision is hea"
type textarea "x"
type textarea "A personal wake that guides my decision is heal"
type textarea "x"
type textarea "A personal wake that guides my decision is healt"
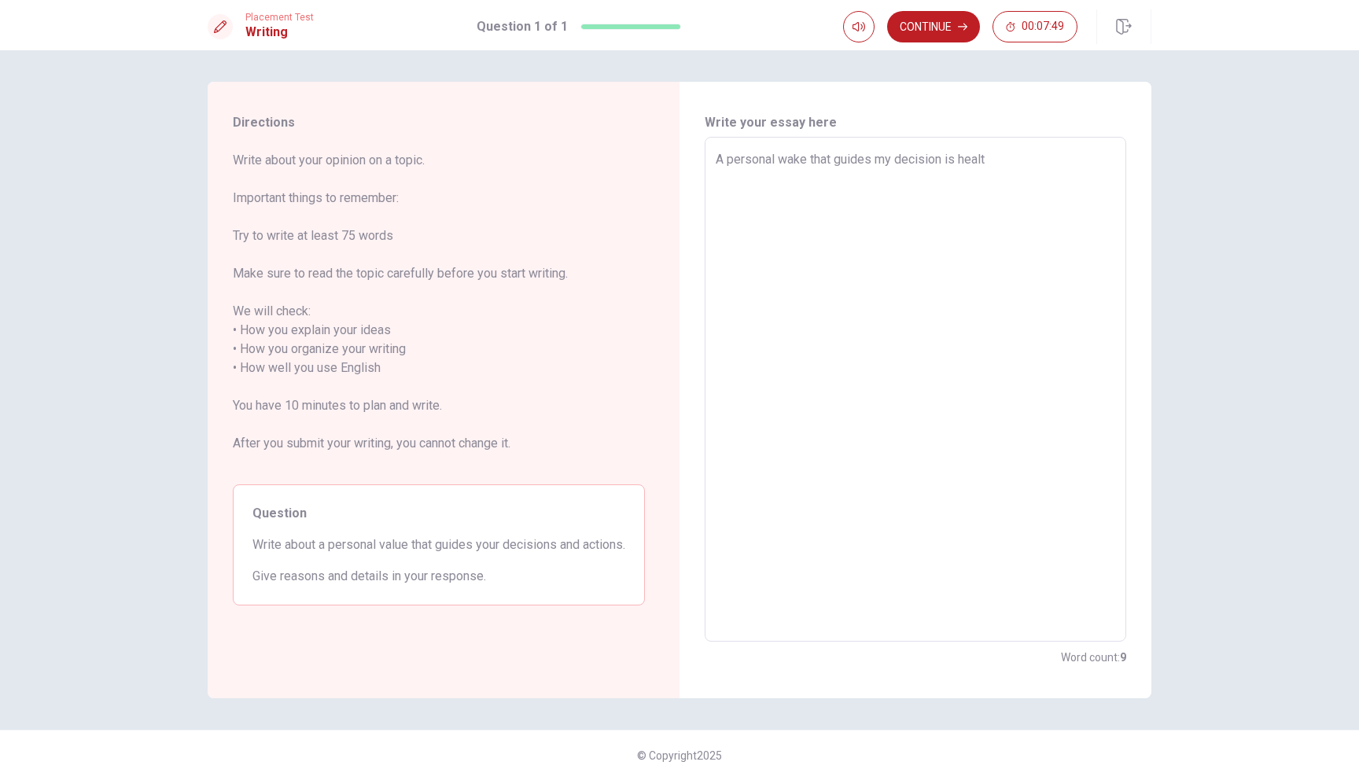
type textarea "x"
type textarea "A personal wake that guides my decision is healty"
type textarea "x"
type textarea "A personal wake that guides my decision is healt"
type textarea "x"
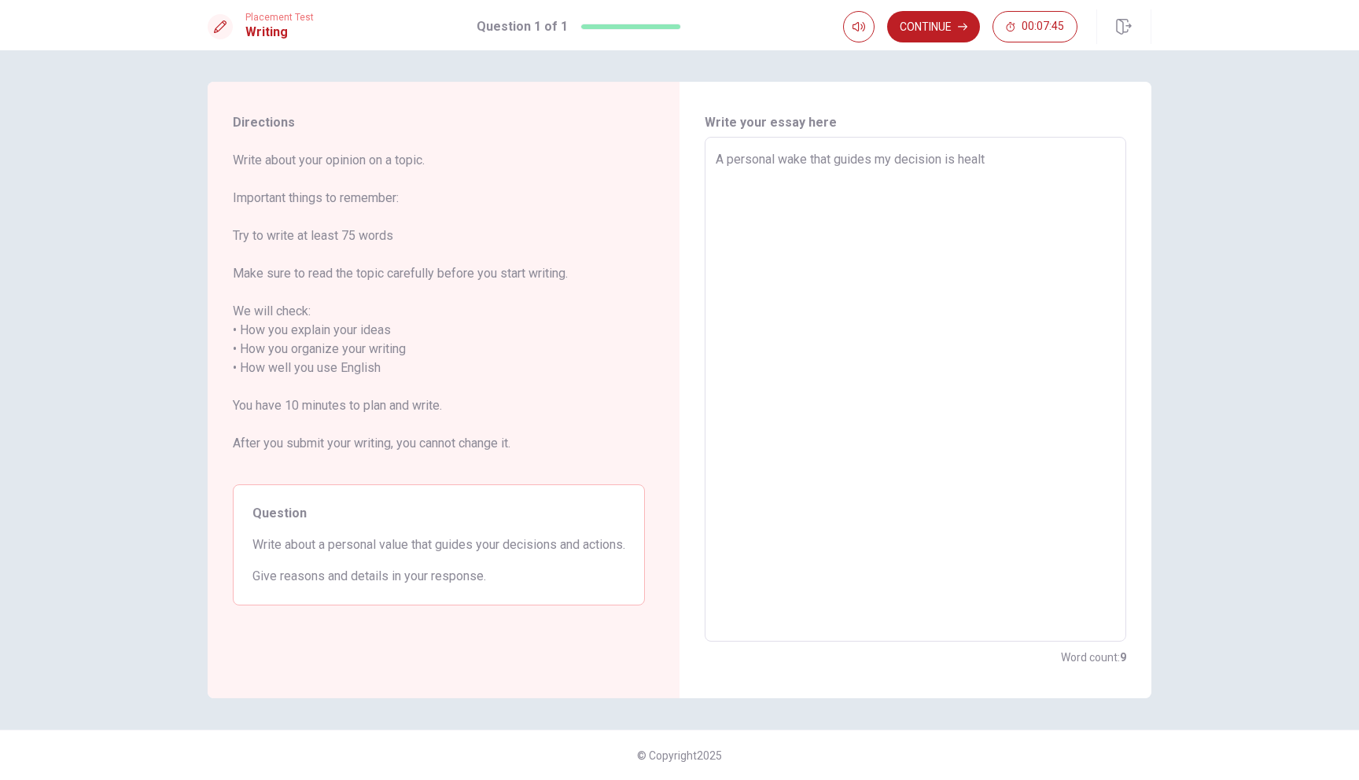
type textarea "A personal wake that guides my decision is heal"
type textarea "x"
type textarea "A personal wake that guides my decision is hea"
type textarea "x"
type textarea "A personal wake that guides my decision is he"
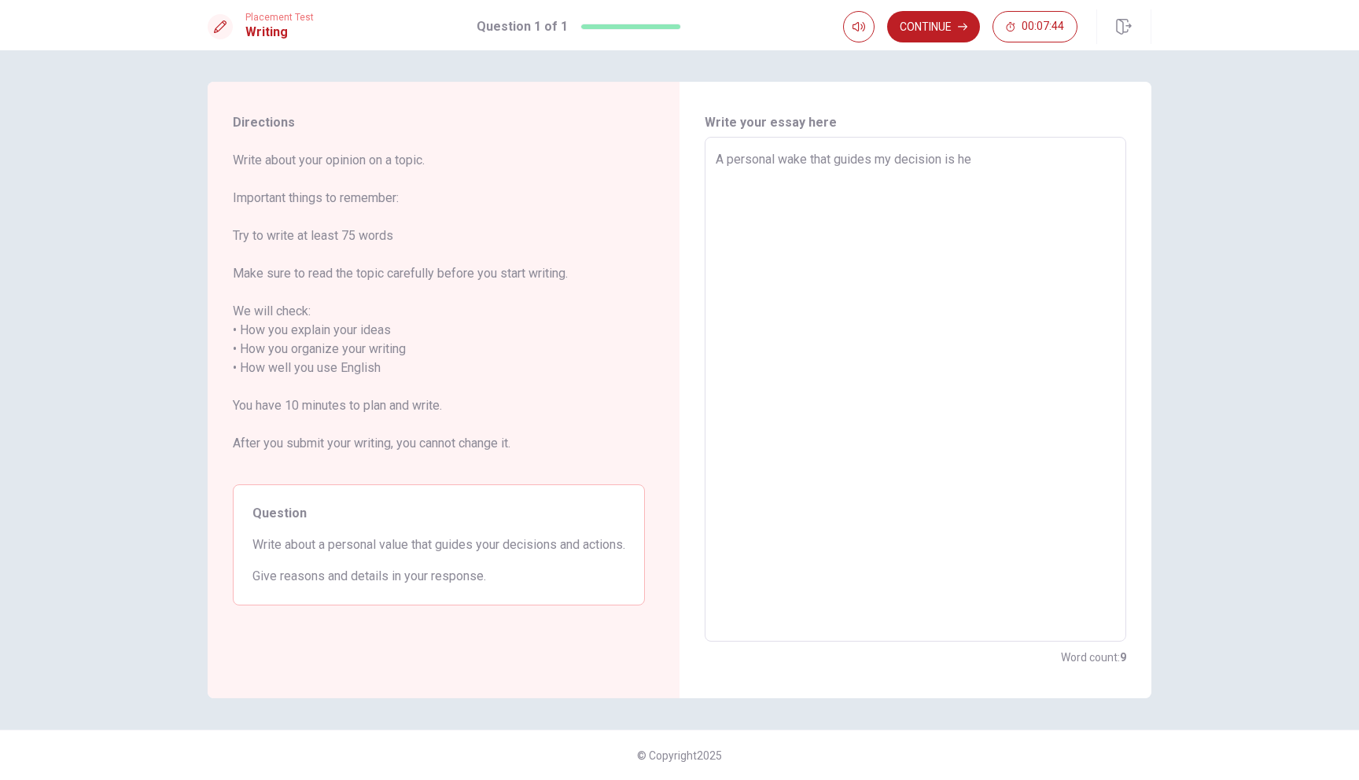
type textarea "x"
type textarea "A personal wake that guides my decision is h"
type textarea "x"
type textarea "A personal wake that guides my decision is"
type textarea "x"
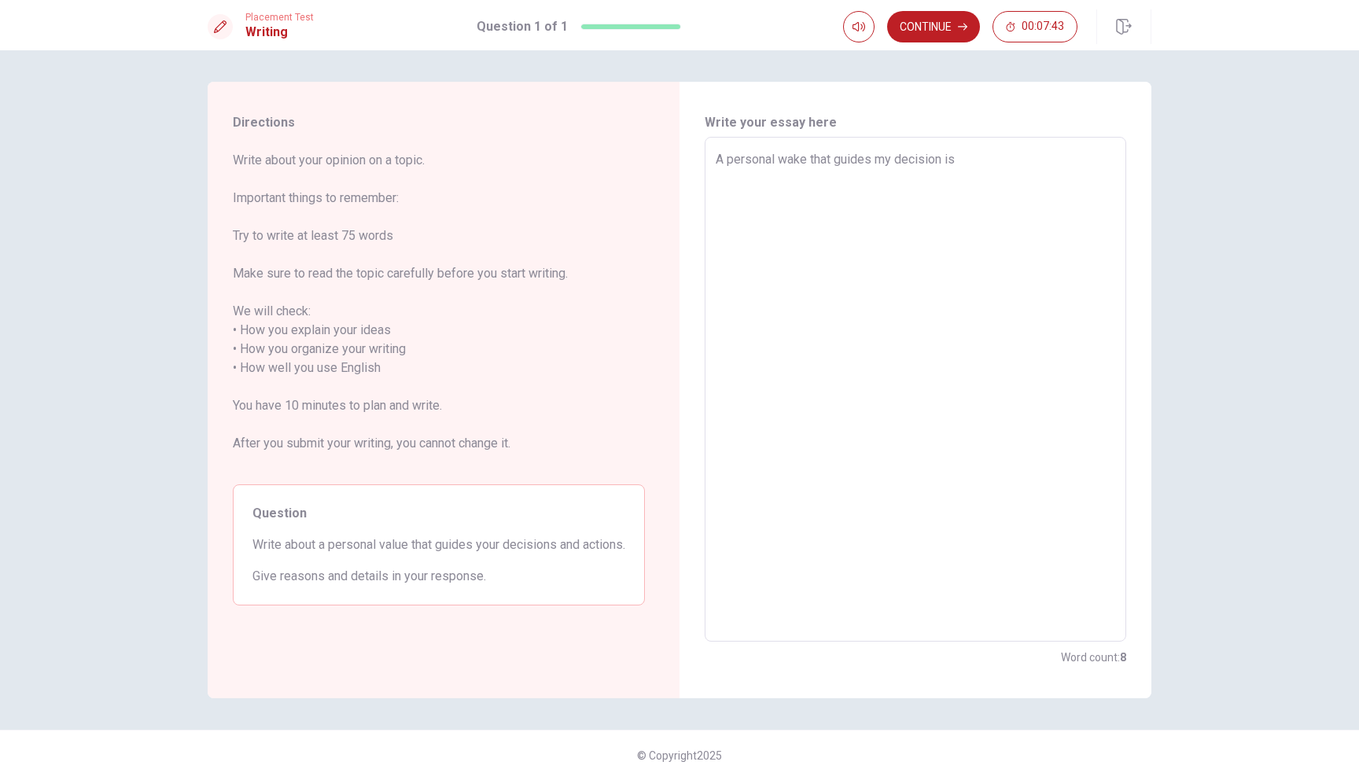
type textarea "A personal wake that guides my decision is h"
type textarea "x"
type textarea "A personal wake that guides my decision is ho"
type textarea "x"
type textarea "A personal wake that guides my decision is hom"
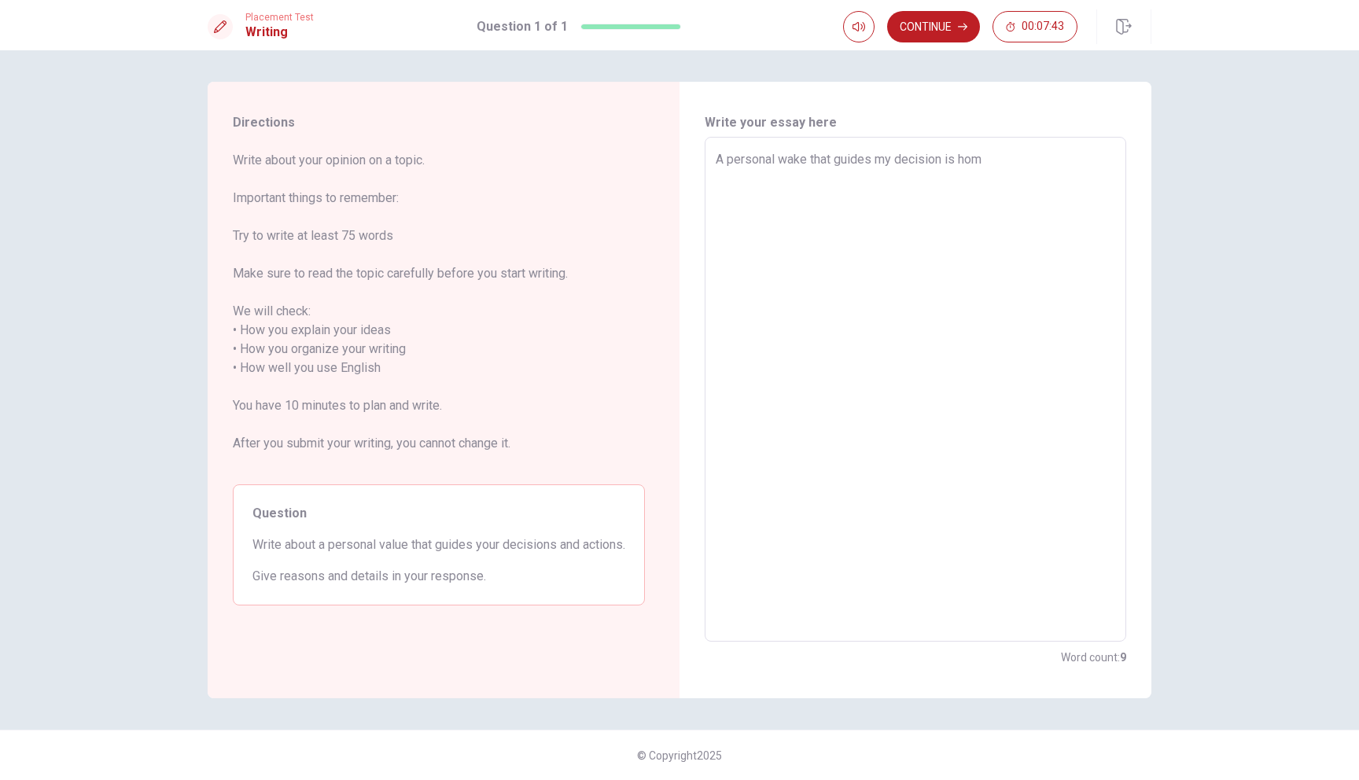
type textarea "x"
type textarea "A personal wake that guides my decision is ho"
type textarea "x"
type textarea "A personal wake that guides my decision is hon"
type textarea "x"
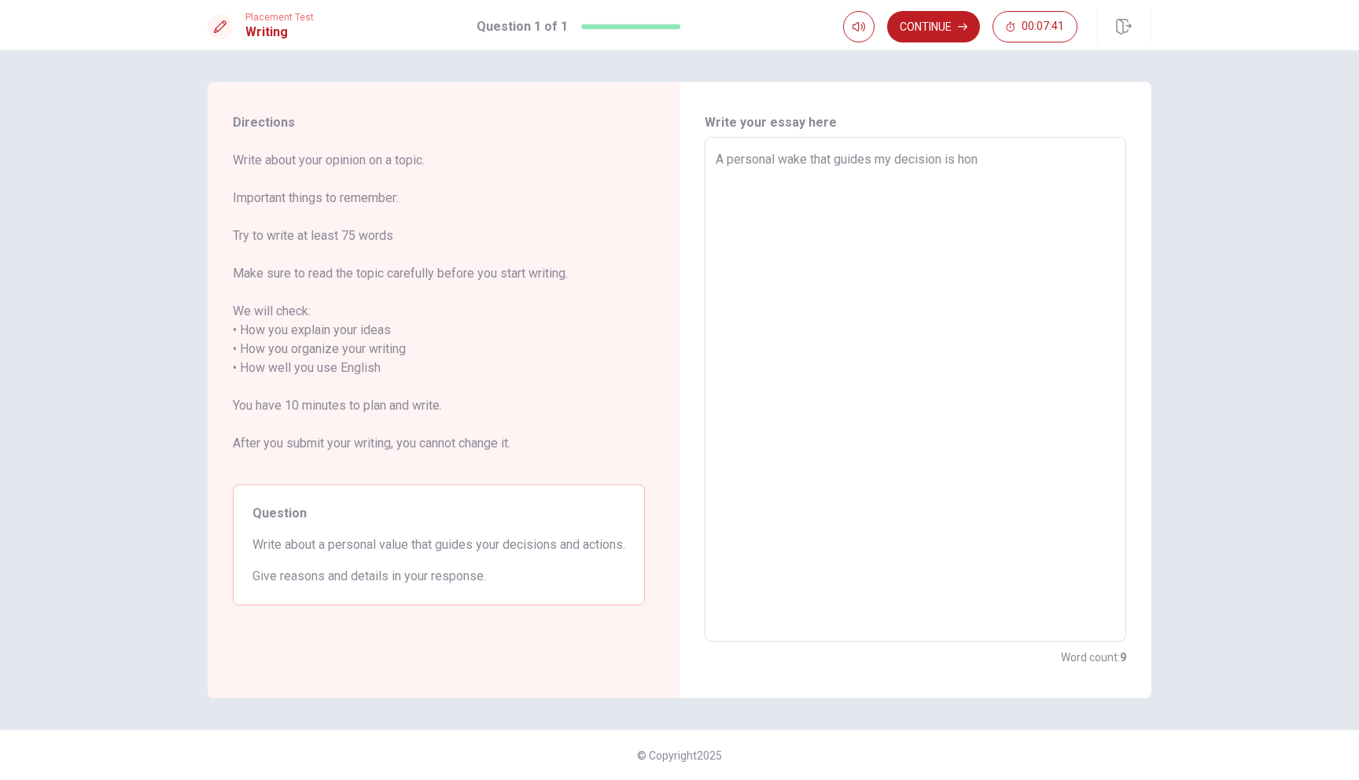
type textarea "A personal wake that guides my decision is hone"
type textarea "x"
type textarea "A personal wake that guides my decision is hones"
type textarea "x"
type textarea "A personal wake that guides my decision is honest"
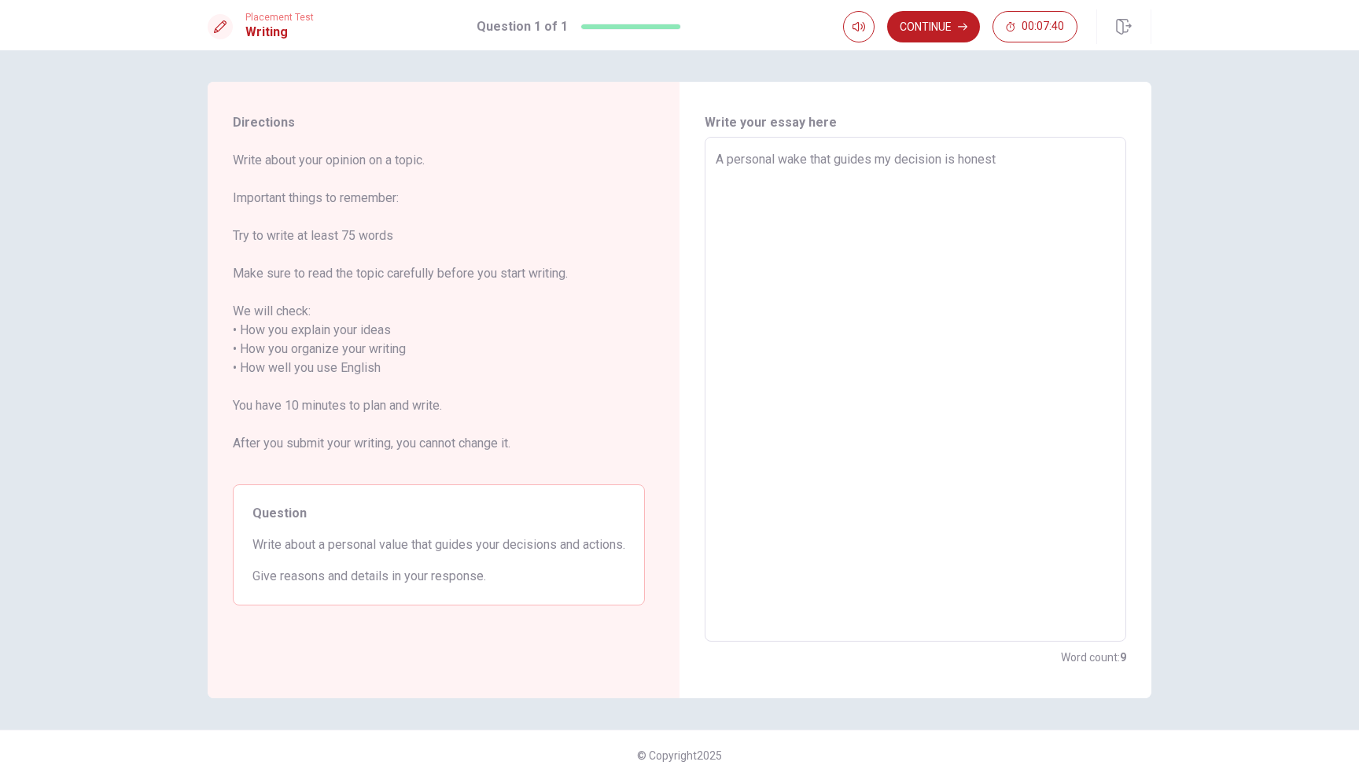
type textarea "x"
type textarea "A personal wake that guides my decision is honestl"
type textarea "x"
type textarea "A personal wake that guides my decision is honest"
type textarea "x"
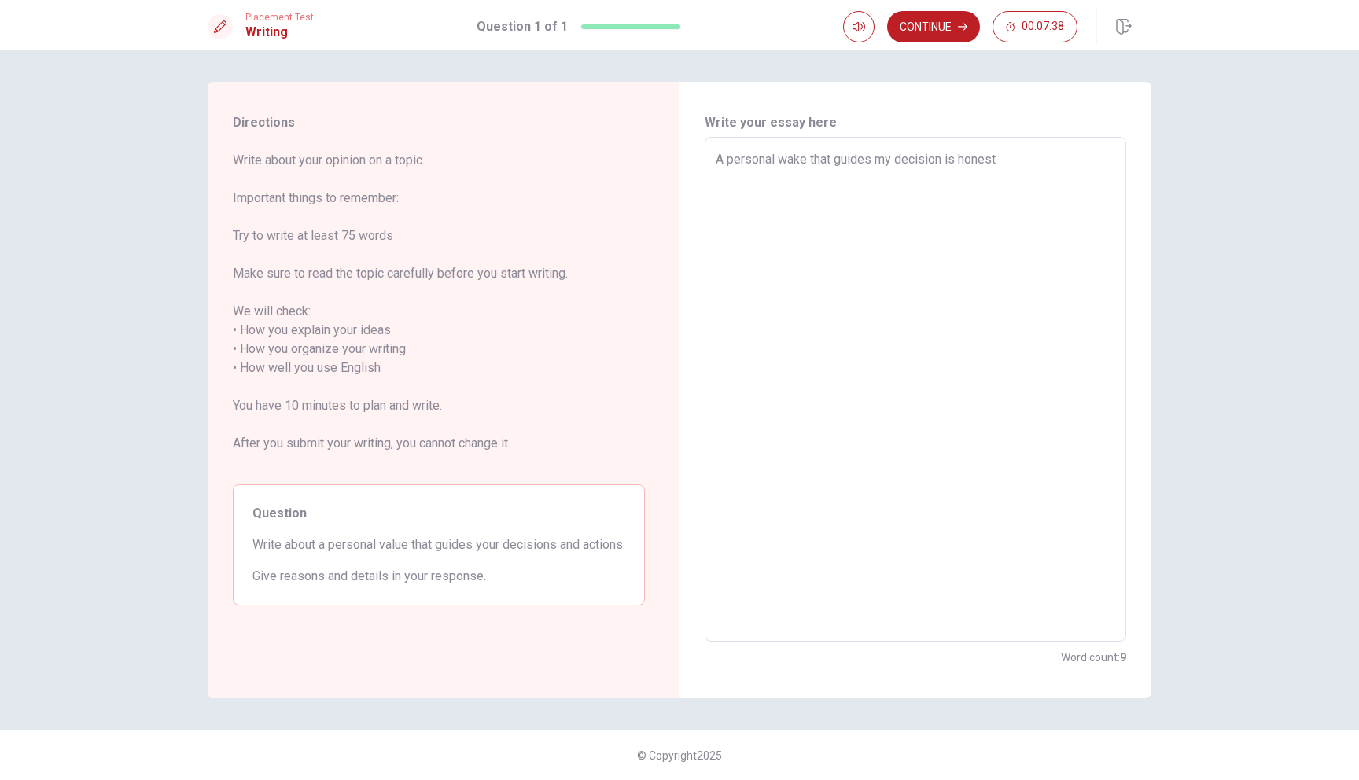
type textarea "A personal wake that guides my decision is honestl"
type textarea "x"
type textarea "A personal wake that guides my decision is honestly"
type textarea "x"
type textarea "A personal wake that guides my decision is honestly."
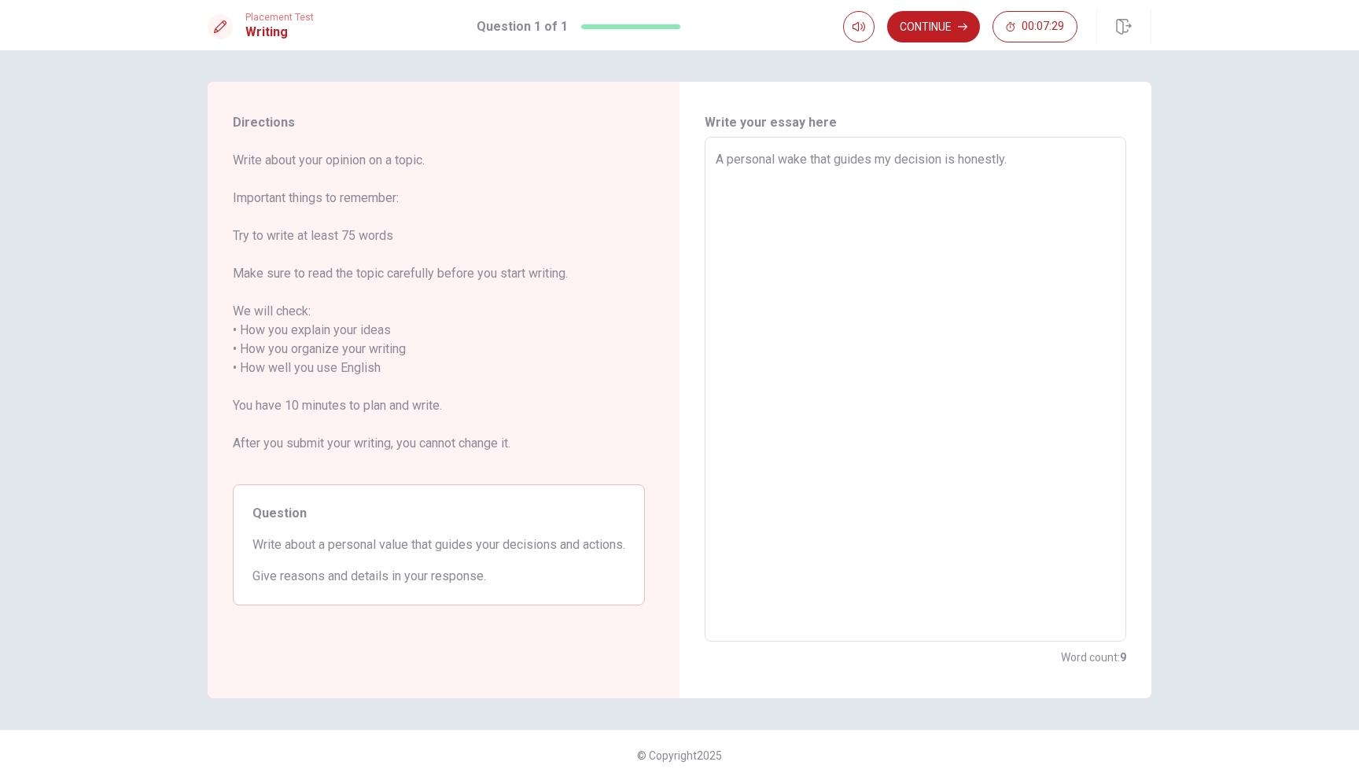
type textarea "x"
type textarea "A personal wake that guides my decision is honestly."
type textarea "x"
type textarea "A personal wake that guides my decision is honestly. O"
type textarea "x"
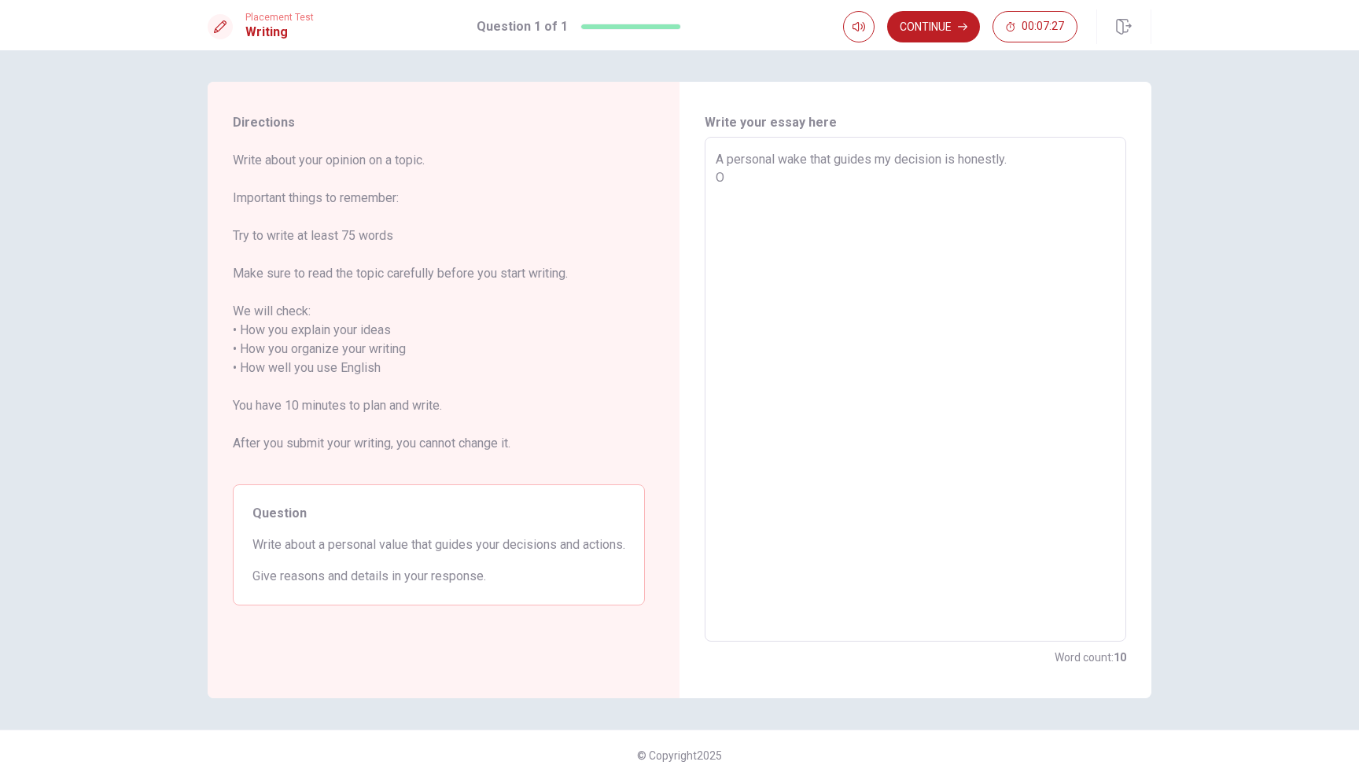
type textarea "A personal wake that guides my decision is honestly."
type textarea "x"
type textarea "A personal wake that guides my decision is honestly."
type textarea "x"
type textarea "A personal wake that guides my decision is honestly."
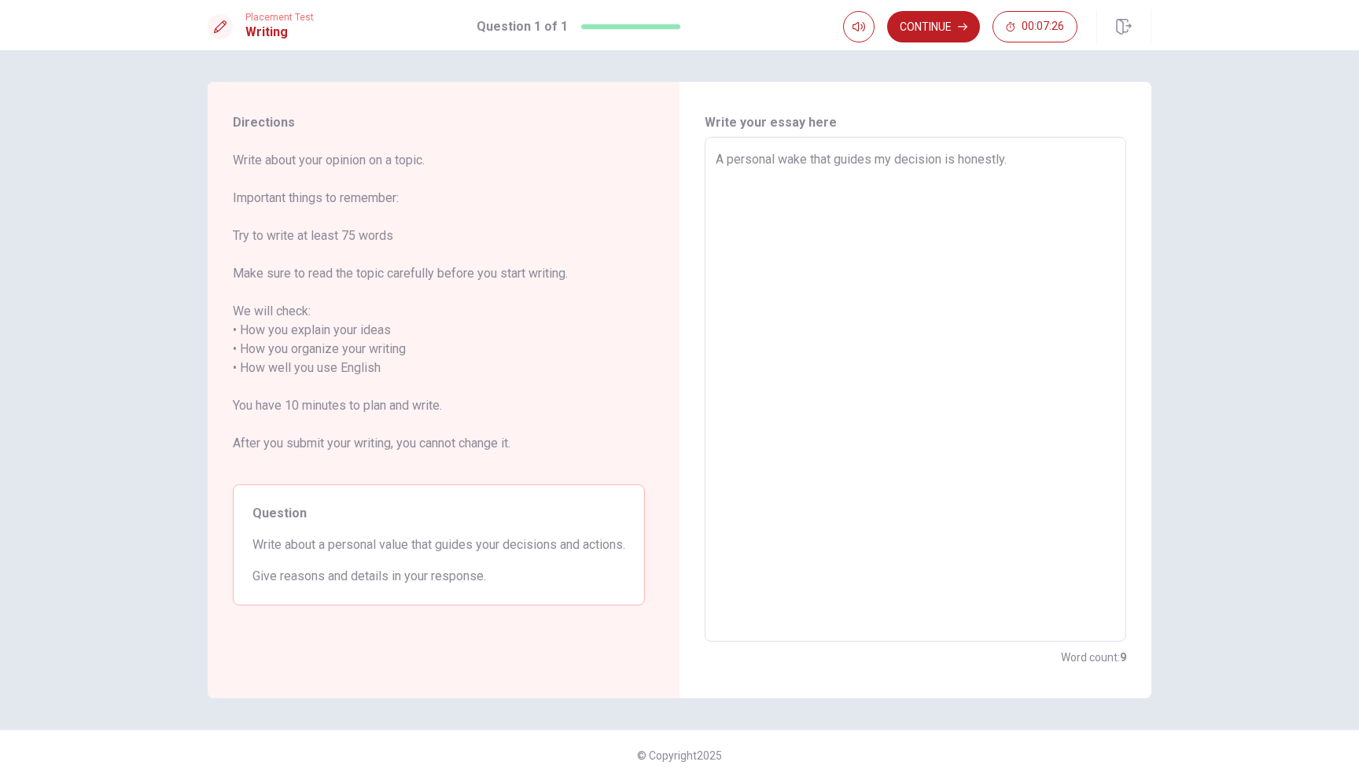
type textarea "x"
type textarea "A personal wake that guides my decision is honestly. ı"
type textarea "x"
type textarea "A personal wake that guides my decision is honestly."
type textarea "x"
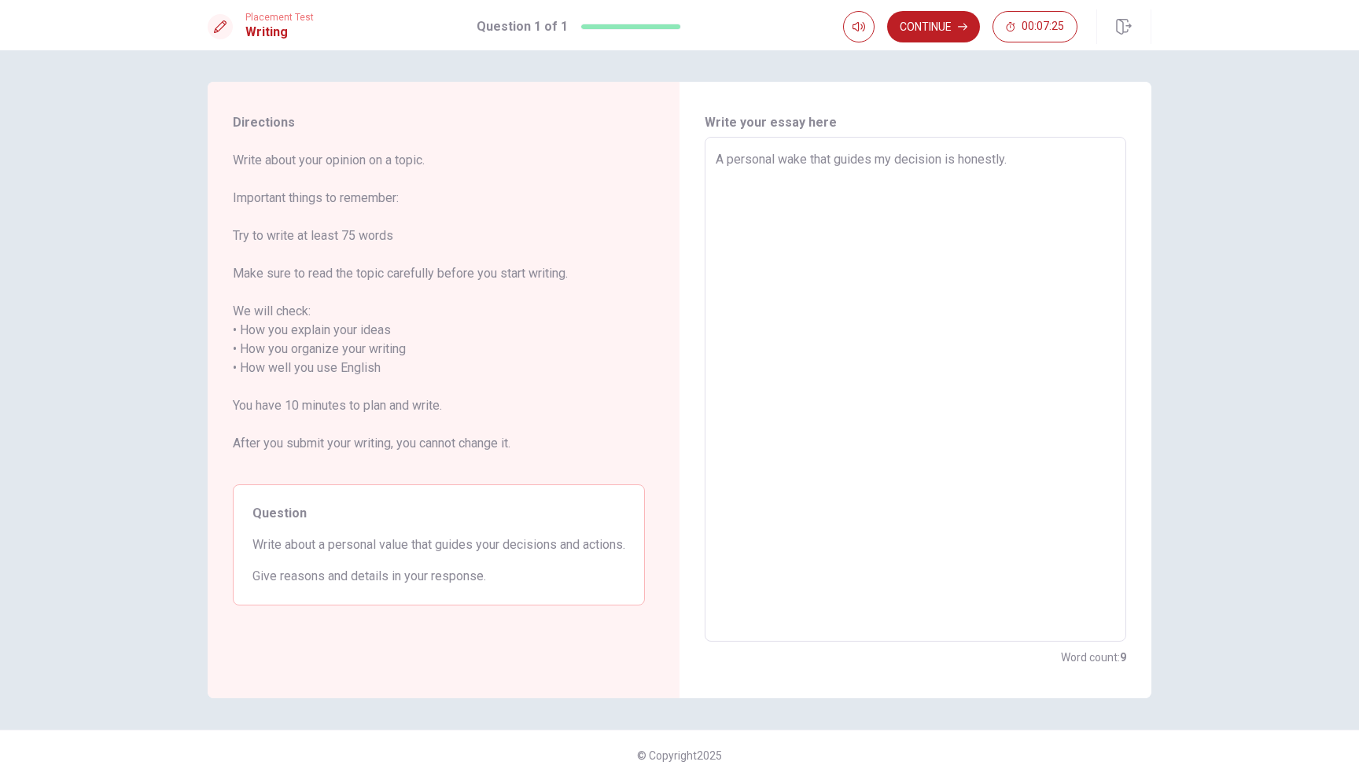
type textarea "A personal wake that guides my decision is honestly. I"
type textarea "x"
type textarea "A personal wake that guides my decision is honestly."
type textarea "x"
type textarea "A personal wake that guides my decision is honestly. I"
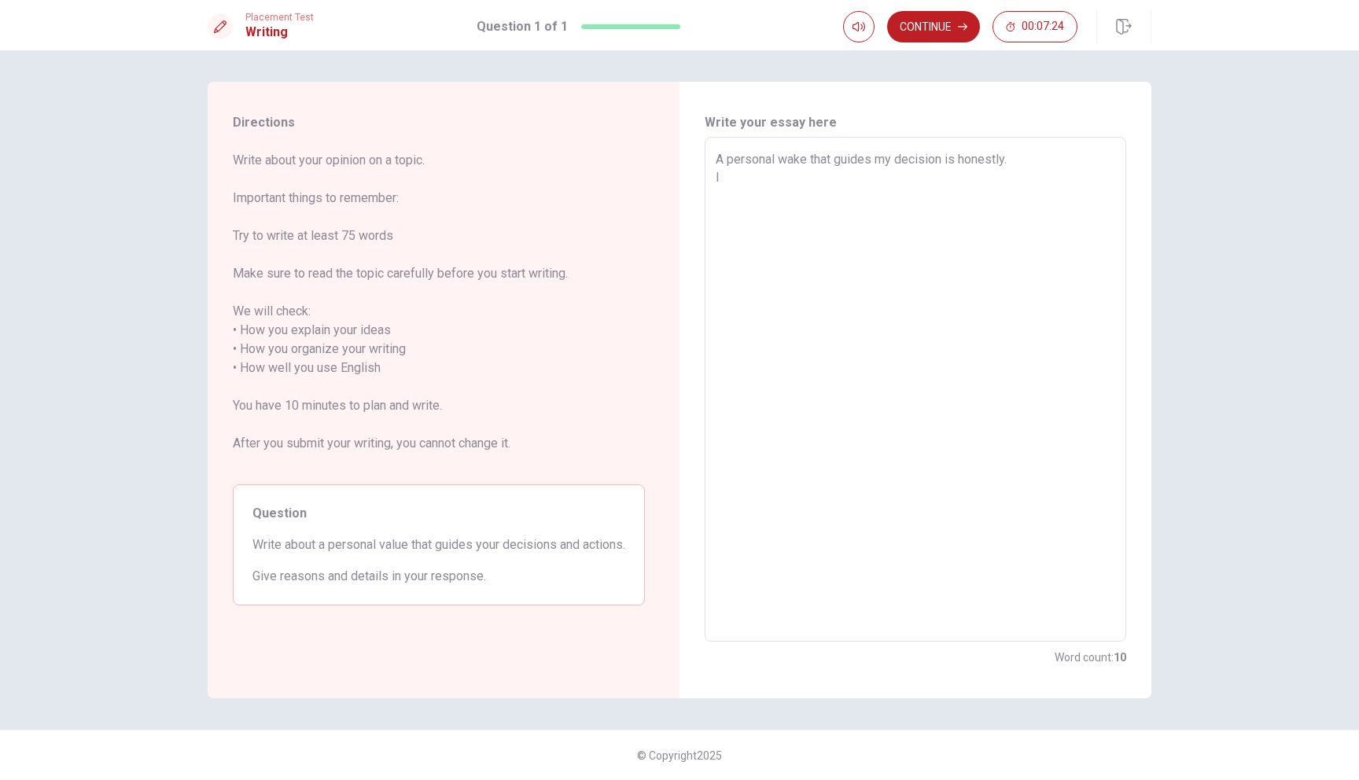
type textarea "x"
type textarea "A personal wake that guides my decision is honestly. I"
type textarea "x"
type textarea "A personal wake that guides my decision is honestly. I v"
type textarea "x"
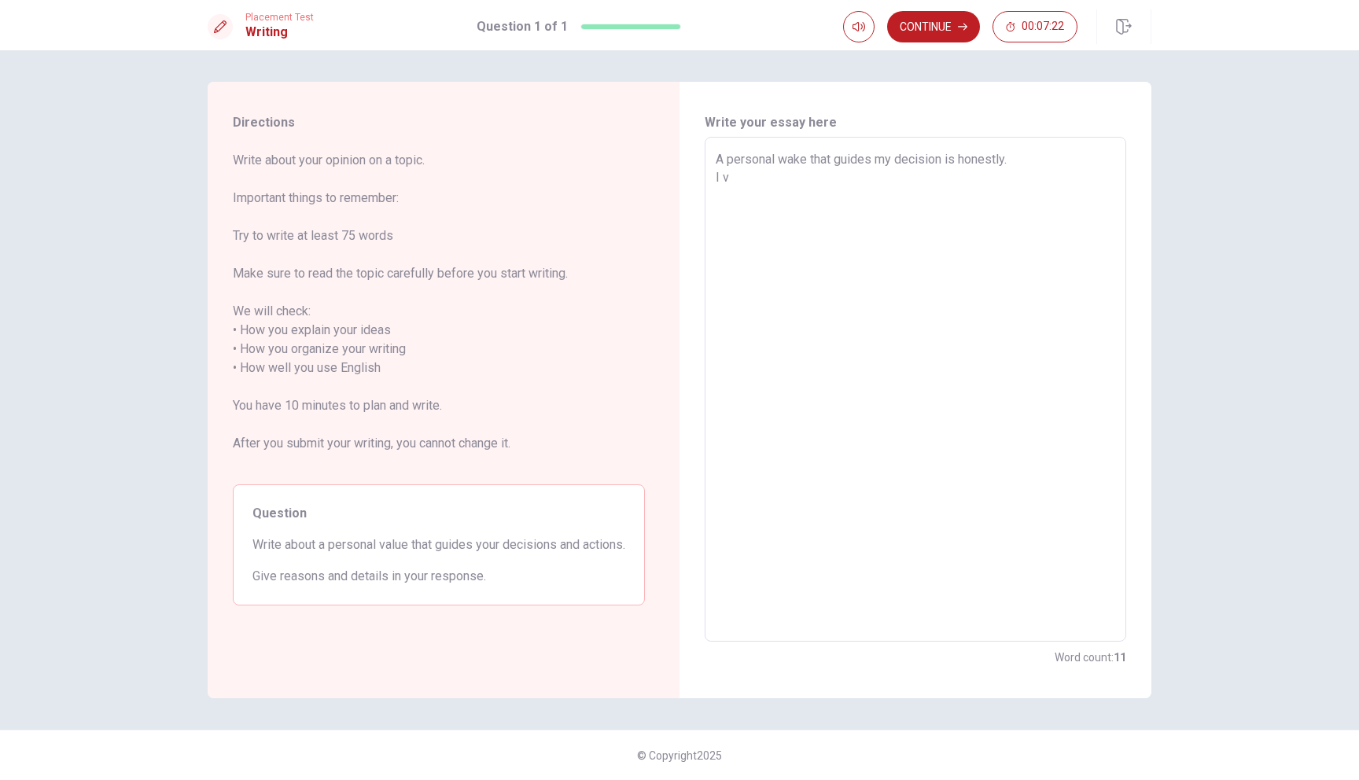
type textarea "A personal wake that guides my decision is honestly. I"
type textarea "x"
type textarea "A personal wake that guides my decision is honestly. I b"
type textarea "x"
type textarea "A personal wake that guides my decision is honestly. I be"
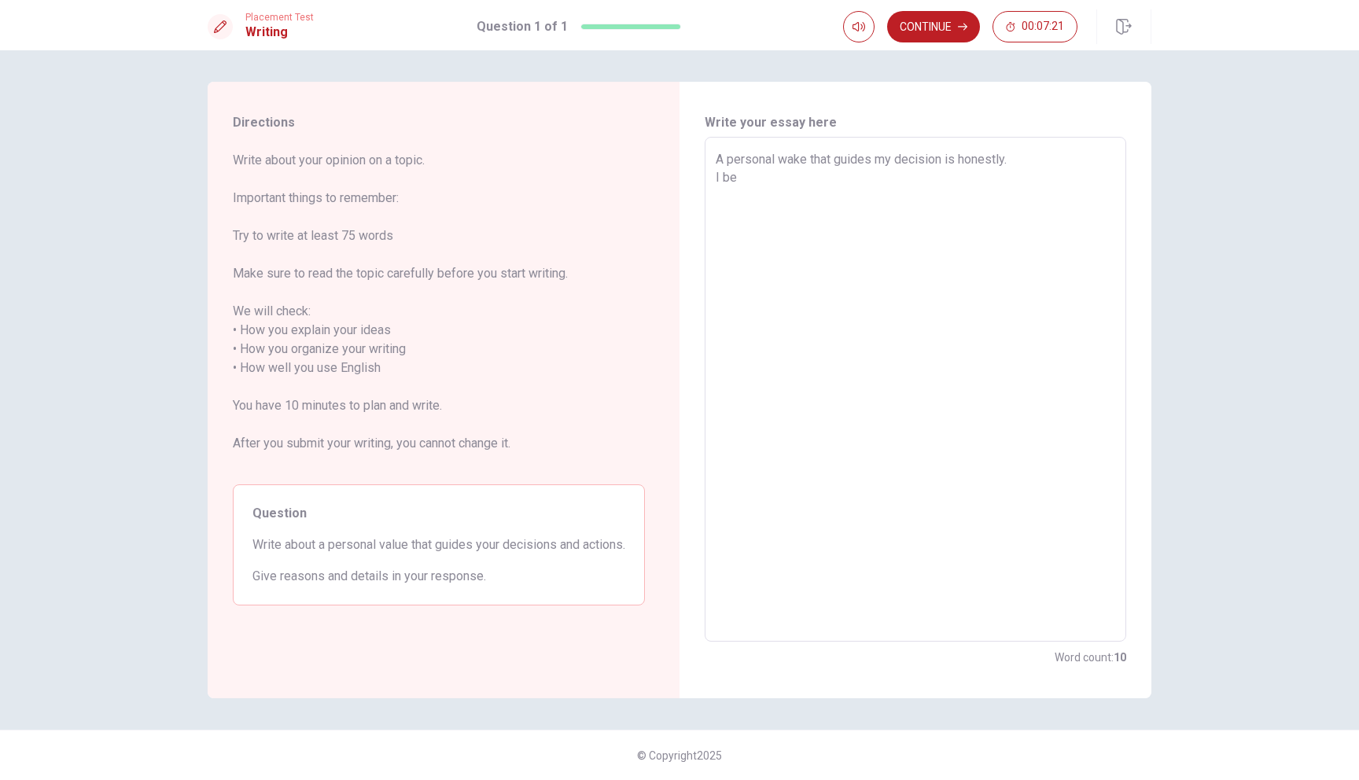
type textarea "x"
type textarea "A personal wake that guides my decision is honestly. I bel"
type textarea "x"
type textarea "A personal wake that guides my decision is honestly. I beli"
type textarea "x"
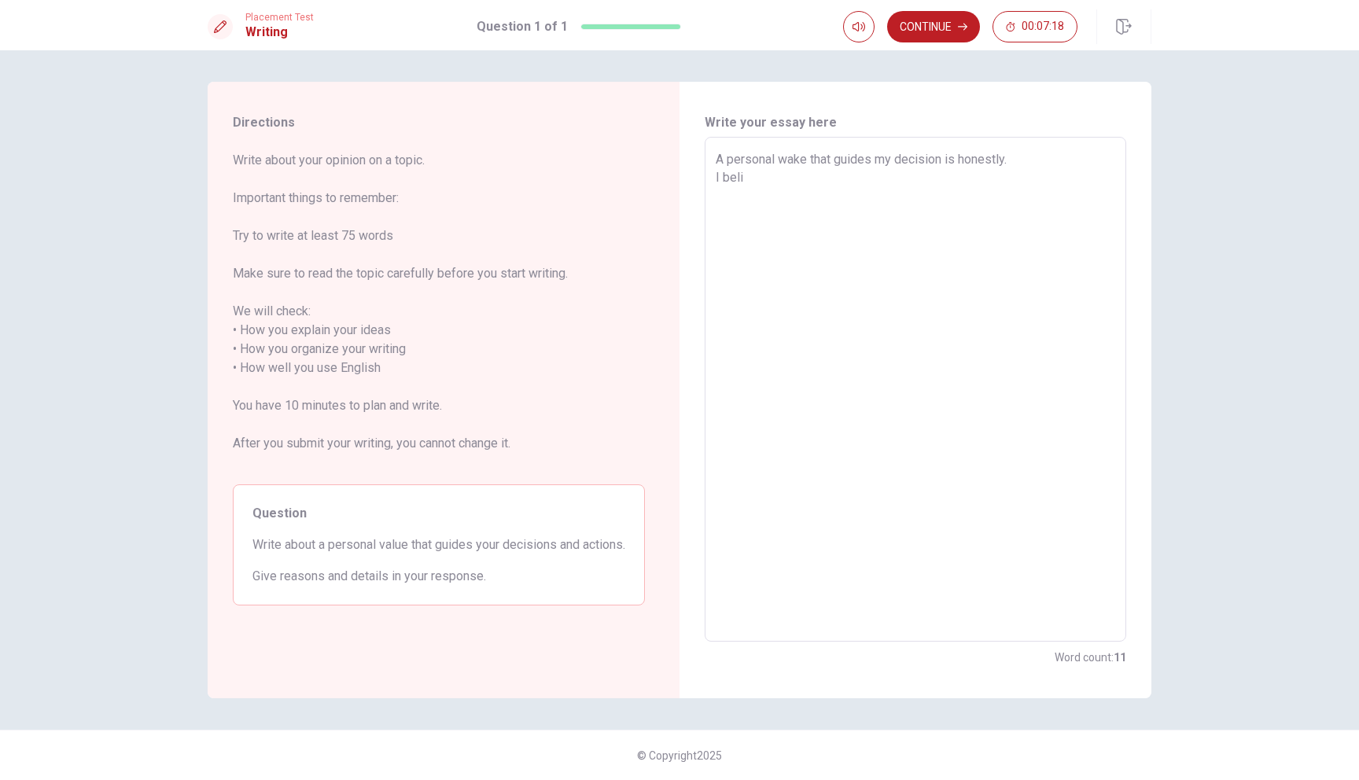
type textarea "A personal wake that guides my decision is honestly. I belie"
type textarea "x"
type textarea "A personal wake that guides my decision is honestly. I believ"
type textarea "x"
type textarea "A personal wake that guides my decision is honestly. I believe"
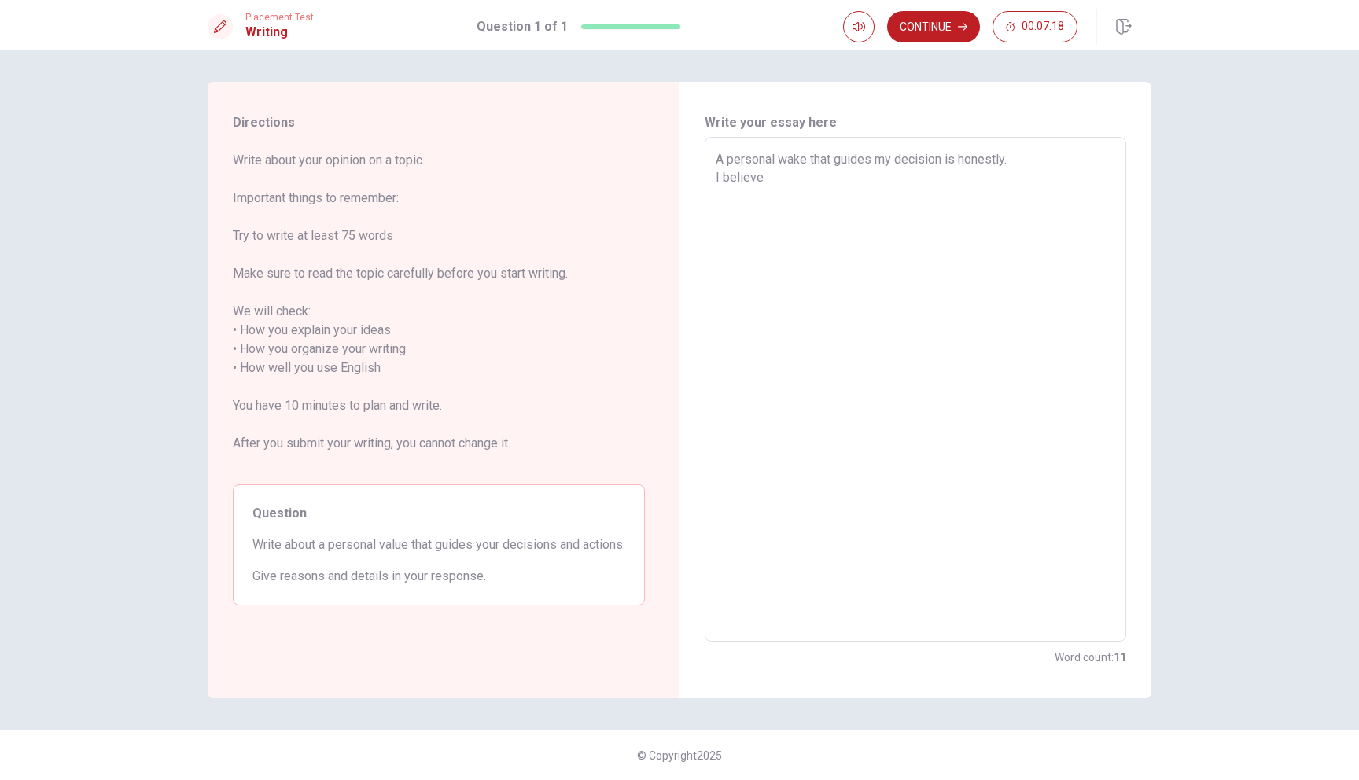
type textarea "x"
type textarea "A personal wake that guides my decision is honestly. I believe"
type textarea "x"
type textarea "A personal wake that guides my decision is honestly. I believe h"
type textarea "x"
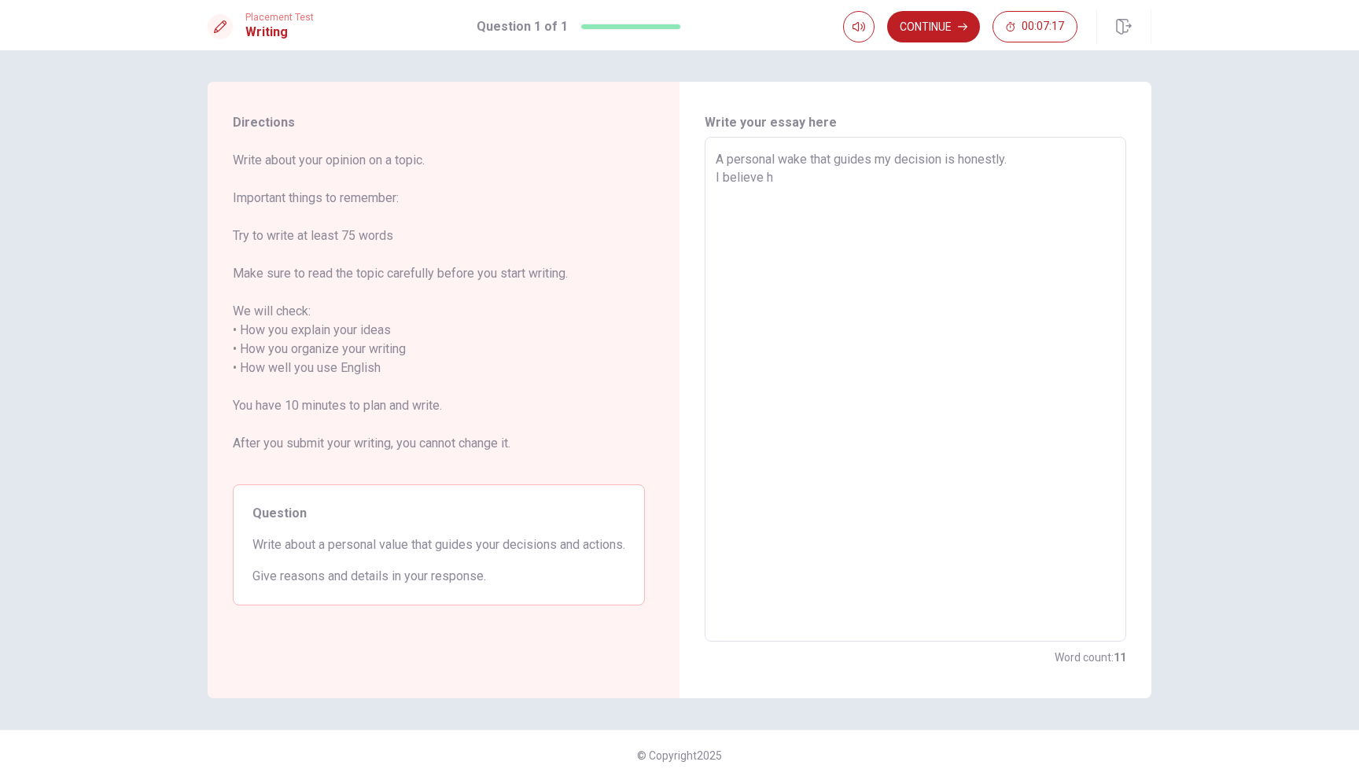
type textarea "A personal wake that guides my decision is honestly. I believe ho"
type textarea "x"
type textarea "A personal wake that guides my decision is honestly. I believe hon"
type textarea "x"
type textarea "A personal wake that guides my decision is honestly. I believe hone"
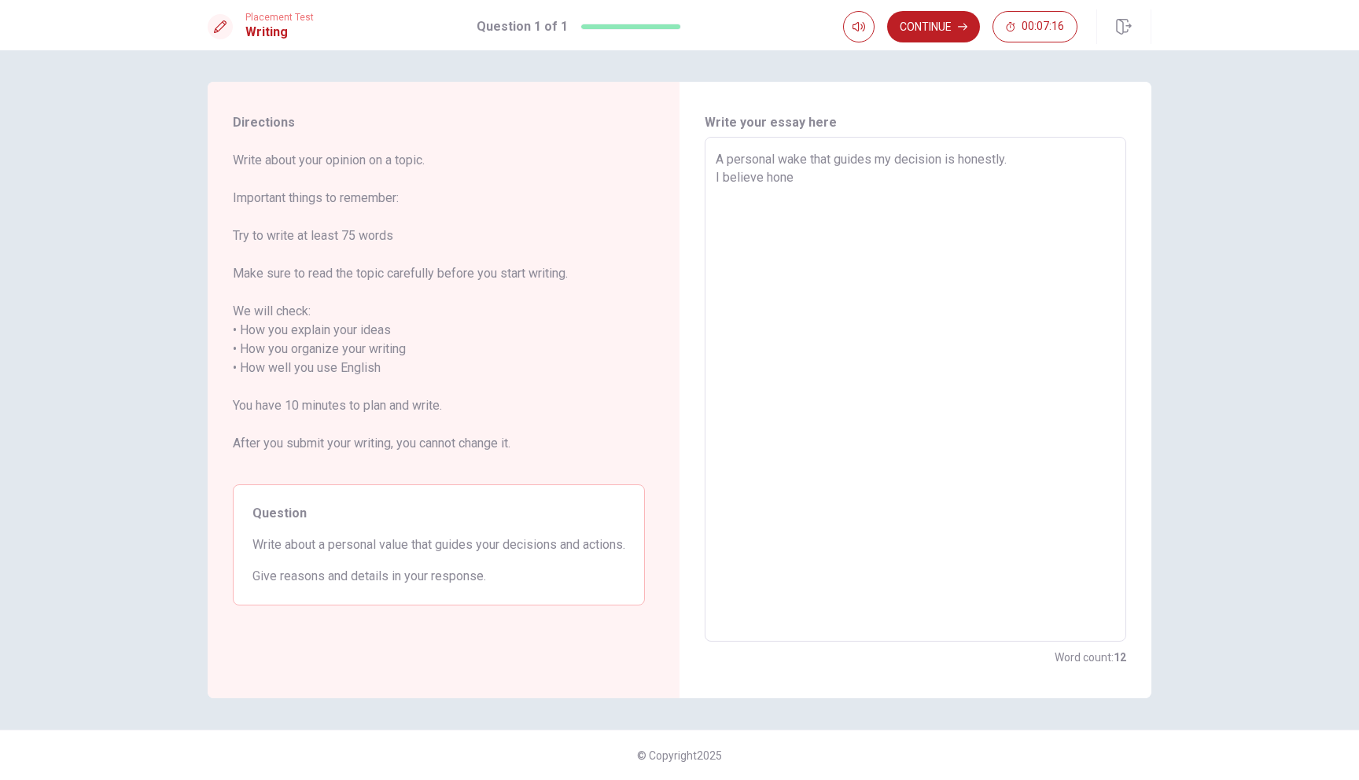
type textarea "x"
type textarea "A personal wake that guides my decision is honestly. I believe hones"
type textarea "x"
type textarea "A personal wake that guides my decision is honestly. I believe honest"
type textarea "x"
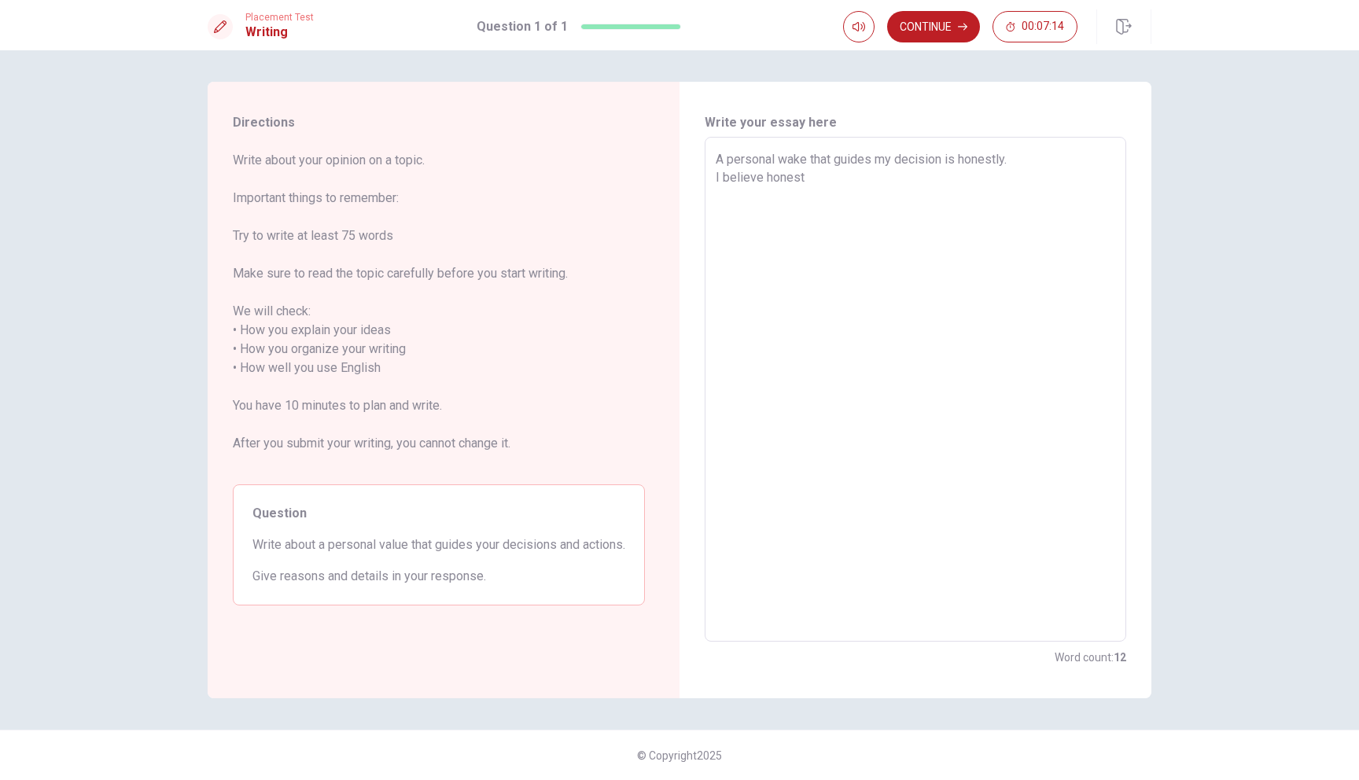
type textarea "A personal wake that guides my decision is honestly. I believe honestl"
type textarea "x"
type textarea "A personal wake that guides my decision is honestly. I believe honestly"
click at [959, 202] on textarea "A personal wake that guides my decision is honestly. I believe honestly builds …" at bounding box center [916, 389] width 400 height 479
click at [801, 220] on textarea "A personal wake that guides my decision is honestly. I believe honestly builds …" at bounding box center [916, 389] width 400 height 479
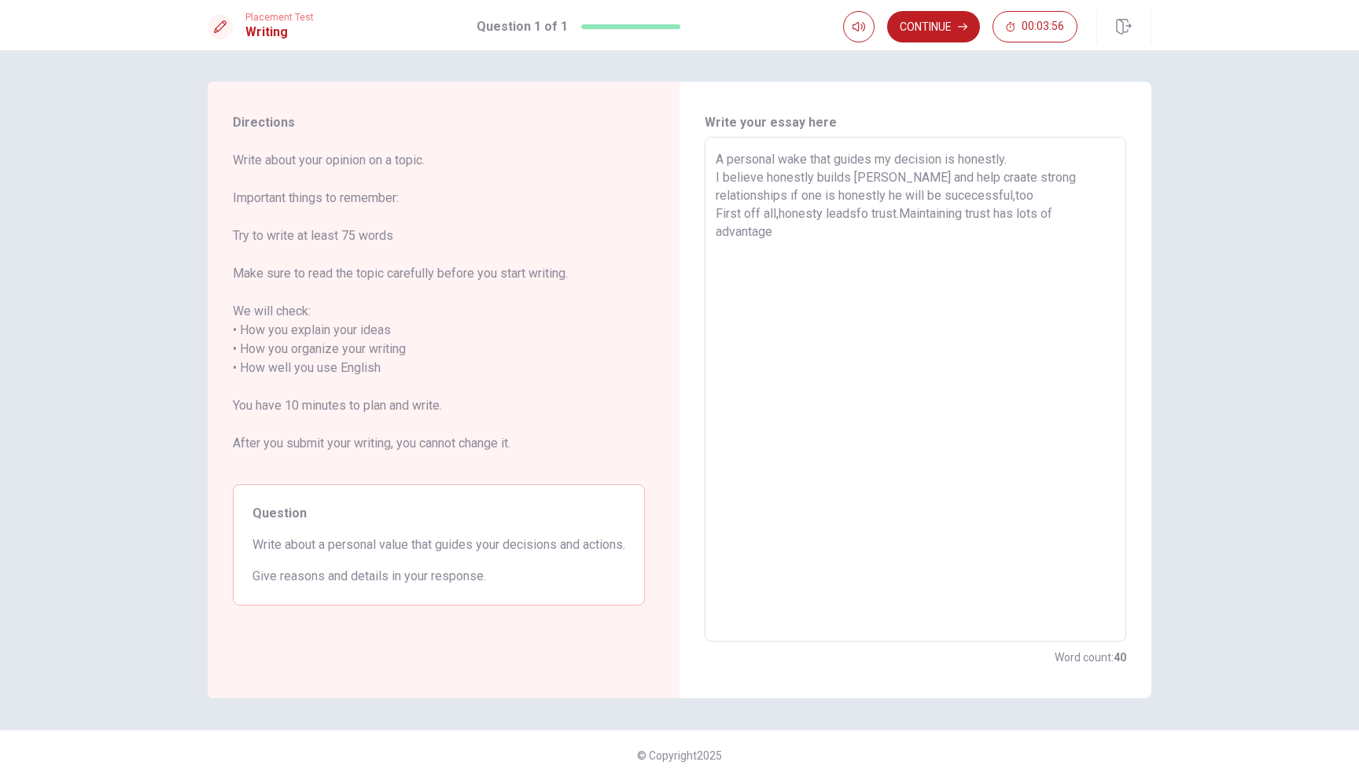
click at [831, 240] on textarea "A personal wake that guides my decision is honestly. I believe honestly builds …" at bounding box center [916, 389] width 400 height 479
click at [923, 230] on textarea "A personal wake that guides my decision is honestly. I believe honestly builds …" at bounding box center [916, 389] width 400 height 479
click at [1036, 256] on textarea "A personal wake that guides my decision is honestly. I believe honestly builds …" at bounding box center [916, 389] width 400 height 479
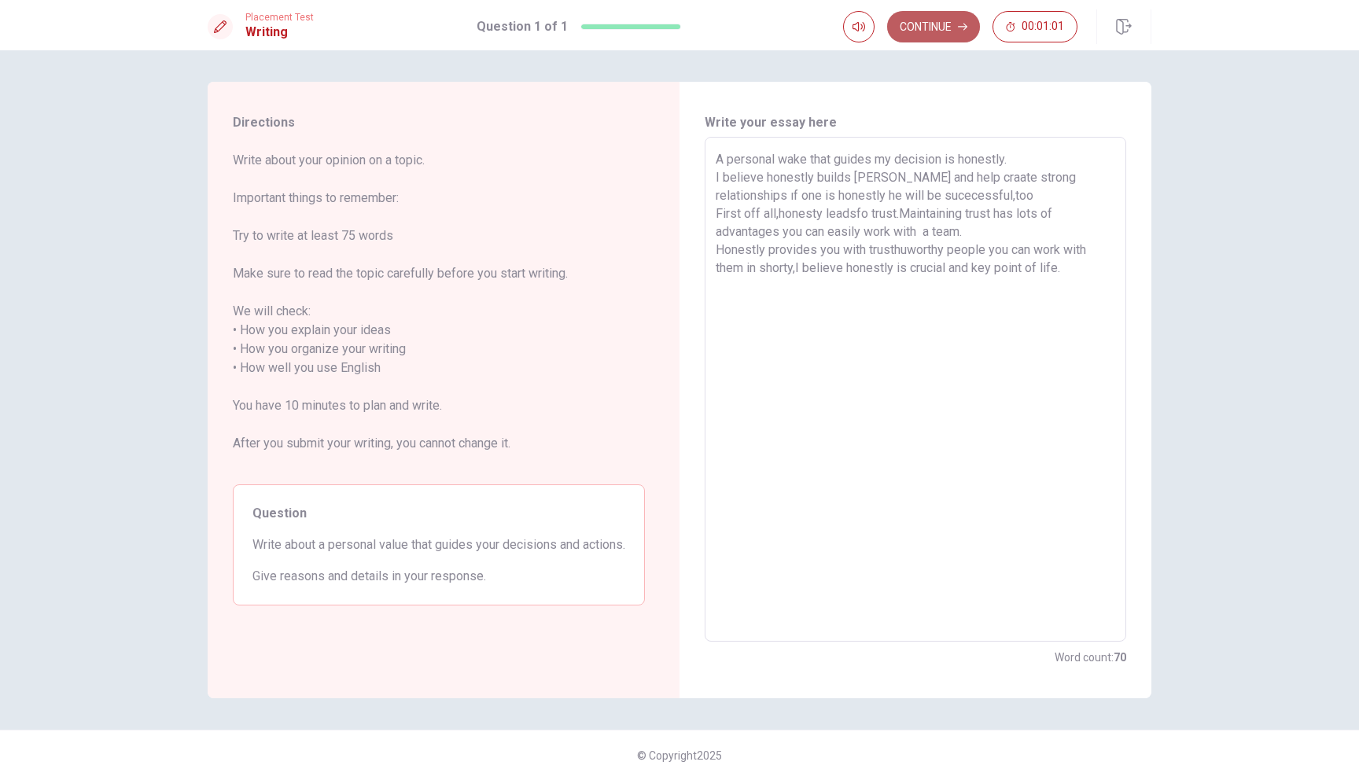
click at [936, 36] on button "Continue" at bounding box center [933, 26] width 93 height 31
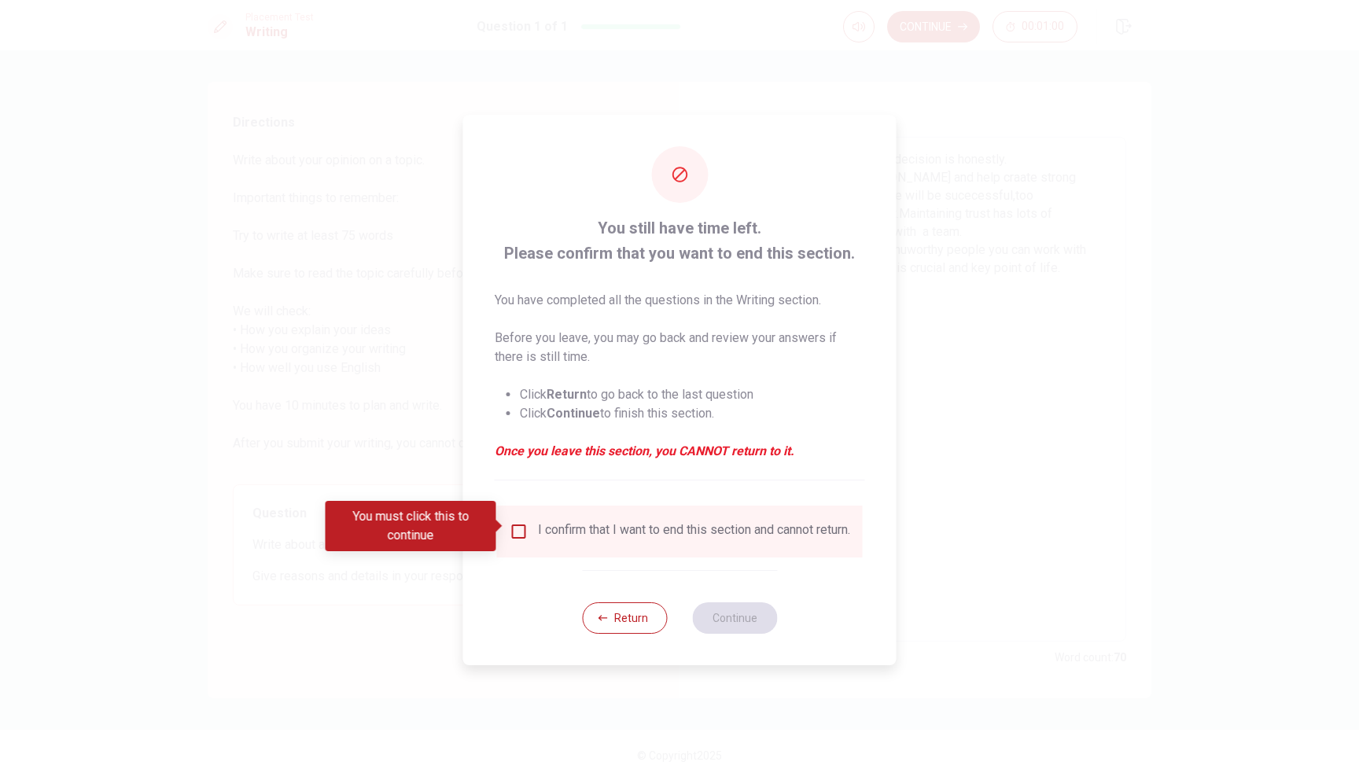
click at [507, 528] on div "You must click this to continue" at bounding box center [417, 526] width 182 height 50
click at [517, 524] on input "You must click this to continue" at bounding box center [519, 531] width 19 height 19
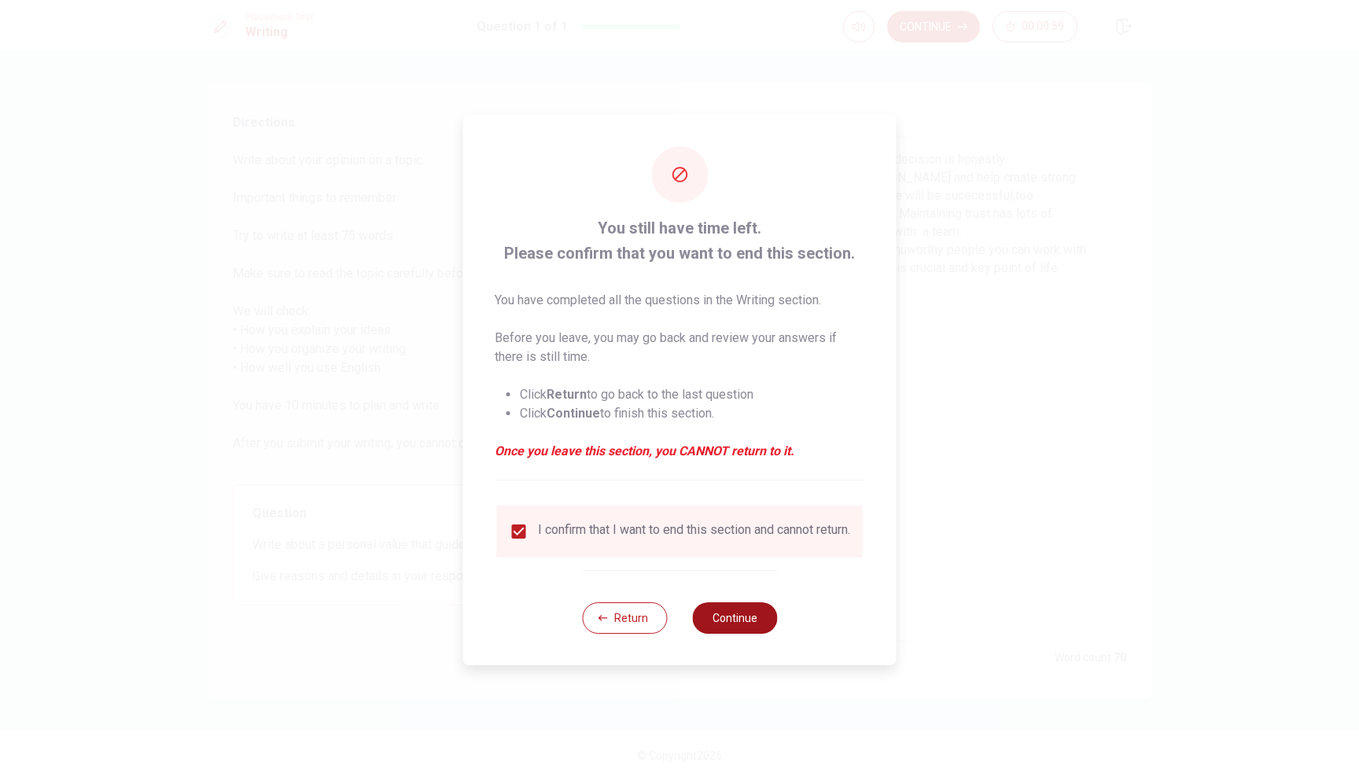
click at [734, 623] on button "Continue" at bounding box center [734, 617] width 85 height 31
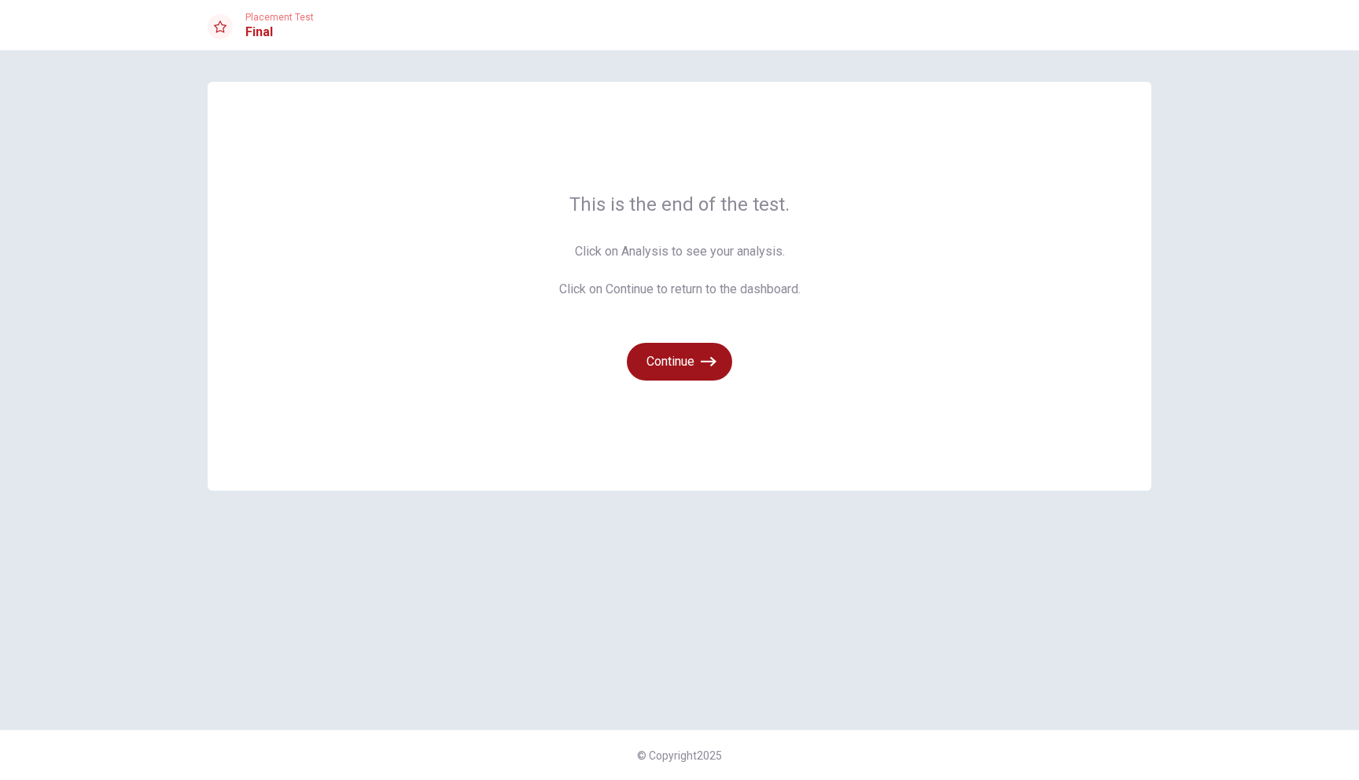
click at [687, 351] on button "Continue" at bounding box center [679, 362] width 105 height 38
